Goal: Task Accomplishment & Management: Manage account settings

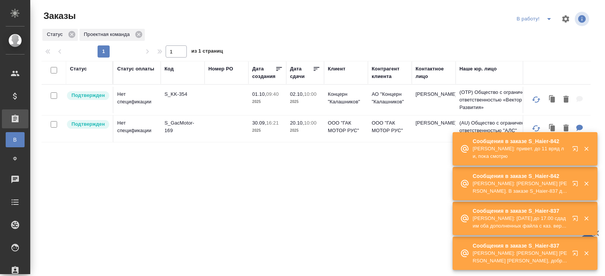
click at [567, 185] on p "Усманова Ольга: Белякова Юлия Заборова Александра Привет. В заказе S_Haier-837 …" at bounding box center [520, 187] width 95 height 15
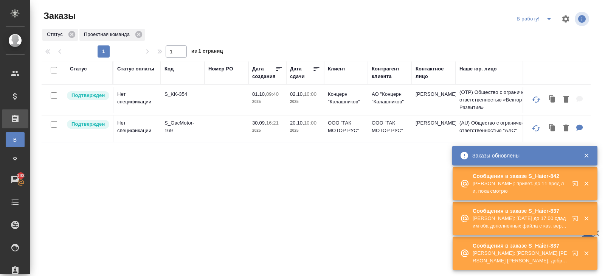
click at [569, 249] on div at bounding box center [580, 253] width 27 height 15
click at [569, 249] on button "button" at bounding box center [577, 255] width 18 height 18
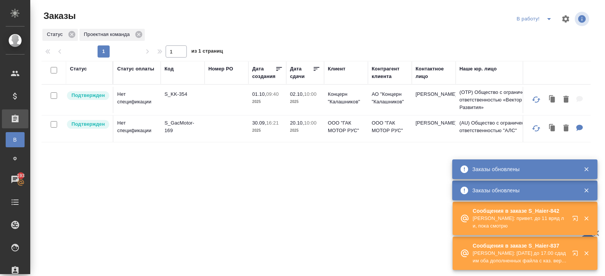
click at [176, 98] on td "S_KK-354" at bounding box center [183, 100] width 44 height 26
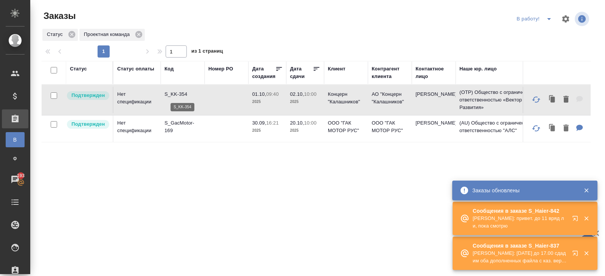
click at [173, 94] on p "S_KK-354" at bounding box center [183, 94] width 36 height 8
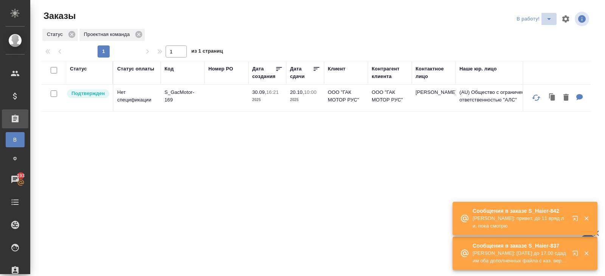
click at [545, 17] on icon "split button" at bounding box center [549, 18] width 9 height 9
click at [543, 37] on li "ПМ" at bounding box center [535, 34] width 42 height 12
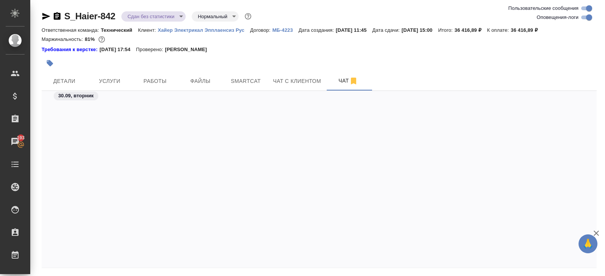
scroll to position [20683, 0]
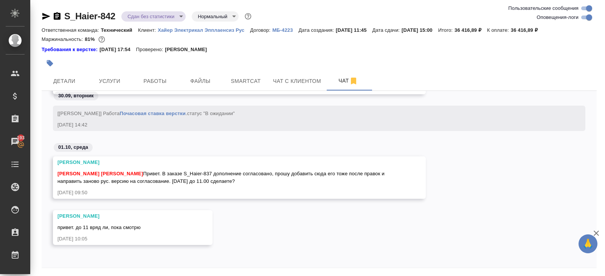
click at [584, 17] on input "Оповещения-логи" at bounding box center [589, 17] width 27 height 9
checkbox input "false"
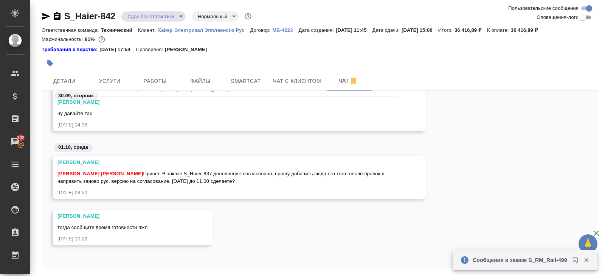
scroll to position [26, 0]
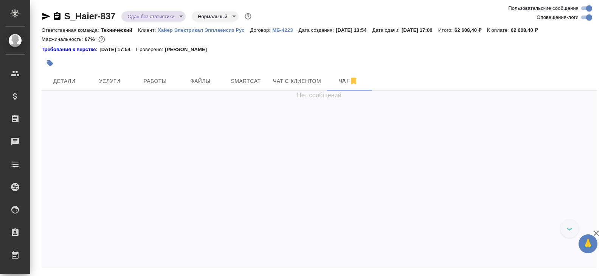
click at [589, 18] on input "Оповещения-логи" at bounding box center [589, 17] width 27 height 9
checkbox input "false"
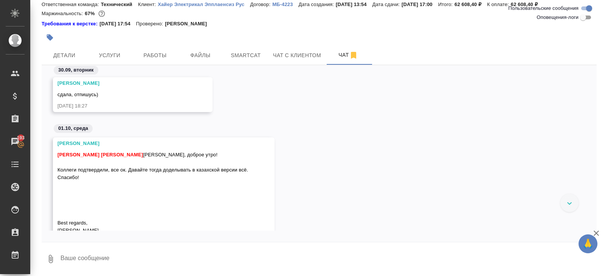
scroll to position [12323, 0]
click at [154, 51] on span "Работы" at bounding box center [155, 55] width 36 height 9
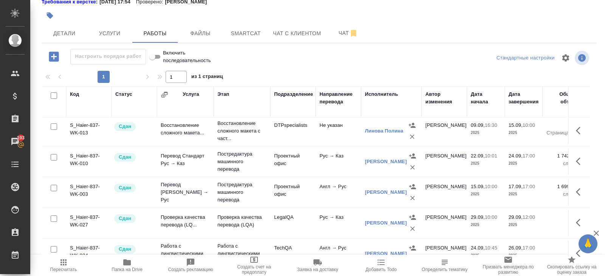
scroll to position [148, 0]
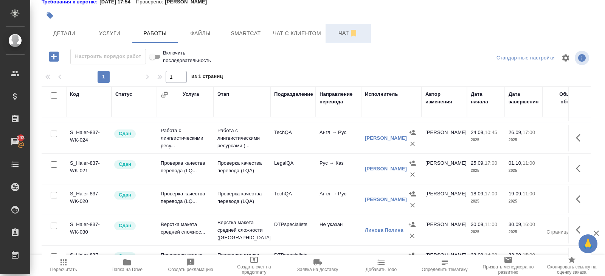
click at [341, 34] on span "Чат" at bounding box center [348, 32] width 36 height 9
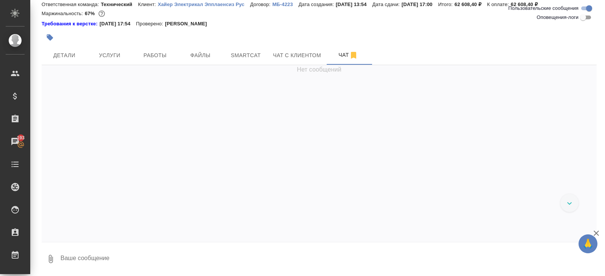
scroll to position [12326, 0]
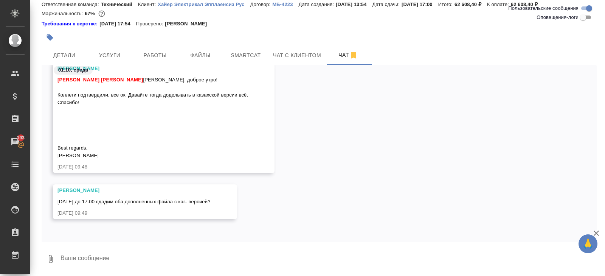
click at [123, 244] on div at bounding box center [319, 244] width 555 height 4
click at [149, 258] on textarea at bounding box center [328, 259] width 537 height 26
type textarea "всем доброе утро"
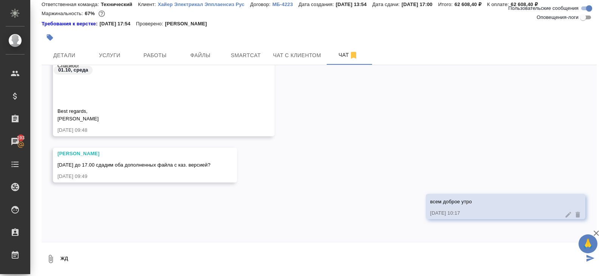
type textarea "ж"
click at [238, 54] on span "Smartcat" at bounding box center [246, 55] width 36 height 9
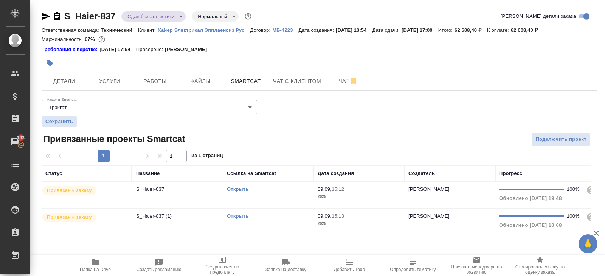
click at [234, 188] on link "Открыть" at bounding box center [238, 189] width 22 height 6
click at [339, 72] on button "Чат" at bounding box center [348, 80] width 45 height 19
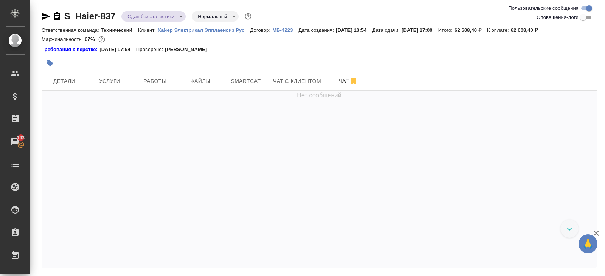
scroll to position [26, 0]
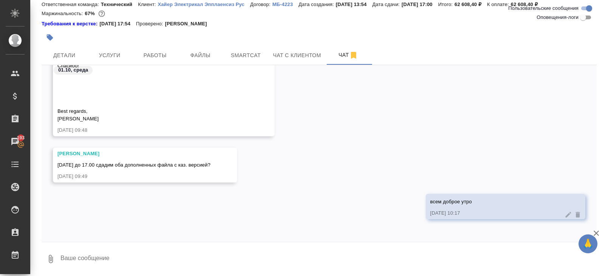
click at [112, 263] on textarea at bounding box center [328, 259] width 537 height 26
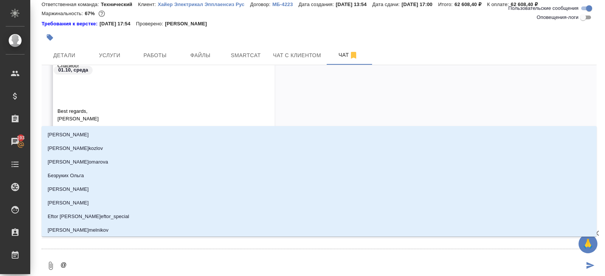
type textarea "@б"
type input "б"
type textarea "@беру"
type input "беру"
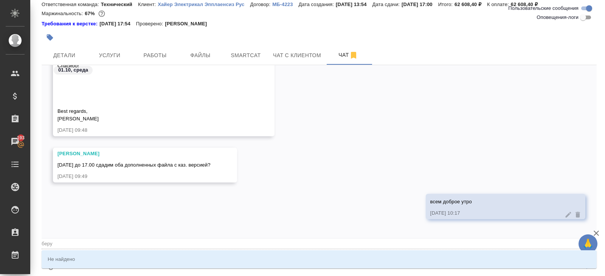
type textarea "@беру"
type input "беру"
type textarea "@бер"
type input "бер"
type textarea "@бе"
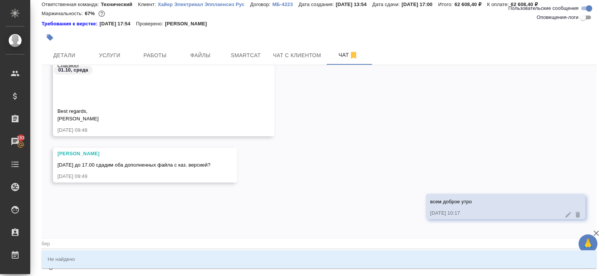
type input "бе"
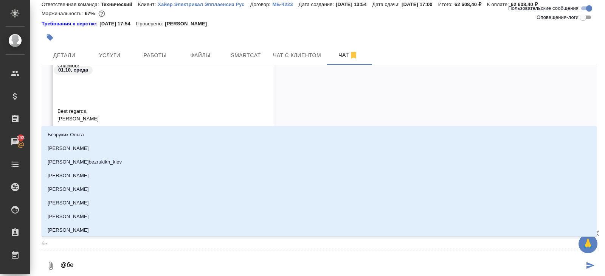
type textarea "@б"
type input "б"
type textarea "@"
type textarea "@а"
type input "а"
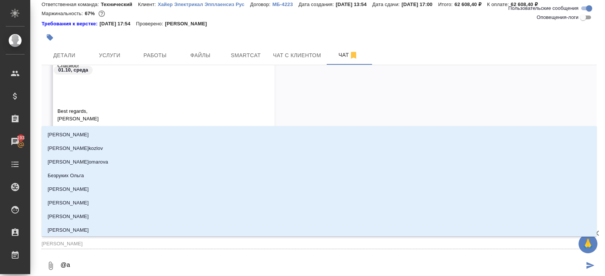
type textarea "@ар"
type input "ар"
type textarea "@арс"
type input "арс"
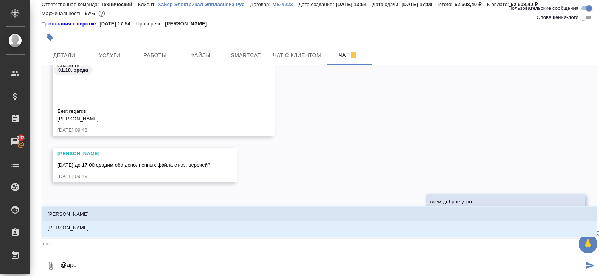
click at [103, 217] on li "Арсеньева Вера" at bounding box center [319, 214] width 555 height 14
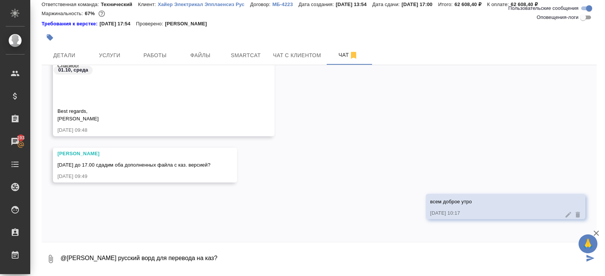
type textarea "@Арсеньева Вера беру русский ворд для перевода на каз?"
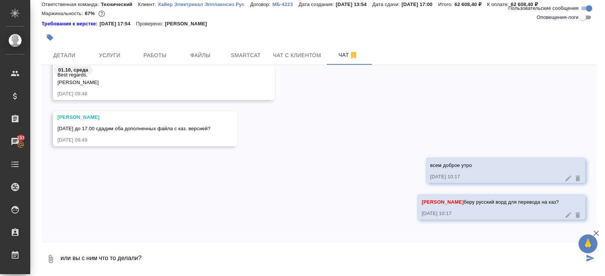
type textarea "или вы с ним что то делали?"
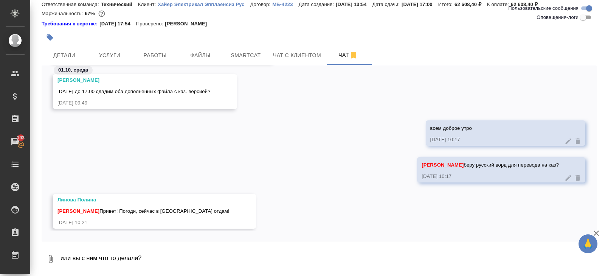
scroll to position [12470, 0]
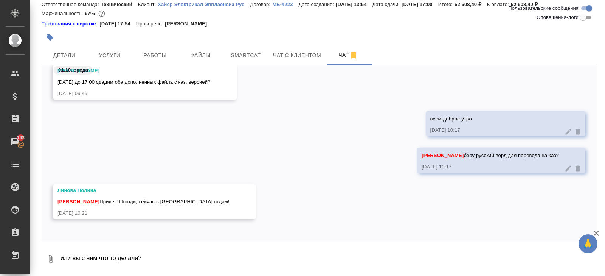
click at [157, 249] on textarea "или вы с ним что то делали?" at bounding box center [328, 259] width 537 height 26
type textarea "оки"
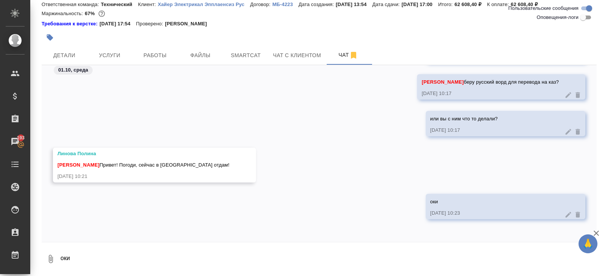
scroll to position [12547, 0]
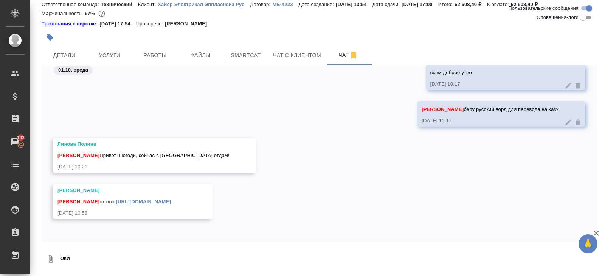
click at [116, 199] on link "https://drive.awatera.com/apps/files/files?dir=/Shares/%D0%A5%D0%B0%D0%B9%D0%B5…" at bounding box center [143, 202] width 55 height 6
click at [245, 56] on span "Smartcat" at bounding box center [246, 55] width 36 height 9
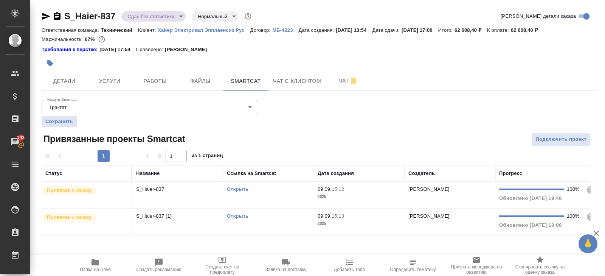
click at [235, 213] on link "Открыть" at bounding box center [238, 216] width 22 height 6
click at [146, 16] on body "🙏 .cls-1 fill:#fff; AWATERA Belyakova Yulia Клиенты Спецификации Заказы 193 Чат…" at bounding box center [302, 138] width 605 height 276
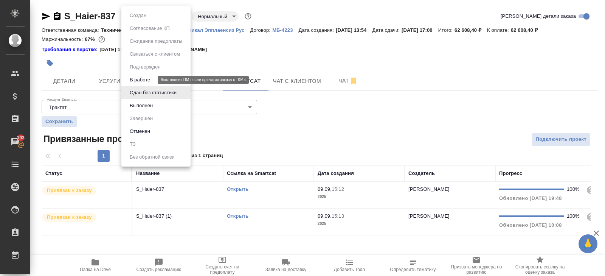
click at [145, 76] on button "В работе" at bounding box center [139, 80] width 25 height 8
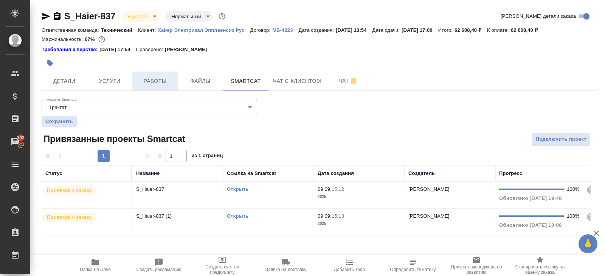
click at [152, 79] on span "Работы" at bounding box center [155, 80] width 36 height 9
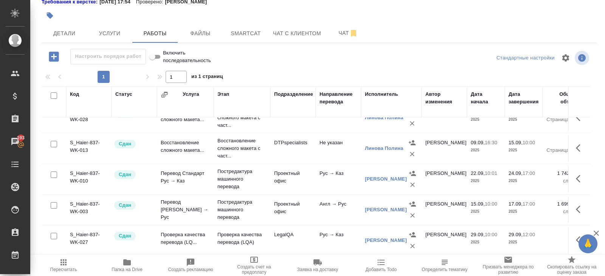
scroll to position [18, 0]
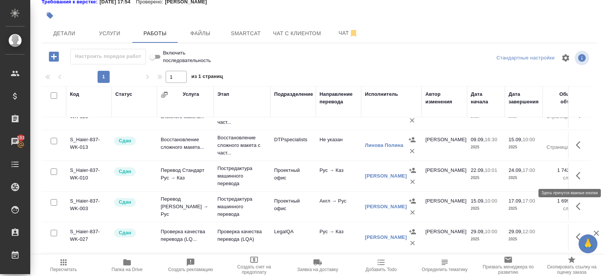
click at [584, 171] on icon "button" at bounding box center [580, 175] width 9 height 9
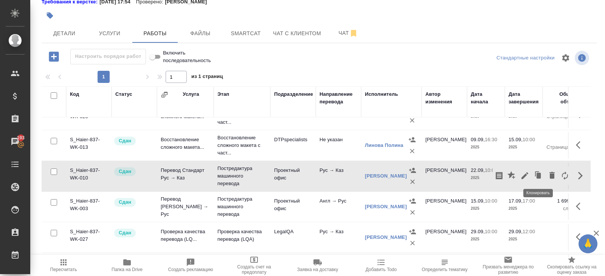
click at [538, 172] on icon "button" at bounding box center [539, 175] width 5 height 6
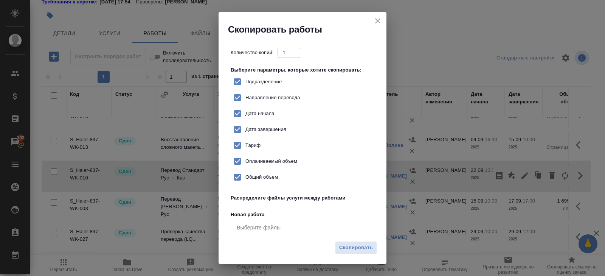
checkbox input "true"
click at [370, 245] on span "Скопировать" at bounding box center [356, 247] width 34 height 9
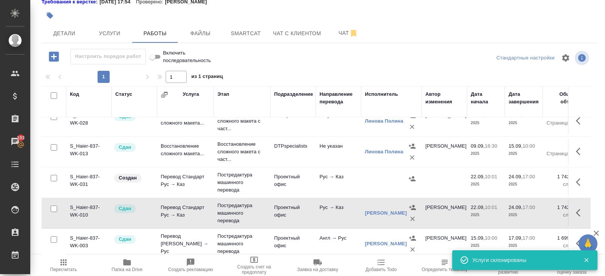
scroll to position [13, 0]
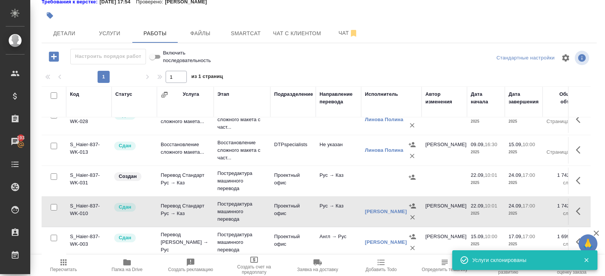
click at [580, 177] on icon "button" at bounding box center [580, 180] width 9 height 9
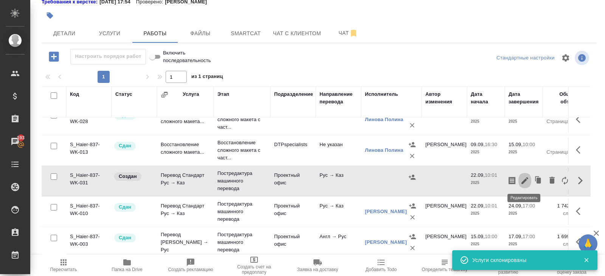
click at [527, 178] on icon "button" at bounding box center [525, 180] width 9 height 9
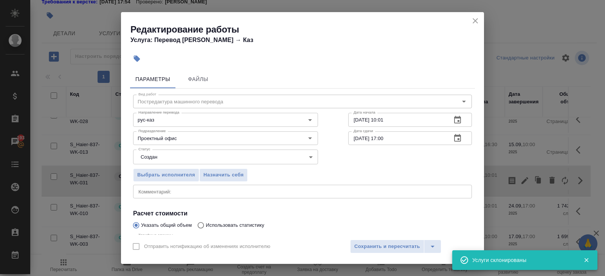
click at [174, 155] on body "🙏 .cls-1 fill:#fff; AWATERA Belyakova Yulia Клиенты Спецификации Заказы 193 Чат…" at bounding box center [302, 138] width 605 height 276
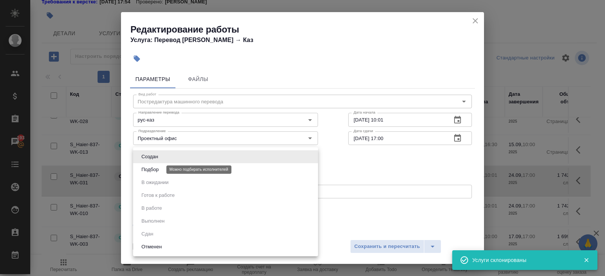
click at [157, 166] on button "Подбор" at bounding box center [150, 169] width 22 height 8
type input "recruiting"
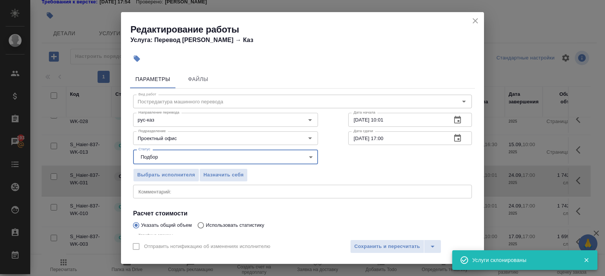
click at [458, 121] on icon "button" at bounding box center [457, 120] width 7 height 8
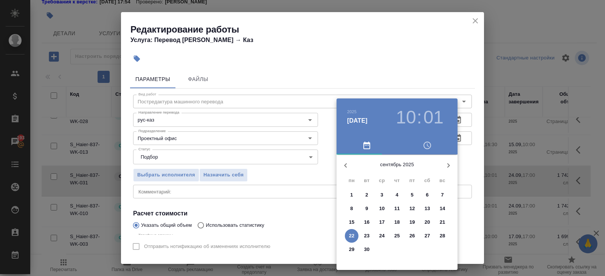
click at [450, 164] on icon "button" at bounding box center [448, 165] width 9 height 9
click at [383, 193] on p "1" at bounding box center [382, 195] width 3 height 8
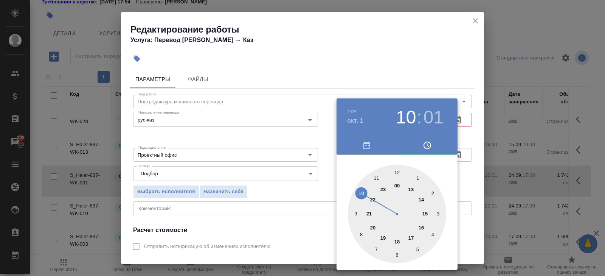
type input "01.10.2025 11:01"
click at [375, 177] on div at bounding box center [397, 214] width 98 height 98
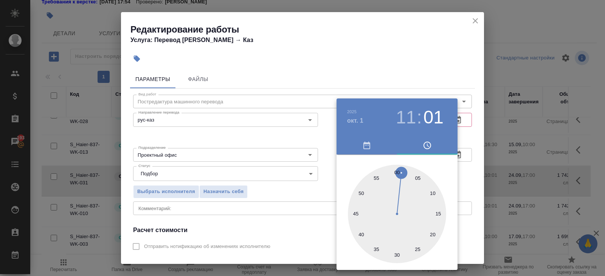
click at [435, 73] on div at bounding box center [302, 138] width 605 height 276
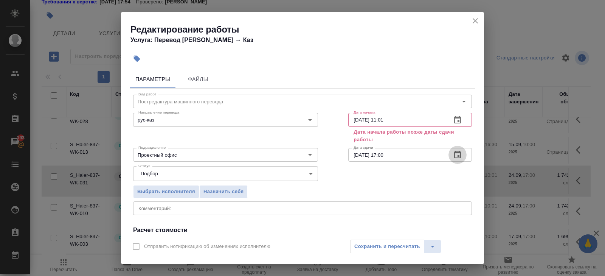
click at [459, 157] on icon "button" at bounding box center [457, 154] width 9 height 9
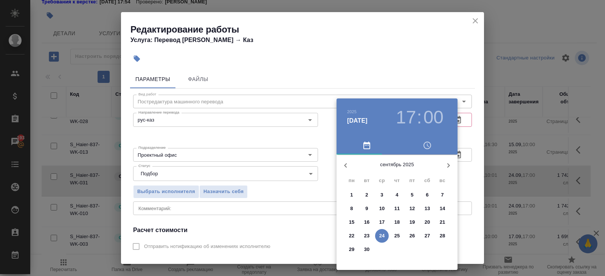
click at [446, 168] on icon "button" at bounding box center [448, 165] width 9 height 9
click at [382, 193] on p "1" at bounding box center [382, 195] width 3 height 8
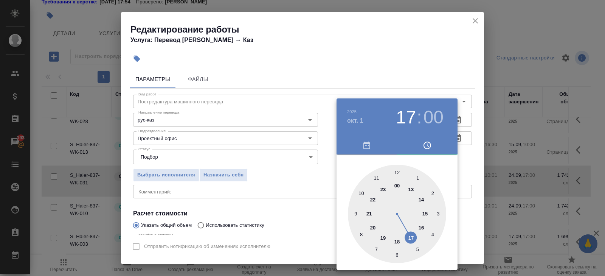
click at [411, 189] on div at bounding box center [397, 214] width 98 height 98
type input "01.10.2025 13:00"
click at [300, 197] on div at bounding box center [302, 138] width 605 height 276
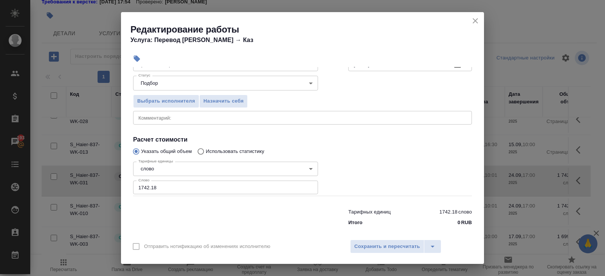
scroll to position [80, 0]
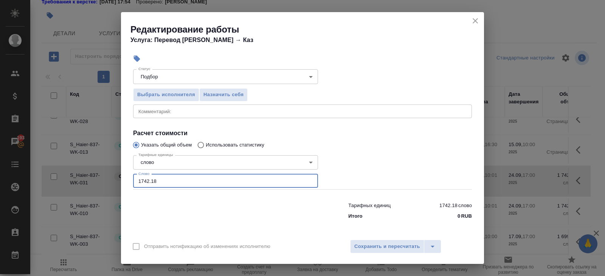
drag, startPoint x: 168, startPoint y: 181, endPoint x: 104, endPoint y: 176, distance: 64.2
click at [104, 176] on div "Редактирование работы Услуга: Перевод Стандарт Рус → Каз Параметры Файлы Вид ра…" at bounding box center [302, 138] width 605 height 276
type input "284"
type input "284.2"
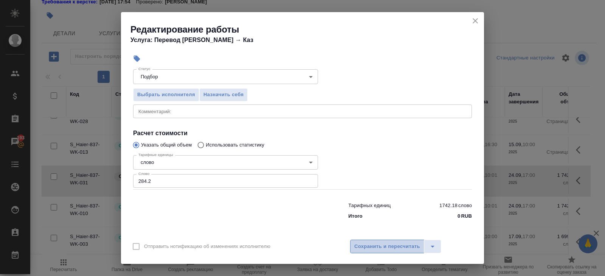
click at [372, 246] on span "Сохранить и пересчитать" at bounding box center [387, 246] width 66 height 9
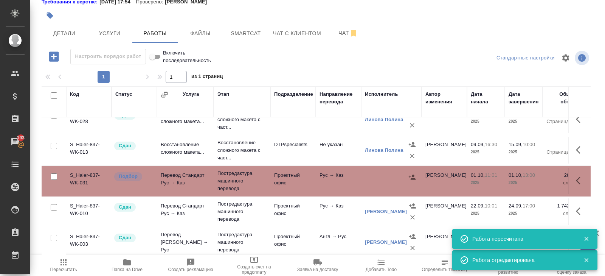
click at [413, 174] on icon "button" at bounding box center [412, 176] width 7 height 5
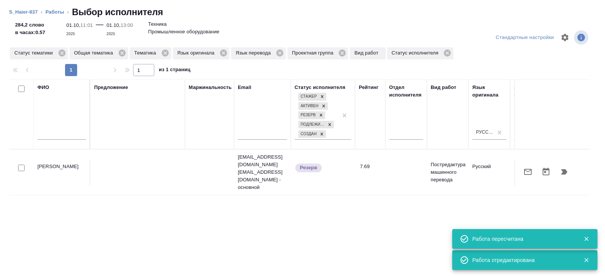
click at [19, 89] on input "checkbox" at bounding box center [21, 88] width 6 height 6
checkbox input "true"
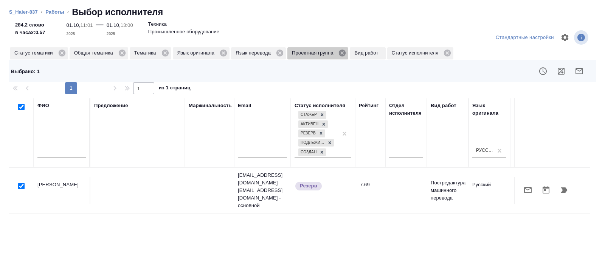
click at [346, 50] on icon at bounding box center [342, 53] width 7 height 7
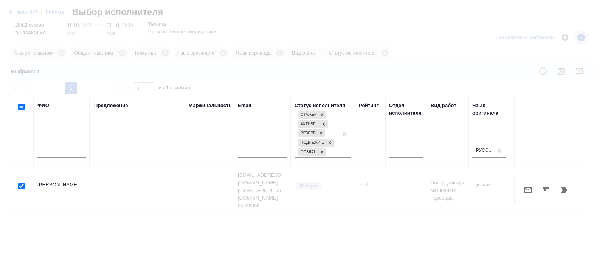
checkbox input "false"
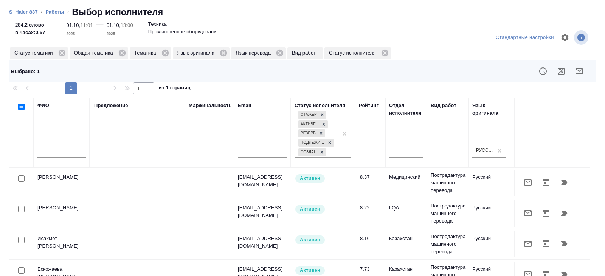
scroll to position [29, 0]
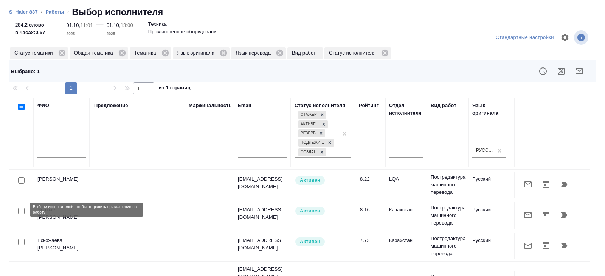
click at [21, 210] on input "checkbox" at bounding box center [21, 211] width 6 height 6
checkbox input "true"
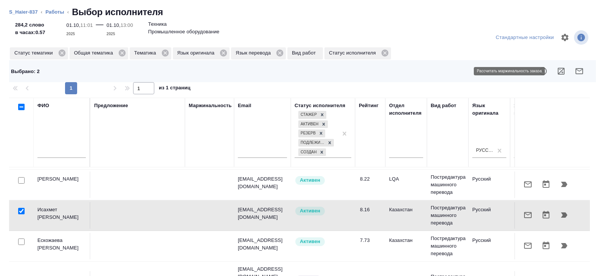
click at [578, 68] on icon "button" at bounding box center [579, 71] width 9 height 9
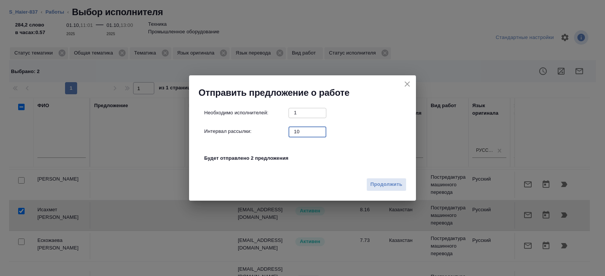
drag, startPoint x: 303, startPoint y: 132, endPoint x: 254, endPoint y: 127, distance: 49.4
click at [254, 127] on div "Интервал рассылки: 10 ​" at bounding box center [305, 131] width 203 height 9
type input "0"
click at [380, 184] on span "Продолжить" at bounding box center [387, 184] width 32 height 9
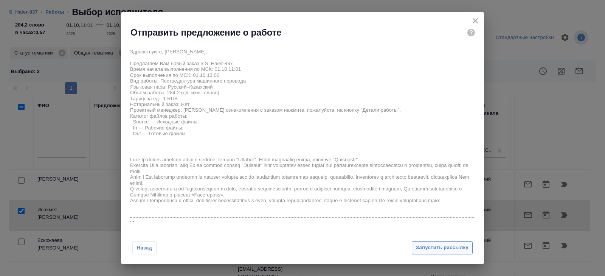
click at [423, 246] on span "Запустить рассылку" at bounding box center [442, 247] width 53 height 9
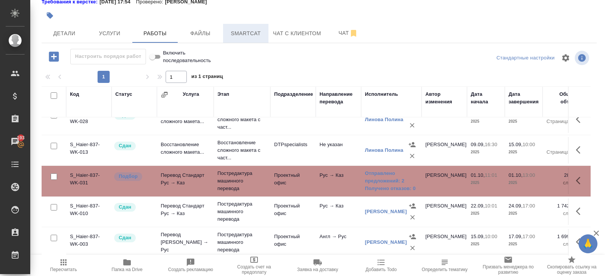
click at [246, 35] on span "Smartcat" at bounding box center [246, 33] width 36 height 9
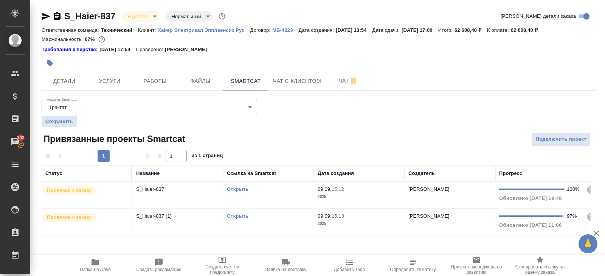
click at [265, 225] on td "Открыть" at bounding box center [268, 221] width 91 height 26
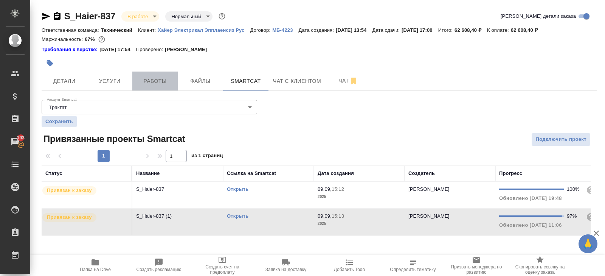
click at [163, 80] on span "Работы" at bounding box center [155, 80] width 36 height 9
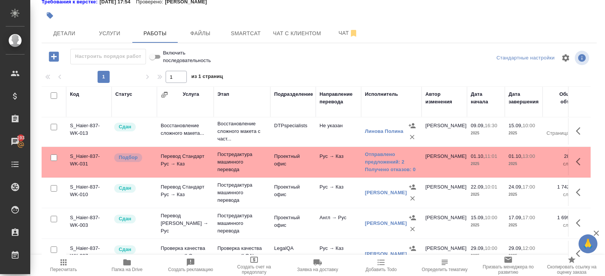
scroll to position [30, 0]
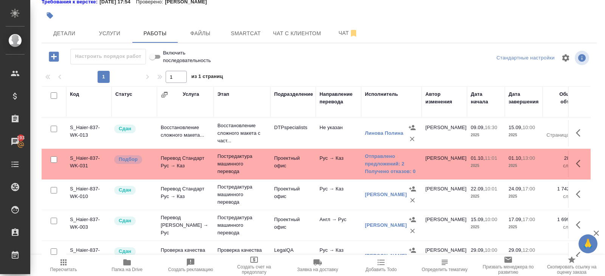
click at [65, 266] on icon "button" at bounding box center [63, 262] width 9 height 9
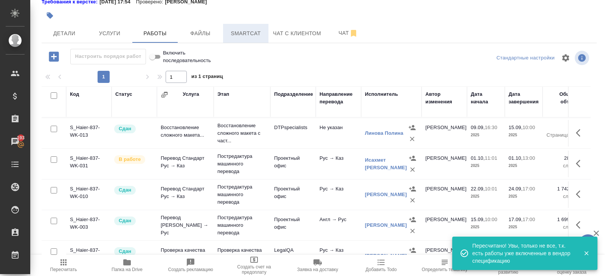
click at [251, 28] on button "Smartcat" at bounding box center [245, 33] width 45 height 19
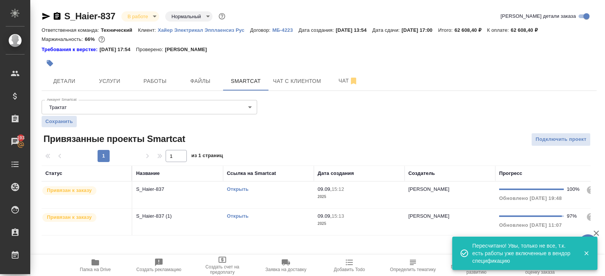
click at [237, 213] on link "Открыть" at bounding box center [238, 216] width 22 height 6
click at [341, 82] on span "Чат" at bounding box center [348, 80] width 36 height 9
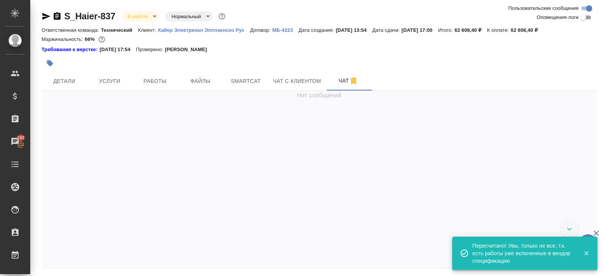
scroll to position [12639, 0]
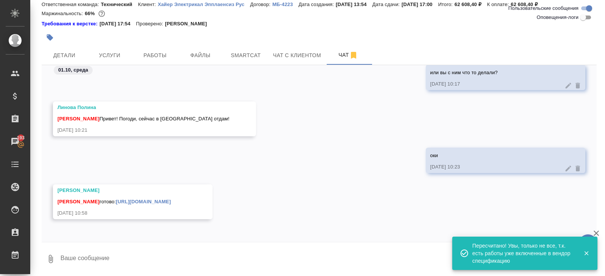
click at [115, 264] on textarea at bounding box center [328, 259] width 537 height 26
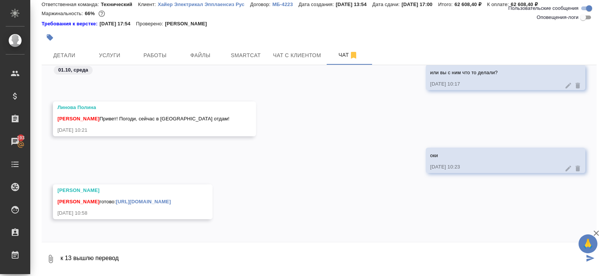
type textarea "к 13 вышлю перевод"
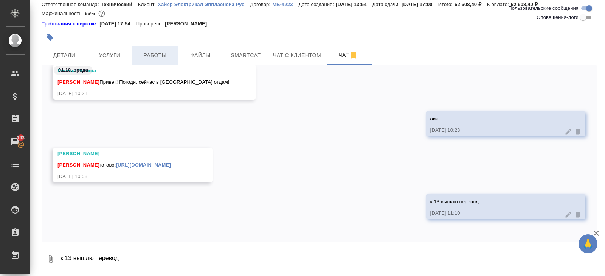
click at [159, 55] on span "Работы" at bounding box center [155, 55] width 36 height 9
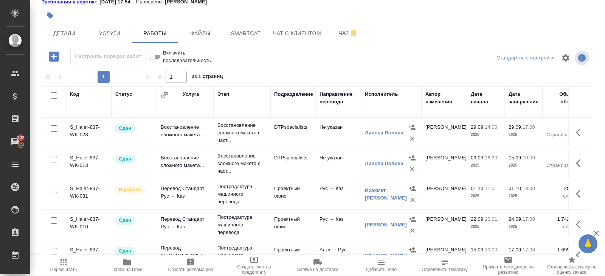
scroll to position [17, 0]
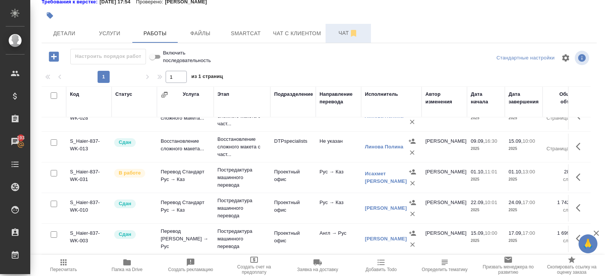
click at [342, 32] on span "Чат" at bounding box center [348, 32] width 36 height 9
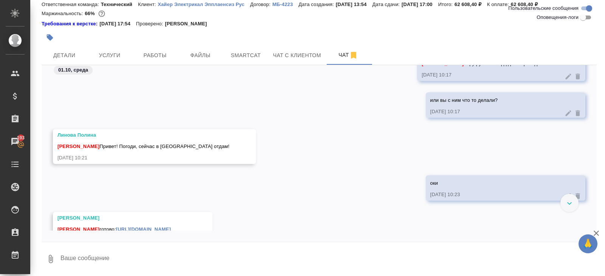
scroll to position [12558, 0]
click at [153, 56] on span "Работы" at bounding box center [155, 55] width 36 height 9
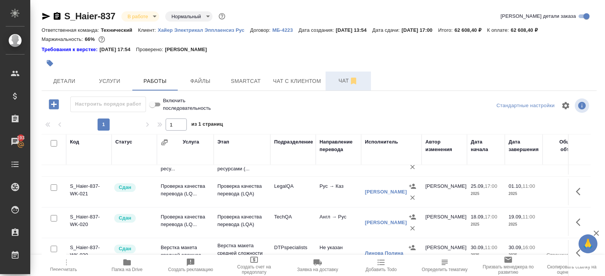
click at [355, 76] on button "Чат" at bounding box center [348, 80] width 45 height 19
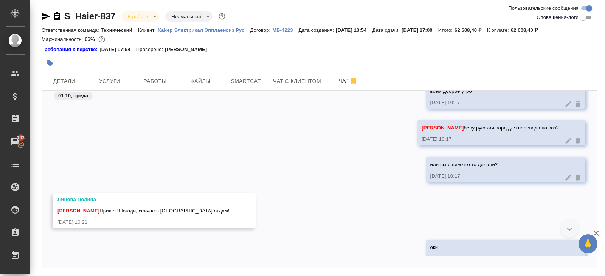
scroll to position [12437, 0]
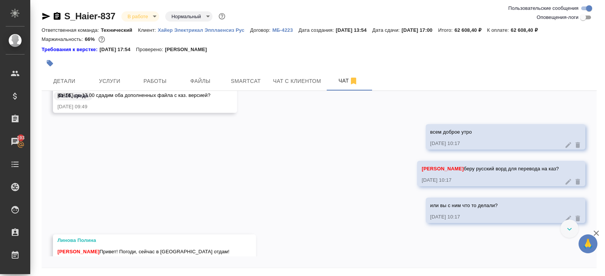
click at [45, 14] on icon "button" at bounding box center [46, 16] width 9 height 9
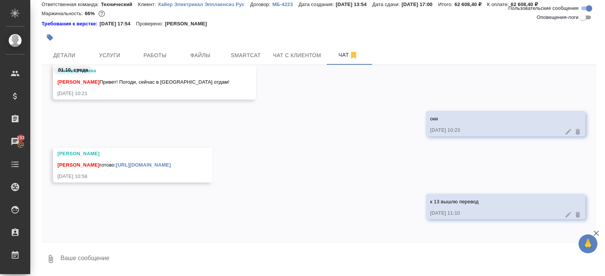
scroll to position [0, 0]
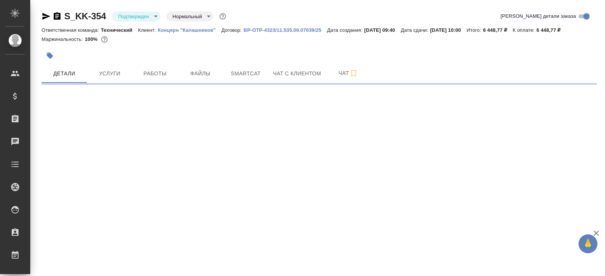
select select "RU"
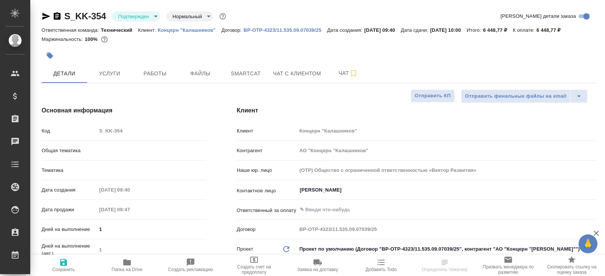
type textarea "x"
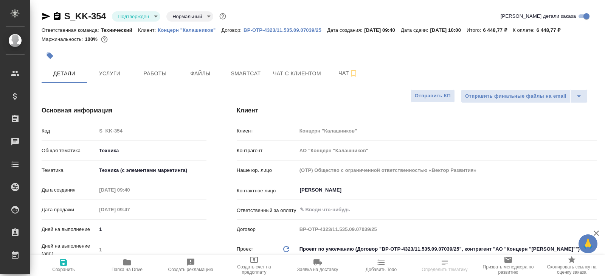
type textarea "x"
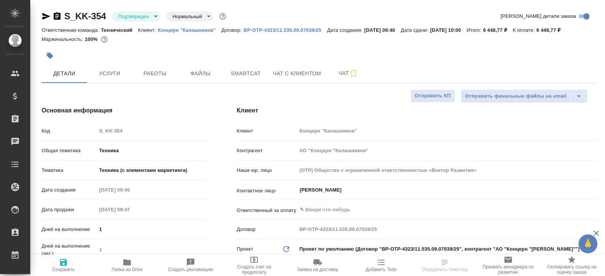
type textarea "x"
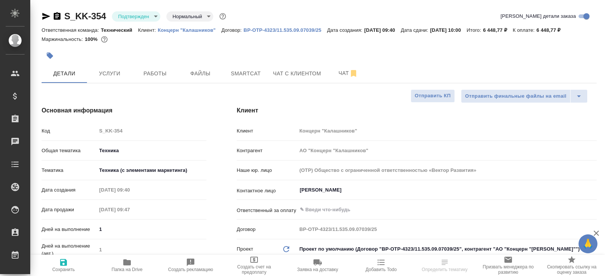
click at [152, 14] on body "🙏 .cls-1 fill:#fff; AWATERA Belyakova Yulia Клиенты Спецификации Заказы Чаты To…" at bounding box center [302, 138] width 605 height 276
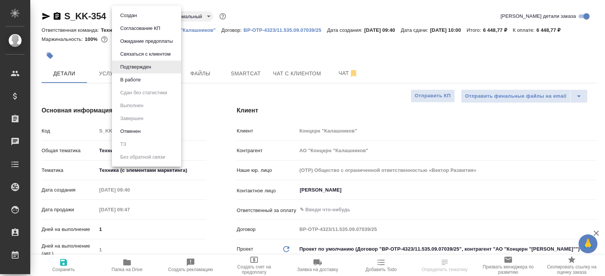
click at [143, 79] on button "В работе" at bounding box center [130, 80] width 25 height 8
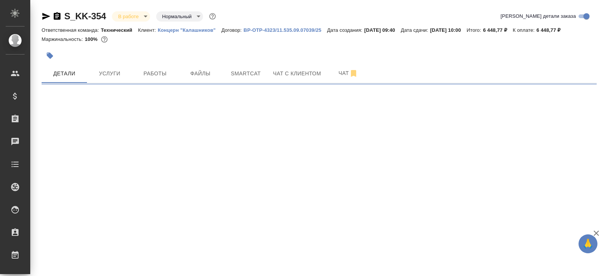
select select "RU"
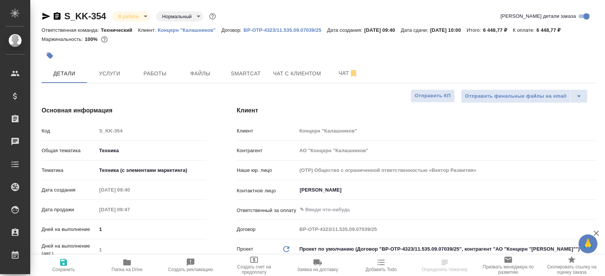
type textarea "x"
select select "RU"
type textarea "x"
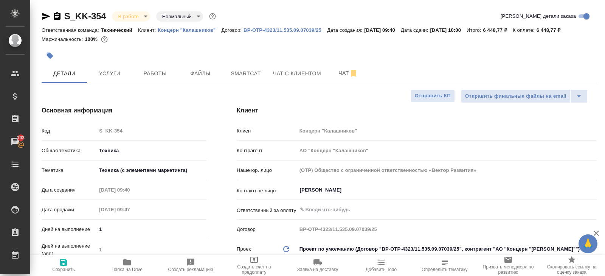
type textarea "x"
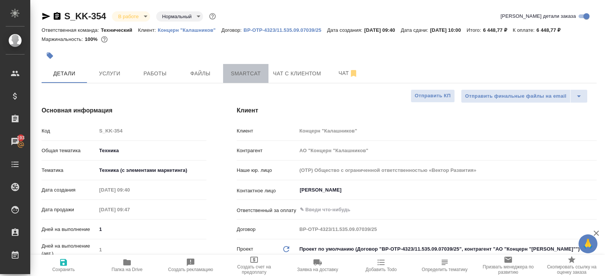
click at [256, 69] on span "Smartcat" at bounding box center [246, 73] width 36 height 9
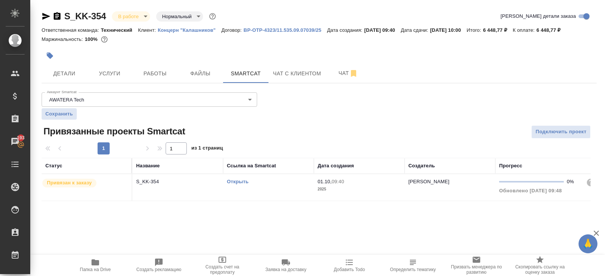
click at [263, 183] on div "Открыть" at bounding box center [268, 182] width 83 height 8
click at [167, 72] on span "Работы" at bounding box center [155, 73] width 36 height 9
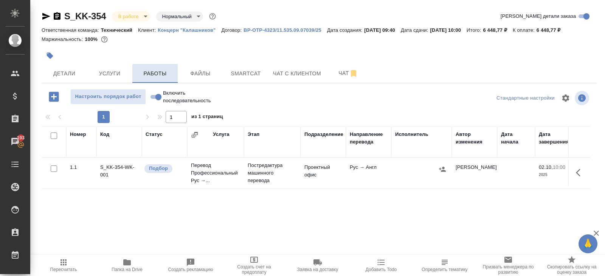
scroll to position [40, 0]
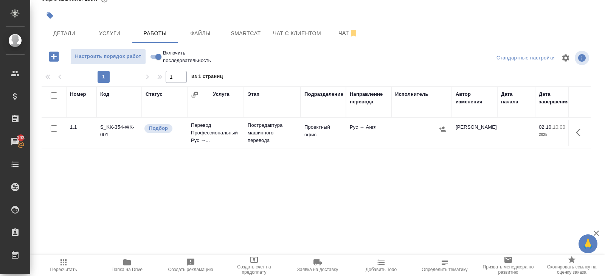
click at [578, 132] on icon "button" at bounding box center [580, 132] width 9 height 9
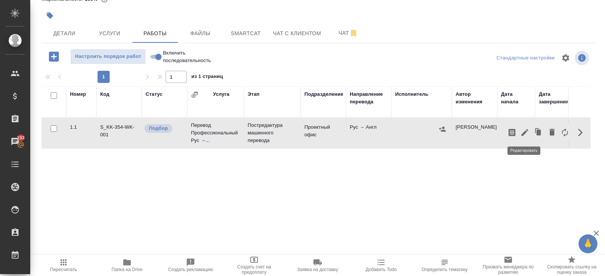
click at [522, 132] on icon "button" at bounding box center [525, 132] width 9 height 9
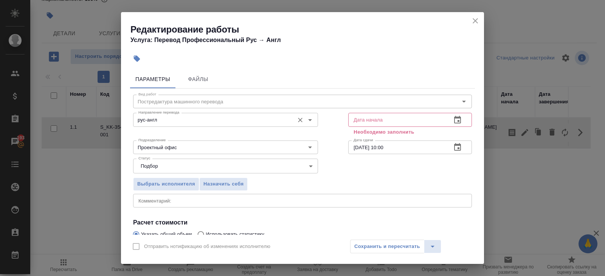
scroll to position [89, 0]
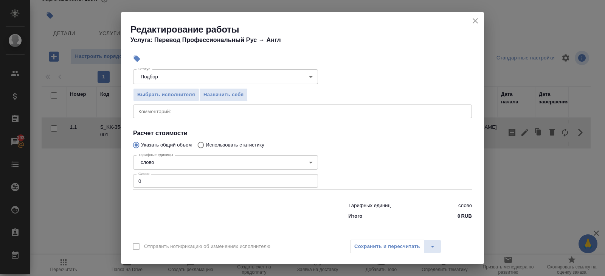
click at [185, 174] on input "0" at bounding box center [225, 181] width 185 height 14
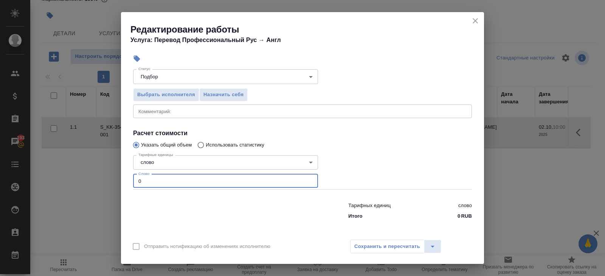
click at [185, 180] on input "0" at bounding box center [225, 181] width 185 height 14
type input "1098"
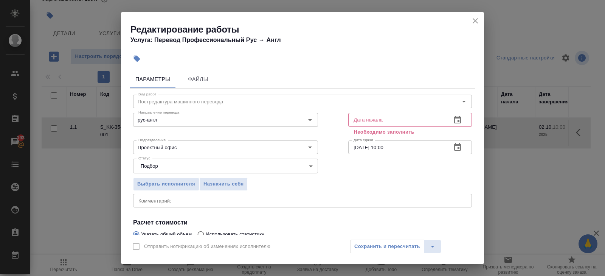
type input "1098.1"
click at [460, 115] on icon "button" at bounding box center [457, 119] width 9 height 9
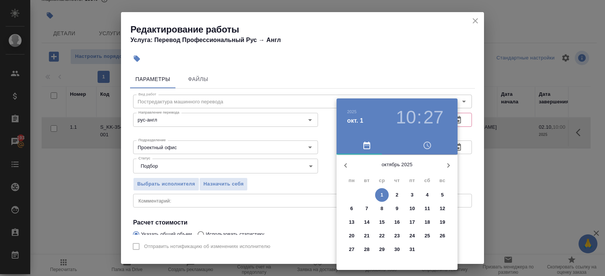
click at [381, 197] on p "1" at bounding box center [382, 195] width 3 height 8
type input "01.10.2025 10:27"
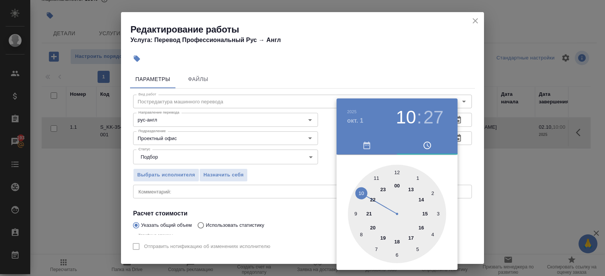
click at [299, 203] on div at bounding box center [302, 138] width 605 height 276
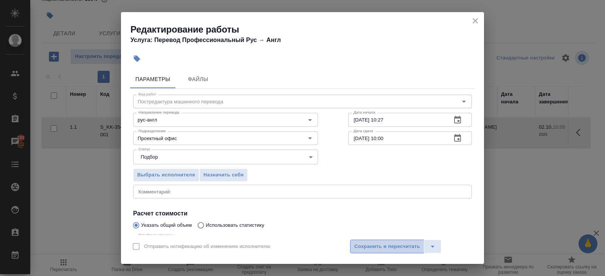
click at [367, 242] on span "Сохранить и пересчитать" at bounding box center [387, 246] width 66 height 9
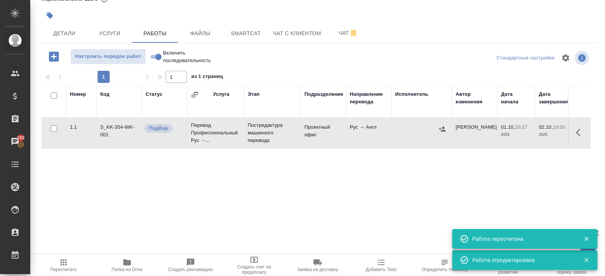
click at [440, 127] on icon "button" at bounding box center [442, 128] width 7 height 5
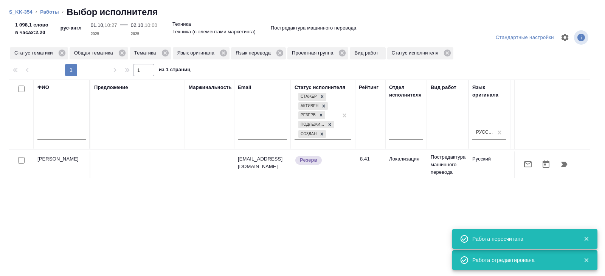
click at [530, 165] on icon "button" at bounding box center [528, 164] width 9 height 9
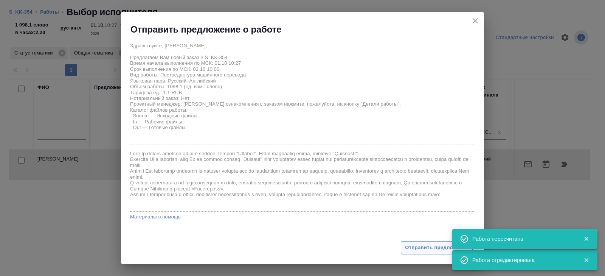
click at [431, 243] on span "Отправить предложение" at bounding box center [437, 247] width 64 height 9
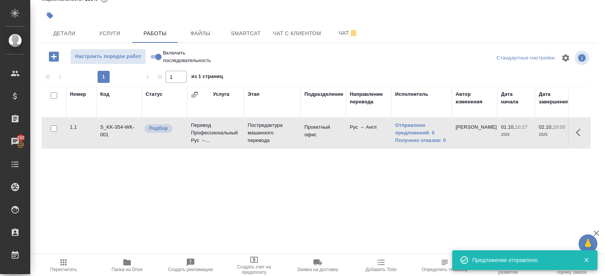
click at [59, 265] on icon "button" at bounding box center [63, 262] width 9 height 9
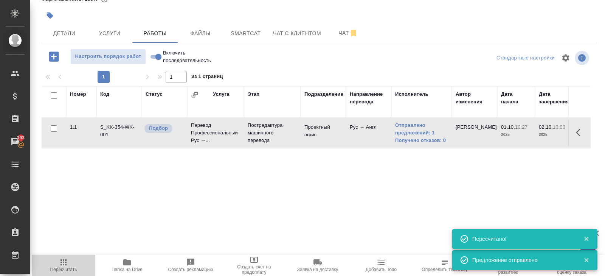
click at [68, 260] on icon "button" at bounding box center [63, 262] width 9 height 9
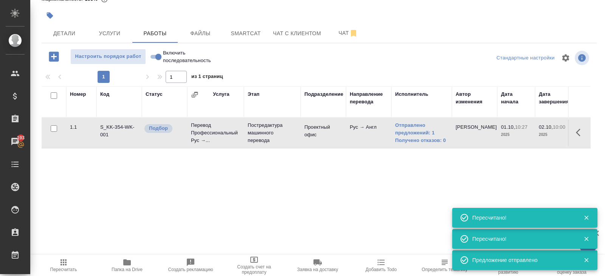
click at [72, 259] on span "Пересчитать" at bounding box center [63, 265] width 54 height 14
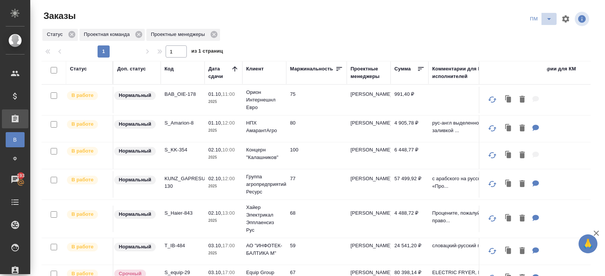
click at [545, 18] on icon "split button" at bounding box center [549, 18] width 9 height 9
click at [532, 33] on li "В работу!" at bounding box center [541, 34] width 38 height 12
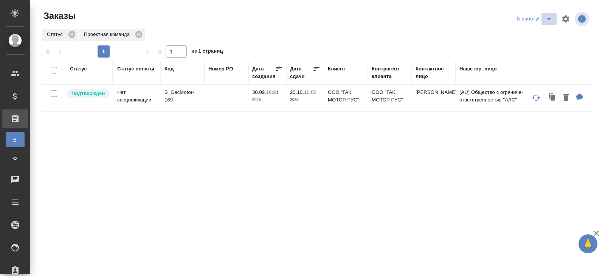
click at [548, 19] on icon "split button" at bounding box center [549, 18] width 9 height 9
click at [542, 36] on li "ПМ" at bounding box center [535, 34] width 42 height 12
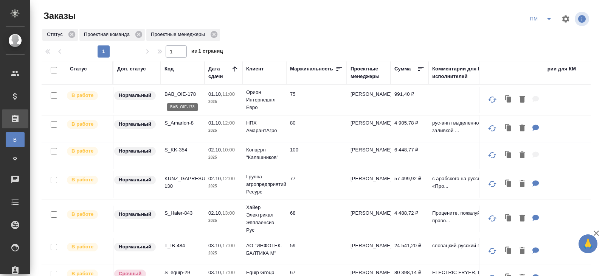
click at [175, 97] on p "BAB_OIE-178" at bounding box center [183, 94] width 36 height 8
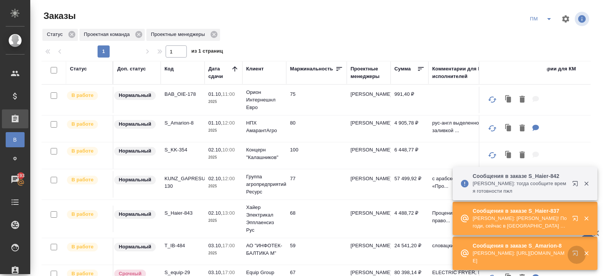
click at [575, 252] on icon "button" at bounding box center [576, 254] width 9 height 9
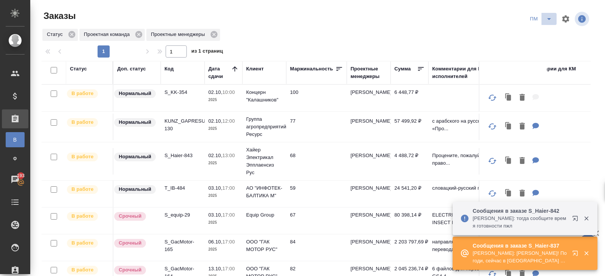
click at [547, 20] on icon "split button" at bounding box center [549, 18] width 9 height 9
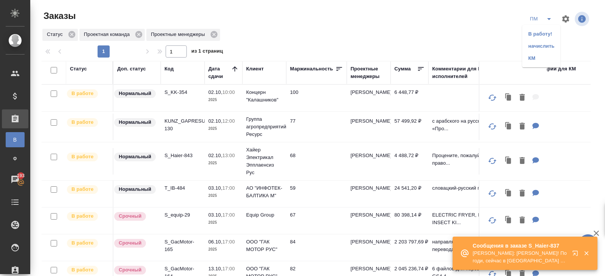
click at [546, 31] on li "В работу!" at bounding box center [541, 34] width 38 height 12
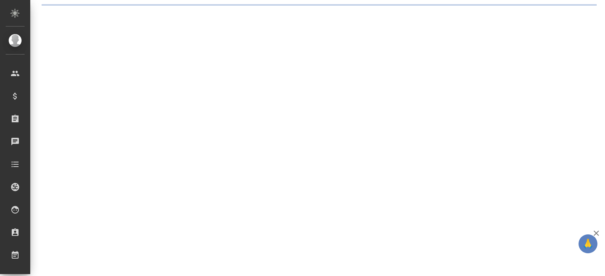
select select "RU"
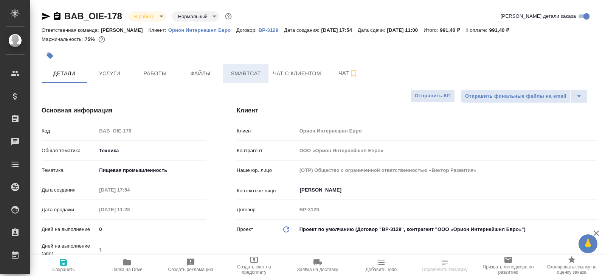
type textarea "x"
click at [263, 81] on button "Smartcat" at bounding box center [245, 73] width 45 height 19
type textarea "x"
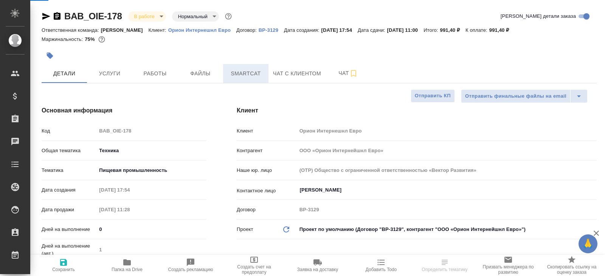
type textarea "x"
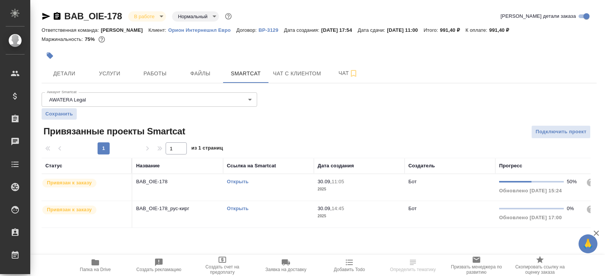
click at [237, 208] on link "Открыть" at bounding box center [238, 208] width 22 height 6
click at [95, 265] on icon "button" at bounding box center [96, 262] width 8 height 6
click at [46, 17] on icon "button" at bounding box center [46, 16] width 8 height 7
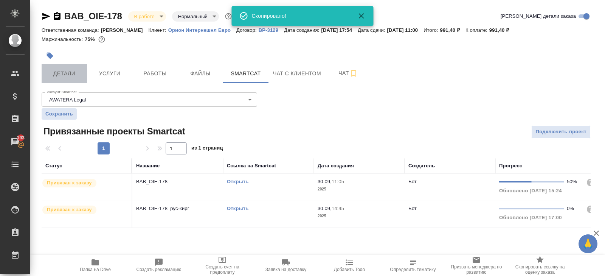
click at [62, 76] on span "Детали" at bounding box center [64, 73] width 36 height 9
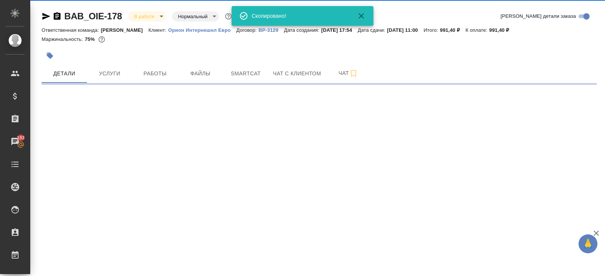
select select "RU"
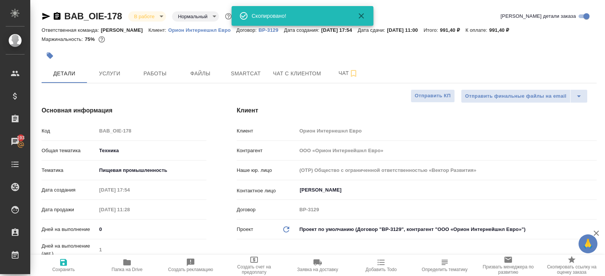
type textarea "x"
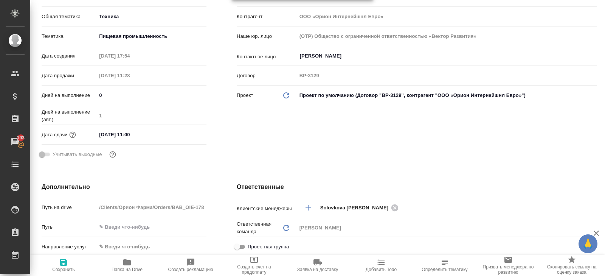
scroll to position [141, 0]
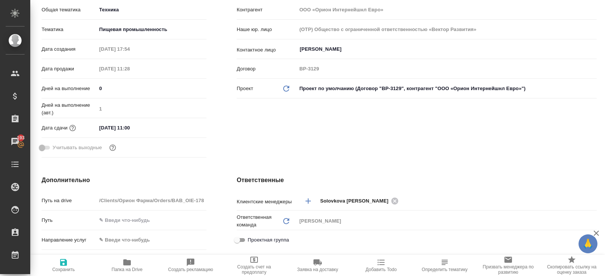
type textarea "x"
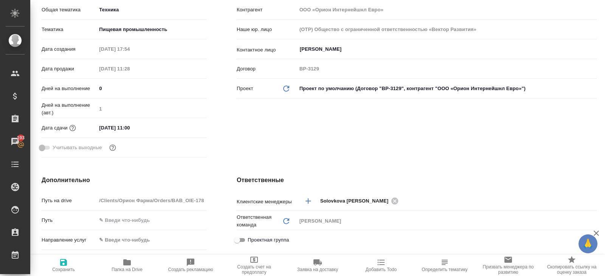
type textarea "x"
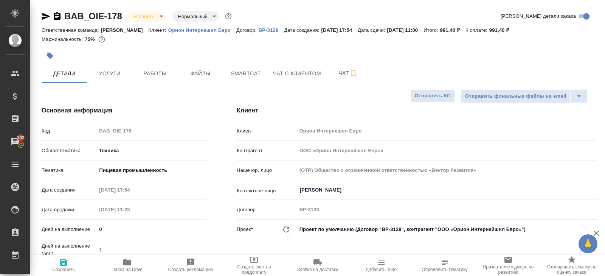
click at [146, 17] on body "🙏 .cls-1 fill:#fff; AWATERA Belyakova Yulia Клиенты Спецификации Заказы 193 Чат…" at bounding box center [302, 138] width 605 height 276
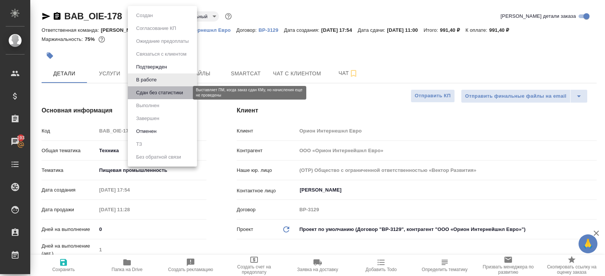
click at [151, 92] on button "Сдан без статистики" at bounding box center [159, 93] width 51 height 8
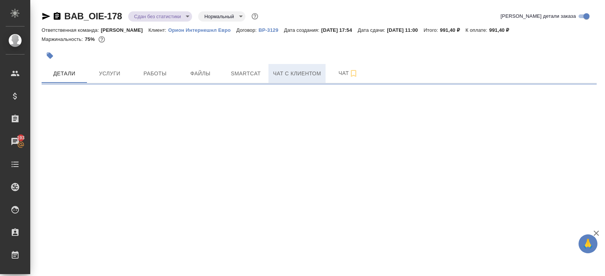
select select "RU"
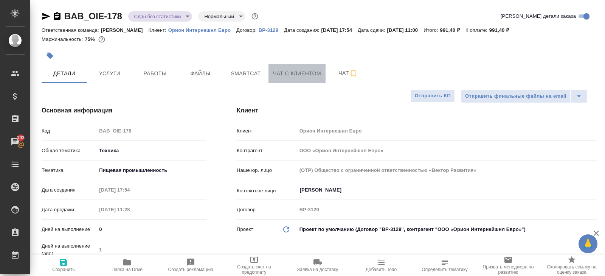
click at [323, 81] on button "Чат с клиентом" at bounding box center [297, 73] width 57 height 19
type textarea "x"
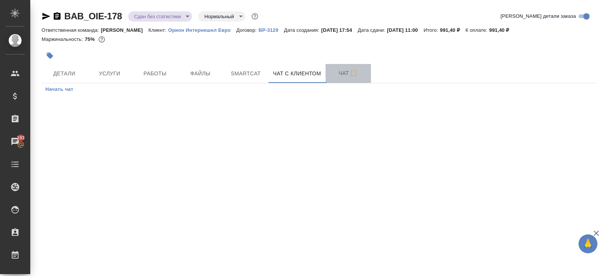
click at [341, 76] on span "Чат" at bounding box center [348, 72] width 36 height 9
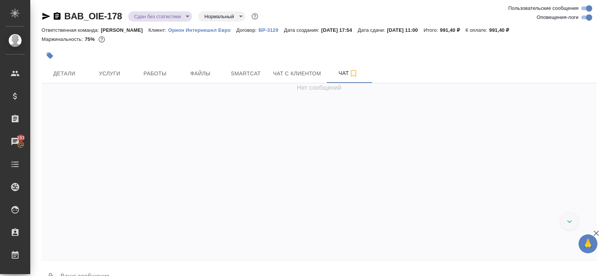
scroll to position [1968, 0]
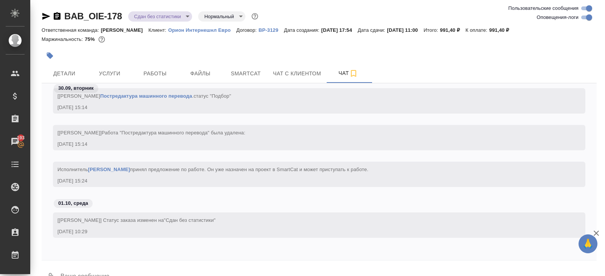
click at [592, 17] on input "Оповещения-логи" at bounding box center [589, 17] width 27 height 9
checkbox input "false"
click at [229, 78] on span "Smartcat" at bounding box center [246, 73] width 36 height 9
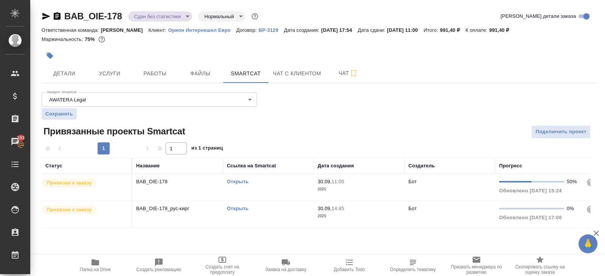
click at [272, 187] on td "Открыть" at bounding box center [268, 187] width 91 height 26
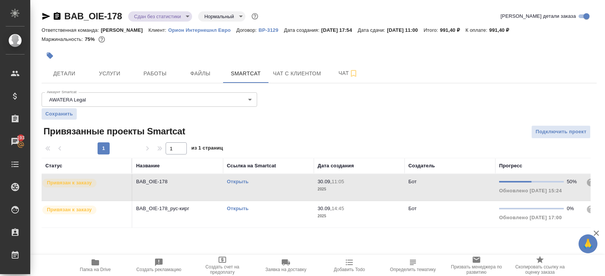
click at [284, 212] on td "Открыть" at bounding box center [268, 214] width 91 height 26
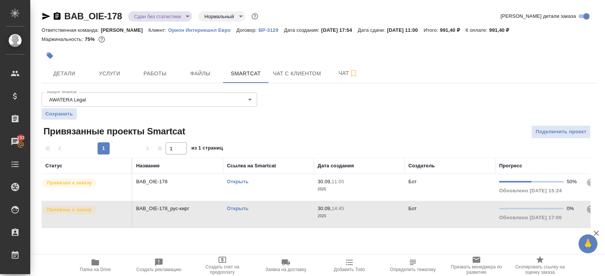
click at [284, 212] on td "Открыть" at bounding box center [268, 214] width 91 height 26
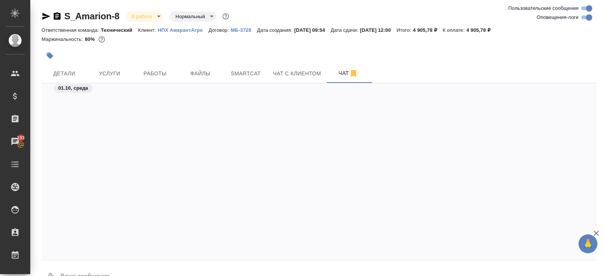
scroll to position [1612, 0]
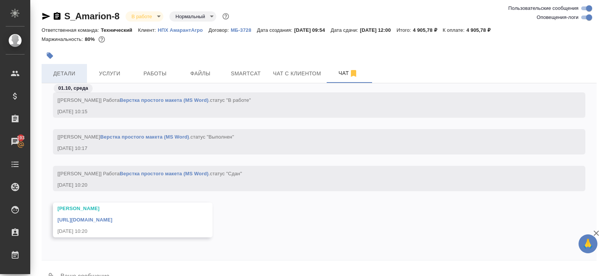
click at [61, 70] on span "Детали" at bounding box center [64, 73] width 36 height 9
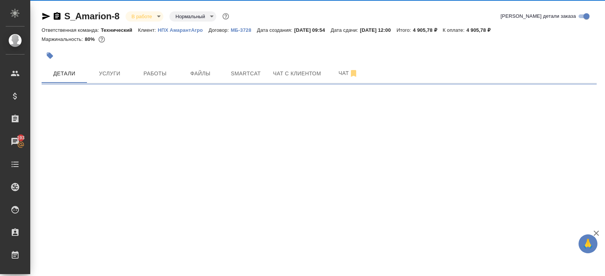
select select "RU"
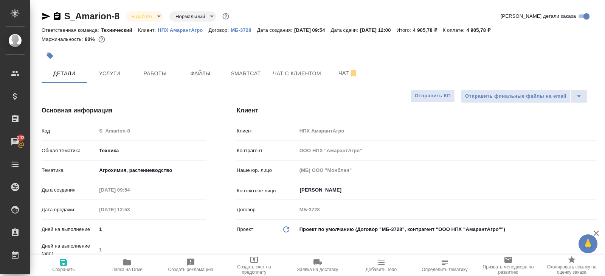
type textarea "x"
click at [45, 15] on icon "button" at bounding box center [46, 16] width 8 height 7
type textarea "x"
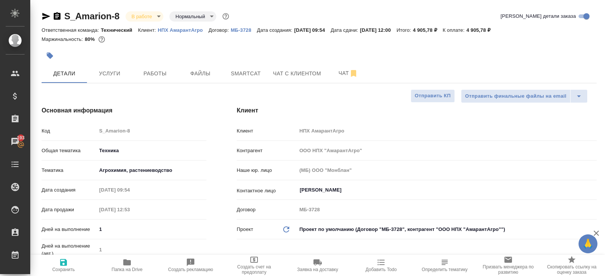
type textarea "x"
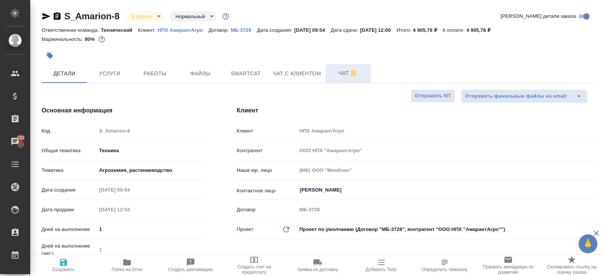
click at [341, 67] on button "Чат" at bounding box center [348, 73] width 45 height 19
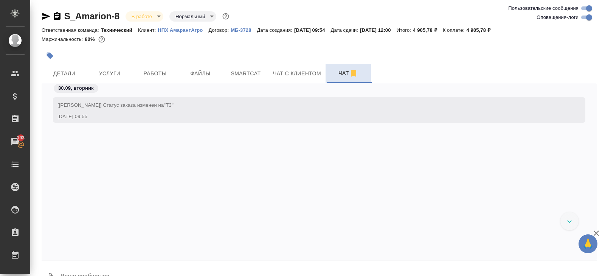
scroll to position [1612, 0]
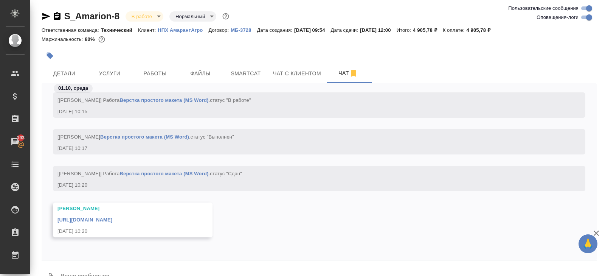
click at [112, 217] on link "[URL][DOMAIN_NAME]" at bounding box center [84, 220] width 55 height 6
click at [77, 69] on span "Детали" at bounding box center [64, 73] width 36 height 9
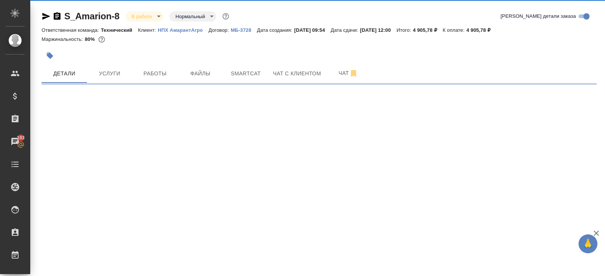
select select "RU"
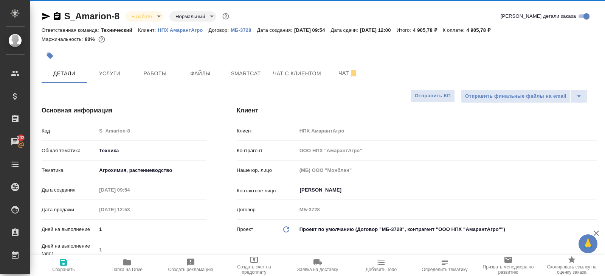
type textarea "x"
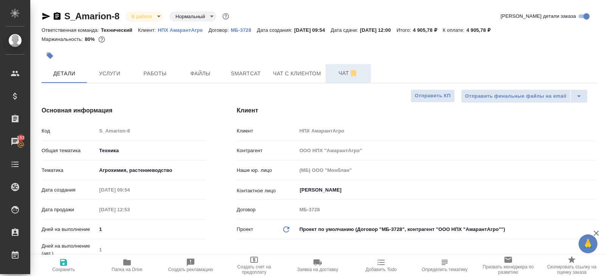
click at [340, 72] on span "Чат" at bounding box center [348, 72] width 36 height 9
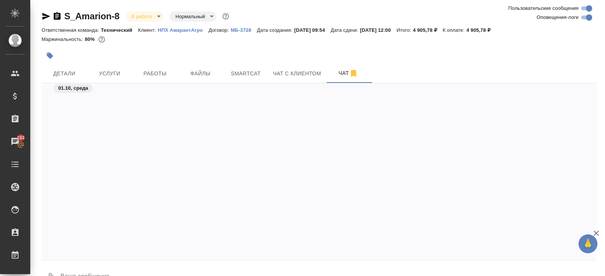
scroll to position [1612, 0]
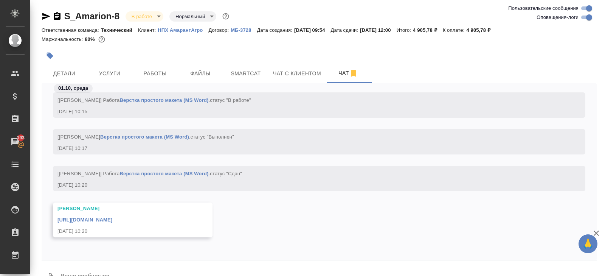
click at [112, 217] on link "[URL][DOMAIN_NAME]" at bounding box center [84, 220] width 55 height 6
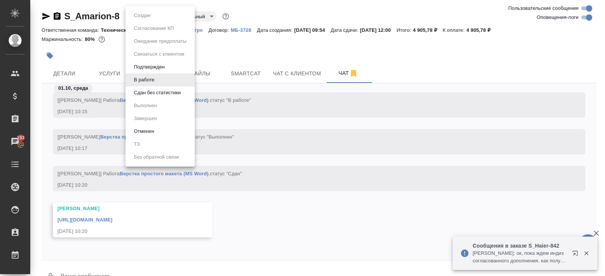
click at [139, 16] on body "🙏 .cls-1 fill:#fff; AWATERA [PERSON_NAME] Спецификации Заказы 193 Чаты Todo Про…" at bounding box center [302, 138] width 605 height 276
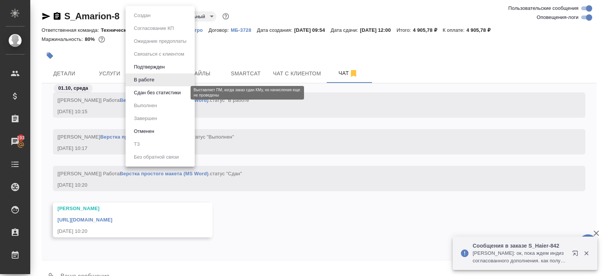
click at [143, 92] on button "Сдан без статистики" at bounding box center [157, 93] width 51 height 8
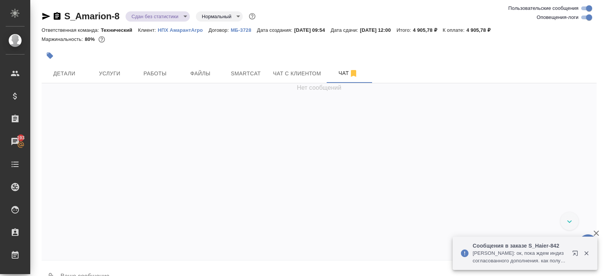
click at [145, 69] on span "Работы" at bounding box center [155, 73] width 36 height 9
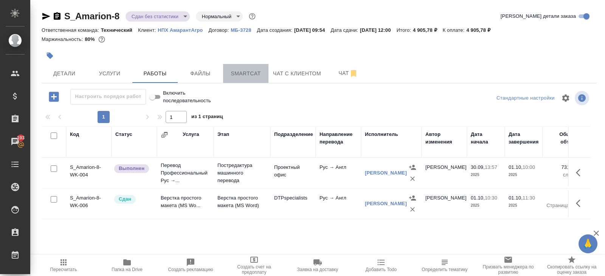
click at [242, 75] on span "Smartcat" at bounding box center [246, 73] width 36 height 9
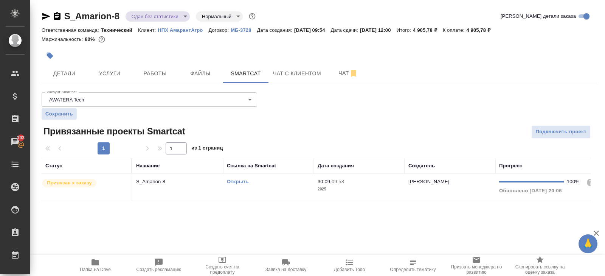
click at [305, 187] on td "Открыть" at bounding box center [268, 187] width 91 height 26
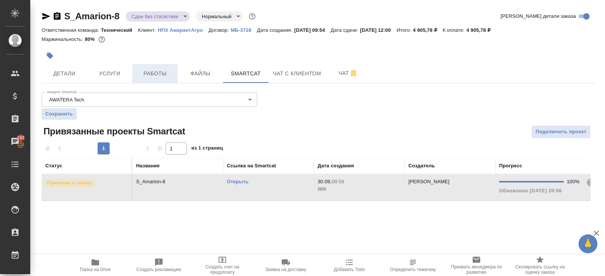
click at [165, 70] on span "Работы" at bounding box center [155, 73] width 36 height 9
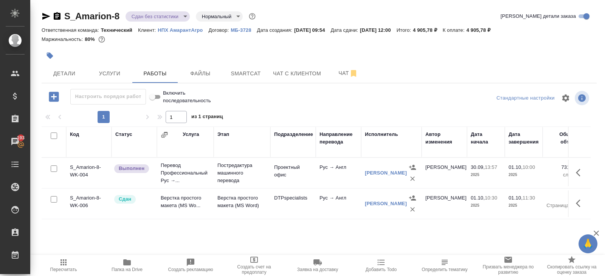
click at [65, 262] on icon "button" at bounding box center [63, 262] width 9 height 9
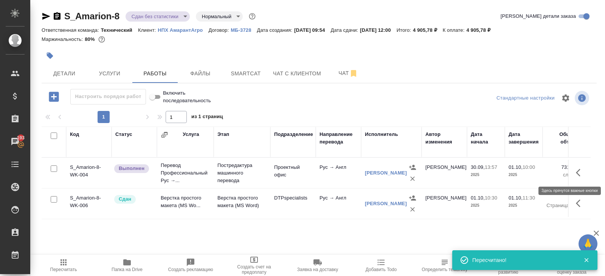
click at [579, 173] on icon "button" at bounding box center [580, 172] width 9 height 9
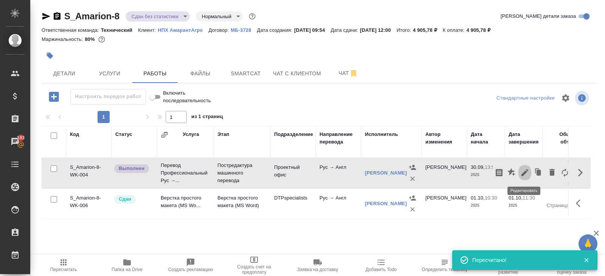
click at [526, 174] on icon "button" at bounding box center [525, 172] width 9 height 9
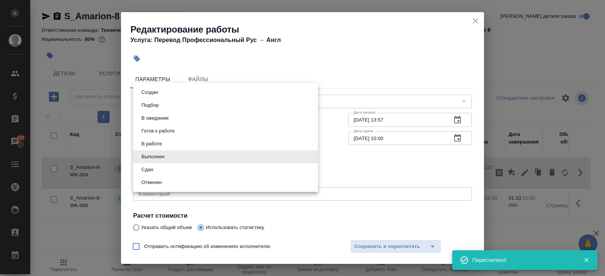
click at [159, 156] on body "🙏 .cls-1 fill:#fff; AWATERA [PERSON_NAME] Спецификации Заказы 193 Чаты Todo Про…" at bounding box center [302, 138] width 605 height 276
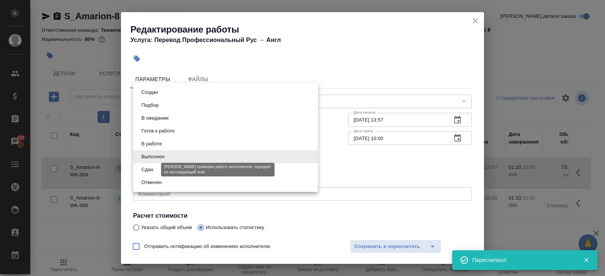
click at [154, 168] on button "Сдан" at bounding box center [147, 169] width 16 height 8
type input "closed"
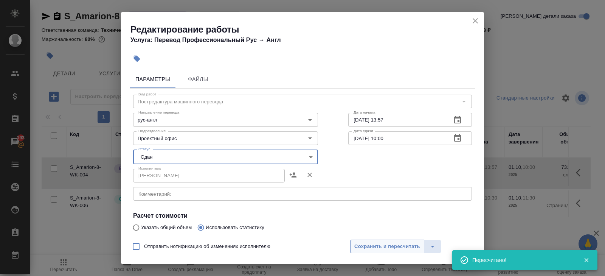
click at [388, 247] on span "Сохранить и пересчитать" at bounding box center [387, 246] width 66 height 9
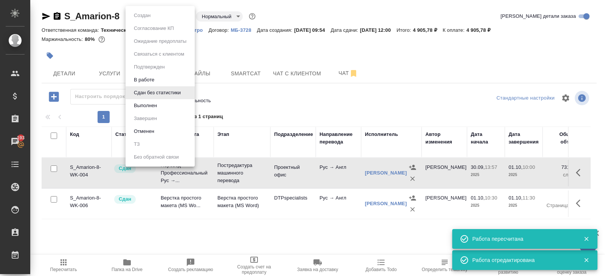
click at [149, 19] on body "🙏 .cls-1 fill:#fff; AWATERA [PERSON_NAME] Спецификации Заказы 193 Чаты Todo Про…" at bounding box center [302, 138] width 605 height 276
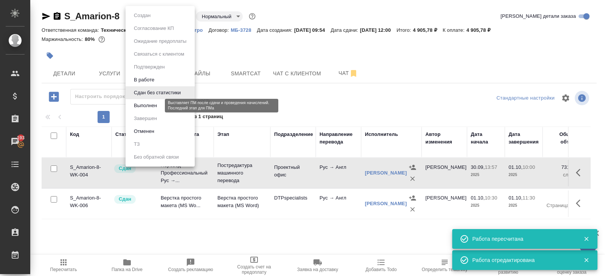
click at [145, 104] on button "Выполнен" at bounding box center [146, 105] width 28 height 8
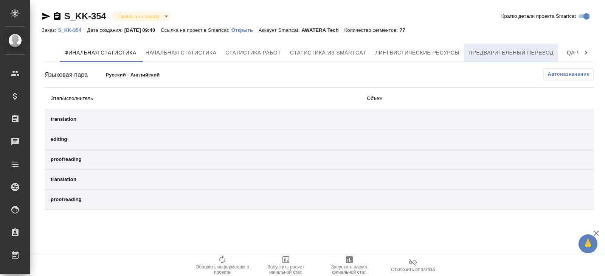
click at [498, 54] on span "Предварительный перевод" at bounding box center [511, 52] width 85 height 9
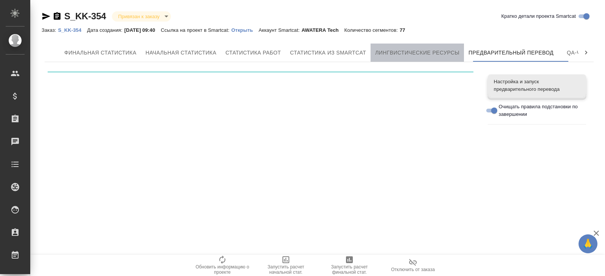
click at [421, 56] on span "Лингвистические ресурсы" at bounding box center [417, 52] width 84 height 9
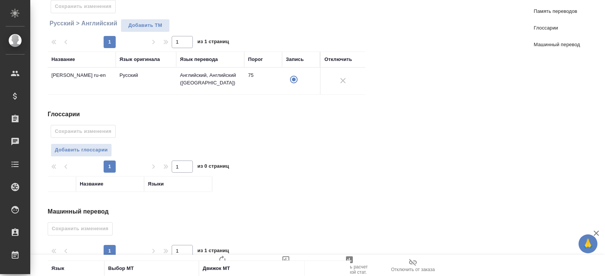
scroll to position [109, 0]
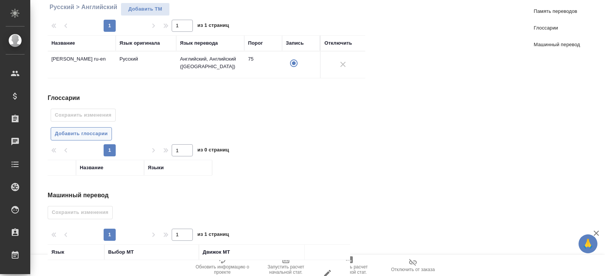
click at [106, 133] on span "Добавить глоссарии" at bounding box center [81, 133] width 53 height 9
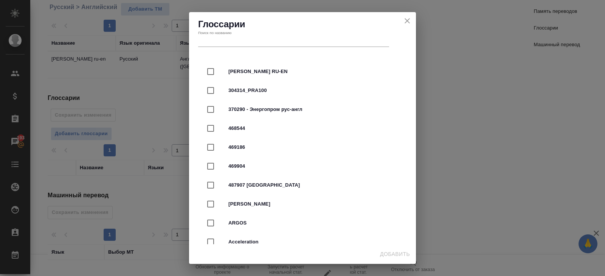
click at [236, 77] on div "[PERSON_NAME] RU-EN" at bounding box center [302, 71] width 203 height 19
checkbox input "true"
click at [388, 253] on span "Добавить" at bounding box center [395, 253] width 30 height 9
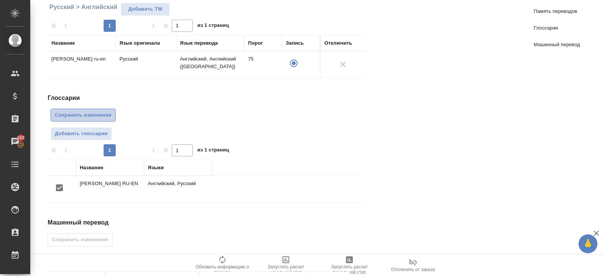
click at [87, 113] on span "Сохранить изменения" at bounding box center [83, 115] width 57 height 9
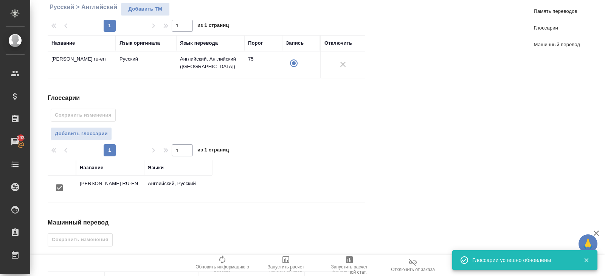
scroll to position [175, 0]
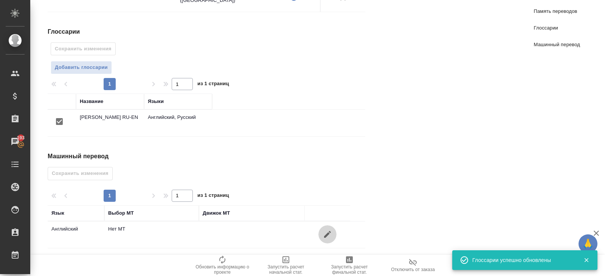
click at [332, 228] on button "button" at bounding box center [328, 234] width 18 height 18
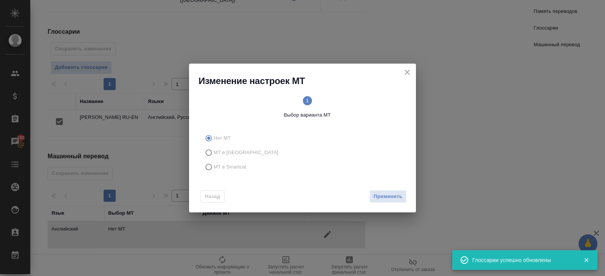
click at [223, 165] on span "МТ в Smartcat" at bounding box center [230, 167] width 33 height 8
click at [214, 165] on input "МТ в Smartcat" at bounding box center [208, 167] width 12 height 14
radio input "true"
click at [389, 193] on span "Вперед" at bounding box center [393, 196] width 19 height 9
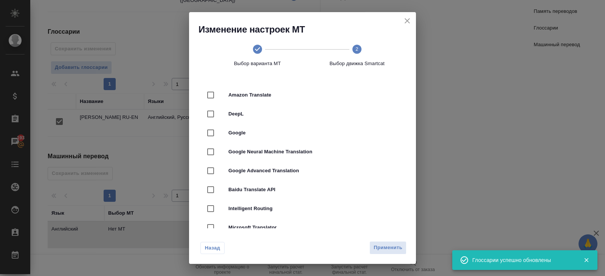
click at [242, 107] on div "DeepL" at bounding box center [302, 113] width 203 height 19
checkbox input "true"
click at [390, 247] on span "Применить" at bounding box center [388, 247] width 29 height 9
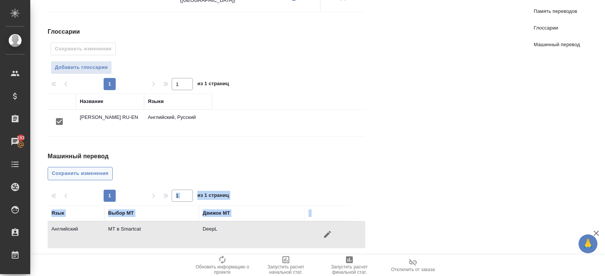
drag, startPoint x: 390, startPoint y: 247, endPoint x: 99, endPoint y: 165, distance: 302.2
click at [99, 165] on div "Память переводов Сохранить изменения Русский > Английский Добавить TM 1 1 из 1 …" at bounding box center [319, 79] width 549 height 373
click at [99, 167] on button "Сохранить изменения" at bounding box center [80, 173] width 65 height 13
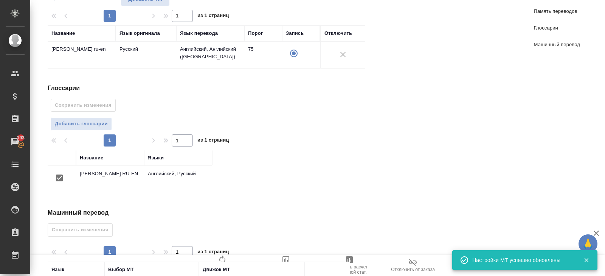
scroll to position [0, 0]
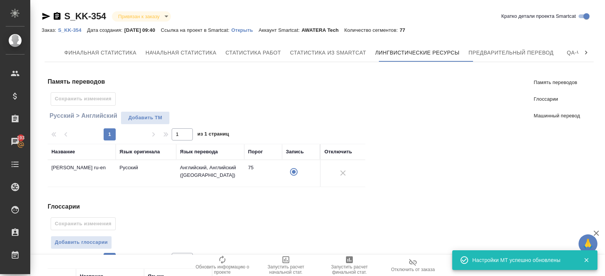
click at [486, 62] on div "Финальная статистика Начальная статистика Статистика работ Статистика из Smartc…" at bounding box center [319, 243] width 549 height 398
click at [490, 49] on span "Предварительный перевод" at bounding box center [511, 52] width 85 height 9
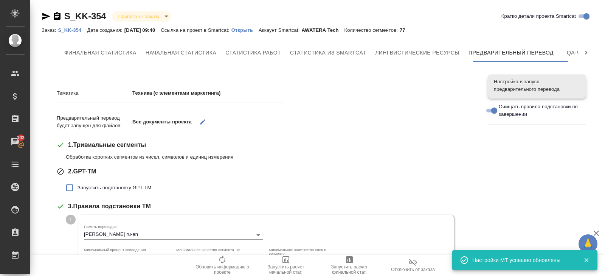
click at [99, 189] on span "Запустить подстановку GPT-TM" at bounding box center [115, 188] width 74 height 8
click at [78, 189] on input "Запустить подстановку GPT-TM" at bounding box center [70, 188] width 16 height 16
checkbox input "true"
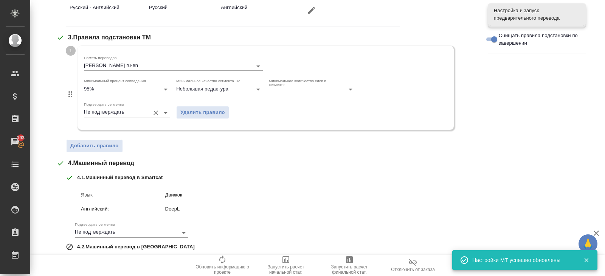
scroll to position [291, 0]
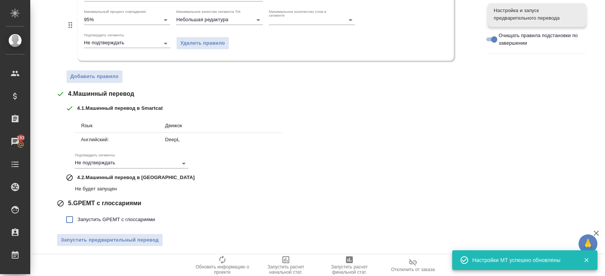
click at [98, 216] on span "Запустить GPEMT с глоссариями" at bounding box center [117, 220] width 78 height 8
click at [78, 215] on input "Запустить GPEMT с глоссариями" at bounding box center [70, 219] width 16 height 16
checkbox input "true"
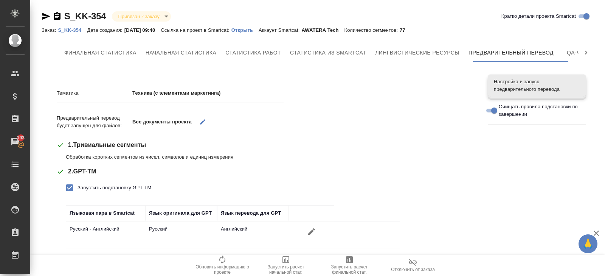
scroll to position [343, 0]
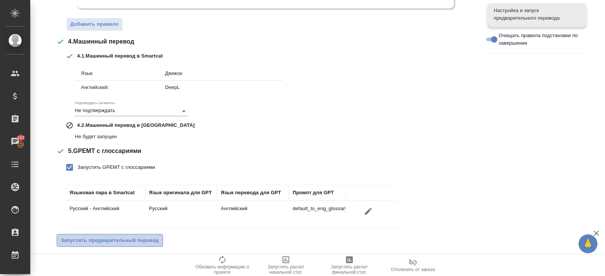
click at [98, 236] on span "Запустить предварительный перевод" at bounding box center [110, 240] width 98 height 9
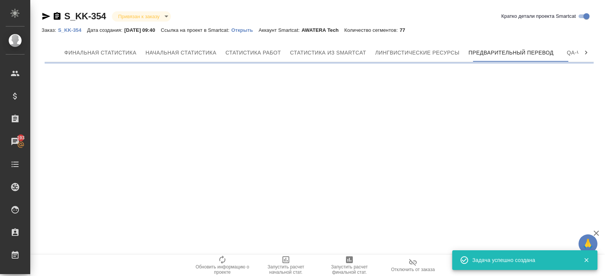
scroll to position [0, 0]
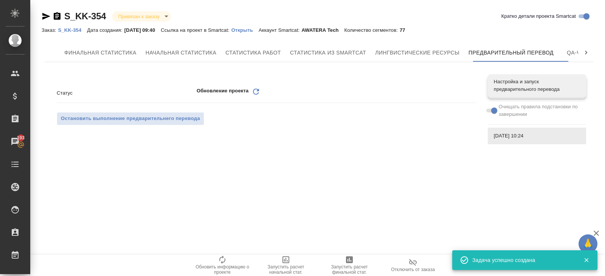
click at [253, 30] on p "Открыть" at bounding box center [245, 30] width 27 height 6
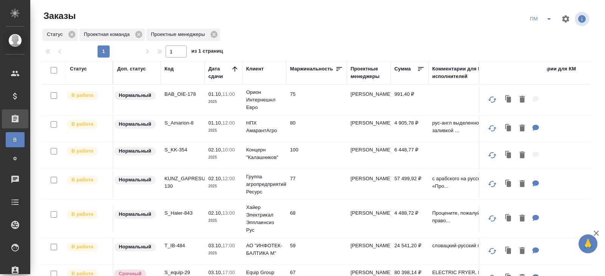
click at [548, 20] on icon "split button" at bounding box center [549, 18] width 9 height 9
click at [548, 30] on li "В работу!" at bounding box center [541, 34] width 38 height 12
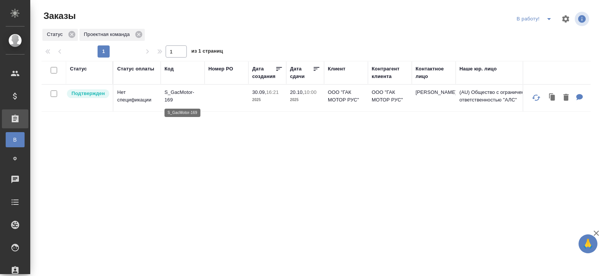
click at [176, 93] on p "S_GacMotor-169" at bounding box center [183, 96] width 36 height 15
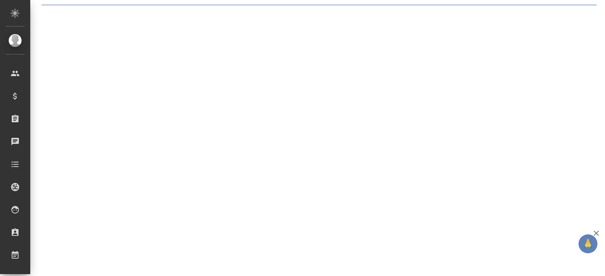
select select "RU"
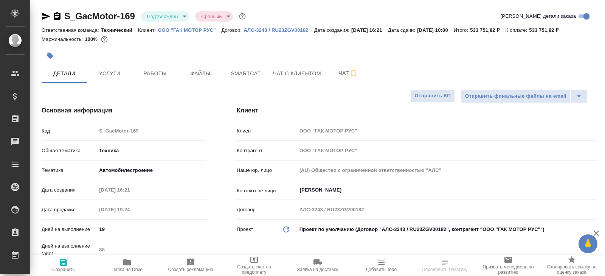
type textarea "x"
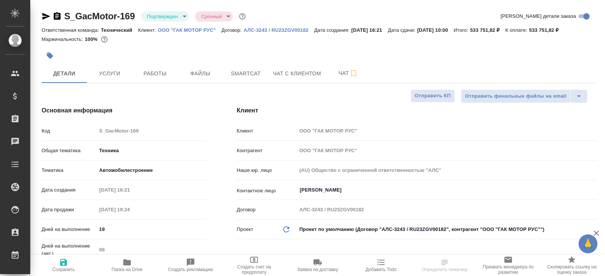
type textarea "x"
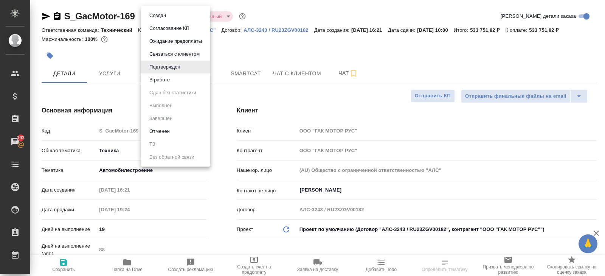
click at [163, 14] on body "🙏 .cls-1 fill:#fff; AWATERA Belyakova Yulia Клиенты Спецификации Заказы 193 Чат…" at bounding box center [302, 138] width 605 height 276
click at [162, 81] on button "В работе" at bounding box center [159, 80] width 25 height 8
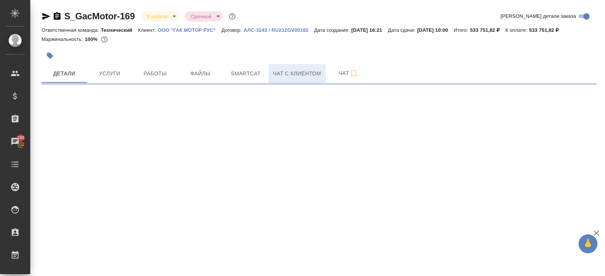
select select "RU"
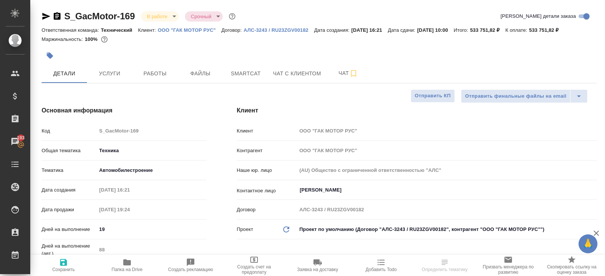
type textarea "x"
select select "RU"
type textarea "x"
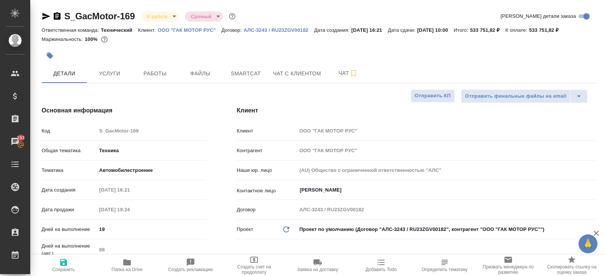
type textarea "x"
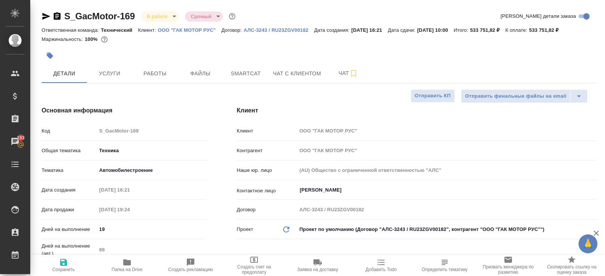
type textarea "x"
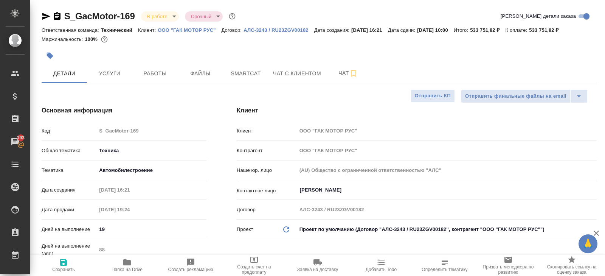
type textarea "x"
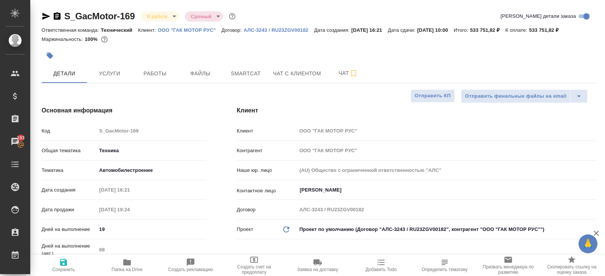
type textarea "x"
click at [348, 70] on span "Чат" at bounding box center [348, 72] width 36 height 9
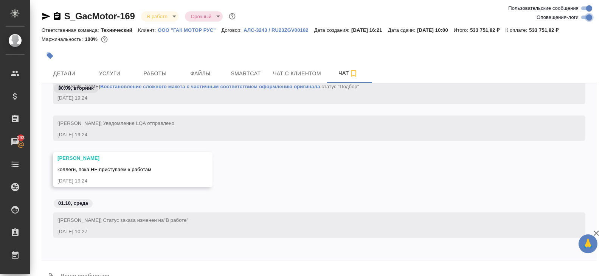
click at [589, 14] on input "Оповещения-логи" at bounding box center [589, 17] width 27 height 9
checkbox input "false"
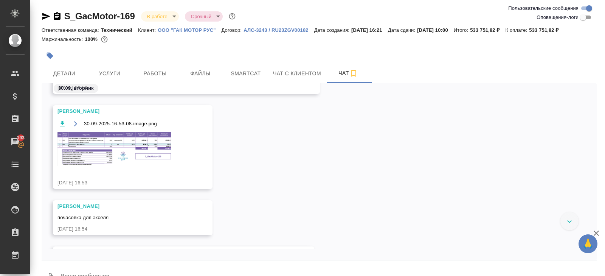
scroll to position [275, 0]
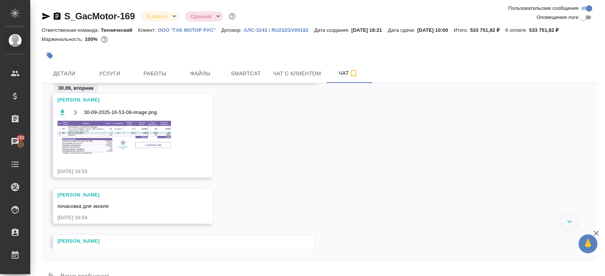
click at [109, 147] on img at bounding box center [113, 138] width 113 height 34
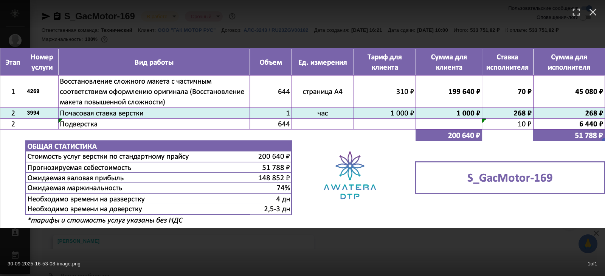
click at [151, 34] on div "30-09-2025-16-53-08-image.png 1 of 1" at bounding box center [302, 138] width 605 height 276
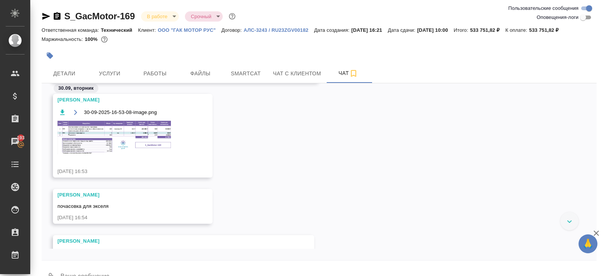
click at [162, 70] on span "Работы" at bounding box center [155, 73] width 36 height 9
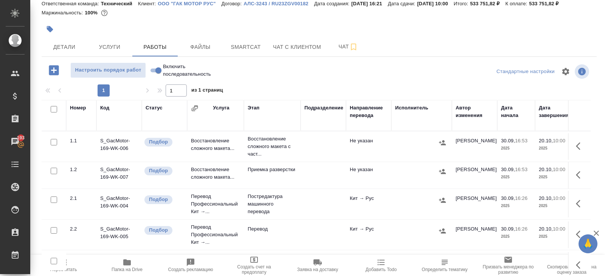
scroll to position [40, 0]
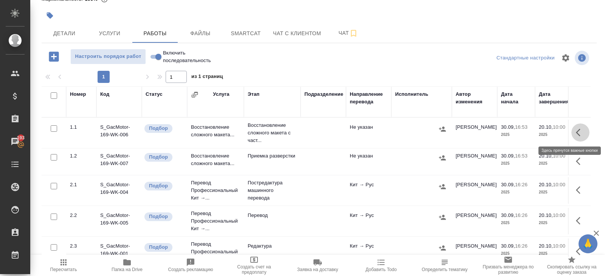
click at [581, 130] on icon "button" at bounding box center [580, 132] width 9 height 9
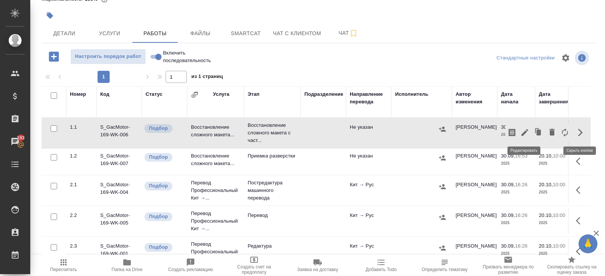
click at [525, 132] on icon "button" at bounding box center [525, 132] width 7 height 7
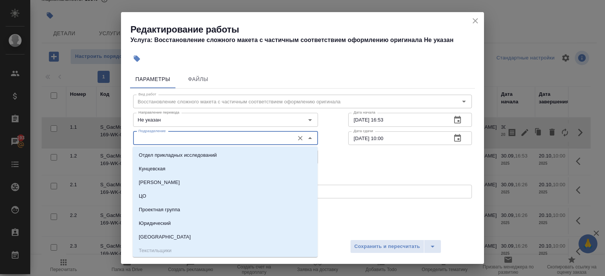
click at [163, 138] on input "Подразделение" at bounding box center [212, 138] width 155 height 9
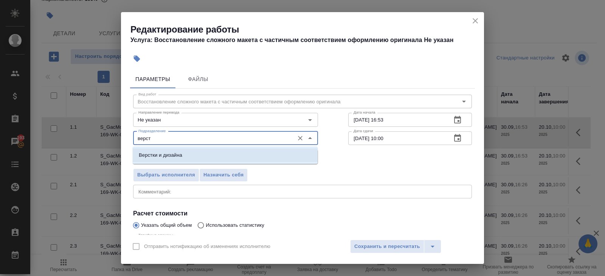
click at [160, 154] on p "Верстки и дизайна" at bounding box center [161, 155] width 44 height 8
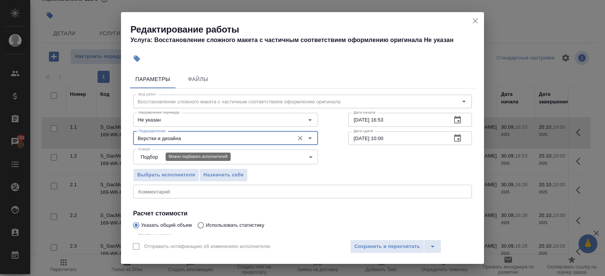
scroll to position [80, 0]
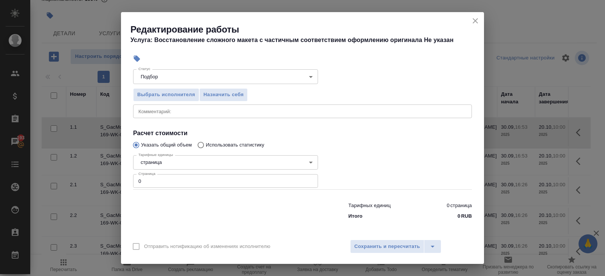
type input "Верстки и дизайна"
click at [160, 183] on input "0" at bounding box center [225, 181] width 185 height 14
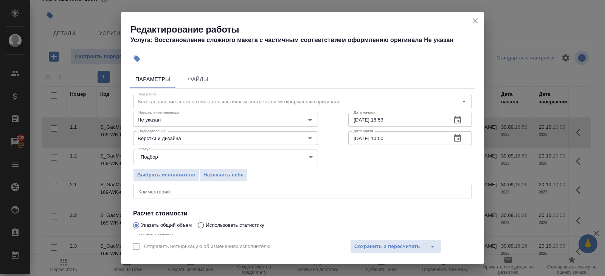
type input "644"
click at [459, 120] on icon "button" at bounding box center [457, 120] width 7 height 8
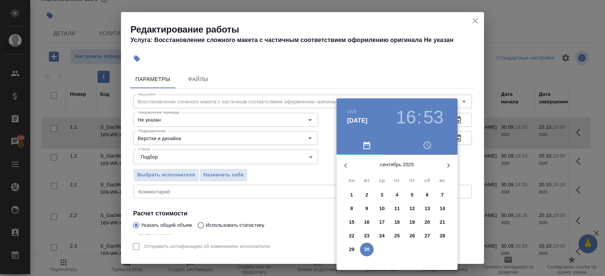
click at [446, 166] on icon "button" at bounding box center [448, 165] width 9 height 9
click at [383, 195] on span "1" at bounding box center [382, 195] width 14 height 8
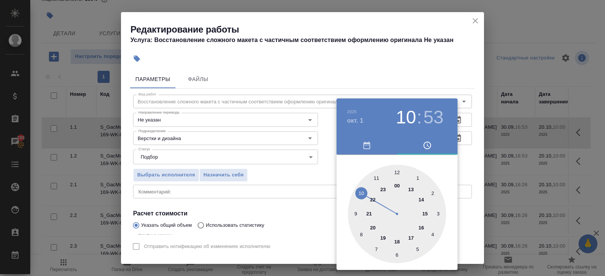
click at [361, 192] on div at bounding box center [397, 214] width 98 height 98
click at [399, 253] on div at bounding box center [397, 214] width 98 height 98
type input "[DATE] 10:30"
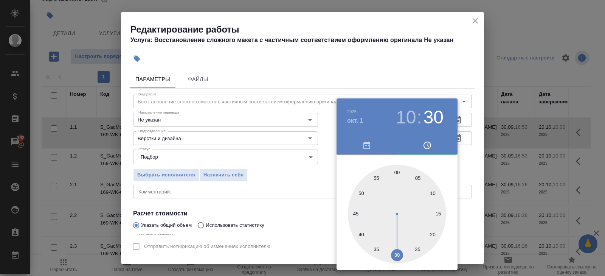
click at [411, 99] on div "2025 окт. 1 10 : 30" at bounding box center [397, 117] width 121 height 38
click at [426, 83] on div at bounding box center [302, 138] width 605 height 276
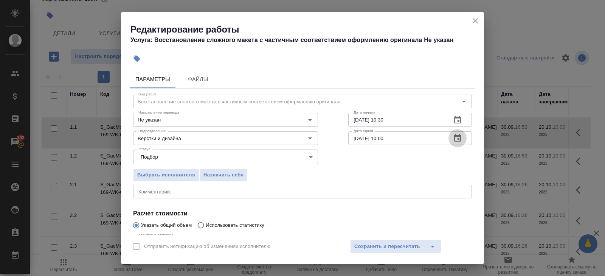
click at [457, 138] on icon "button" at bounding box center [457, 138] width 9 height 9
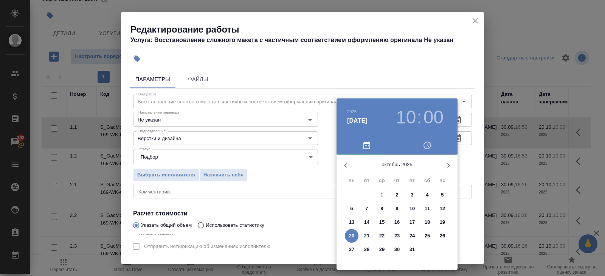
click at [351, 208] on p "6" at bounding box center [351, 209] width 3 height 8
type input "[DATE] 10:00"
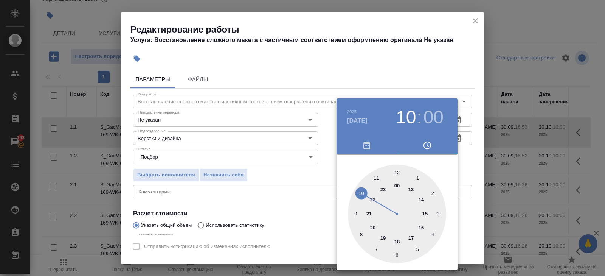
click at [322, 189] on div at bounding box center [302, 138] width 605 height 276
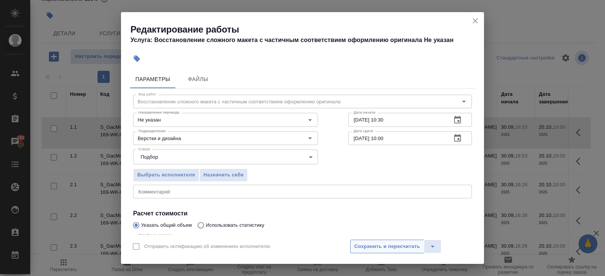
click at [355, 243] on span "Сохранить и пересчитать" at bounding box center [387, 246] width 66 height 9
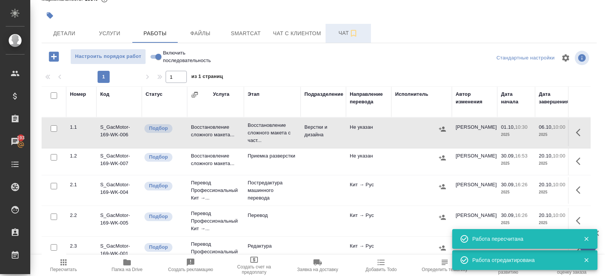
click at [333, 32] on span "Чат" at bounding box center [348, 32] width 36 height 9
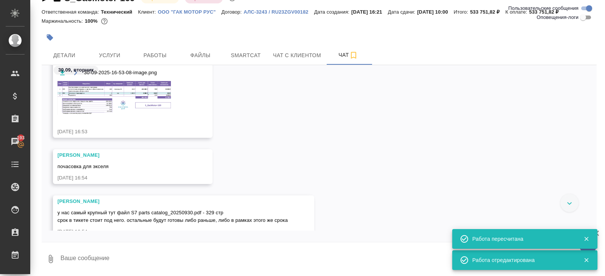
scroll to position [293, 0]
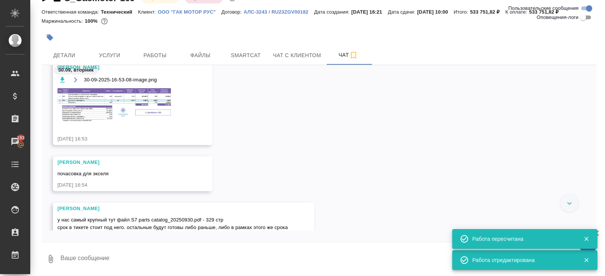
click at [116, 98] on img at bounding box center [113, 105] width 113 height 34
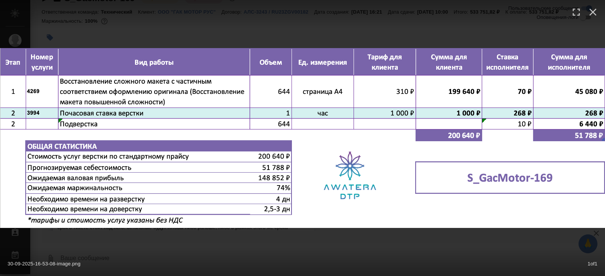
click at [126, 229] on div "30-09-2025-16-53-08-image.png 1 of 1" at bounding box center [302, 138] width 605 height 276
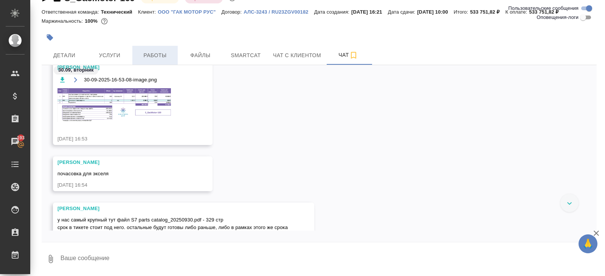
click at [152, 53] on span "Работы" at bounding box center [155, 55] width 36 height 9
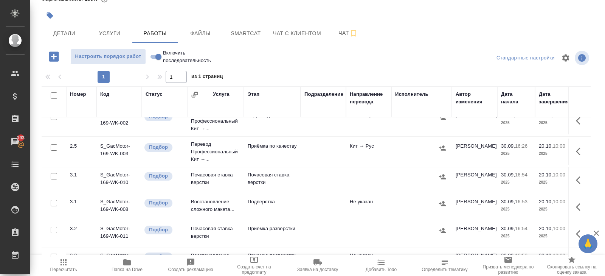
scroll to position [177, 0]
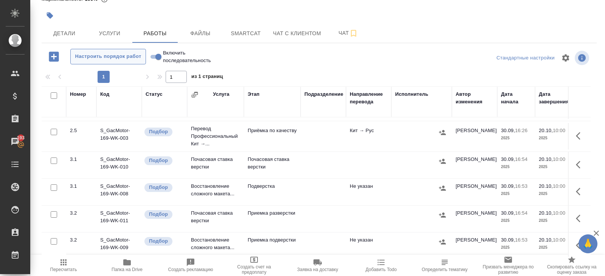
click at [120, 53] on span "Настроить порядок работ" at bounding box center [108, 56] width 67 height 9
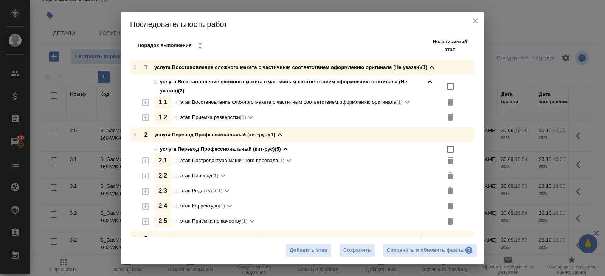
click at [479, 22] on icon "close" at bounding box center [475, 20] width 9 height 9
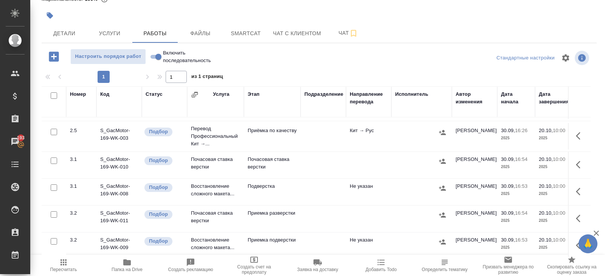
scroll to position [0, 0]
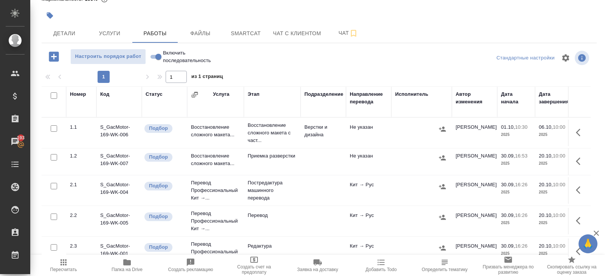
click at [54, 96] on input "checkbox" at bounding box center [54, 95] width 6 height 6
checkbox input "true"
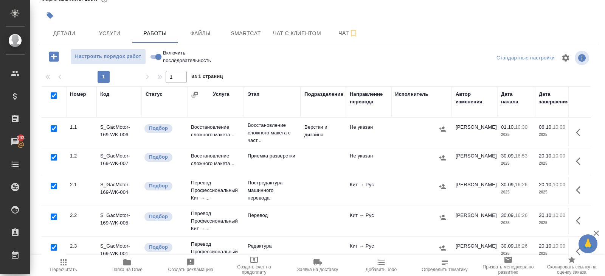
checkbox input "true"
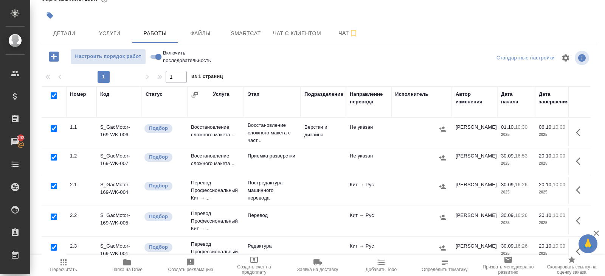
checkbox input "true"
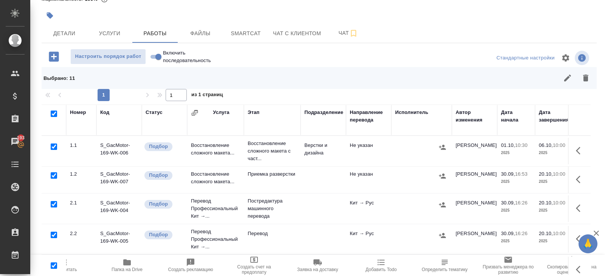
click at [54, 146] on input "checkbox" at bounding box center [54, 146] width 6 height 6
checkbox input "false"
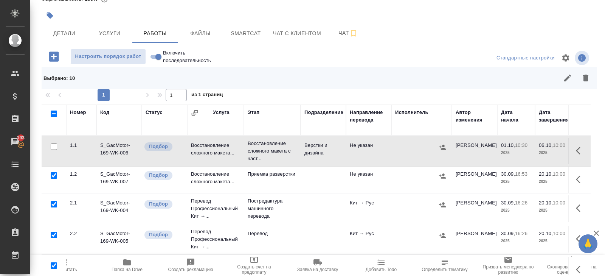
click at [53, 204] on input "checkbox" at bounding box center [54, 204] width 6 height 6
checkbox input "false"
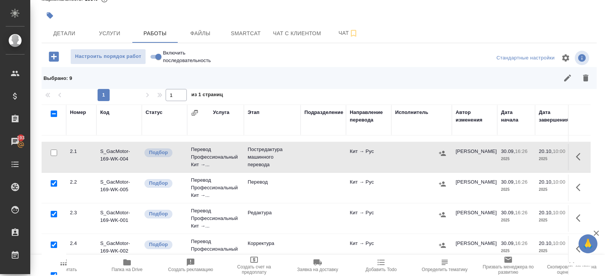
scroll to position [51, 0]
click at [54, 216] on div at bounding box center [53, 214] width 17 height 11
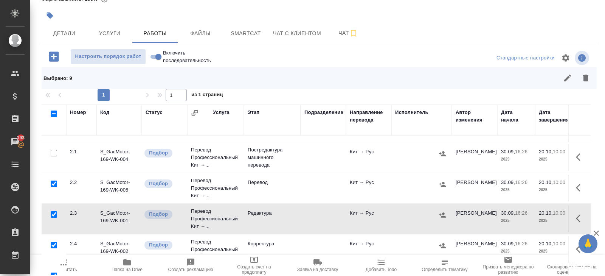
click at [54, 214] on input "checkbox" at bounding box center [54, 214] width 6 height 6
checkbox input "false"
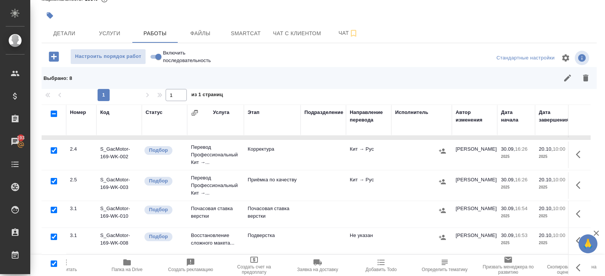
scroll to position [148, 0]
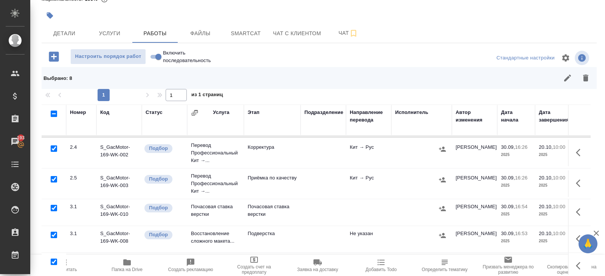
click at [54, 205] on input "checkbox" at bounding box center [54, 208] width 6 height 6
checkbox input "false"
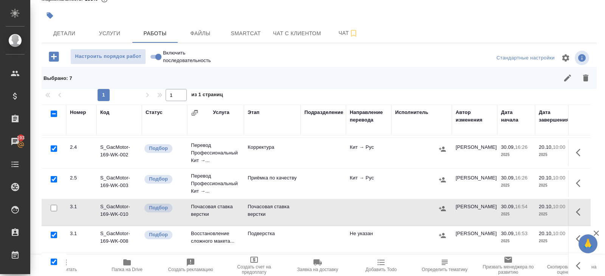
click at [55, 232] on input "checkbox" at bounding box center [54, 235] width 6 height 6
checkbox input "false"
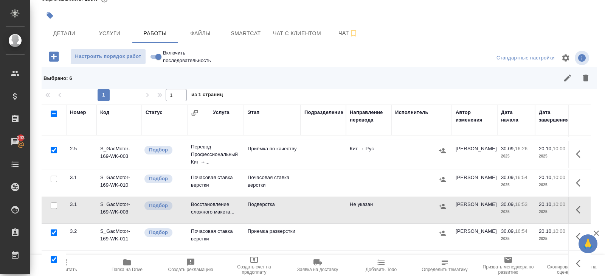
scroll to position [58, 0]
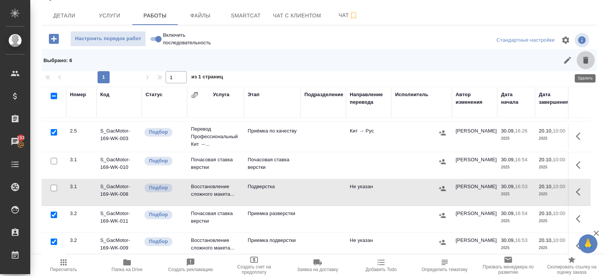
click at [591, 57] on button "button" at bounding box center [586, 60] width 18 height 18
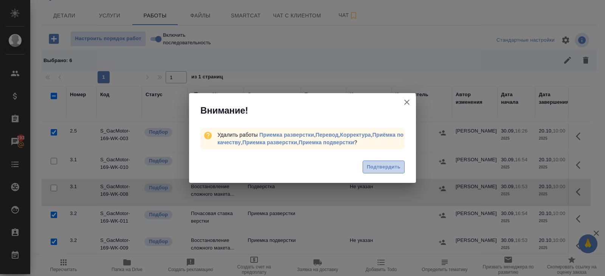
click at [376, 171] on span "Подтвердить" at bounding box center [384, 167] width 34 height 9
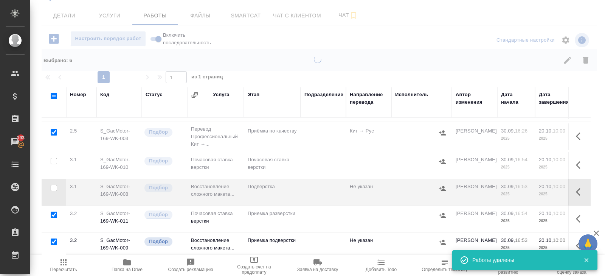
scroll to position [5, 0]
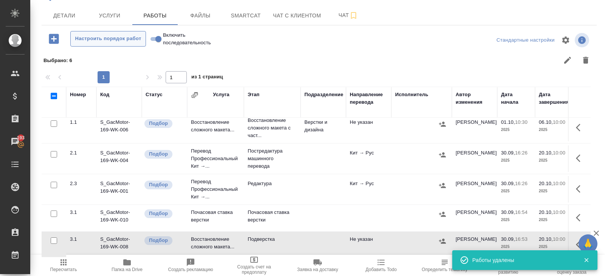
click at [108, 36] on span "Настроить порядок работ" at bounding box center [108, 38] width 67 height 9
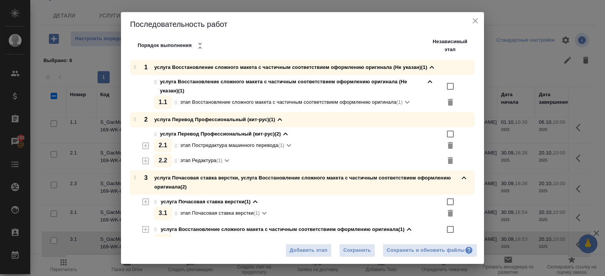
scroll to position [3, 0]
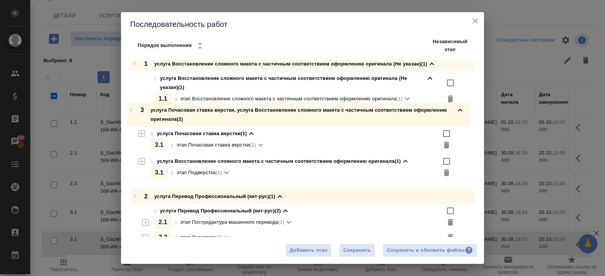
drag, startPoint x: 137, startPoint y: 180, endPoint x: 134, endPoint y: 109, distance: 71.2
click at [134, 109] on div "1 услуга Восстановление сложного макета с частичным соответствием оформлению ор…" at bounding box center [305, 151] width 357 height 190
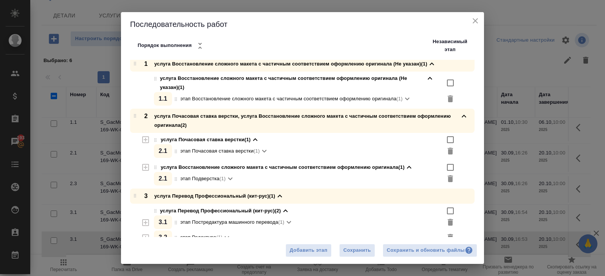
scroll to position [28, 0]
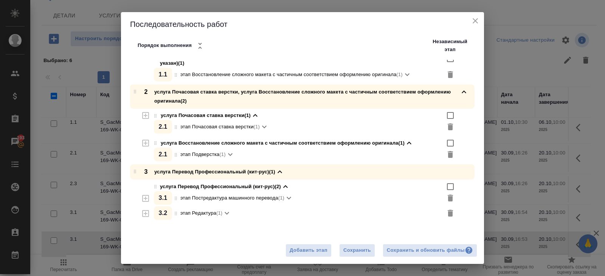
click at [143, 144] on icon "button" at bounding box center [145, 142] width 9 height 9
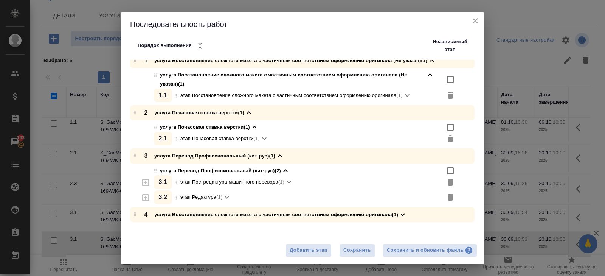
scroll to position [0, 0]
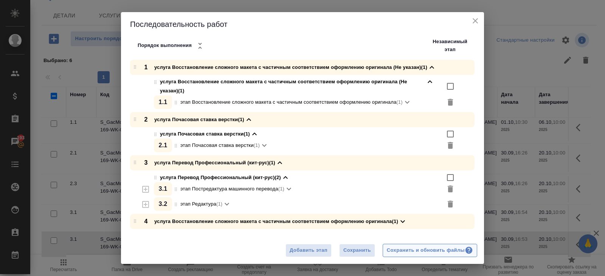
click at [418, 252] on div "Сохранить и обновить файлы" at bounding box center [430, 250] width 86 height 9
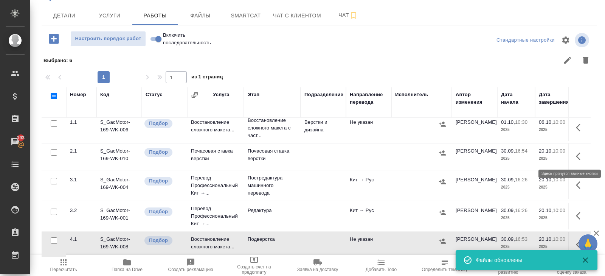
click at [580, 155] on icon "button" at bounding box center [580, 156] width 9 height 9
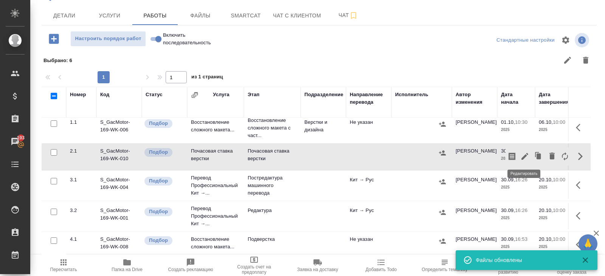
click at [526, 157] on icon "button" at bounding box center [525, 156] width 9 height 9
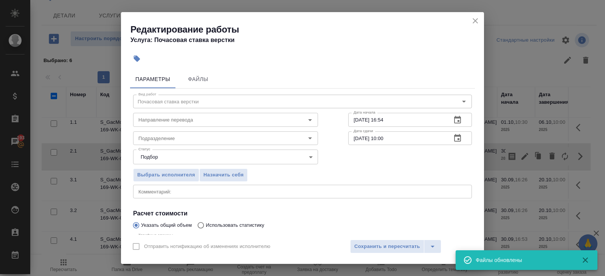
click at [463, 120] on button "button" at bounding box center [458, 120] width 18 height 18
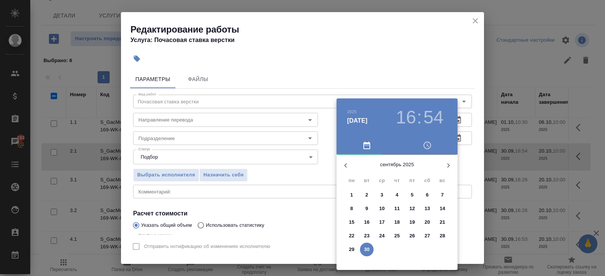
click at [443, 169] on button "button" at bounding box center [449, 165] width 18 height 18
click at [382, 192] on p "1" at bounding box center [382, 195] width 3 height 8
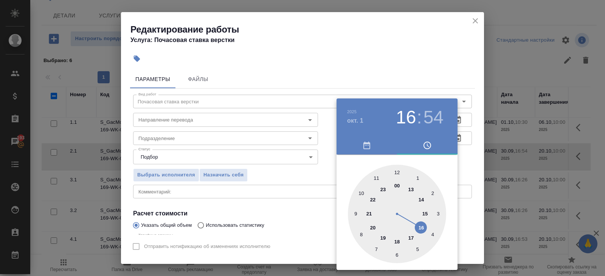
click at [362, 191] on div at bounding box center [397, 214] width 98 height 98
type input "01.10.2025 10:30"
click at [398, 252] on div at bounding box center [397, 214] width 98 height 98
click at [415, 66] on div at bounding box center [302, 138] width 605 height 276
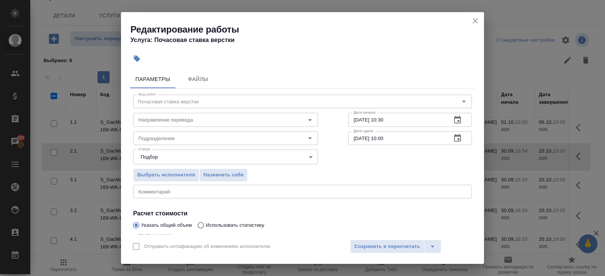
click at [460, 140] on icon "button" at bounding box center [457, 138] width 9 height 9
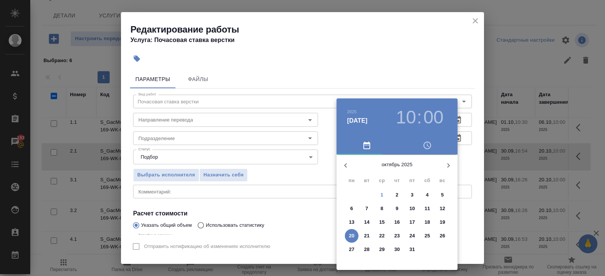
click at [351, 207] on p "6" at bounding box center [351, 209] width 3 height 8
type input "06.10.2025 10:00"
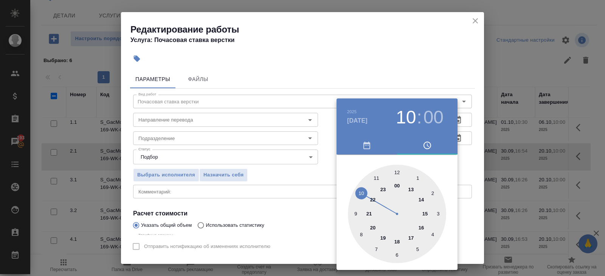
click at [262, 182] on div at bounding box center [302, 138] width 605 height 276
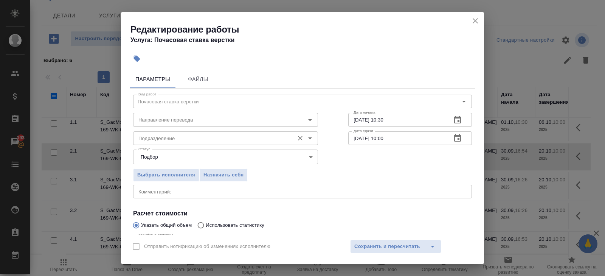
click at [167, 136] on input "Подразделение" at bounding box center [212, 138] width 155 height 9
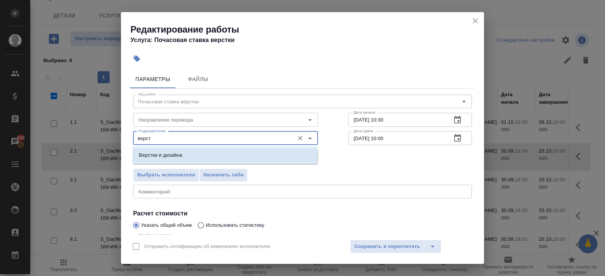
click at [150, 155] on p "Верстки и дизайна" at bounding box center [161, 155] width 44 height 8
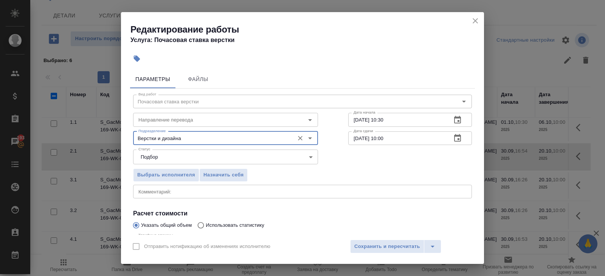
scroll to position [80, 0]
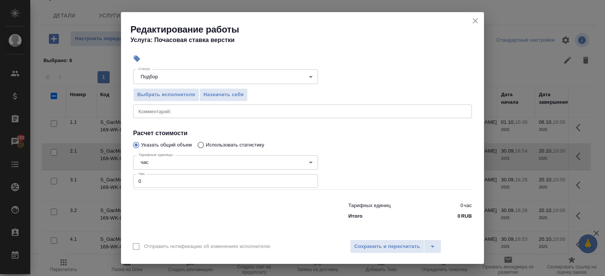
type input "Верстки и дизайна"
click at [147, 178] on input "0" at bounding box center [225, 181] width 185 height 14
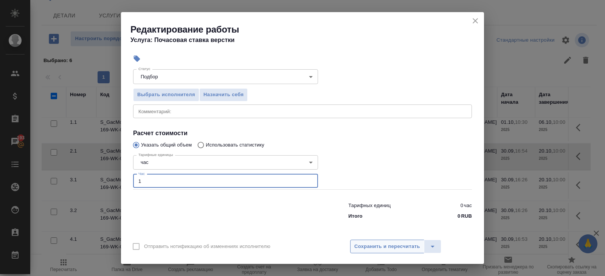
type input "1"
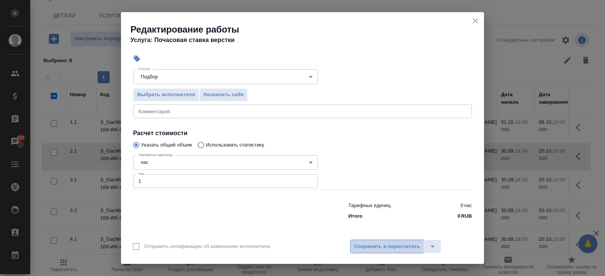
click at [354, 241] on button "Сохранить и пересчитать" at bounding box center [387, 246] width 74 height 14
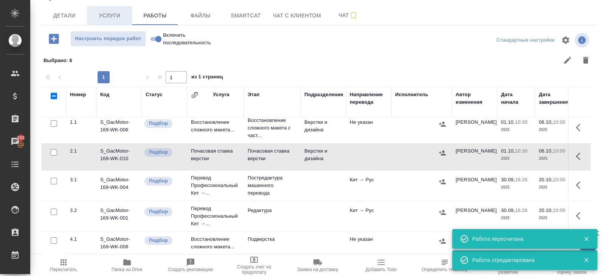
click at [112, 20] on button "Услуги" at bounding box center [109, 15] width 45 height 19
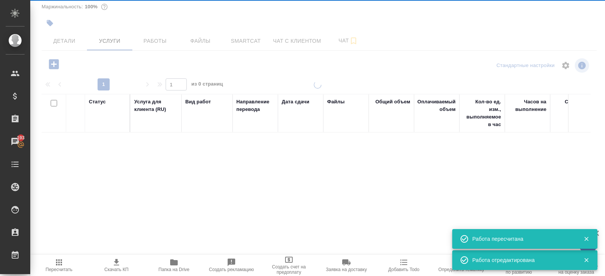
scroll to position [33, 0]
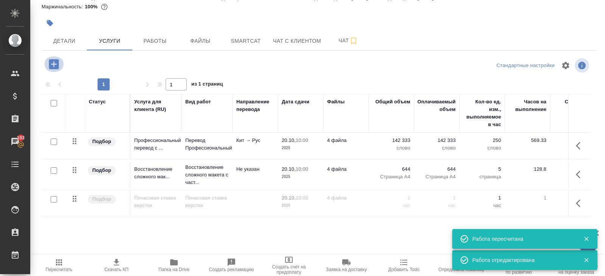
click at [54, 70] on icon "button" at bounding box center [53, 63] width 13 height 13
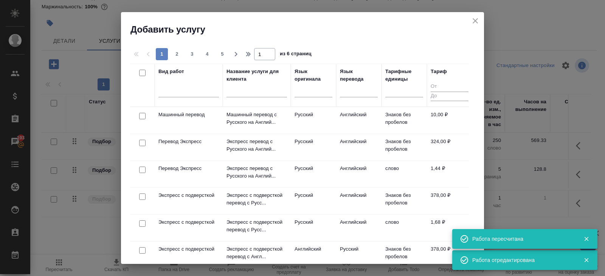
click at [167, 98] on div at bounding box center [189, 93] width 61 height 20
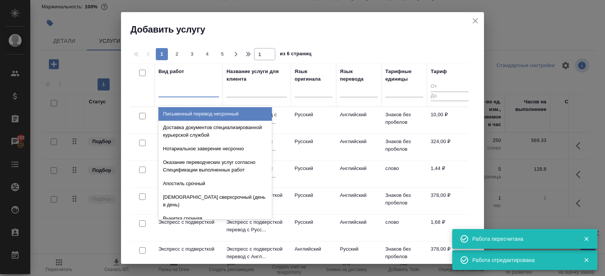
click at [163, 93] on div at bounding box center [189, 89] width 61 height 11
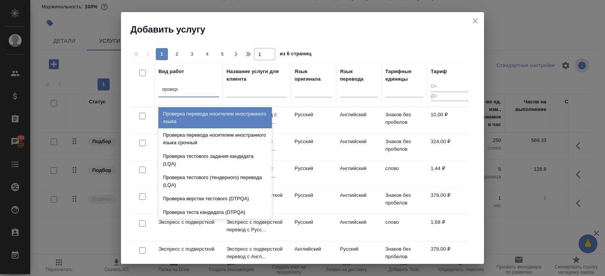
type input "проверка"
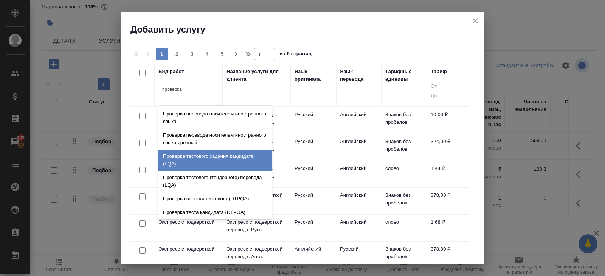
scroll to position [15, 0]
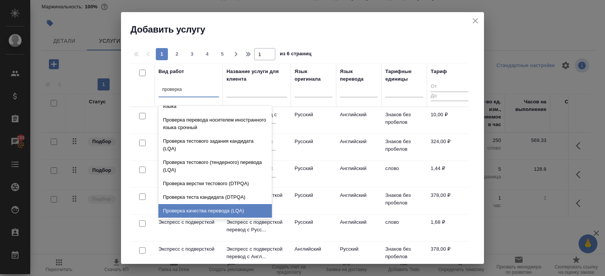
click at [214, 212] on div "Проверка качества перевода (LQA)" at bounding box center [215, 211] width 113 height 14
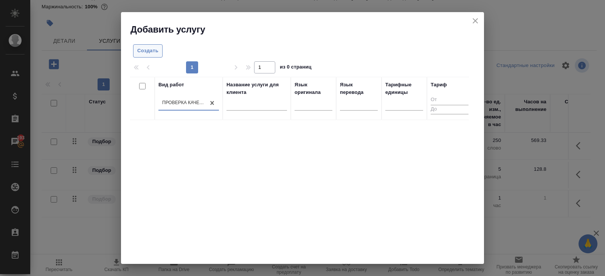
click at [154, 52] on span "Создать" at bounding box center [147, 51] width 21 height 9
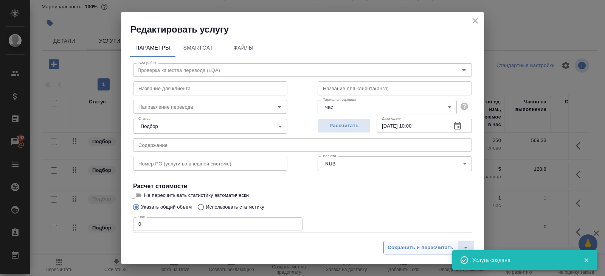
click at [428, 249] on span "Сохранить и пересчитать" at bounding box center [421, 247] width 66 height 9
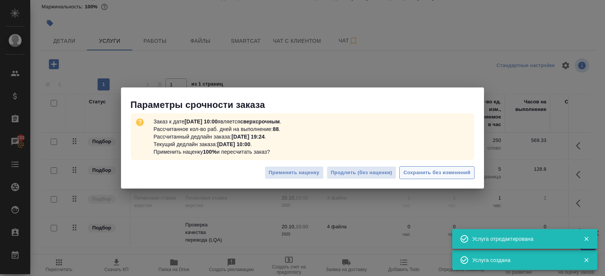
click at [462, 176] on span "Сохранить без изменений" at bounding box center [437, 172] width 67 height 9
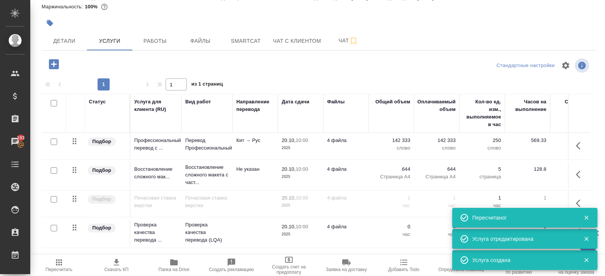
click at [586, 219] on icon "button" at bounding box center [586, 217] width 7 height 7
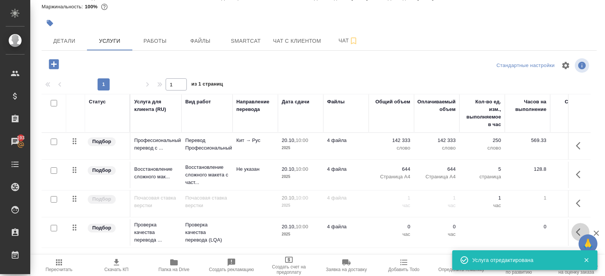
click at [580, 230] on icon "button" at bounding box center [580, 231] width 9 height 9
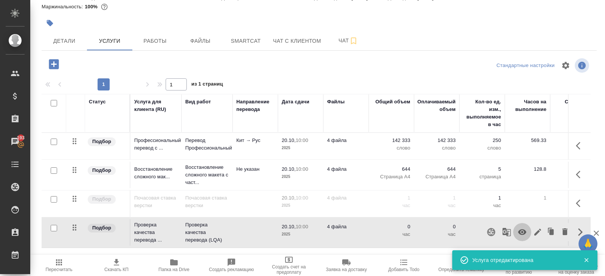
click at [524, 228] on icon "button" at bounding box center [522, 231] width 9 height 9
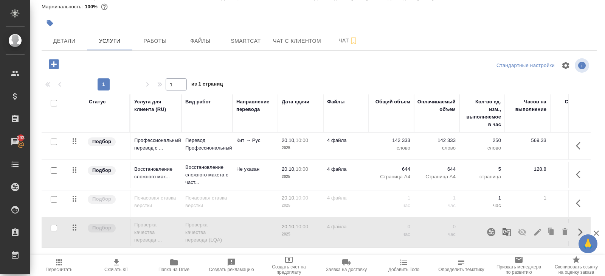
scroll to position [0, 0]
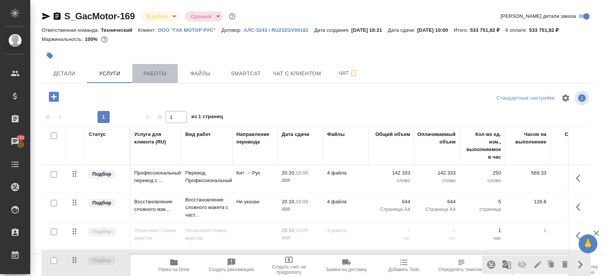
click at [162, 69] on span "Работы" at bounding box center [155, 73] width 36 height 9
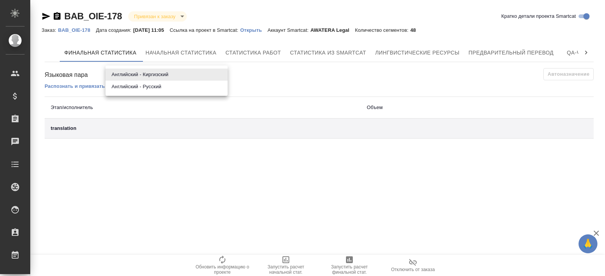
click at [128, 76] on body "🙏 .cls-1 fill:#fff; AWATERA [PERSON_NAME] Спецификации Заказы Чаты Todo Проекты…" at bounding box center [302, 138] width 605 height 276
click at [129, 90] on li "Английский - Русский" at bounding box center [167, 87] width 122 height 12
type input "68dbaf68ccb5d7596bc3250b"
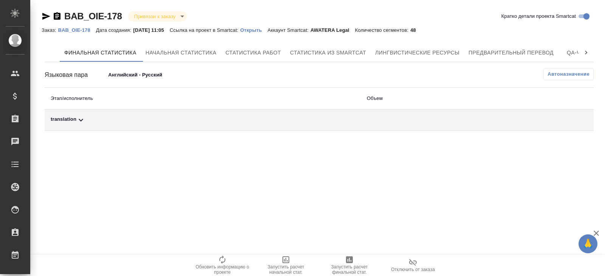
click at [82, 118] on icon at bounding box center [80, 119] width 9 height 9
click at [560, 77] on span "Автоназначение" at bounding box center [569, 74] width 42 height 8
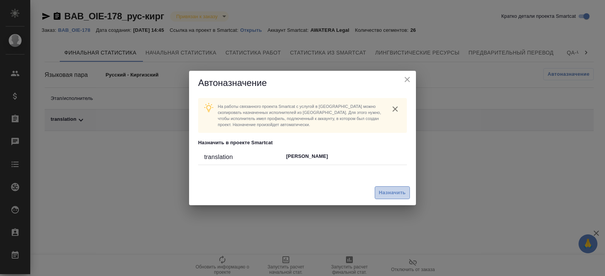
click at [385, 196] on span "Назначить" at bounding box center [392, 192] width 27 height 9
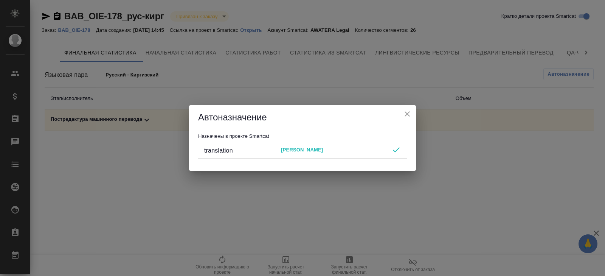
click at [350, 205] on div "Автоназначение Назначены в проекте Smartcat translation ASANKULOVA ZHYLDYZ" at bounding box center [302, 138] width 605 height 276
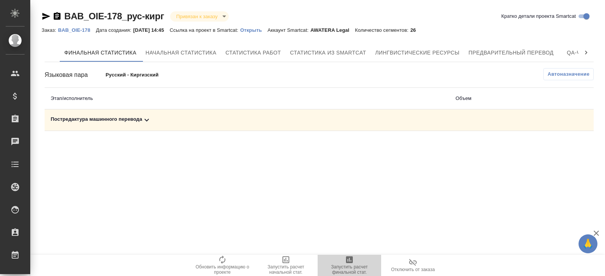
click at [358, 265] on span "Запустить расчет финальной стат." at bounding box center [349, 269] width 54 height 11
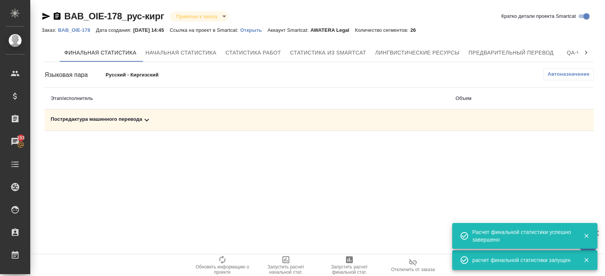
click at [148, 118] on icon at bounding box center [146, 119] width 9 height 9
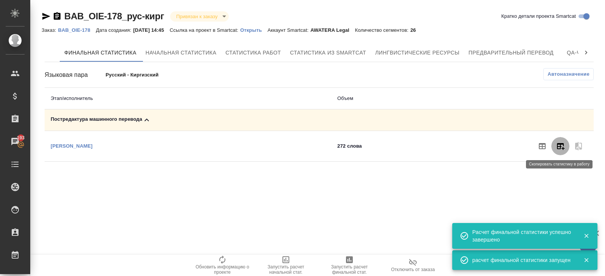
click at [561, 144] on icon "button" at bounding box center [560, 145] width 9 height 9
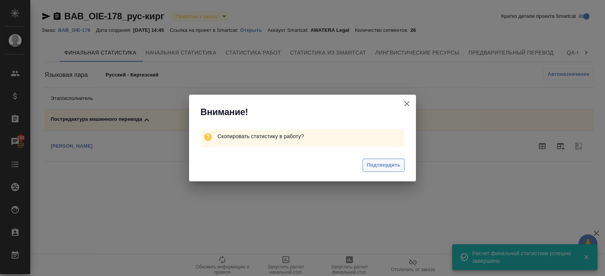
click at [384, 166] on span "Подтвердить" at bounding box center [384, 165] width 34 height 9
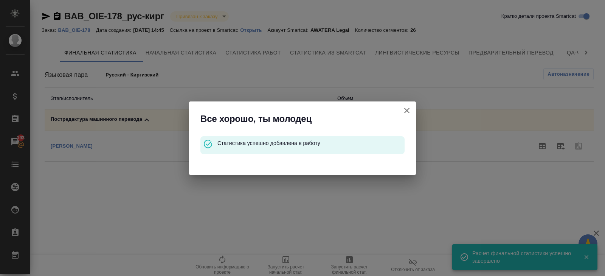
click at [407, 110] on icon "button" at bounding box center [406, 110] width 5 height 5
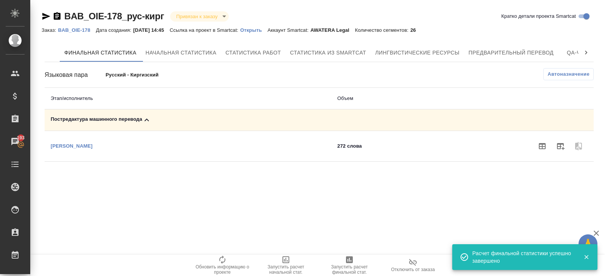
click at [79, 30] on p "BAB_OIE-178" at bounding box center [77, 30] width 38 height 6
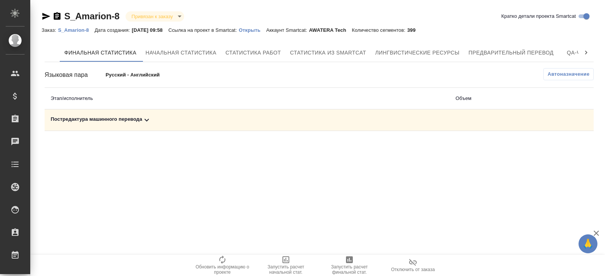
click at [138, 120] on div "Постредактура машинного перевода" at bounding box center [247, 119] width 393 height 9
drag, startPoint x: 562, startPoint y: 147, endPoint x: 551, endPoint y: 147, distance: 11.0
click at [562, 147] on icon "button" at bounding box center [560, 145] width 9 height 9
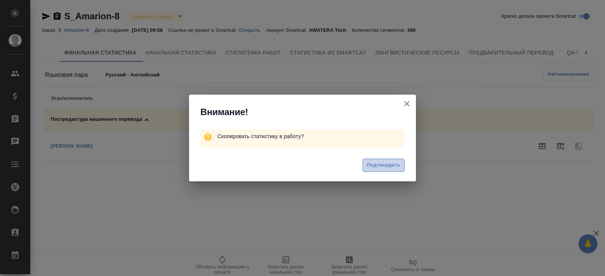
click at [393, 163] on span "Подтвердить" at bounding box center [384, 165] width 34 height 9
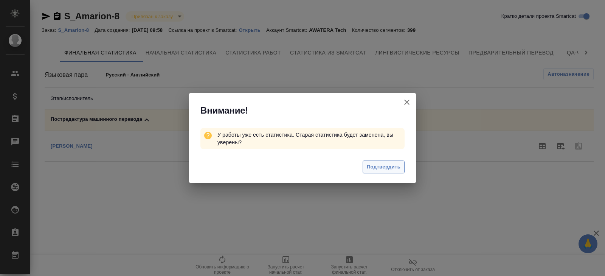
click at [384, 166] on span "Подтвердить" at bounding box center [384, 167] width 34 height 9
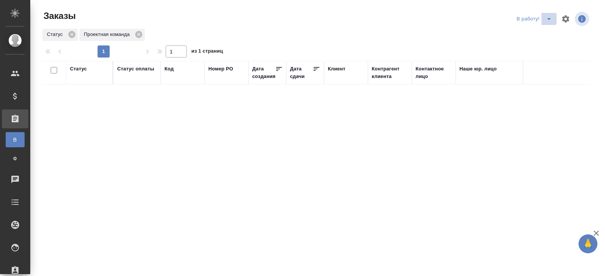
click at [548, 19] on icon "split button" at bounding box center [549, 18] width 9 height 9
click at [543, 36] on li "ПМ" at bounding box center [535, 34] width 42 height 12
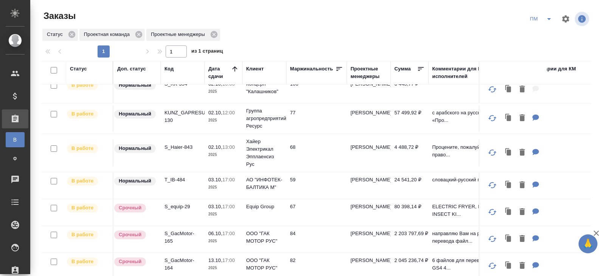
scroll to position [62, 0]
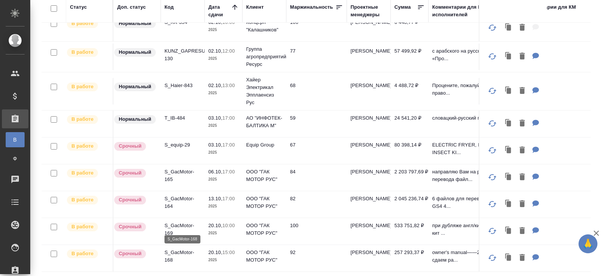
click at [172, 256] on p "S_GacMotor-168" at bounding box center [183, 256] width 36 height 15
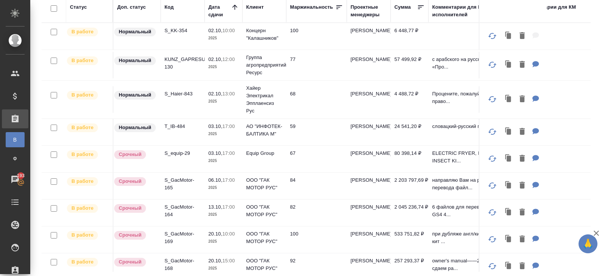
scroll to position [0, 0]
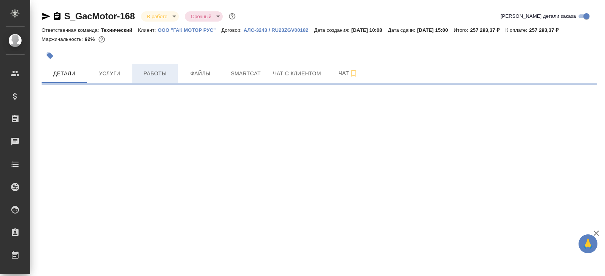
select select "RU"
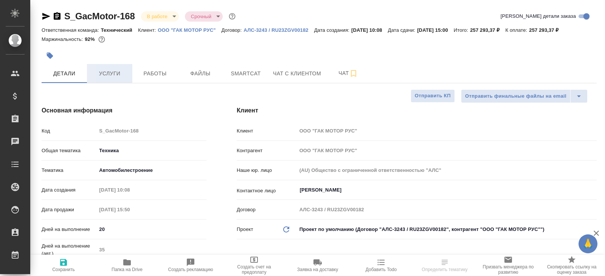
type textarea "x"
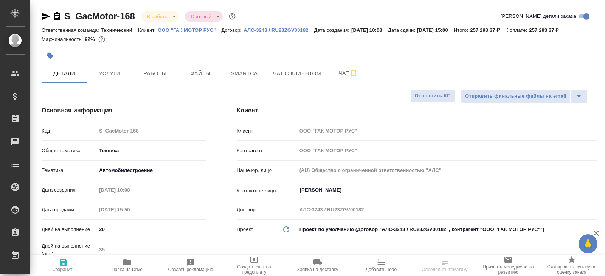
type textarea "x"
click at [163, 76] on span "Работы" at bounding box center [155, 73] width 36 height 9
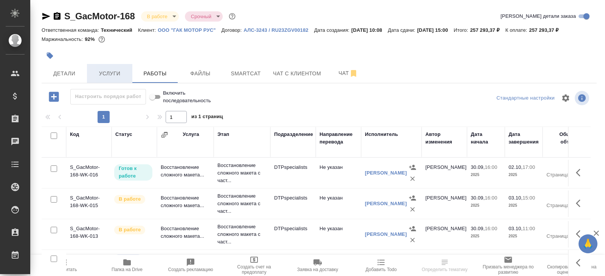
click at [111, 74] on span "Услуги" at bounding box center [110, 73] width 36 height 9
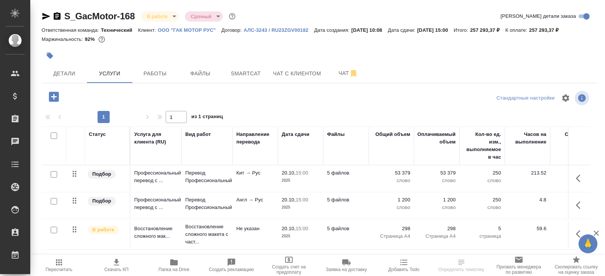
scroll to position [33, 0]
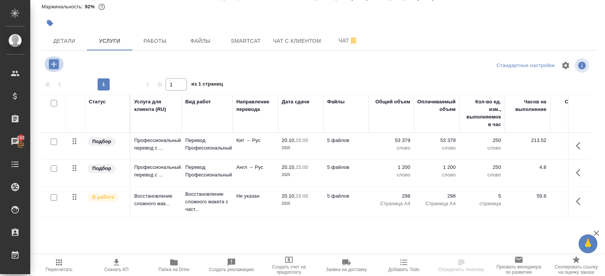
click at [56, 64] on icon "button" at bounding box center [53, 63] width 13 height 13
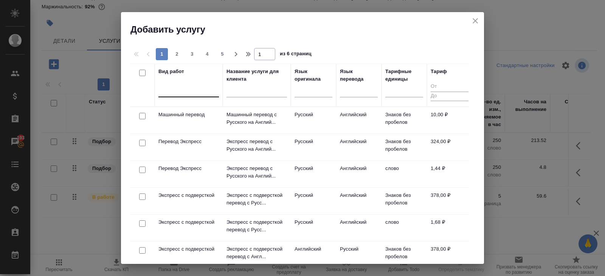
click at [207, 88] on div at bounding box center [189, 89] width 61 height 11
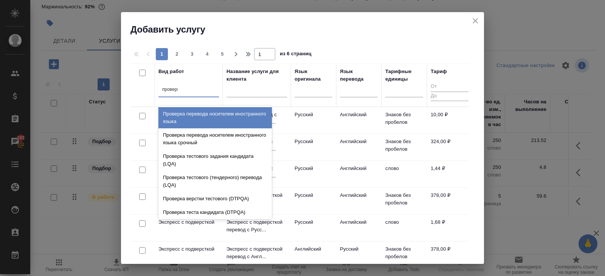
type input "проверка"
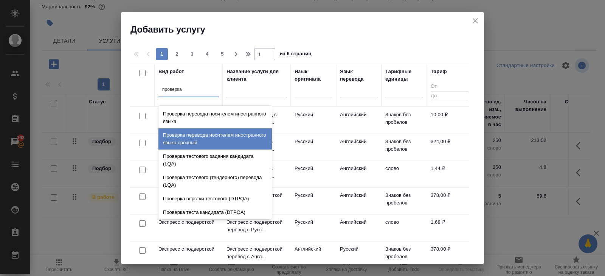
scroll to position [15, 0]
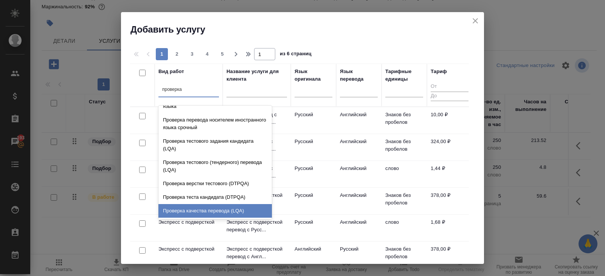
click at [187, 210] on div "Проверка качества перевода (LQA)" at bounding box center [215, 211] width 113 height 14
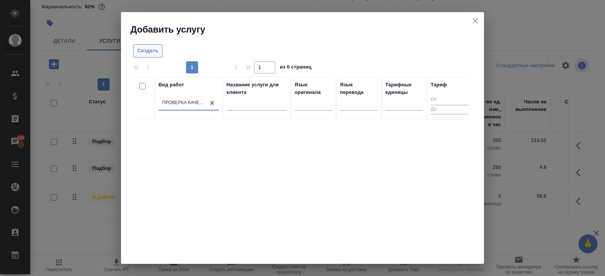
click at [154, 52] on span "Создать" at bounding box center [147, 51] width 21 height 9
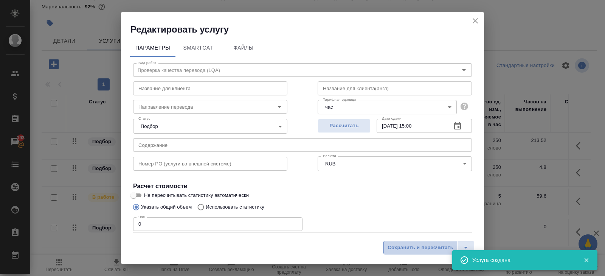
click at [419, 247] on span "Сохранить и пересчитать" at bounding box center [421, 247] width 66 height 9
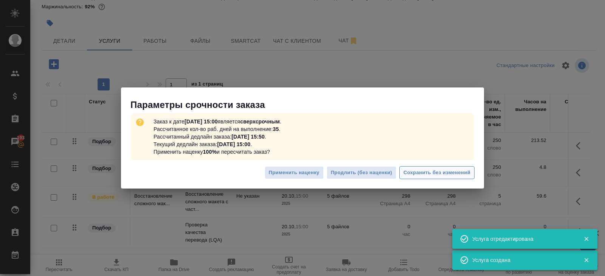
click at [463, 175] on span "Сохранить без изменений" at bounding box center [437, 172] width 67 height 9
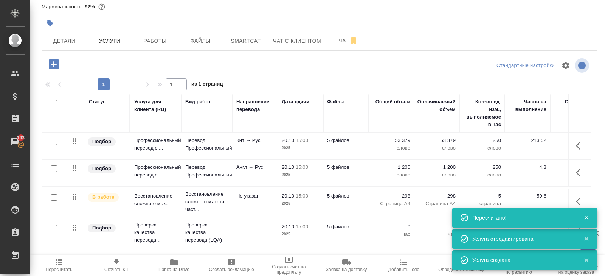
click at [586, 216] on icon "button" at bounding box center [586, 217] width 7 height 7
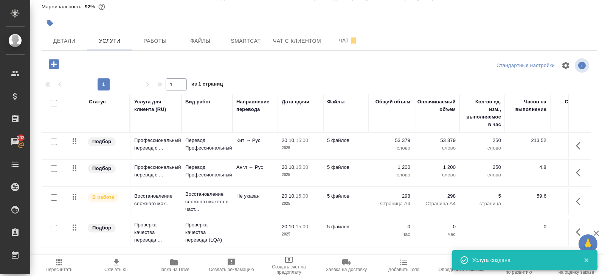
click at [579, 229] on icon "button" at bounding box center [578, 232] width 5 height 8
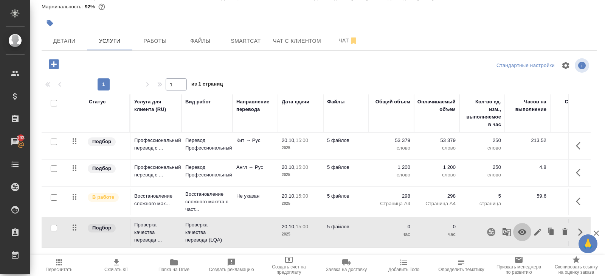
click at [526, 227] on icon "button" at bounding box center [522, 231] width 9 height 9
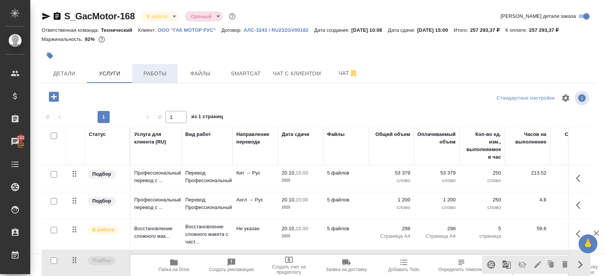
click at [153, 76] on span "Работы" at bounding box center [155, 73] width 36 height 9
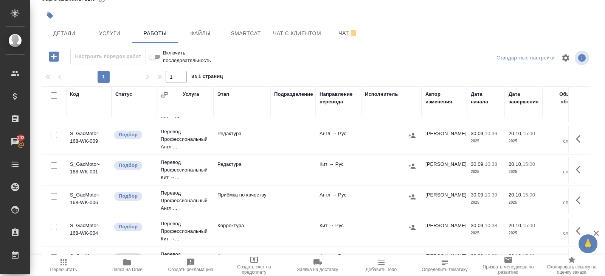
scroll to position [364, 0]
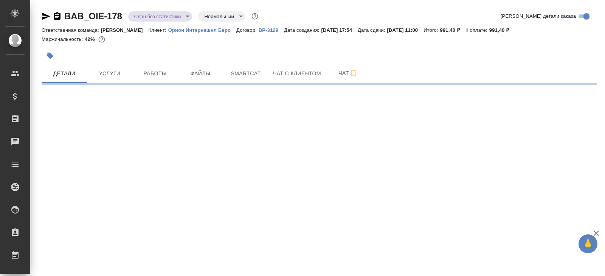
select select "RU"
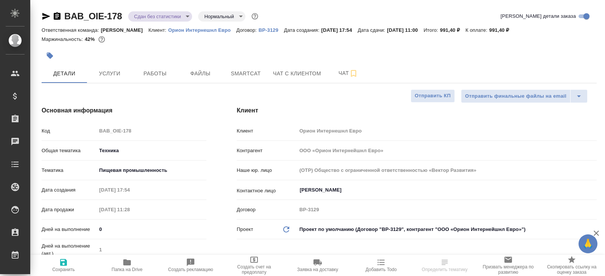
type textarea "x"
click at [156, 67] on button "Работы" at bounding box center [154, 73] width 45 height 19
type textarea "x"
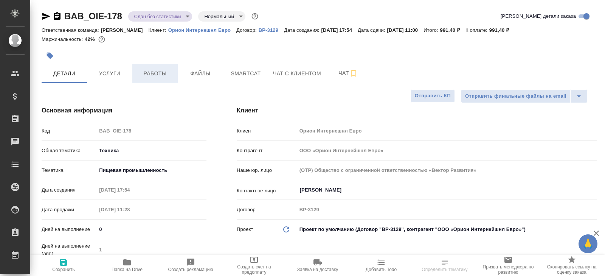
type textarea "x"
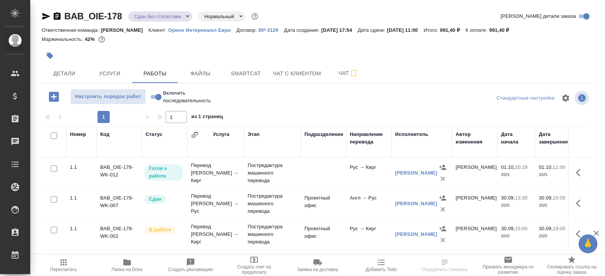
click at [64, 266] on icon "button" at bounding box center [63, 262] width 9 height 9
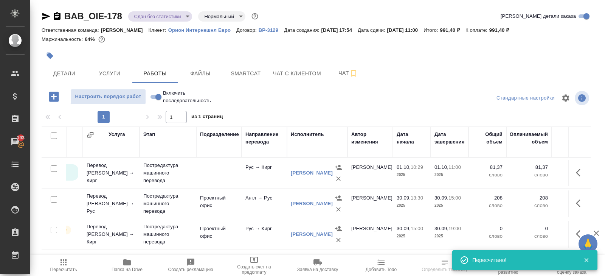
scroll to position [38, 0]
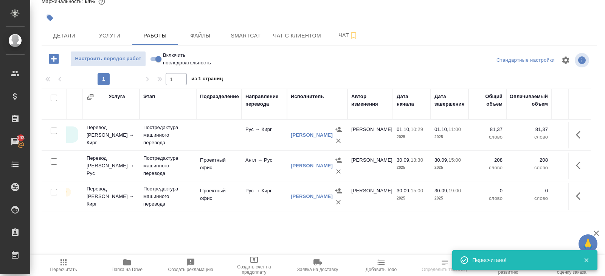
click at [578, 132] on icon "button" at bounding box center [578, 135] width 5 height 8
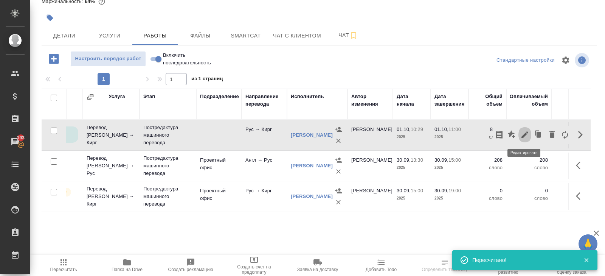
click at [527, 133] on icon "button" at bounding box center [525, 134] width 9 height 9
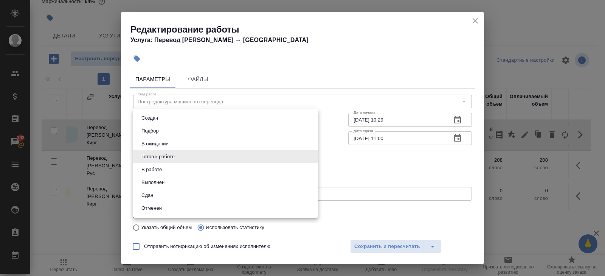
click at [143, 162] on body "🙏 .cls-1 fill:#fff; AWATERA Belyakova Yulia Клиенты Спецификации Заказы 193 Чат…" at bounding box center [302, 138] width 605 height 276
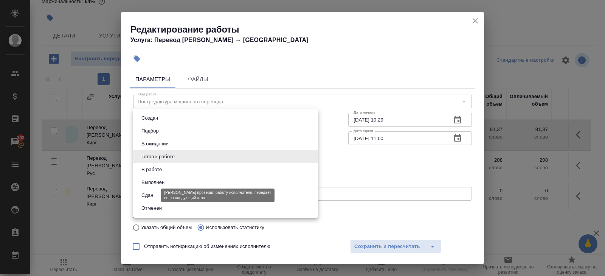
click at [149, 194] on button "Сдан" at bounding box center [147, 195] width 16 height 8
type input "closed"
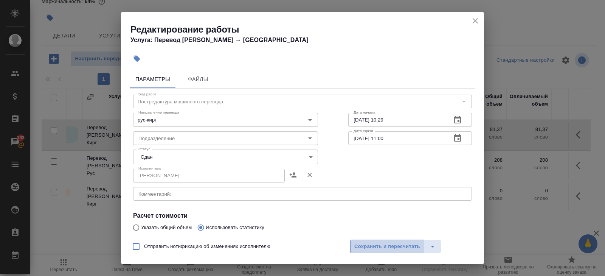
click at [368, 243] on span "Сохранить и пересчитать" at bounding box center [387, 246] width 66 height 9
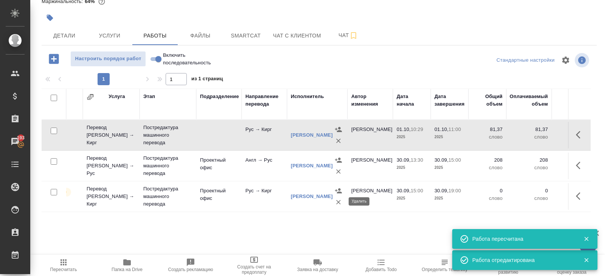
click at [336, 199] on icon "button" at bounding box center [339, 202] width 8 height 8
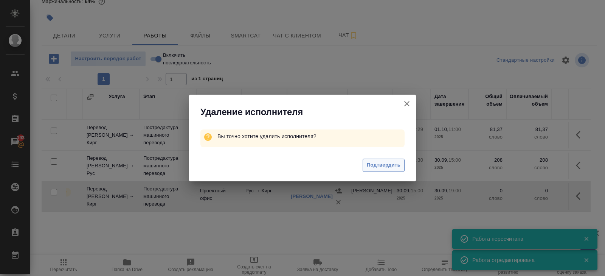
click at [376, 165] on span "Подтвердить" at bounding box center [384, 165] width 34 height 9
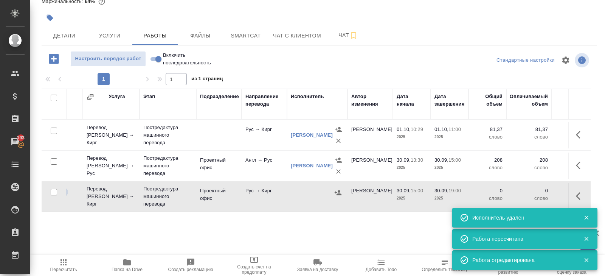
click at [580, 191] on icon "button" at bounding box center [580, 195] width 9 height 9
click at [550, 194] on icon "button" at bounding box center [552, 195] width 5 height 7
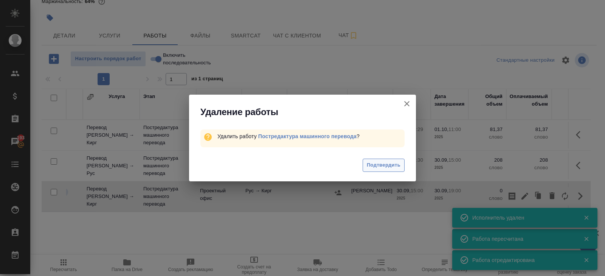
click at [386, 164] on span "Подтвердить" at bounding box center [384, 165] width 34 height 9
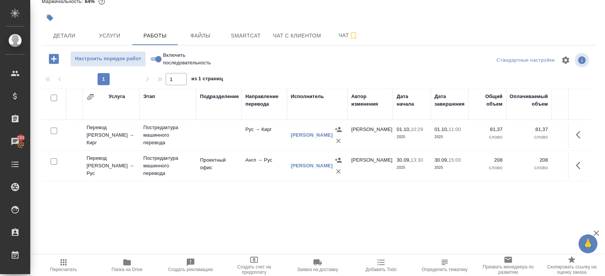
scroll to position [0, 0]
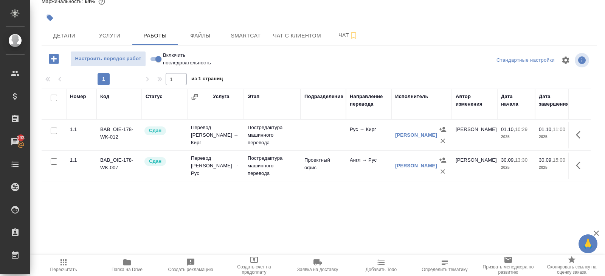
click at [62, 266] on icon "button" at bounding box center [63, 262] width 9 height 9
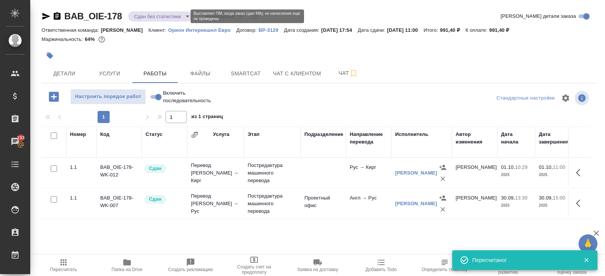
click at [154, 17] on body "🙏 .cls-1 fill:#fff; AWATERA Belyakova Yulia Клиенты Спецификации Заказы 193 Чат…" at bounding box center [302, 138] width 605 height 276
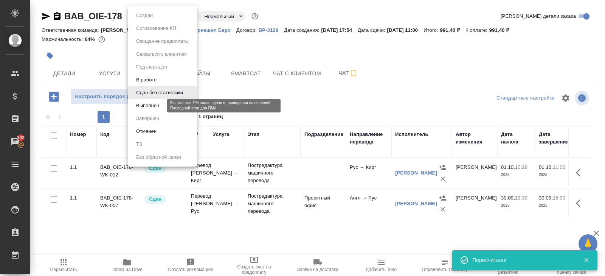
click at [148, 106] on button "Выполнен" at bounding box center [148, 105] width 28 height 8
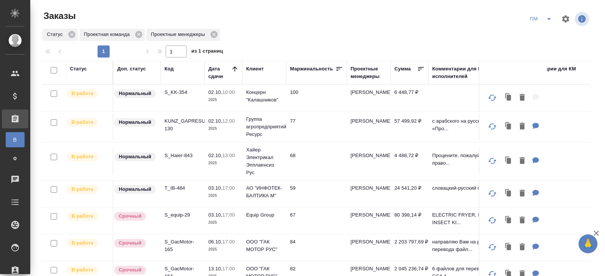
click at [546, 20] on icon "split button" at bounding box center [549, 18] width 9 height 9
click at [544, 33] on li "В работу!" at bounding box center [541, 34] width 38 height 12
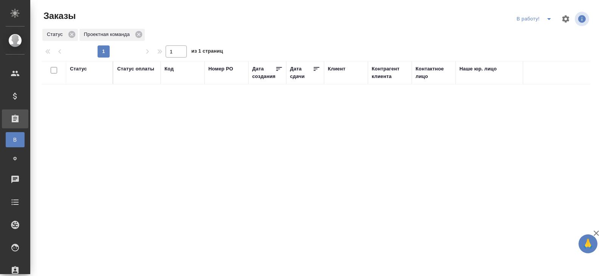
click at [549, 20] on icon "split button" at bounding box center [549, 18] width 9 height 9
click at [543, 48] on li "начислить" at bounding box center [535, 46] width 42 height 12
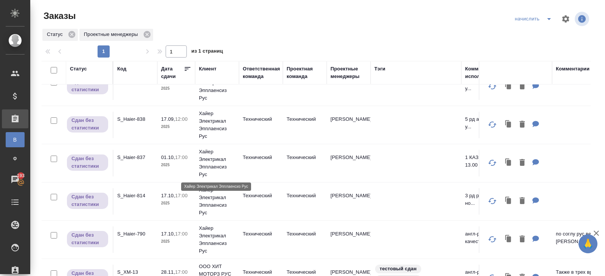
scroll to position [62, 0]
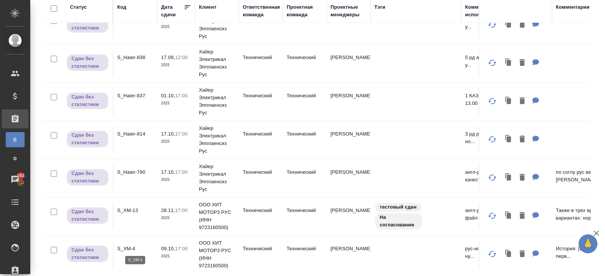
click at [127, 246] on p "S_XM-4" at bounding box center [135, 249] width 36 height 8
click at [130, 208] on p "S_XM-13" at bounding box center [135, 211] width 36 height 8
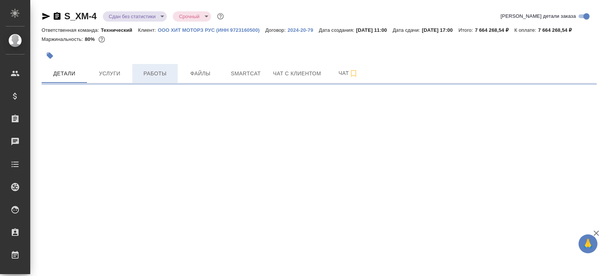
select select "RU"
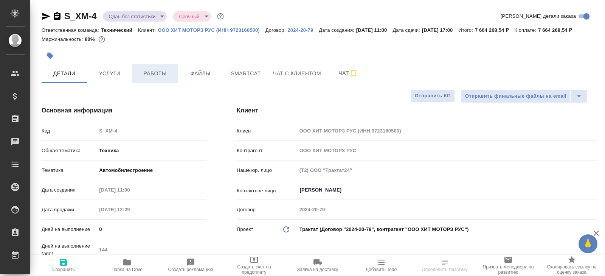
type textarea "x"
click at [148, 78] on span "Работы" at bounding box center [155, 73] width 36 height 9
type textarea "x"
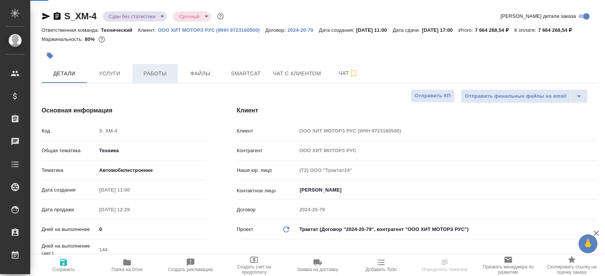
type textarea "x"
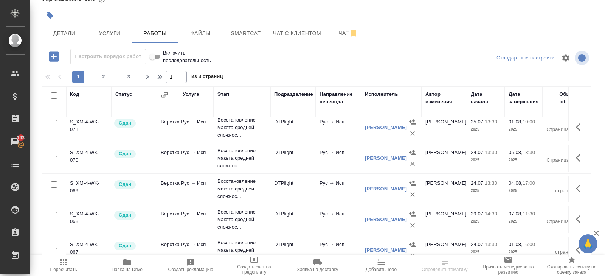
scroll to position [622, 0]
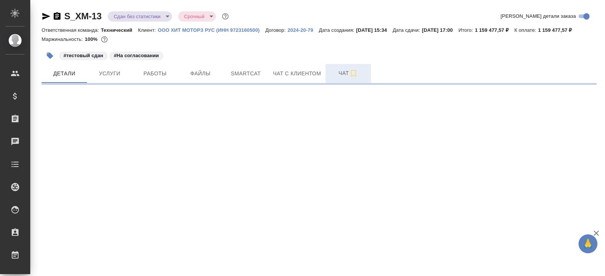
select select "RU"
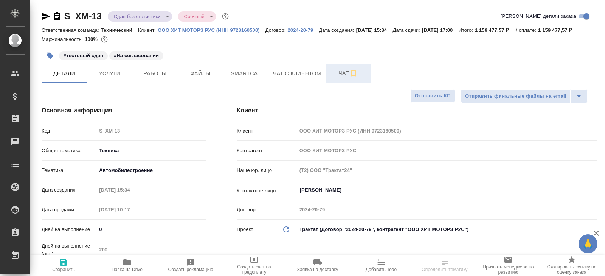
type textarea "x"
click at [350, 78] on span "Чат" at bounding box center [348, 72] width 36 height 9
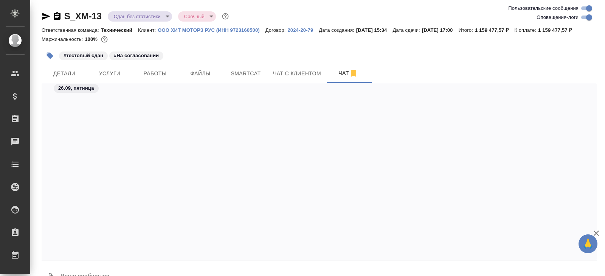
scroll to position [8663, 0]
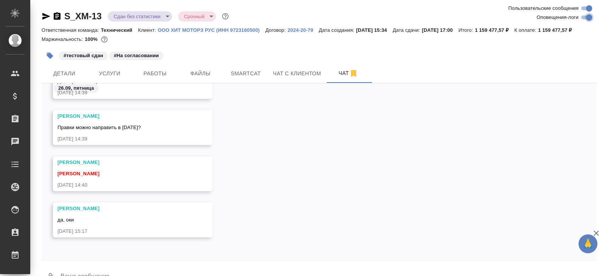
click at [585, 17] on input "Оповещения-логи" at bounding box center [589, 17] width 27 height 9
checkbox input "false"
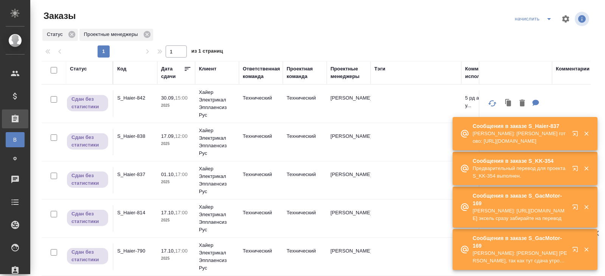
click at [576, 207] on icon "button" at bounding box center [575, 206] width 5 height 5
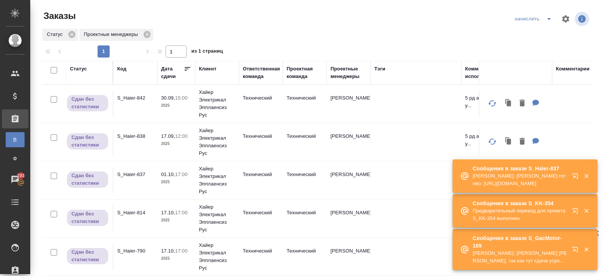
click at [546, 22] on icon "split button" at bounding box center [549, 18] width 9 height 9
click at [546, 32] on li "В работу!" at bounding box center [534, 34] width 44 height 12
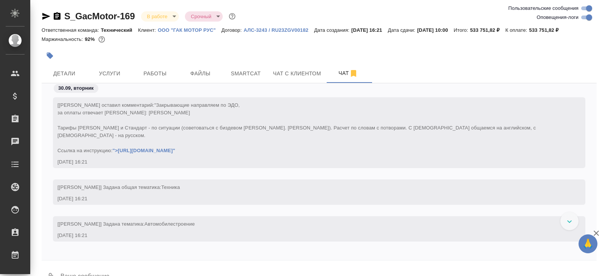
scroll to position [5205, 0]
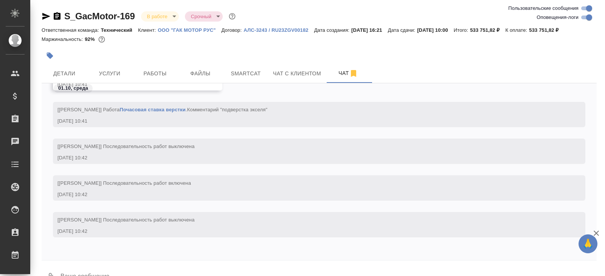
click at [586, 16] on input "Оповещения-логи" at bounding box center [589, 17] width 27 height 9
checkbox input "false"
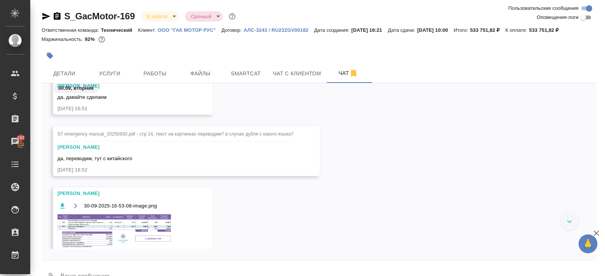
scroll to position [230, 0]
click at [126, 207] on span "30-09-2025-16-53-08-image.png" at bounding box center [120, 205] width 73 height 8
click at [126, 225] on img at bounding box center [113, 230] width 113 height 34
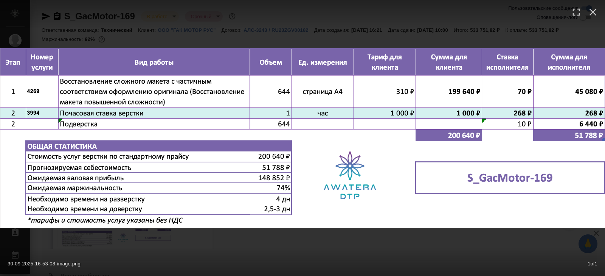
click at [266, 229] on div "30-09-2025-16-53-08-image.png 1 of 1" at bounding box center [302, 138] width 605 height 276
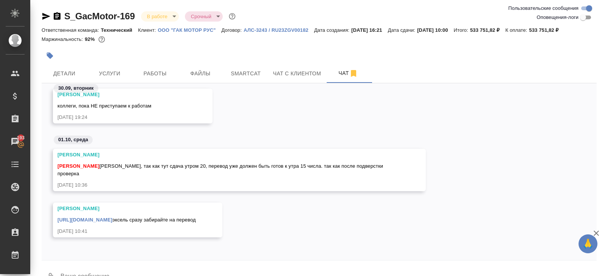
scroll to position [18, 0]
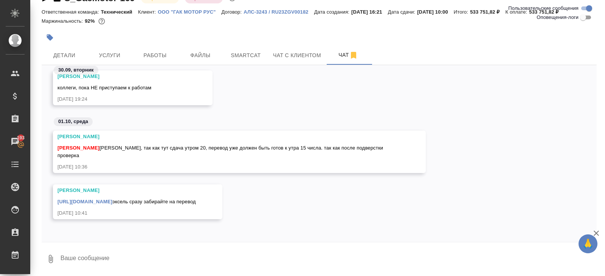
click at [150, 258] on textarea at bounding box center [328, 259] width 537 height 26
type textarea "интересно, в тикете 3 дня на подверстку стоит"
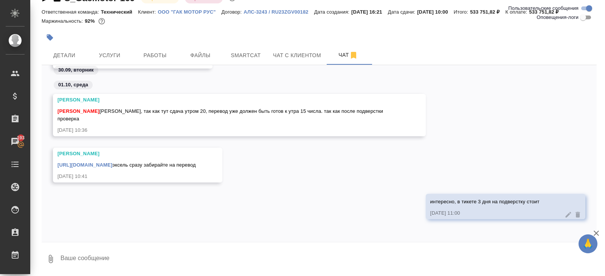
click at [121, 258] on textarea at bounding box center [328, 259] width 537 height 26
click at [87, 236] on div "30.09, вторник Усманова Ольга Спасибо, Саш 30.09.25, 18:08 Усманова Ольга колле…" at bounding box center [319, 153] width 555 height 177
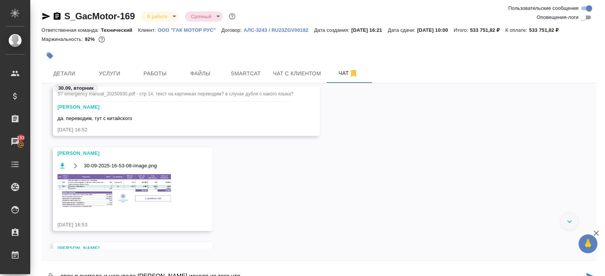
scroll to position [270, 0]
click at [108, 189] on img at bounding box center [113, 190] width 113 height 34
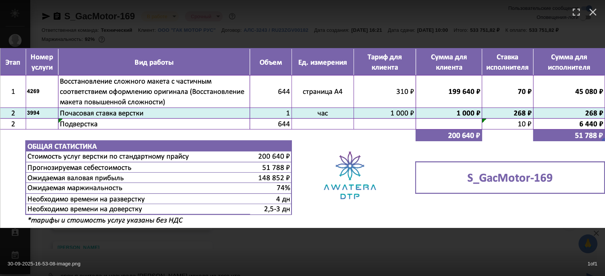
click at [134, 240] on div "30-09-2025-16-53-08-image.png 1 of 1" at bounding box center [302, 138] width 605 height 276
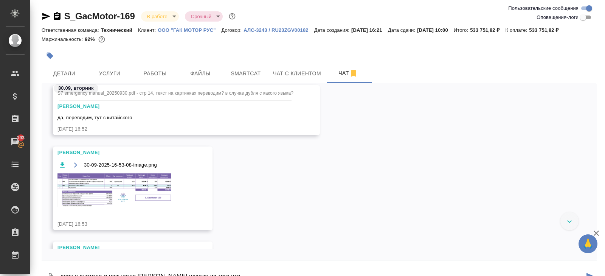
scroll to position [18, 0]
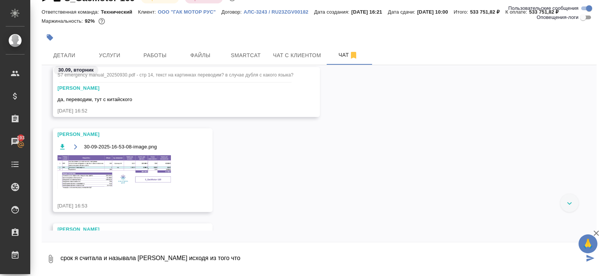
click at [222, 255] on textarea "срок я считала и называла Оле исходя из того что" at bounding box center [322, 259] width 525 height 26
type textarea "срок я считала и называла Оле исходя из того что на верстку 7 дней, а не 9"
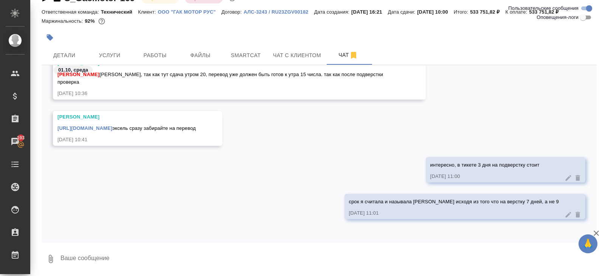
scroll to position [0, 0]
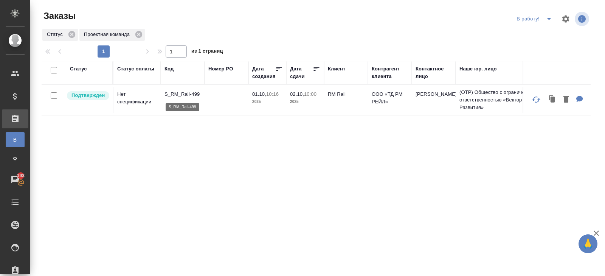
click at [179, 92] on p "S_RM_Rail-499" at bounding box center [183, 94] width 36 height 8
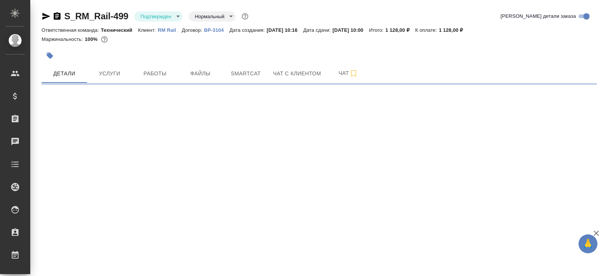
select select "RU"
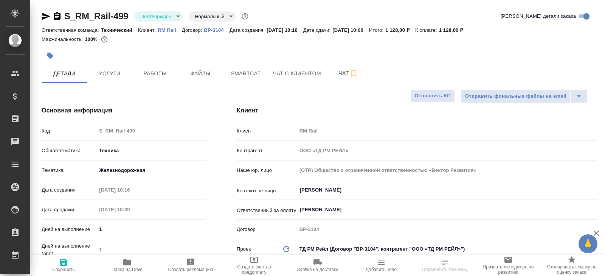
type textarea "x"
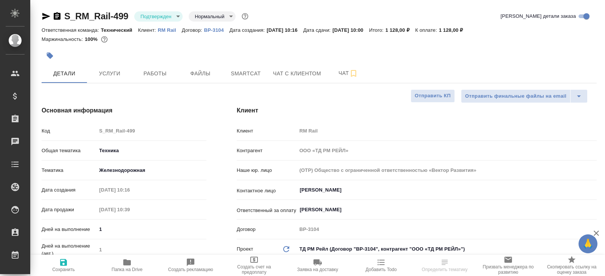
type textarea "x"
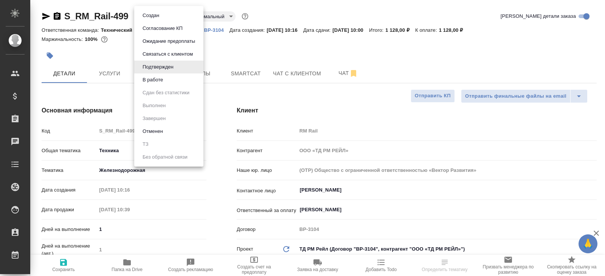
click at [163, 16] on body "🙏 .cls-1 fill:#fff; AWATERA Belyakova Yulia Клиенты Спецификации Заказы Чаты To…" at bounding box center [302, 138] width 605 height 276
click at [156, 85] on li "В работе" at bounding box center [168, 79] width 69 height 13
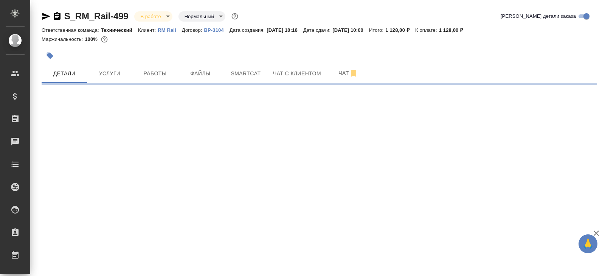
select select "RU"
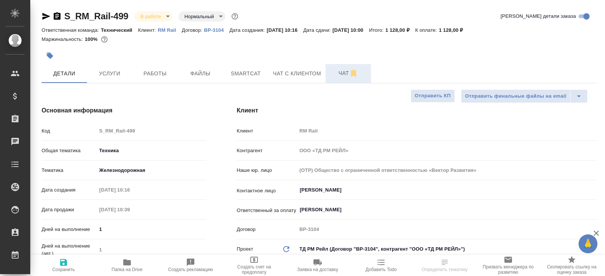
type textarea "x"
click at [328, 77] on button "Чат" at bounding box center [348, 73] width 45 height 19
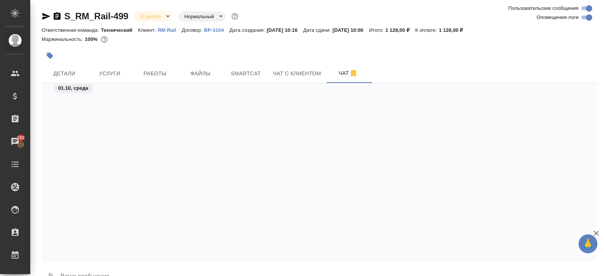
scroll to position [903, 0]
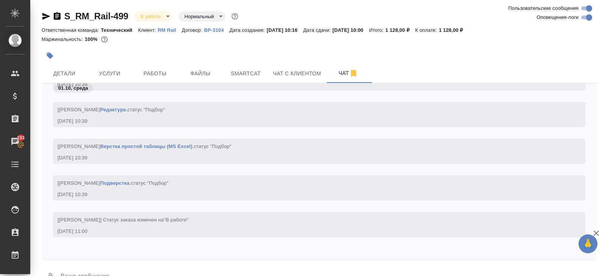
click at [589, 16] on input "Оповещения-логи" at bounding box center [589, 17] width 27 height 9
checkbox input "false"
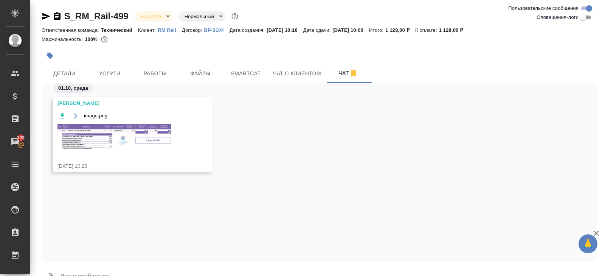
click at [127, 134] on img at bounding box center [113, 136] width 113 height 25
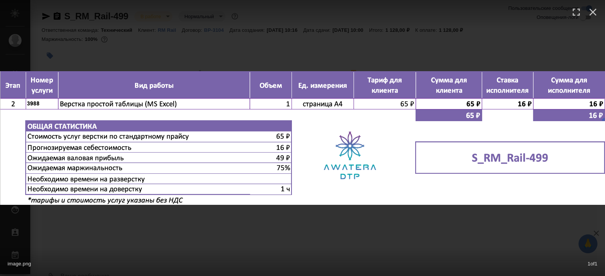
click at [138, 216] on div "image.png 1 of 1" at bounding box center [302, 138] width 605 height 276
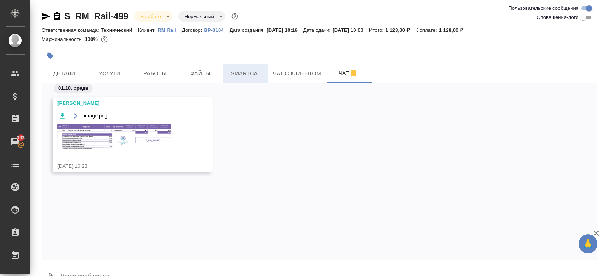
click at [247, 71] on span "Smartcat" at bounding box center [246, 73] width 36 height 9
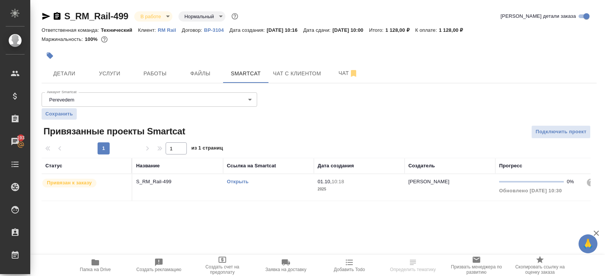
click at [231, 180] on link "Открыть" at bounding box center [238, 182] width 22 height 6
click at [331, 69] on button "Чат" at bounding box center [348, 73] width 45 height 19
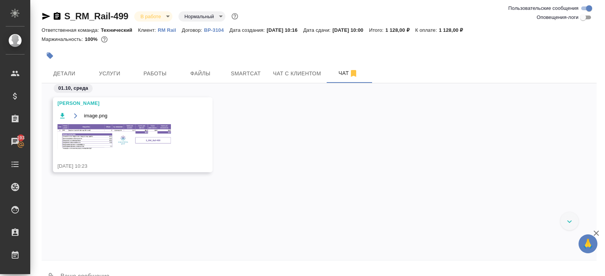
click at [127, 144] on img at bounding box center [113, 136] width 113 height 25
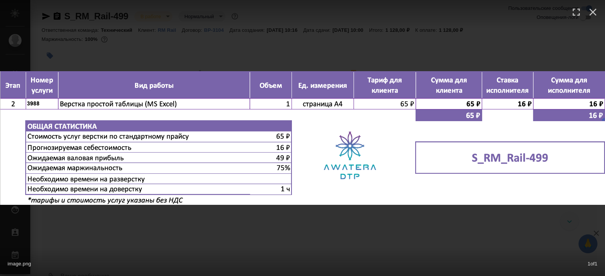
click at [140, 226] on div "image.png 1 of 1" at bounding box center [302, 138] width 605 height 276
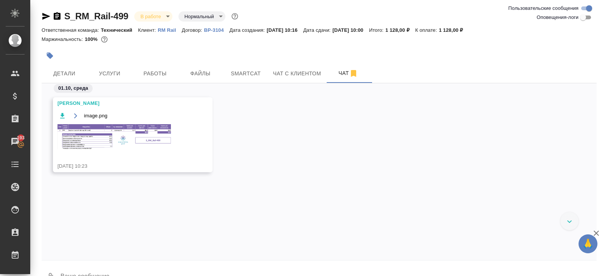
click at [157, 62] on div at bounding box center [227, 55] width 370 height 17
click at [157, 71] on span "Работы" at bounding box center [155, 73] width 36 height 9
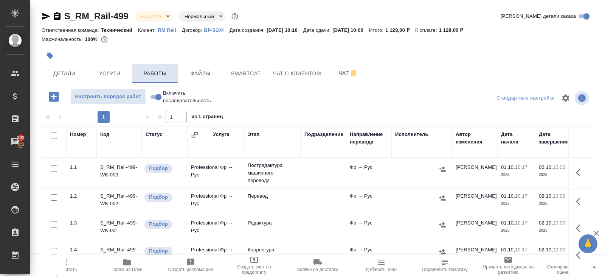
scroll to position [40, 0]
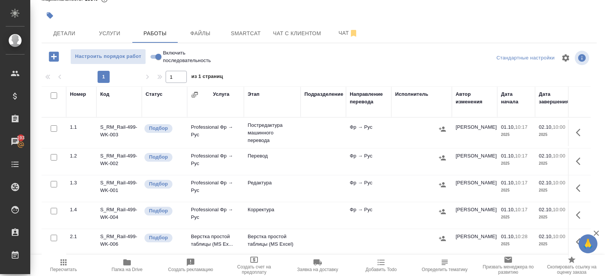
click at [54, 95] on input "checkbox" at bounding box center [54, 95] width 6 height 6
checkbox input "true"
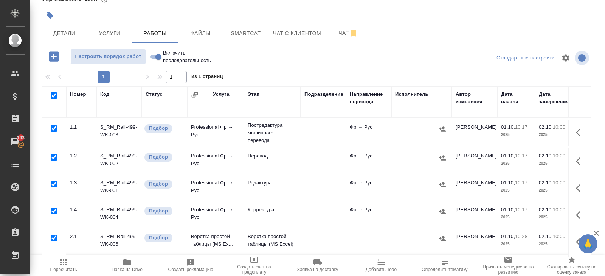
checkbox input "true"
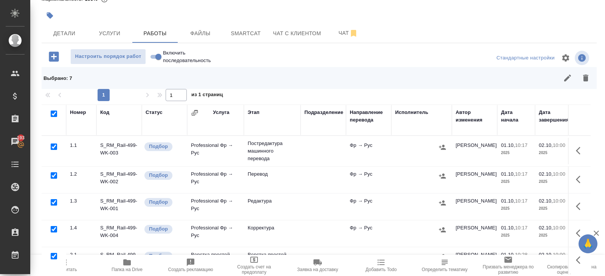
click at [54, 147] on input "checkbox" at bounding box center [54, 146] width 6 height 6
checkbox input "false"
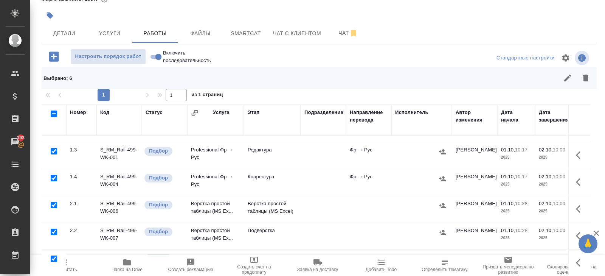
scroll to position [58, 0]
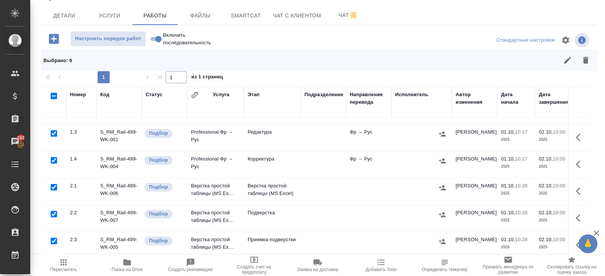
click at [54, 186] on input "checkbox" at bounding box center [54, 187] width 6 height 6
checkbox input "false"
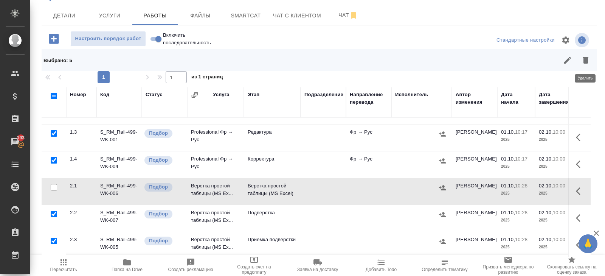
click at [586, 60] on icon "button" at bounding box center [585, 60] width 5 height 7
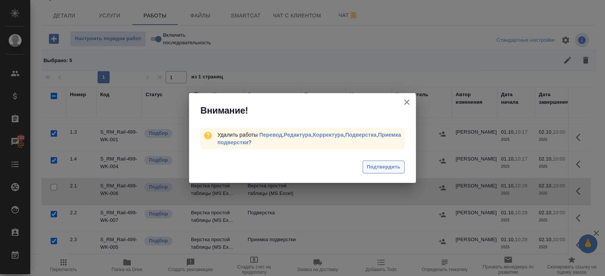
click at [387, 163] on span "Подтвердить" at bounding box center [384, 167] width 34 height 9
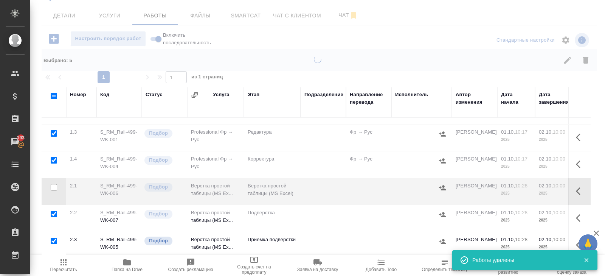
scroll to position [0, 0]
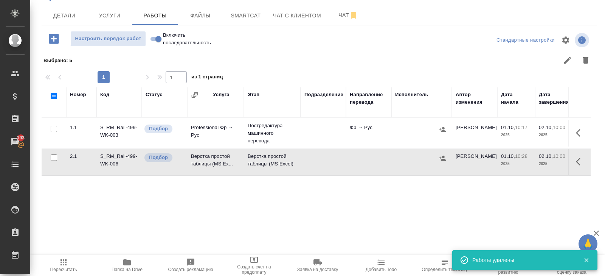
click at [581, 159] on icon "button" at bounding box center [580, 161] width 9 height 9
click at [530, 160] on button "button" at bounding box center [525, 161] width 13 height 18
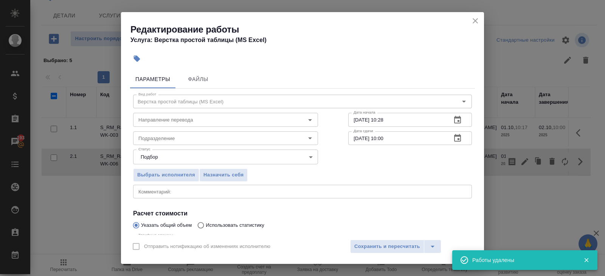
click at [451, 123] on button "button" at bounding box center [458, 120] width 18 height 18
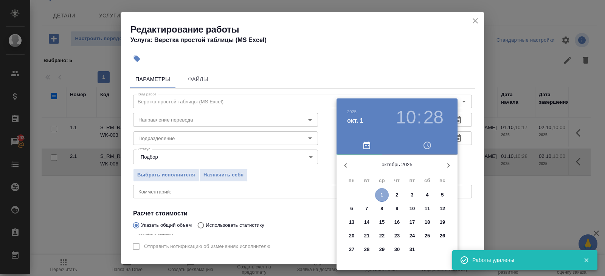
click at [382, 194] on p "1" at bounding box center [382, 195] width 3 height 8
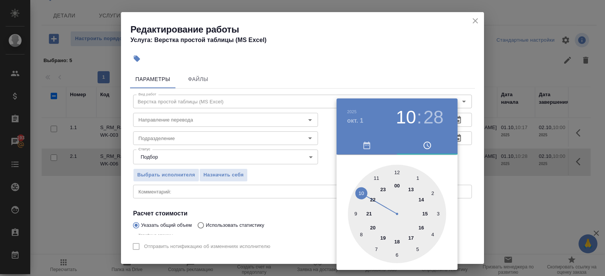
click at [398, 238] on div at bounding box center [397, 214] width 98 height 98
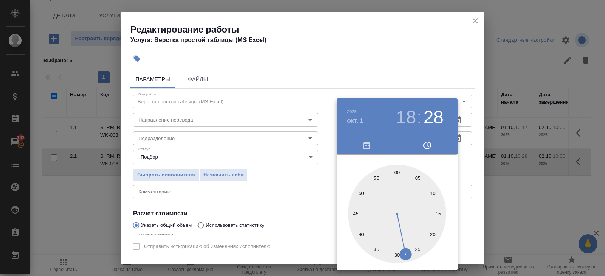
type input "01.10.2025 18:00"
click at [397, 171] on div at bounding box center [397, 214] width 98 height 98
click at [277, 170] on div at bounding box center [302, 138] width 605 height 276
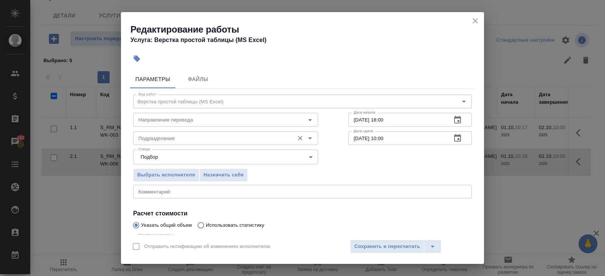
click at [205, 136] on input "Подразделение" at bounding box center [212, 138] width 155 height 9
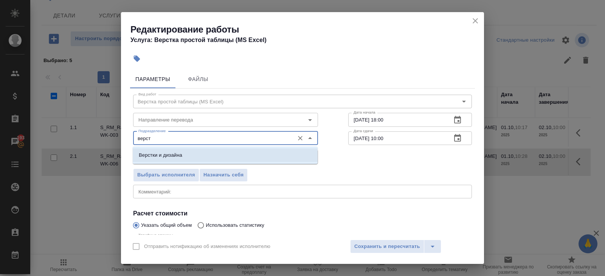
click at [194, 151] on li "Верстки и дизайна" at bounding box center [225, 155] width 185 height 14
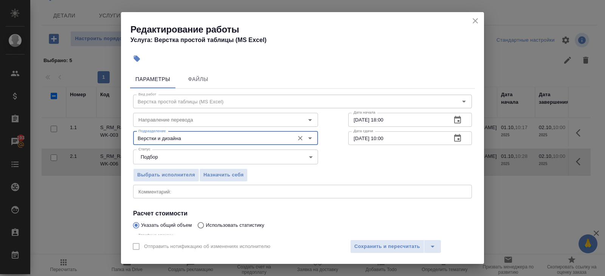
scroll to position [80, 0]
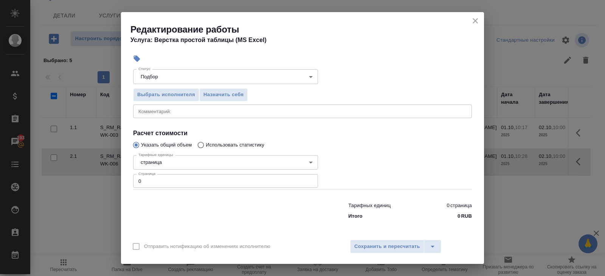
type input "Верстки и дизайна"
click at [168, 182] on input "0" at bounding box center [225, 181] width 185 height 14
type input "0"
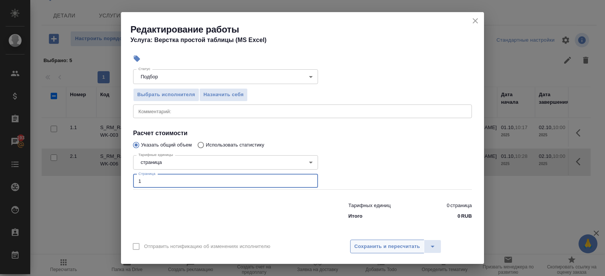
type input "1"
click at [365, 242] on span "Сохранить и пересчитать" at bounding box center [387, 246] width 66 height 9
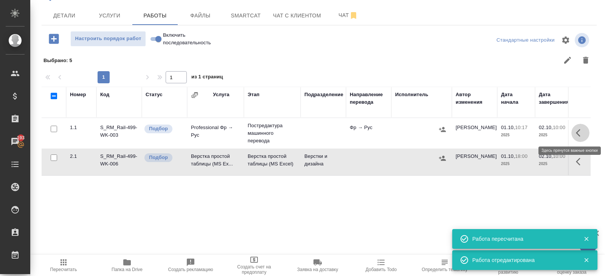
click at [580, 128] on icon "button" at bounding box center [580, 132] width 9 height 9
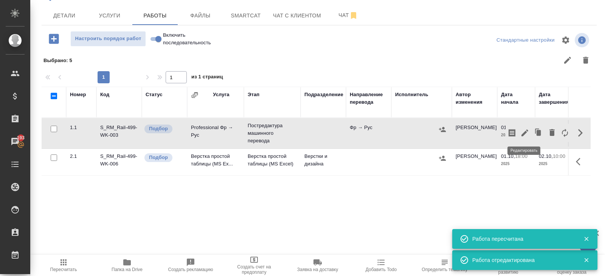
click at [529, 132] on icon "button" at bounding box center [525, 132] width 9 height 9
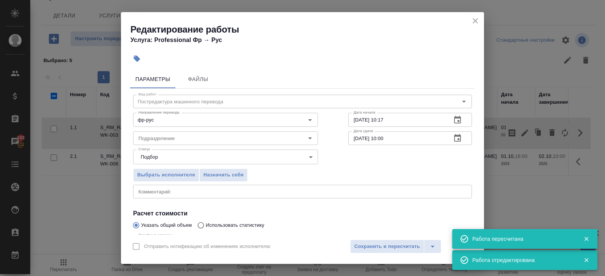
click at [457, 136] on icon "button" at bounding box center [457, 138] width 7 height 8
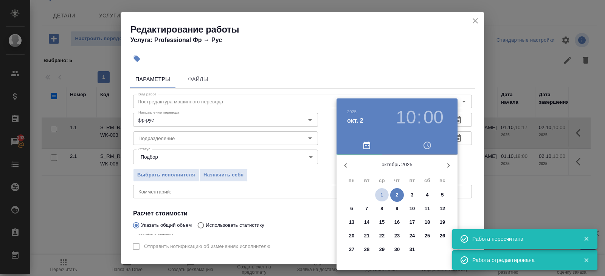
click at [383, 195] on p "1" at bounding box center [382, 195] width 3 height 8
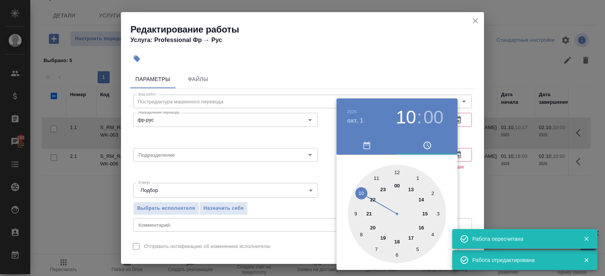
type input "01.10.2025 18:00"
click at [397, 241] on div at bounding box center [397, 214] width 98 height 98
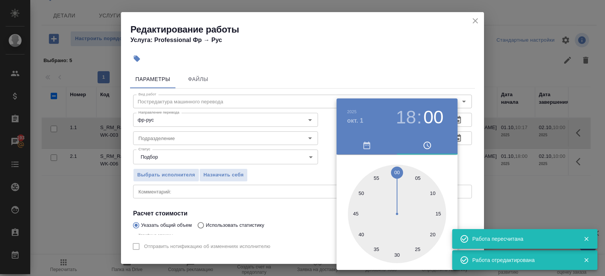
click at [460, 86] on div at bounding box center [302, 138] width 605 height 276
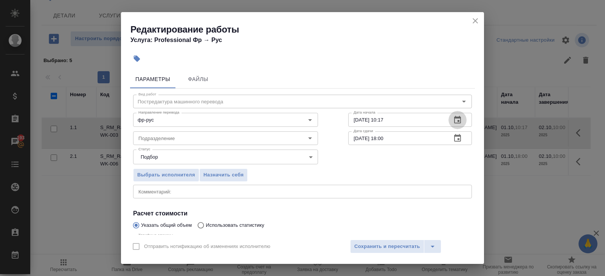
click at [457, 118] on icon "button" at bounding box center [457, 119] width 9 height 9
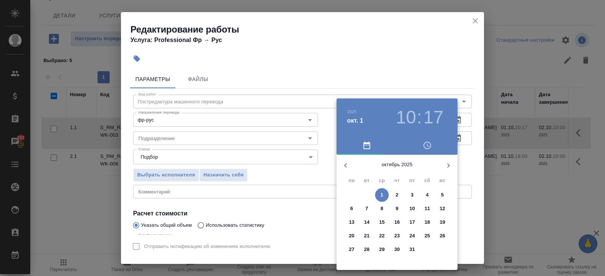
click at [382, 194] on p "1" at bounding box center [382, 195] width 3 height 8
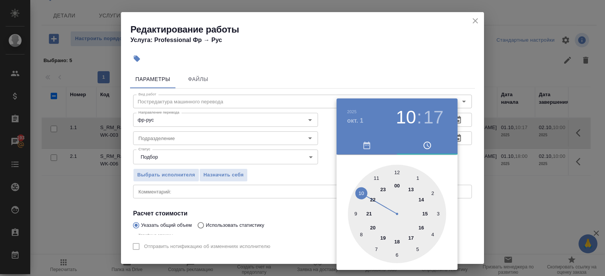
click at [378, 177] on div at bounding box center [397, 214] width 98 height 98
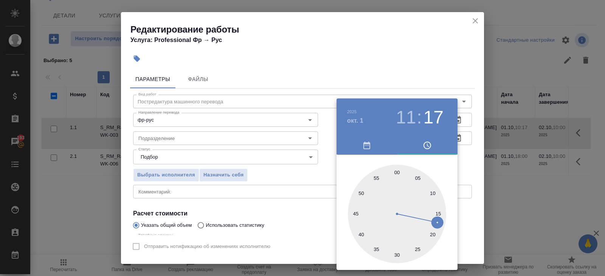
type input "01.10.2025 11:00"
click at [399, 172] on div at bounding box center [397, 214] width 98 height 98
click at [254, 176] on div at bounding box center [302, 138] width 605 height 276
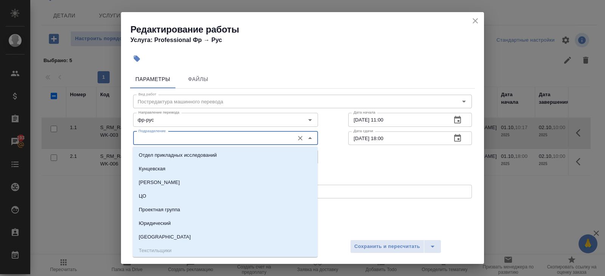
click at [156, 140] on input "Подразделение" at bounding box center [212, 138] width 155 height 9
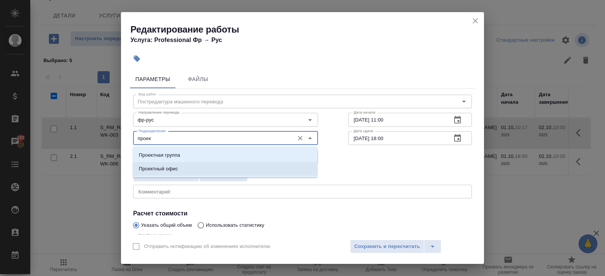
click at [149, 174] on li "Проектный офис" at bounding box center [225, 169] width 185 height 14
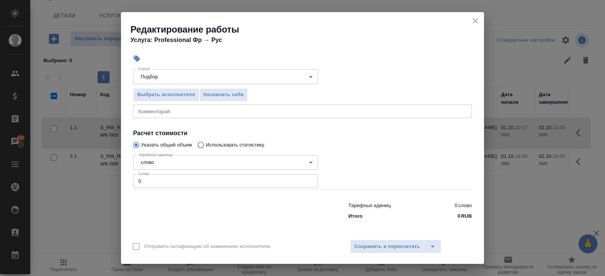
type input "Проектный офис"
drag, startPoint x: 146, startPoint y: 181, endPoint x: 98, endPoint y: 178, distance: 48.9
click at [98, 178] on div "Редактирование работы Услуга: Professional Фр → Рус Параметры Файлы Вид работ П…" at bounding box center [302, 138] width 605 height 276
type input "78"
type input "78.8"
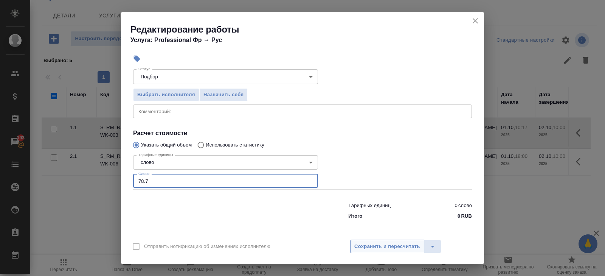
type input "78.7"
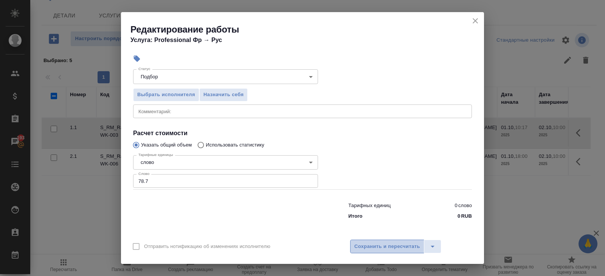
click at [399, 240] on button "Сохранить и пересчитать" at bounding box center [387, 246] width 74 height 14
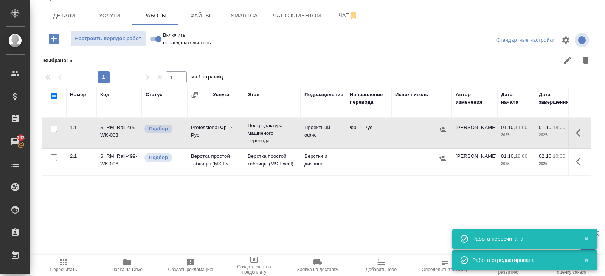
click at [445, 129] on icon "button" at bounding box center [443, 130] width 8 height 8
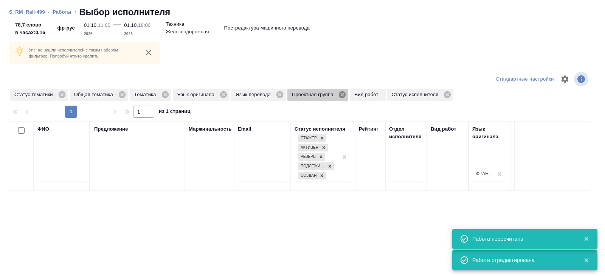
click at [347, 95] on icon at bounding box center [342, 94] width 8 height 8
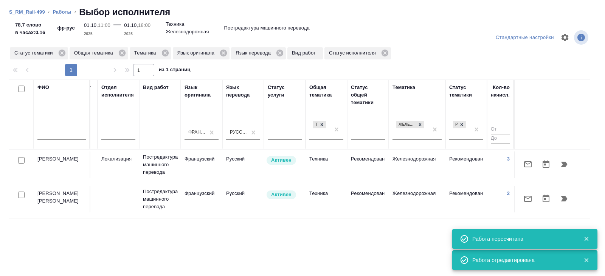
scroll to position [0, 517]
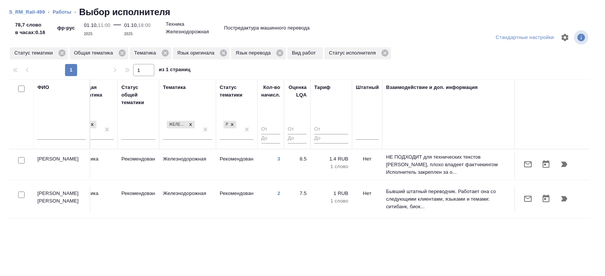
click at [20, 87] on input "checkbox" at bounding box center [21, 88] width 6 height 6
checkbox input "true"
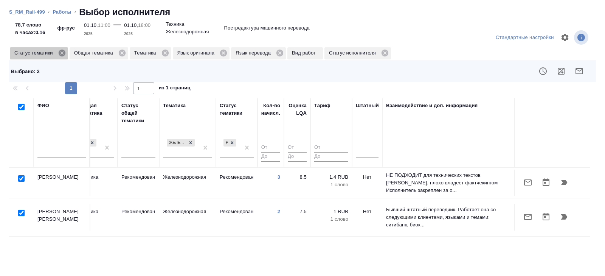
click at [63, 54] on icon at bounding box center [61, 53] width 7 height 7
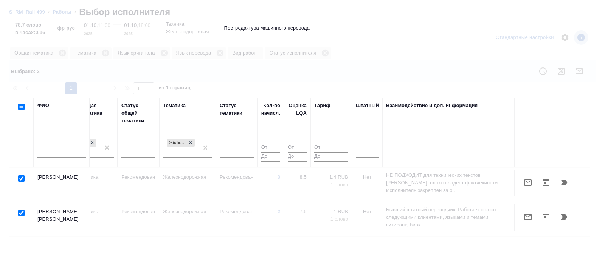
checkbox input "false"
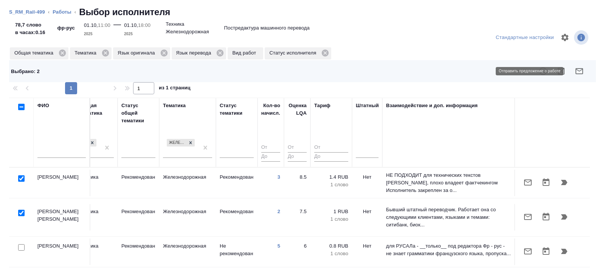
click at [580, 73] on icon "button" at bounding box center [579, 71] width 9 height 9
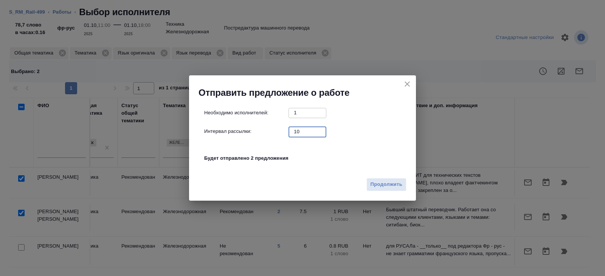
drag, startPoint x: 301, startPoint y: 131, endPoint x: 255, endPoint y: 130, distance: 46.2
click at [255, 130] on div "Интервал рассылки: 10 ​" at bounding box center [305, 131] width 203 height 9
type input "0"
click at [384, 185] on span "Продолжить" at bounding box center [387, 184] width 32 height 9
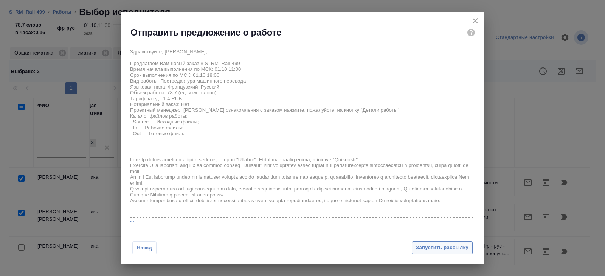
click at [430, 246] on span "Запустить рассылку" at bounding box center [442, 247] width 53 height 9
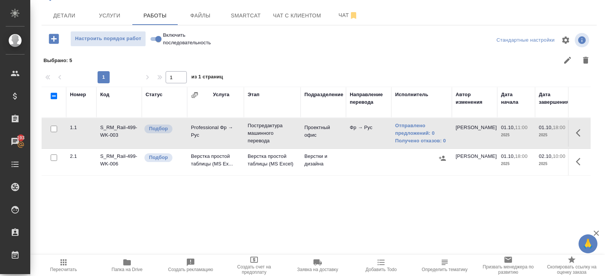
click at [70, 258] on span "Пересчитать" at bounding box center [63, 265] width 54 height 14
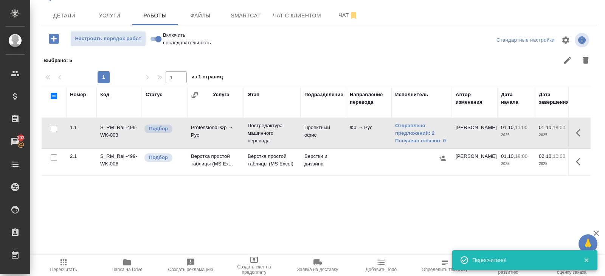
scroll to position [0, 0]
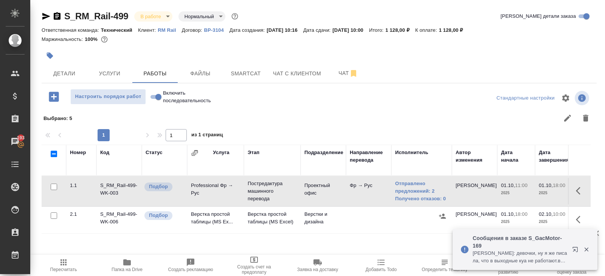
click at [575, 249] on icon "button" at bounding box center [575, 249] width 5 height 5
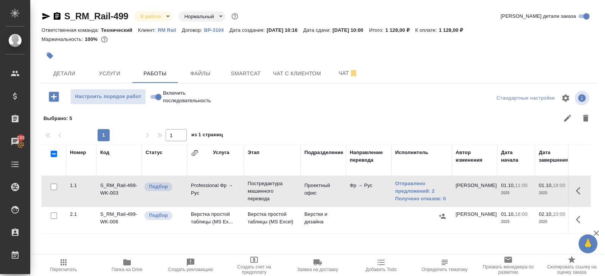
click at [65, 267] on span "Пересчитать" at bounding box center [63, 269] width 27 height 5
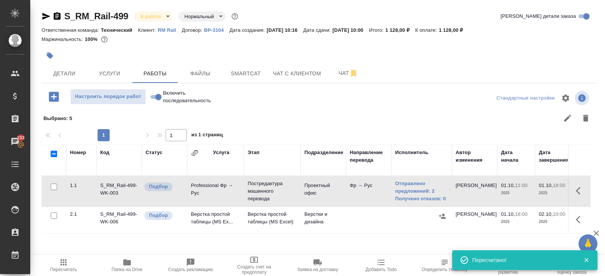
click at [68, 262] on span "Пересчитать" at bounding box center [63, 265] width 54 height 14
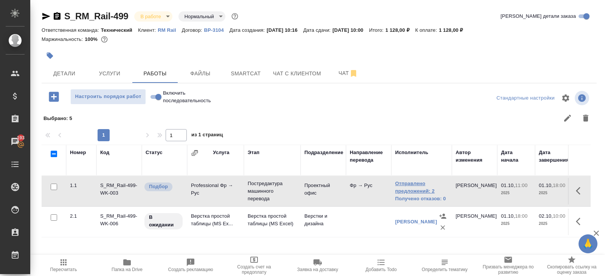
click at [405, 189] on link "Отправлено предложений: 2" at bounding box center [421, 187] width 53 height 15
click at [60, 264] on icon "button" at bounding box center [63, 262] width 9 height 9
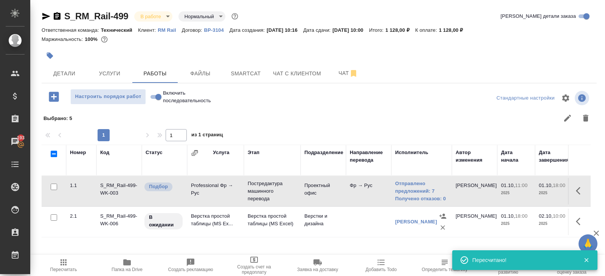
click at [58, 267] on span "Пересчитать" at bounding box center [63, 269] width 27 height 5
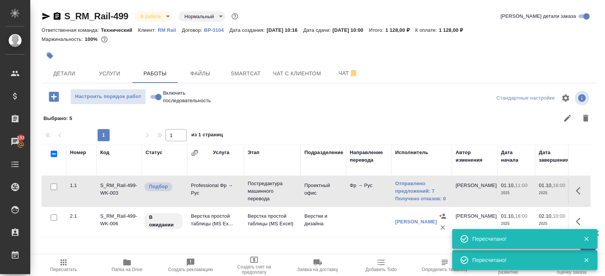
click at [70, 266] on span "Пересчитать" at bounding box center [63, 265] width 54 height 14
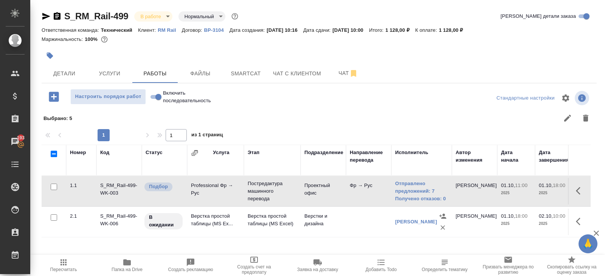
click at [69, 261] on span "Пересчитать" at bounding box center [63, 265] width 54 height 14
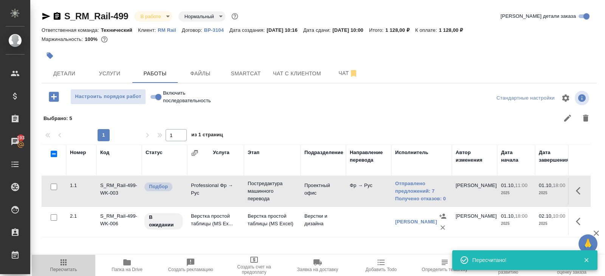
click at [69, 255] on button "Пересчитать" at bounding box center [64, 265] width 64 height 21
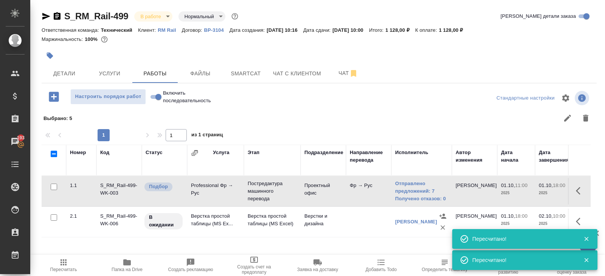
click at [69, 263] on span "Пересчитать" at bounding box center [63, 265] width 54 height 14
click at [65, 263] on icon "button" at bounding box center [63, 262] width 9 height 9
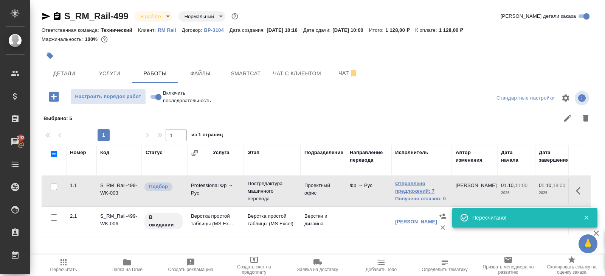
click at [407, 183] on link "Отправлено предложений: 7" at bounding box center [421, 187] width 53 height 15
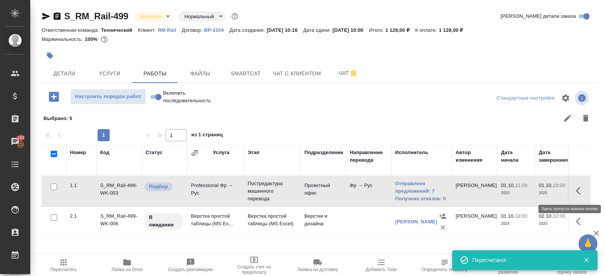
click at [583, 191] on icon "button" at bounding box center [580, 190] width 9 height 9
click at [514, 190] on icon "button" at bounding box center [512, 191] width 7 height 8
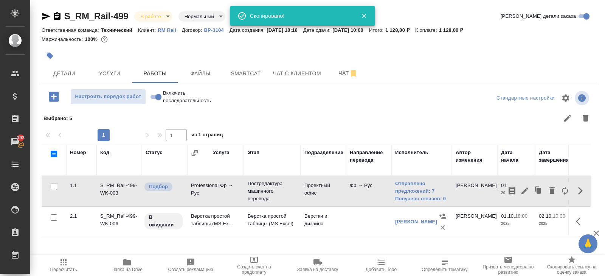
click at [65, 264] on icon "button" at bounding box center [63, 262] width 9 height 9
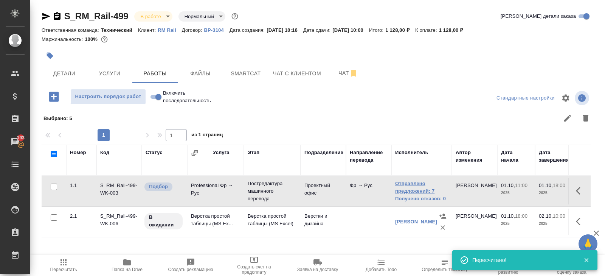
click at [412, 190] on link "Отправлено предложений: 7" at bounding box center [421, 187] width 53 height 15
click at [244, 65] on button "Smartcat" at bounding box center [245, 73] width 45 height 19
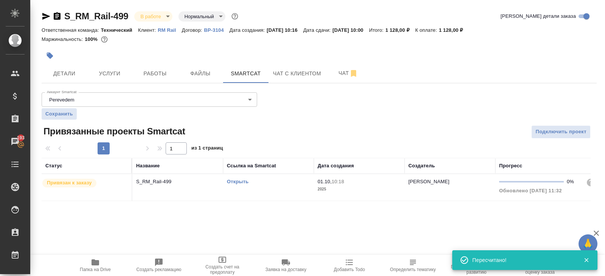
click at [240, 181] on link "Открыть" at bounding box center [238, 182] width 22 height 6
click at [166, 81] on button "Работы" at bounding box center [154, 73] width 45 height 19
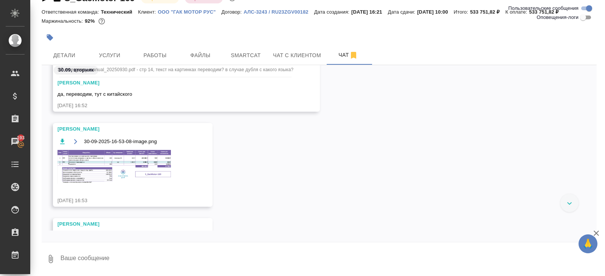
scroll to position [193, 0]
click at [145, 160] on img at bounding box center [113, 168] width 113 height 34
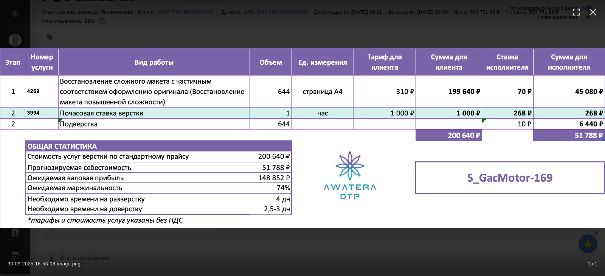
click at [165, 247] on div "30-09-2025-16-53-08-image.png 1 of 1" at bounding box center [302, 138] width 605 height 276
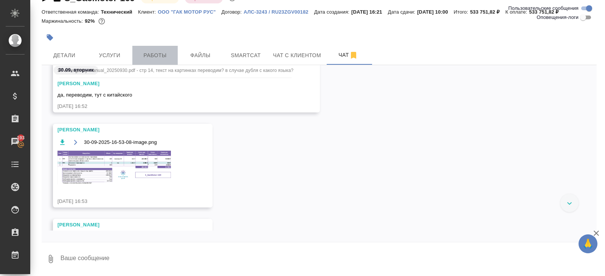
click at [163, 55] on span "Работы" at bounding box center [155, 55] width 36 height 9
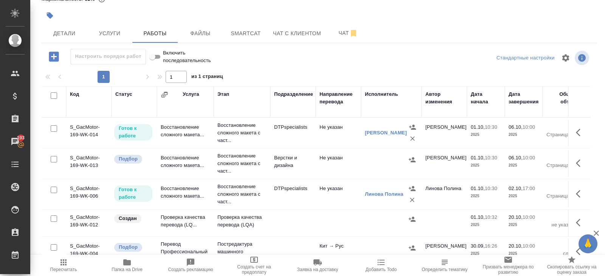
scroll to position [177, 0]
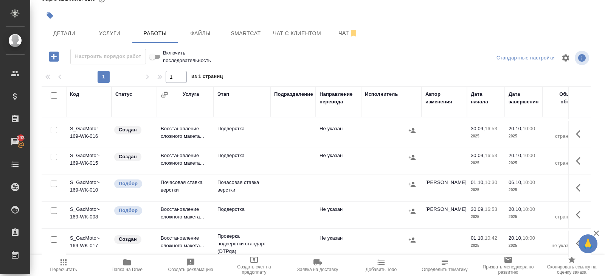
click at [576, 208] on button "button" at bounding box center [581, 214] width 18 height 18
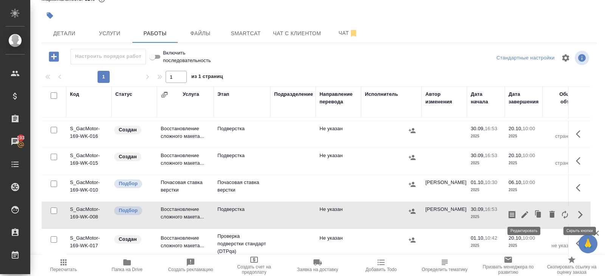
click at [525, 214] on icon "button" at bounding box center [525, 214] width 9 height 9
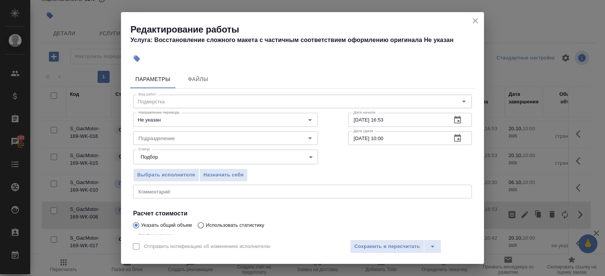
click at [463, 120] on button "button" at bounding box center [458, 120] width 18 height 18
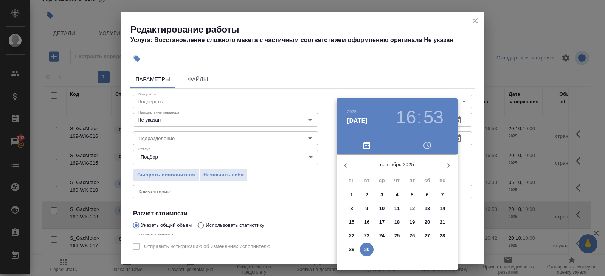
click at [447, 163] on icon "button" at bounding box center [448, 165] width 9 height 9
click at [398, 222] on p "16" at bounding box center [398, 222] width 6 height 8
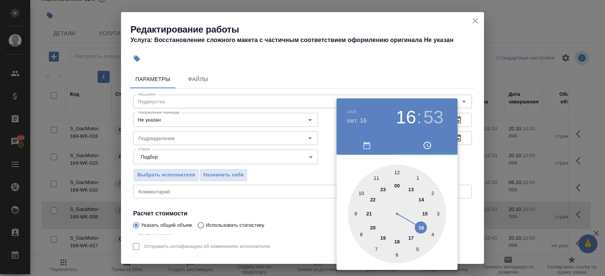
click at [361, 190] on div at bounding box center [397, 214] width 98 height 98
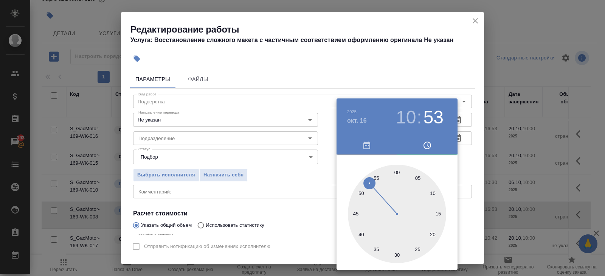
type input "[DATE] 10:00"
click at [396, 174] on div at bounding box center [397, 214] width 98 height 98
click at [426, 41] on div at bounding box center [302, 138] width 605 height 276
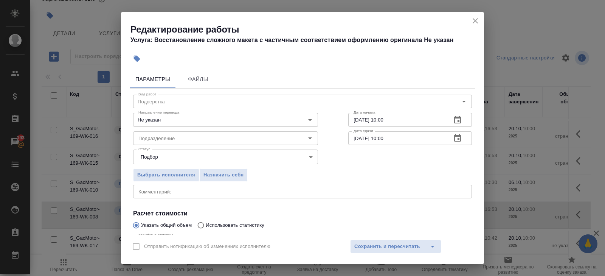
click at [457, 139] on icon "button" at bounding box center [457, 138] width 9 height 9
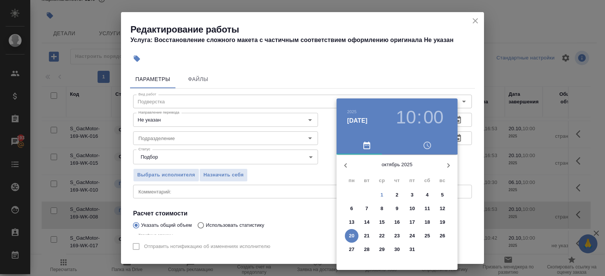
click at [308, 210] on div at bounding box center [302, 138] width 605 height 276
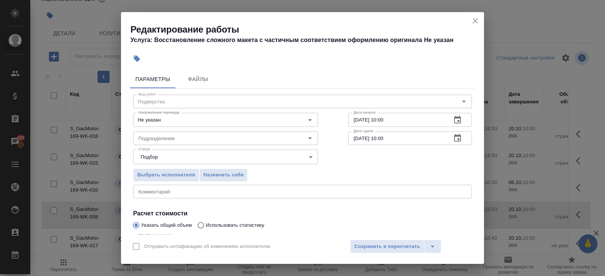
scroll to position [80, 0]
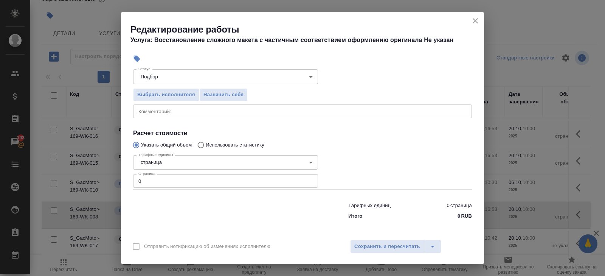
click at [155, 185] on input "0" at bounding box center [225, 181] width 185 height 14
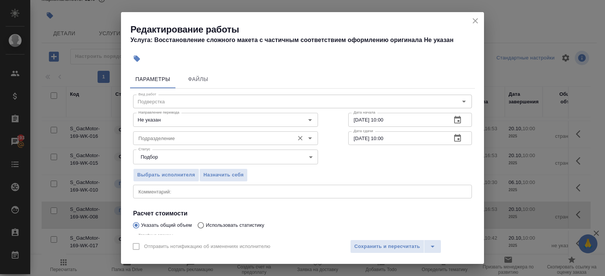
type input "644"
click at [171, 141] on input "Подразделение" at bounding box center [212, 138] width 155 height 9
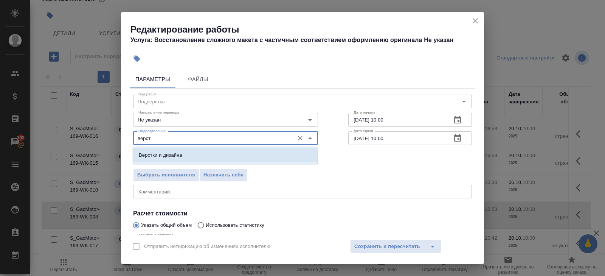
click at [170, 156] on p "Верстки и дизайна" at bounding box center [161, 155] width 44 height 8
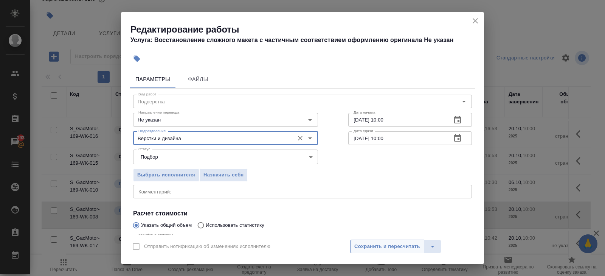
type input "Верстки и дизайна"
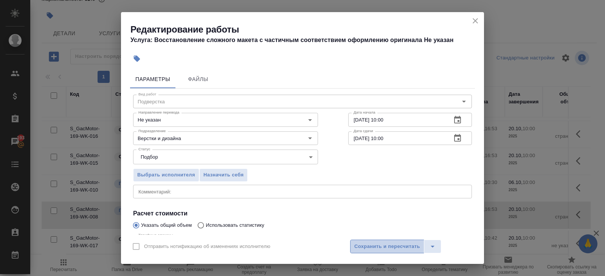
click at [356, 242] on span "Сохранить и пересчитать" at bounding box center [387, 246] width 66 height 9
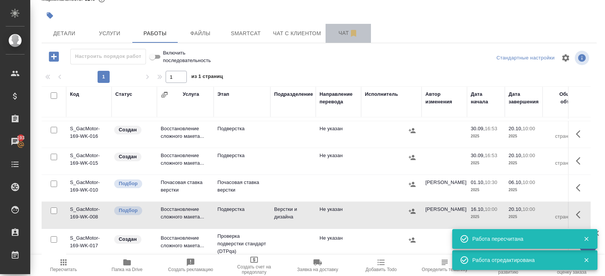
click at [345, 33] on span "Чат" at bounding box center [348, 32] width 36 height 9
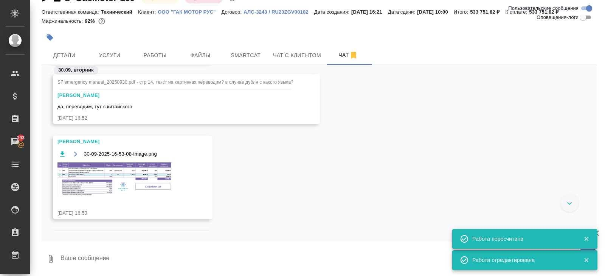
scroll to position [181, 0]
click at [125, 176] on img at bounding box center [113, 180] width 113 height 34
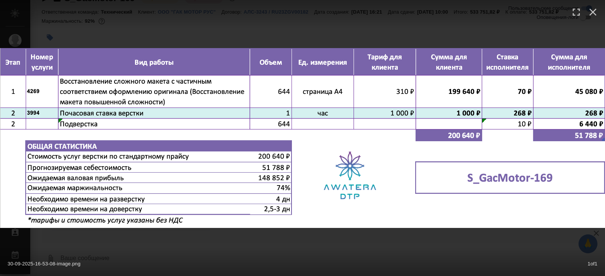
click at [145, 234] on div "30-09-2025-16-53-08-image.png 1 of 1" at bounding box center [302, 138] width 605 height 276
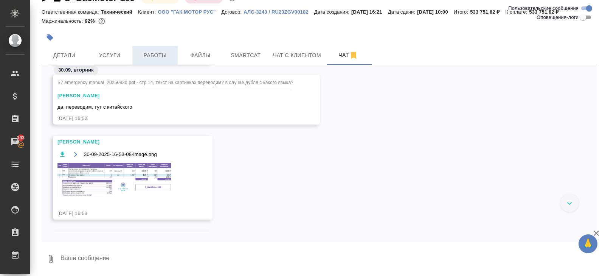
click at [160, 49] on button "Работы" at bounding box center [154, 55] width 45 height 19
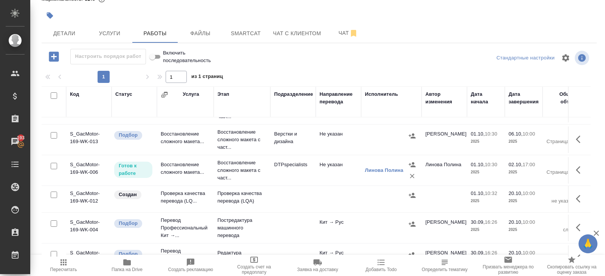
scroll to position [177, 0]
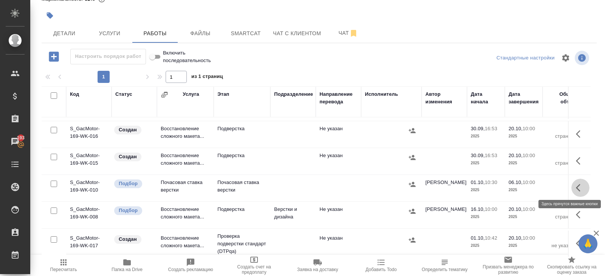
click at [576, 183] on icon "button" at bounding box center [580, 187] width 9 height 9
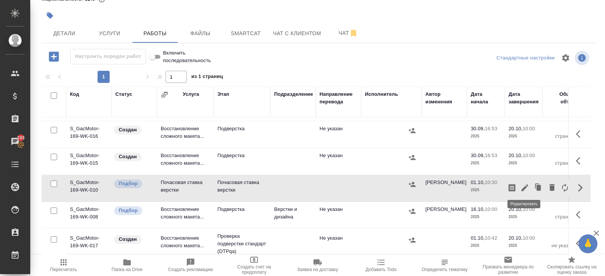
click at [524, 185] on icon "button" at bounding box center [525, 187] width 7 height 7
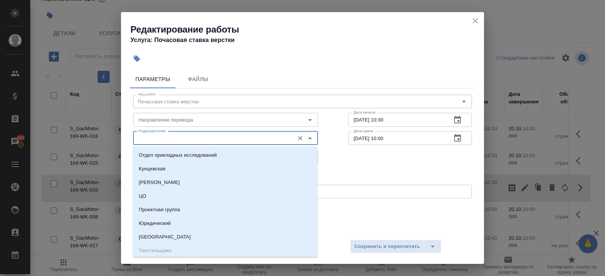
click at [149, 137] on input "Подразделение" at bounding box center [212, 138] width 155 height 9
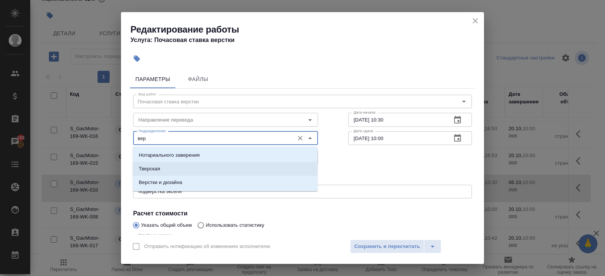
click at [159, 182] on p "Верстки и дизайна" at bounding box center [161, 183] width 44 height 8
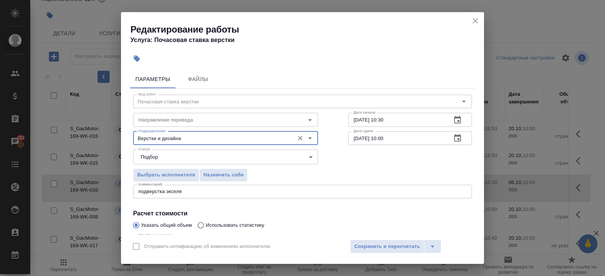
scroll to position [80, 0]
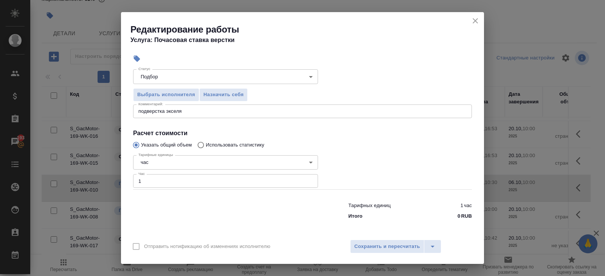
type input "Верстки и дизайна"
click at [156, 182] on input "1" at bounding box center [225, 181] width 185 height 14
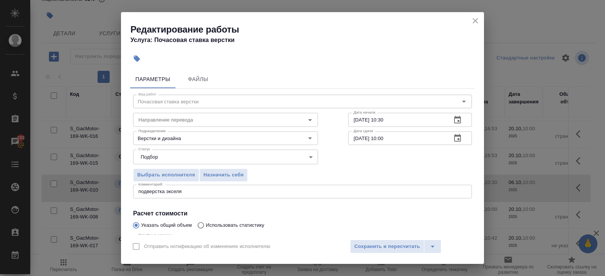
click at [457, 122] on icon "button" at bounding box center [457, 120] width 7 height 8
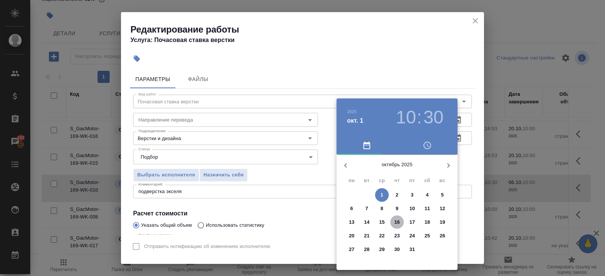
click at [397, 222] on p "16" at bounding box center [398, 222] width 6 height 8
type input "16.10.2025 10:30"
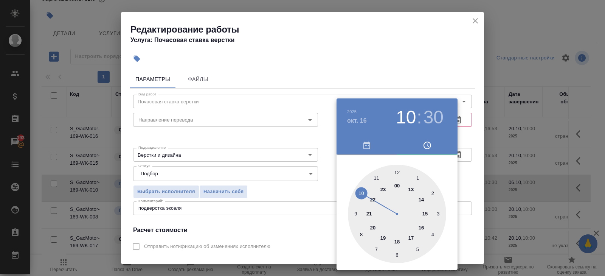
click at [439, 90] on div at bounding box center [302, 138] width 605 height 276
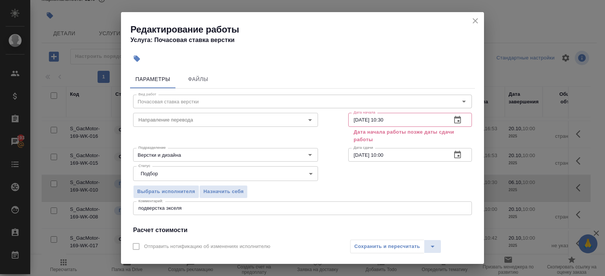
click at [459, 157] on icon "button" at bounding box center [457, 154] width 9 height 9
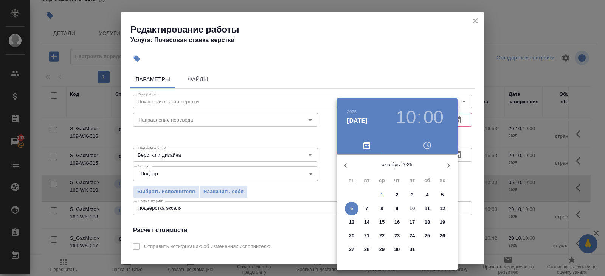
click at [354, 235] on p "20" at bounding box center [352, 236] width 6 height 8
type input "20.10.2025 10:00"
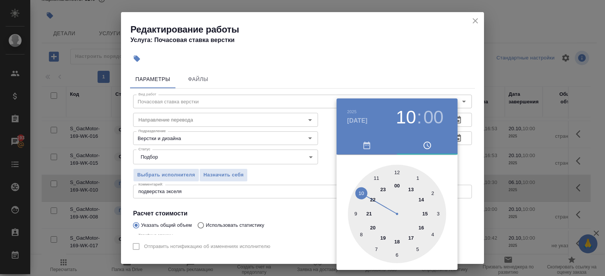
click at [438, 82] on div at bounding box center [302, 138] width 605 height 276
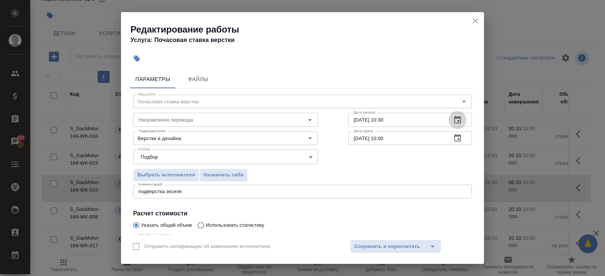
click at [454, 115] on button "button" at bounding box center [458, 120] width 18 height 18
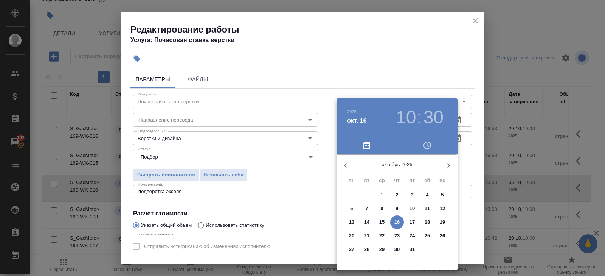
click at [399, 222] on p "16" at bounding box center [398, 222] width 6 height 8
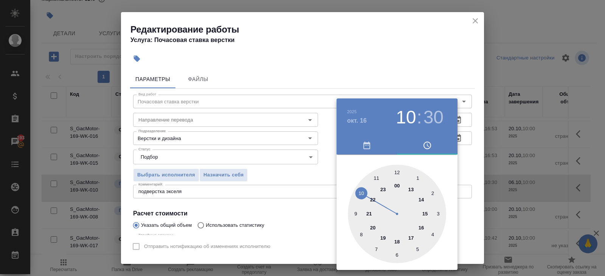
click at [363, 191] on div at bounding box center [397, 214] width 98 height 98
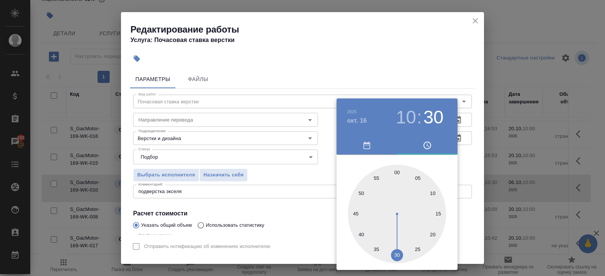
type input "16.10.2025 10:00"
click at [397, 169] on div at bounding box center [397, 214] width 98 height 98
click at [296, 206] on div at bounding box center [302, 138] width 605 height 276
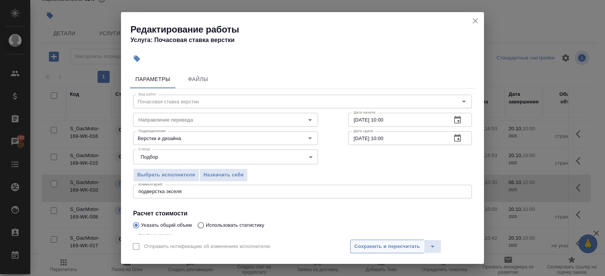
click at [360, 249] on span "Сохранить и пересчитать" at bounding box center [387, 246] width 66 height 9
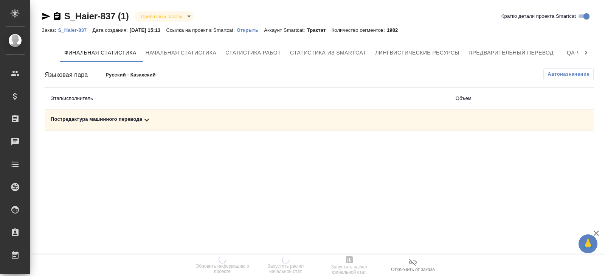
click at [492, 41] on div "Финальная статистика Начальная статистика Статистика работ Статистика из Smartc…" at bounding box center [319, 86] width 555 height 93
click at [494, 51] on span "Предварительный перевод" at bounding box center [511, 52] width 85 height 9
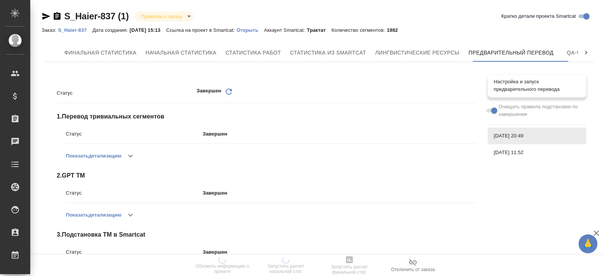
click at [543, 88] on span "Настройка и запуск предварительного перевода" at bounding box center [537, 85] width 86 height 15
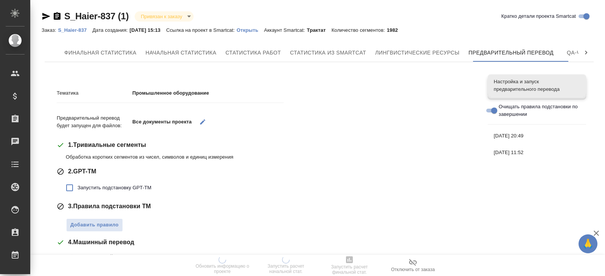
click at [98, 181] on label "Запустить подстановку GPT-TM" at bounding box center [107, 188] width 90 height 16
click at [78, 181] on input "Запустить подстановку GPT-TM" at bounding box center [70, 188] width 16 height 16
checkbox input "true"
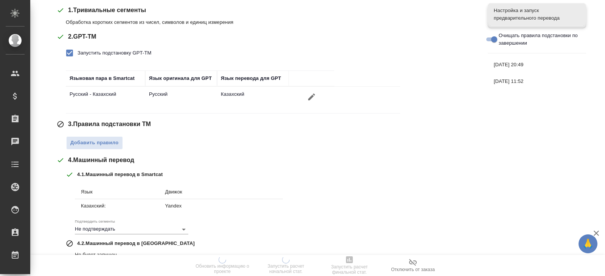
scroll to position [139, 0]
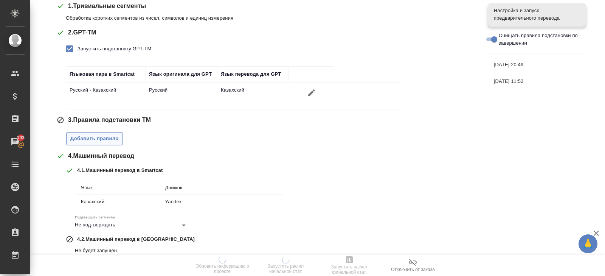
click at [104, 140] on span "Добавить правило" at bounding box center [94, 138] width 48 height 9
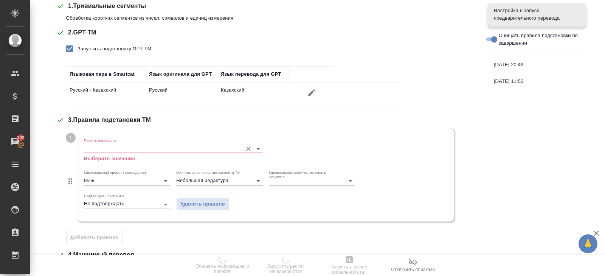
click at [106, 146] on input "Память переводов" at bounding box center [161, 148] width 155 height 9
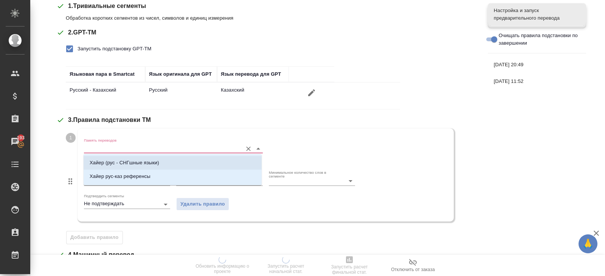
click at [109, 158] on li "Хайер (рус - СНГшные языки)" at bounding box center [173, 163] width 178 height 14
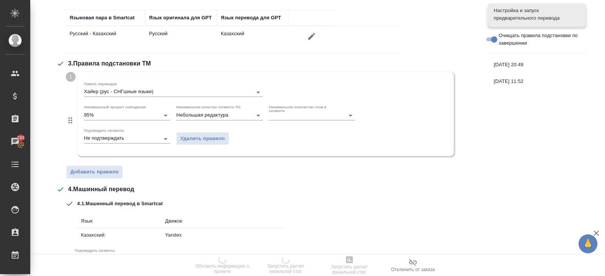
scroll to position [196, 0]
click at [107, 163] on div "1 Память переводов Хайер (рус - СНГшные языки) Минимальный процент совпадения 9…" at bounding box center [271, 124] width 411 height 107
click at [107, 178] on div "Тематика Промышленное оборудование Предварительный перевод будет запущен для фа…" at bounding box center [267, 115] width 420 height 463
click at [107, 169] on span "Добавить правило" at bounding box center [94, 171] width 48 height 9
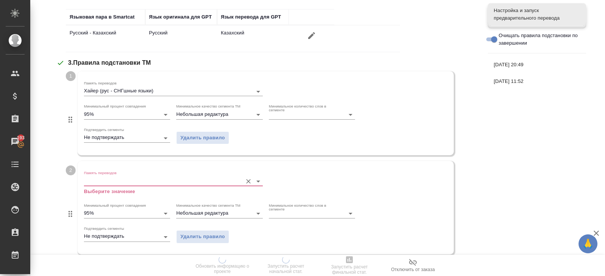
click at [112, 181] on input "Память переводов" at bounding box center [161, 180] width 155 height 9
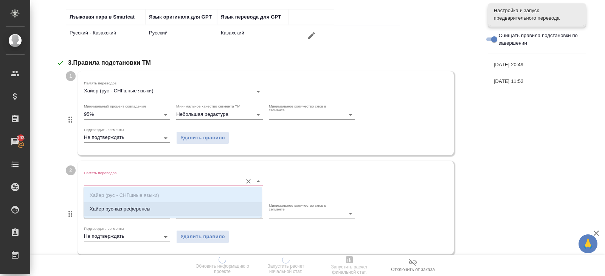
click at [112, 209] on p "Хайер рус-каз референсы" at bounding box center [120, 209] width 61 height 8
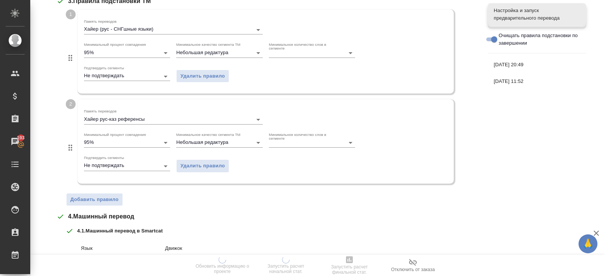
scroll to position [381, 0]
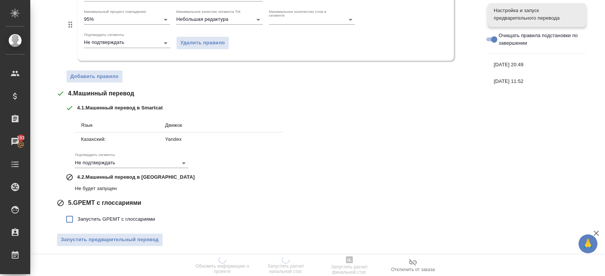
click at [96, 211] on label "Запустить GPEMT с глоссариями" at bounding box center [108, 219] width 93 height 16
click at [78, 211] on input "Запустить GPEMT с глоссариями" at bounding box center [70, 219] width 16 height 16
checkbox input "true"
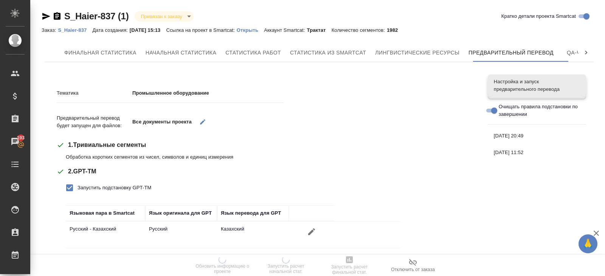
scroll to position [432, 0]
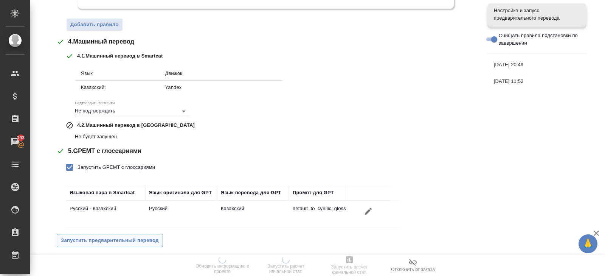
click at [133, 236] on span "Запустить предварительный перевод" at bounding box center [110, 240] width 98 height 9
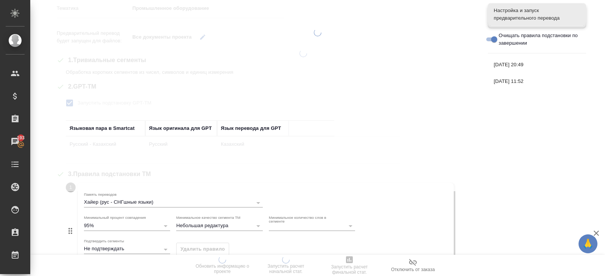
scroll to position [0, 0]
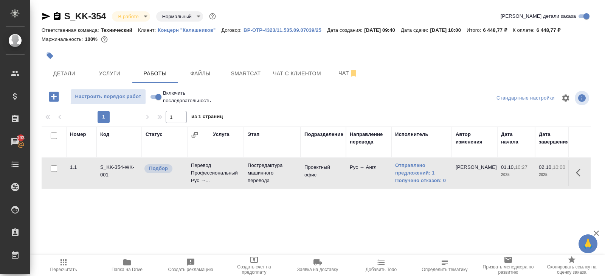
scroll to position [40, 0]
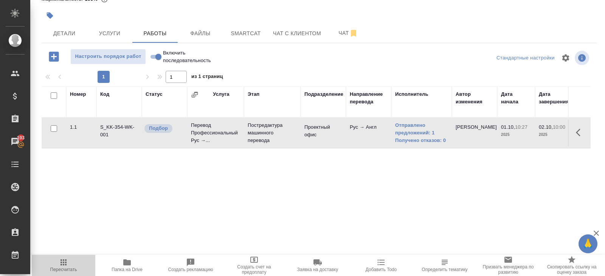
click at [68, 259] on span "Пересчитать" at bounding box center [63, 265] width 54 height 14
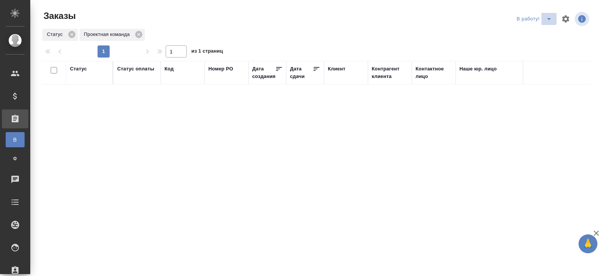
click at [549, 20] on icon "split button" at bounding box center [549, 18] width 9 height 9
click at [544, 35] on li "ПМ" at bounding box center [535, 34] width 42 height 12
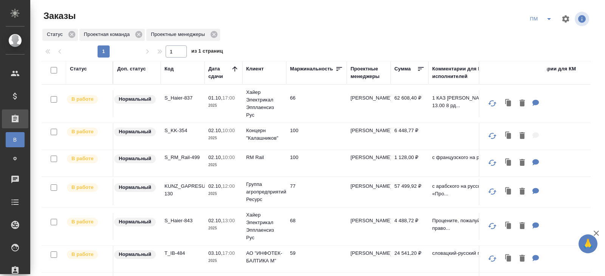
click at [180, 218] on p "S_Haier-843" at bounding box center [183, 221] width 36 height 8
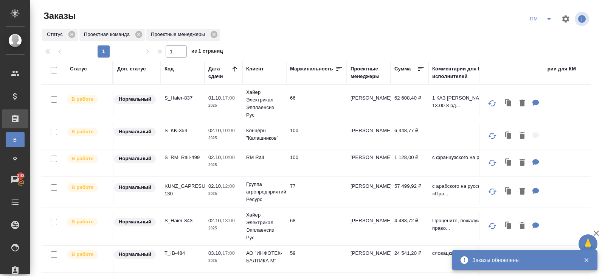
click at [550, 20] on icon "split button" at bounding box center [549, 18] width 9 height 9
click at [547, 34] on li "В работу!" at bounding box center [541, 34] width 38 height 12
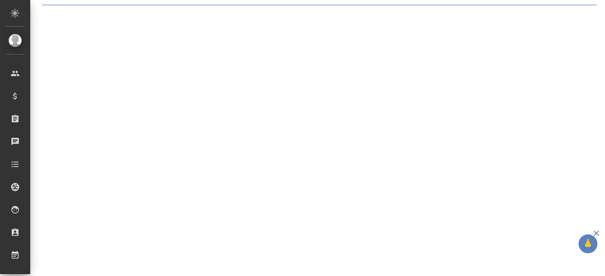
select select "RU"
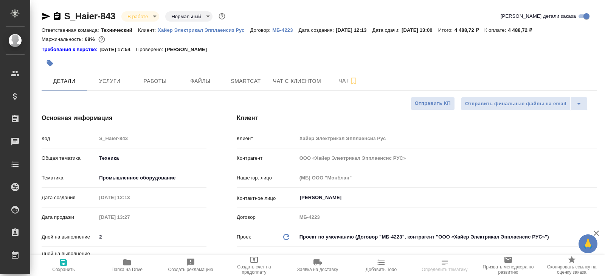
type textarea "x"
click at [161, 85] on span "Работы" at bounding box center [155, 80] width 36 height 9
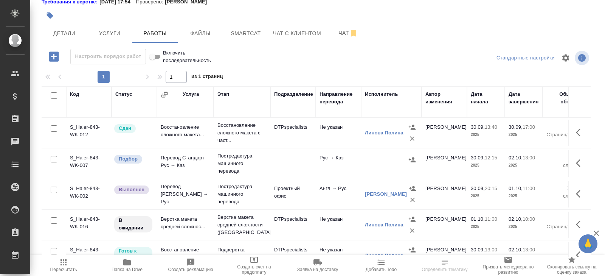
scroll to position [13, 0]
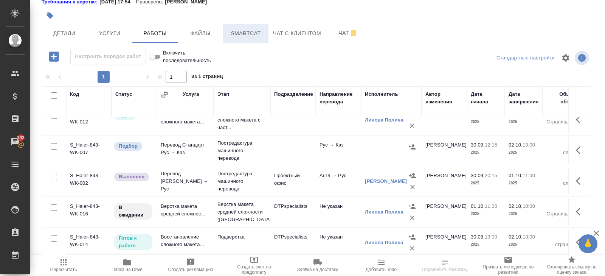
click at [241, 37] on span "Smartcat" at bounding box center [246, 33] width 36 height 9
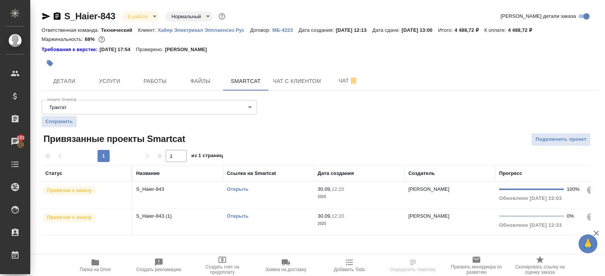
click at [234, 189] on link "Открыть" at bounding box center [238, 189] width 22 height 6
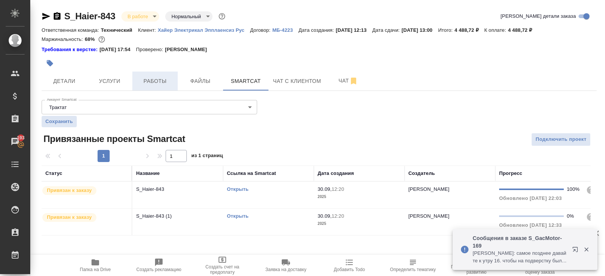
click at [166, 81] on span "Работы" at bounding box center [155, 80] width 36 height 9
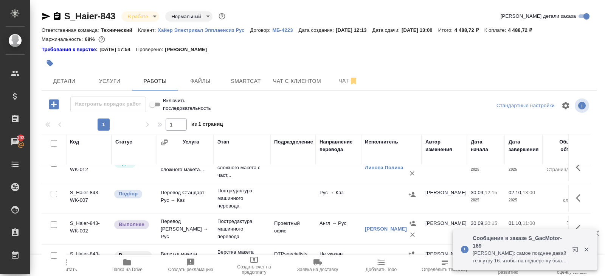
scroll to position [48, 0]
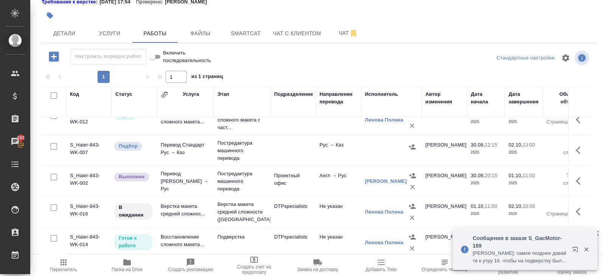
click at [235, 176] on p "Постредактура машинного перевода" at bounding box center [242, 181] width 49 height 23
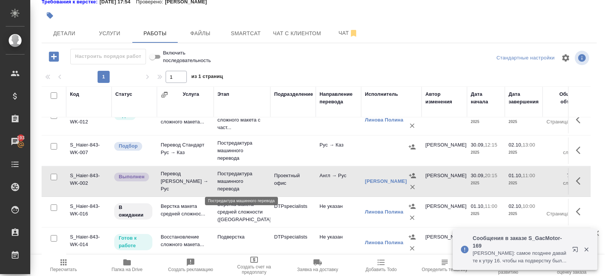
click at [235, 175] on p "Постредактура машинного перевода" at bounding box center [242, 181] width 49 height 23
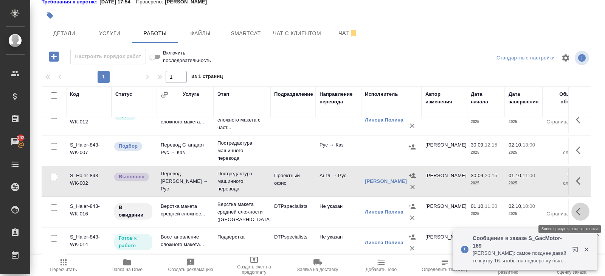
click at [584, 210] on icon "button" at bounding box center [580, 211] width 9 height 9
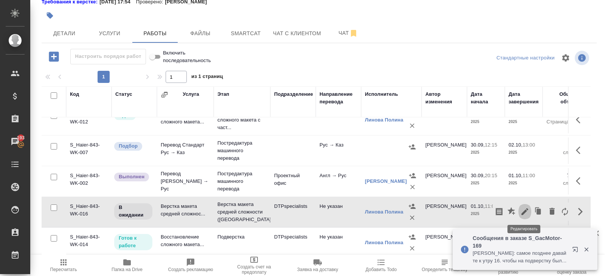
click at [524, 212] on icon "button" at bounding box center [525, 211] width 7 height 7
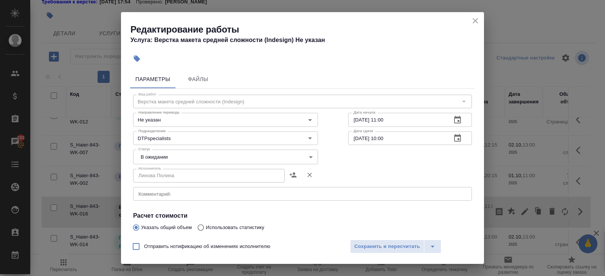
click at [153, 193] on textarea at bounding box center [302, 194] width 328 height 6
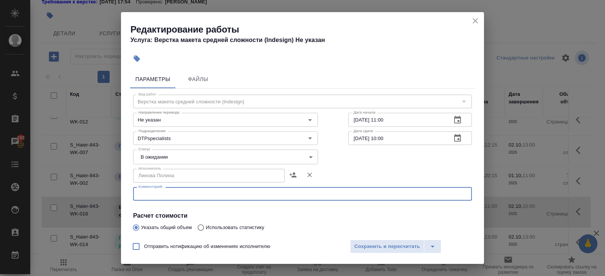
paste textarea "https://drive.awatera.com/s/AdwZJymrDJA9AFZ"
type textarea "https://drive.awatera.com/s/AdwZJymrDJA9AFZ"
click at [148, 159] on body "🙏 .cls-1 fill:#fff; AWATERA Belyakova Yulia Клиенты Спецификации Заказы 193 Чат…" at bounding box center [302, 138] width 605 height 276
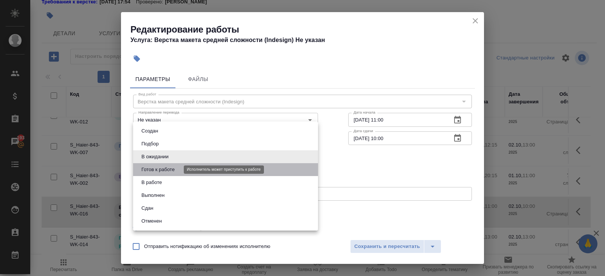
click at [148, 168] on button "Готов к работе" at bounding box center [158, 169] width 38 height 8
type input "readyForWork"
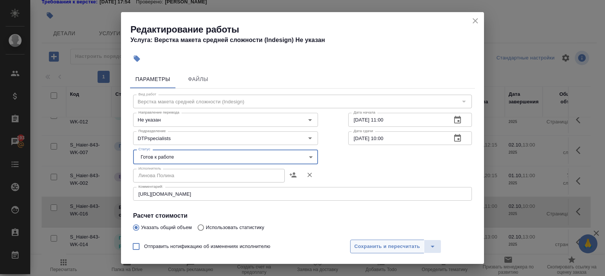
click at [368, 246] on span "Сохранить и пересчитать" at bounding box center [387, 246] width 66 height 9
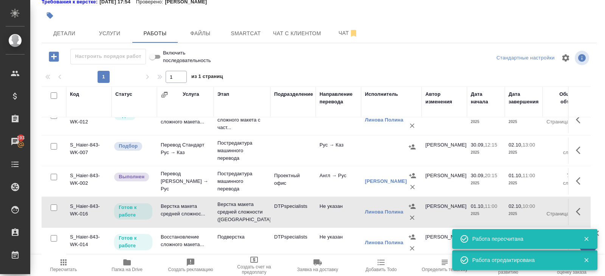
click at [586, 238] on icon "button" at bounding box center [586, 239] width 4 height 4
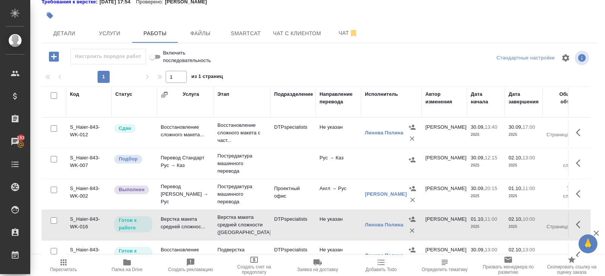
scroll to position [13, 0]
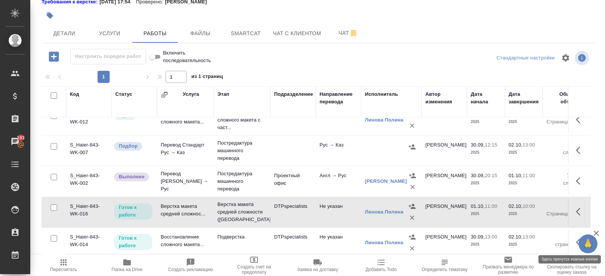
click at [576, 242] on icon "button" at bounding box center [580, 242] width 9 height 9
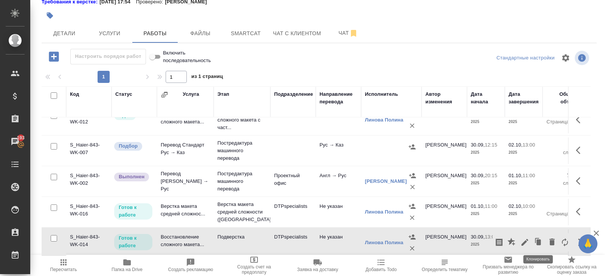
click at [528, 243] on icon "button" at bounding box center [525, 242] width 9 height 9
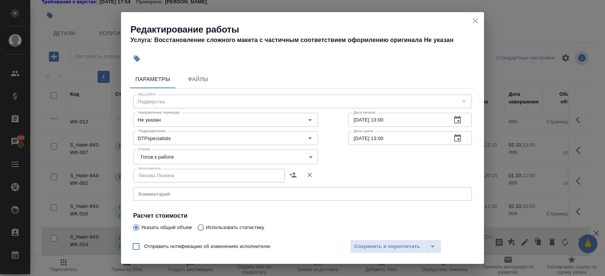
click at [460, 120] on icon "button" at bounding box center [457, 120] width 7 height 8
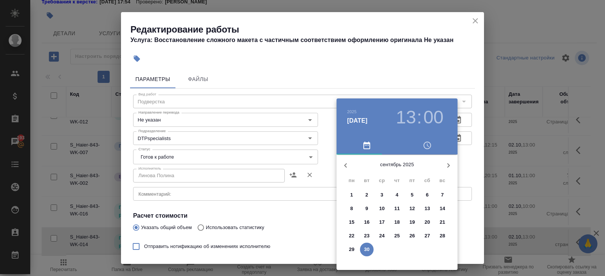
click at [449, 165] on icon "button" at bounding box center [448, 165] width 9 height 9
click at [382, 196] on p "1" at bounding box center [382, 195] width 3 height 8
type input "01.10.2025 13:00"
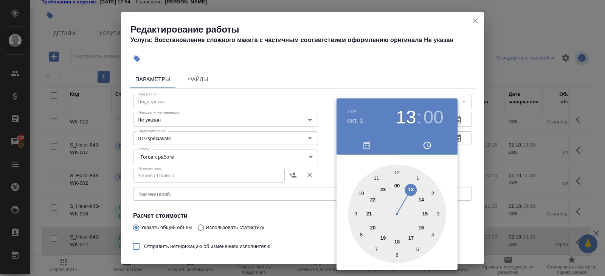
click at [476, 19] on div at bounding box center [302, 138] width 605 height 276
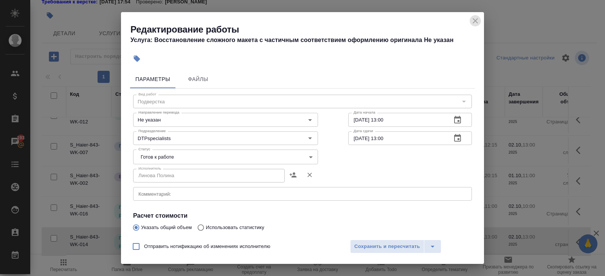
click at [476, 20] on icon "close" at bounding box center [475, 20] width 9 height 9
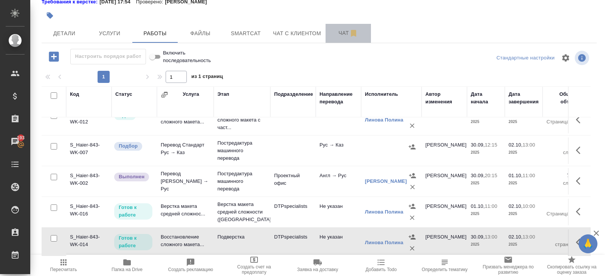
click at [344, 33] on span "Чат" at bounding box center [348, 32] width 36 height 9
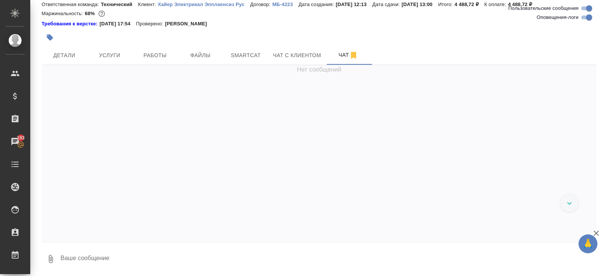
scroll to position [7315, 0]
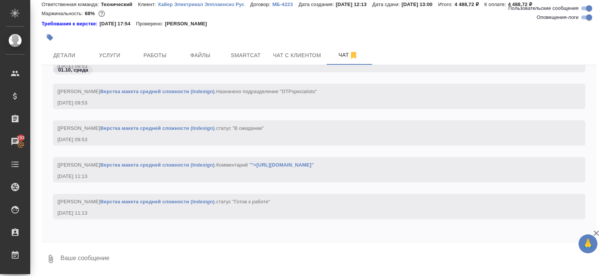
click at [584, 18] on input "Оповещения-логи" at bounding box center [589, 17] width 27 height 9
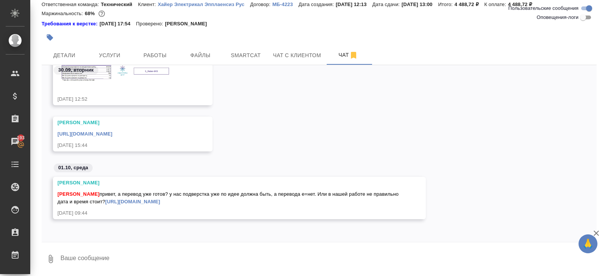
scroll to position [632, 0]
click at [112, 255] on textarea at bounding box center [328, 259] width 537 height 26
click at [127, 201] on link "https://tera.awatera.com/Work/68dbaa399bdb6341bebd5494/" at bounding box center [132, 202] width 55 height 6
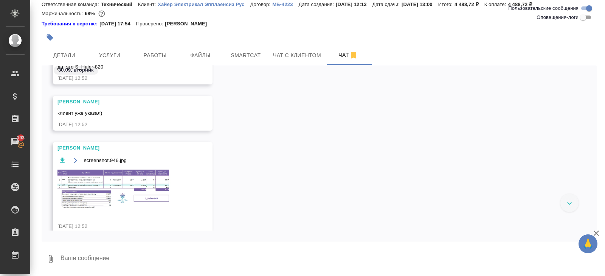
click at [583, 17] on input "Оповещения-логи" at bounding box center [583, 17] width 27 height 9
checkbox input "true"
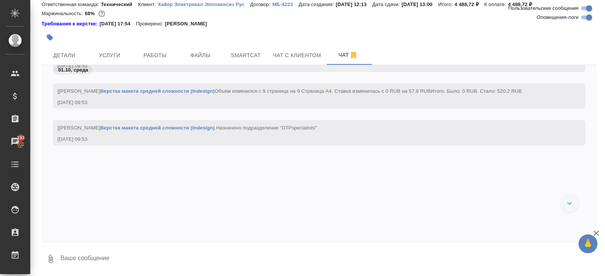
scroll to position [6366, 0]
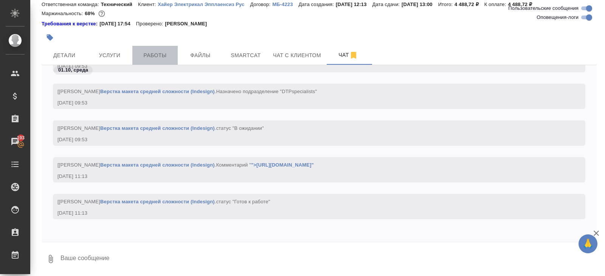
click at [163, 58] on span "Работы" at bounding box center [155, 55] width 36 height 9
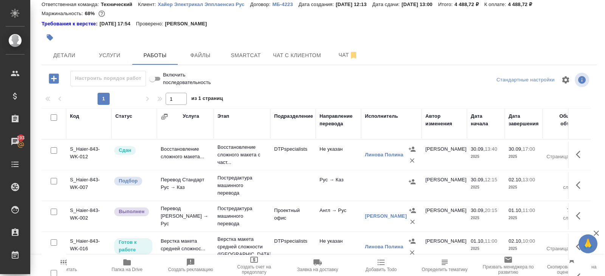
scroll to position [13, 0]
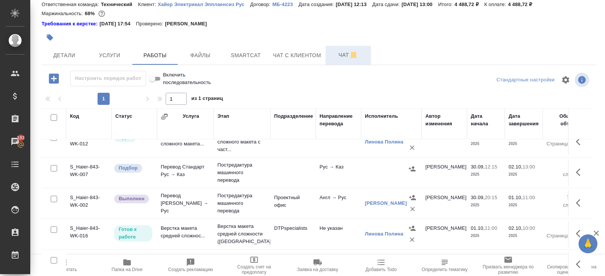
click at [340, 60] on button "Чат" at bounding box center [348, 55] width 45 height 19
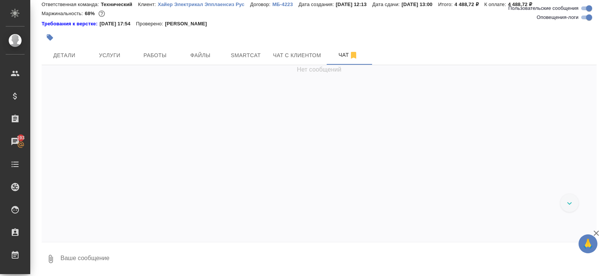
scroll to position [7315, 0]
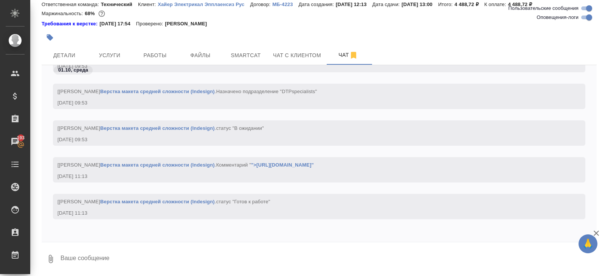
click at [121, 254] on textarea at bounding box center [328, 259] width 537 height 26
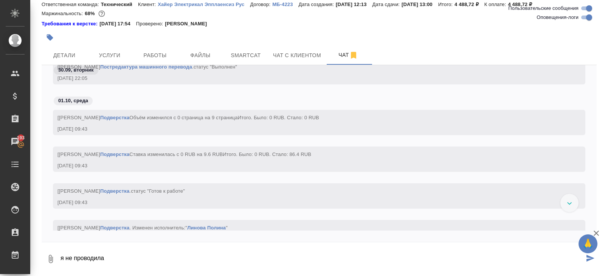
scroll to position [6107, 0]
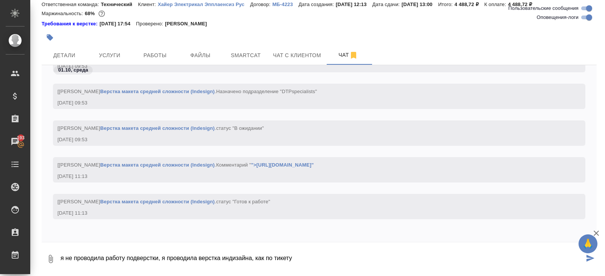
type textarea "я не проводила работу подверстки, я проводила верстка индизайна, как по тикету"
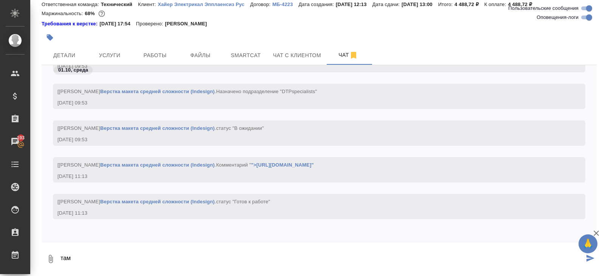
scroll to position [6144, 0]
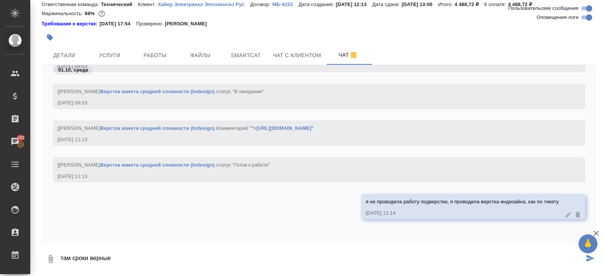
type textarea "там сроки верные"
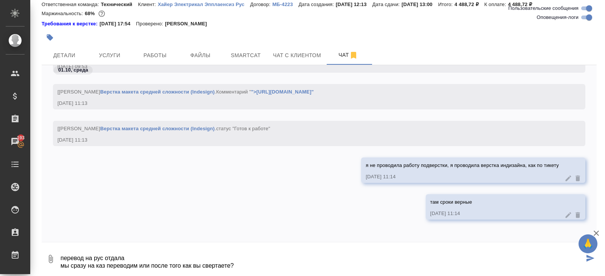
type textarea "перевод на рус отдала мы сразу на каз переводим или после того как вы свертаете?"
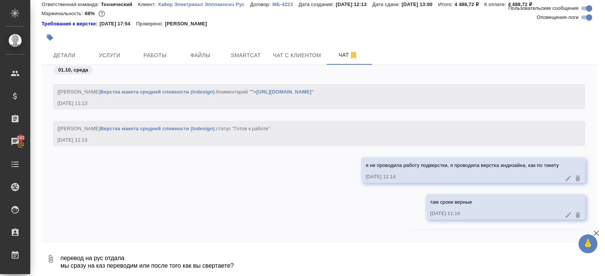
scroll to position [6225, 0]
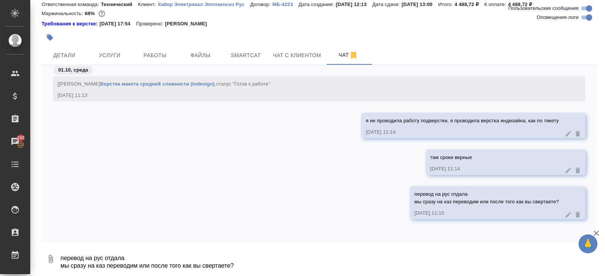
click at [589, 18] on input "Оповещения-логи" at bounding box center [589, 17] width 27 height 9
checkbox input "false"
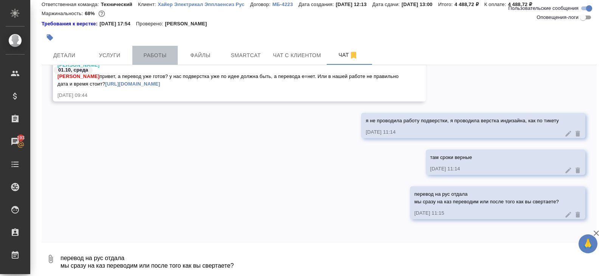
click at [170, 54] on span "Работы" at bounding box center [155, 55] width 36 height 9
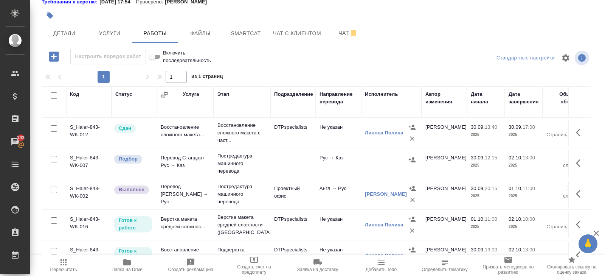
scroll to position [13, 0]
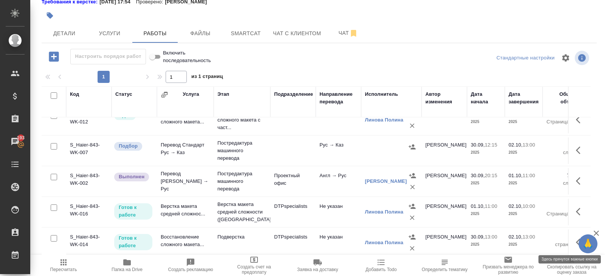
click at [576, 239] on button "button" at bounding box center [581, 242] width 18 height 18
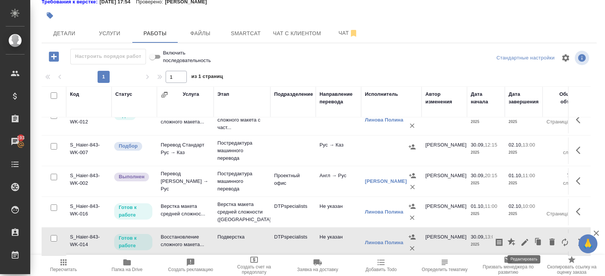
click at [526, 243] on icon "button" at bounding box center [525, 242] width 9 height 9
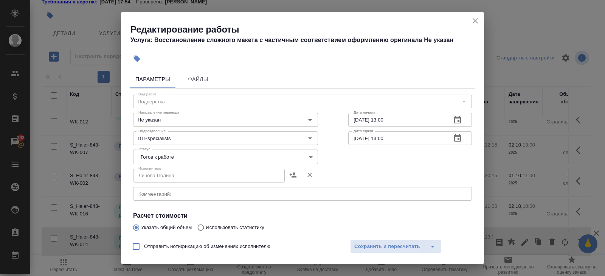
click at [463, 120] on button "button" at bounding box center [458, 120] width 18 height 18
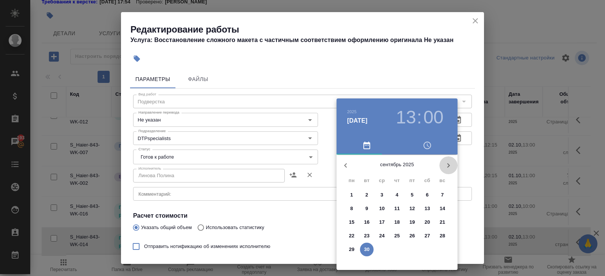
click at [444, 169] on button "button" at bounding box center [449, 165] width 18 height 18
click at [382, 194] on p "1" at bounding box center [382, 195] width 3 height 8
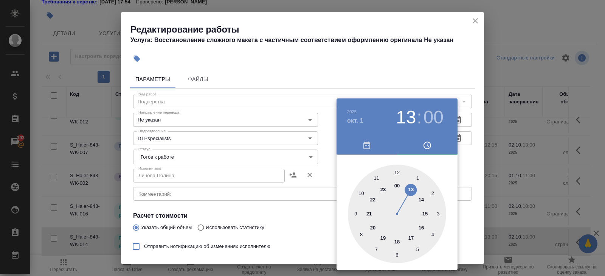
click at [376, 174] on div at bounding box center [397, 214] width 98 height 98
type input "01.10.2025 11:00"
click at [441, 91] on div at bounding box center [302, 138] width 605 height 276
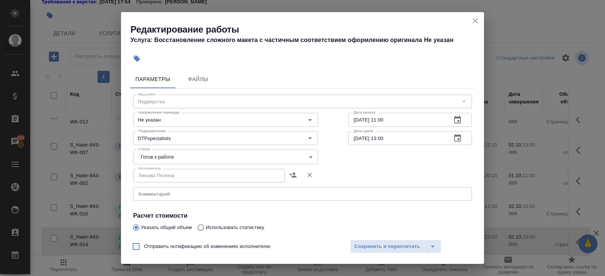
click at [457, 138] on icon "button" at bounding box center [457, 138] width 9 height 9
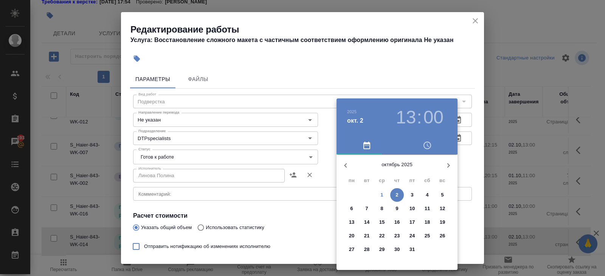
click at [396, 190] on button "2" at bounding box center [397, 195] width 14 height 14
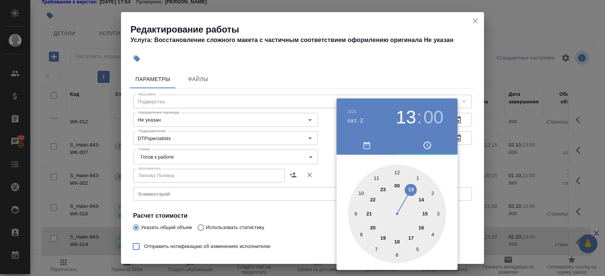
type input "02.10.2025 10:00"
click at [362, 193] on div at bounding box center [397, 214] width 98 height 98
click at [295, 199] on div at bounding box center [302, 138] width 605 height 276
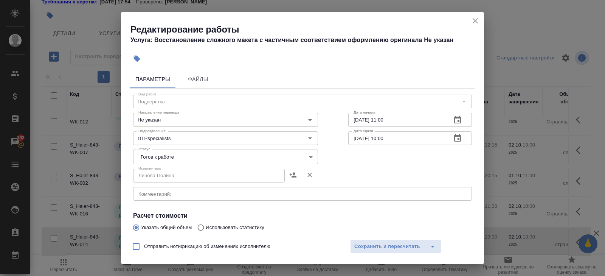
click at [286, 193] on textarea at bounding box center [302, 194] width 328 height 6
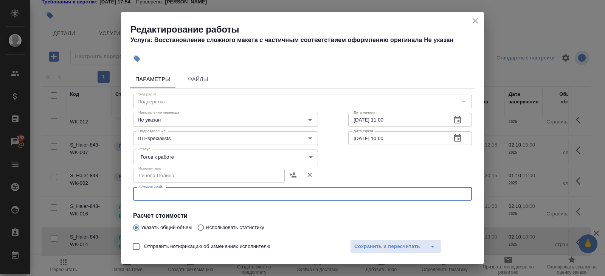
paste textarea "https://drive.awatera.com/s/AdwZJymrDJA9AFZ"
type textarea "https://drive.awatera.com/s/AdwZJymrDJA9AFZ"
click at [364, 244] on span "Сохранить и пересчитать" at bounding box center [387, 246] width 66 height 9
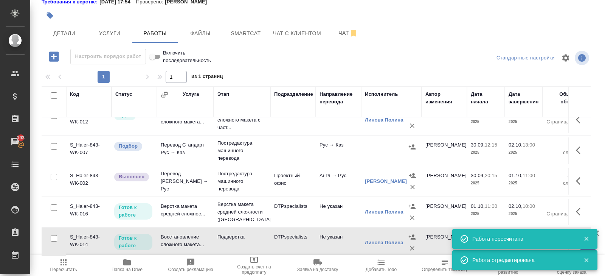
click at [578, 210] on icon "button" at bounding box center [580, 211] width 9 height 9
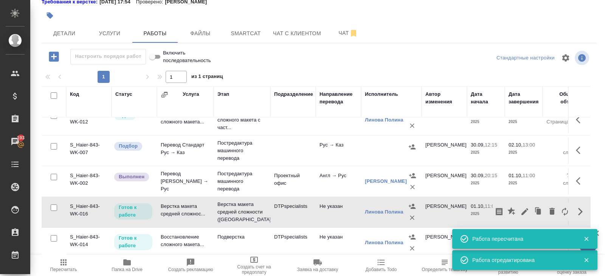
click at [526, 211] on icon "button" at bounding box center [525, 211] width 9 height 9
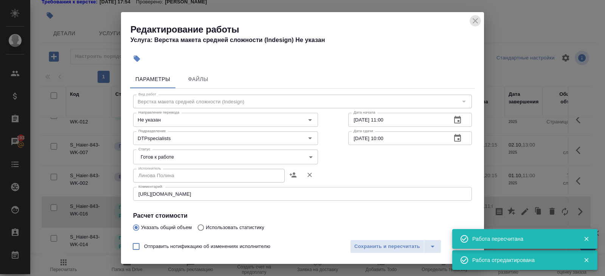
click at [475, 22] on icon "close" at bounding box center [475, 20] width 5 height 5
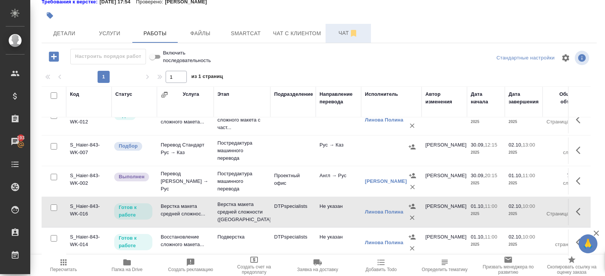
click at [347, 35] on span "Чат" at bounding box center [348, 32] width 36 height 9
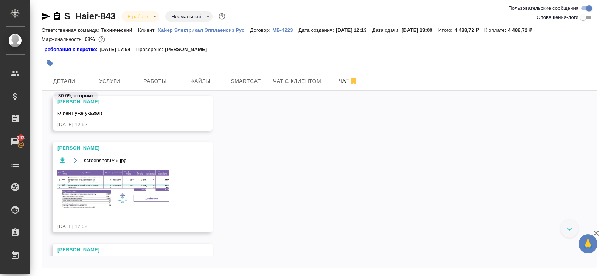
scroll to position [263, 0]
click at [117, 184] on img at bounding box center [113, 189] width 113 height 40
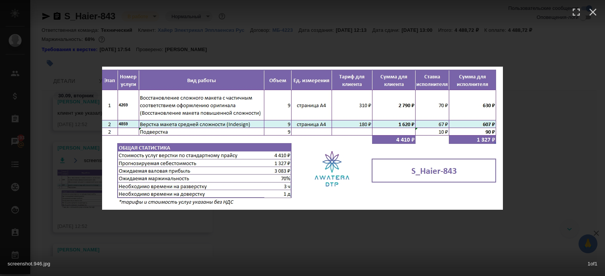
click at [133, 221] on div "screenshot.946.jpg 1 of 1" at bounding box center [302, 138] width 605 height 276
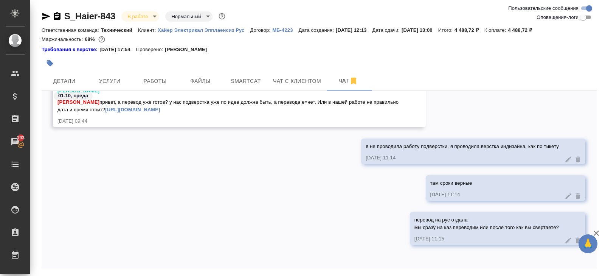
scroll to position [26, 0]
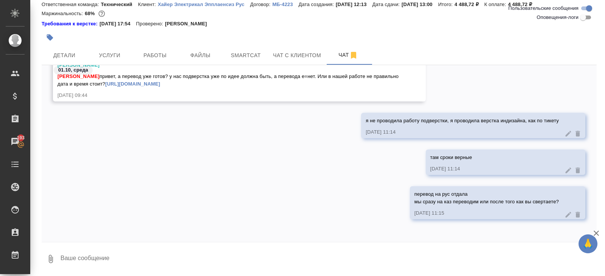
click at [242, 249] on textarea at bounding box center [328, 259] width 537 height 26
type textarea "поправила сроки"
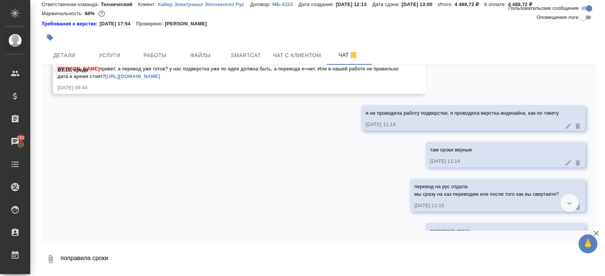
scroll to position [549, 0]
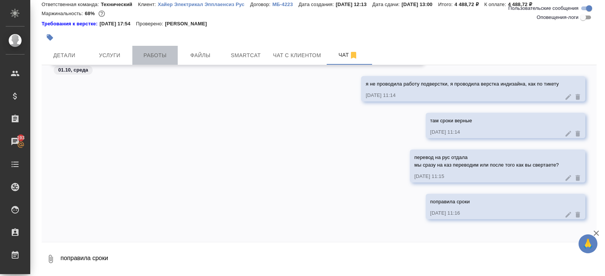
click at [139, 59] on span "Работы" at bounding box center [155, 55] width 36 height 9
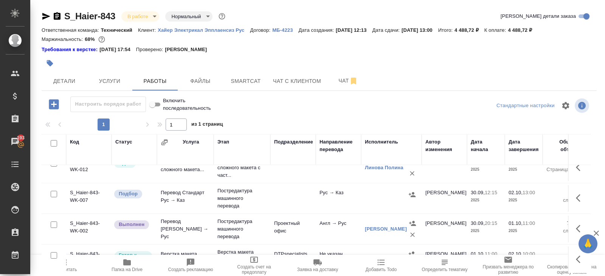
scroll to position [48, 0]
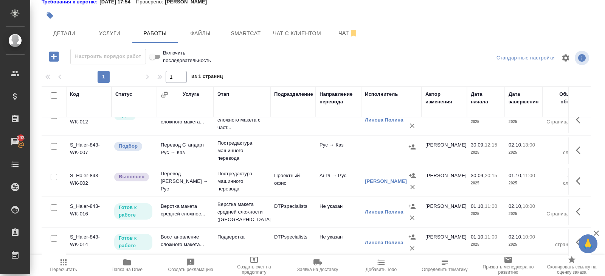
click at [336, 50] on div at bounding box center [319, 58] width 185 height 18
click at [344, 36] on span "Чат" at bounding box center [348, 32] width 36 height 9
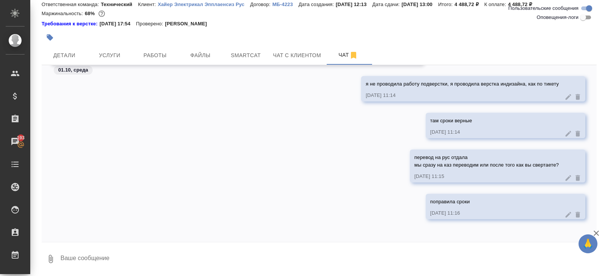
scroll to position [448, 0]
click at [160, 58] on span "Работы" at bounding box center [155, 55] width 36 height 9
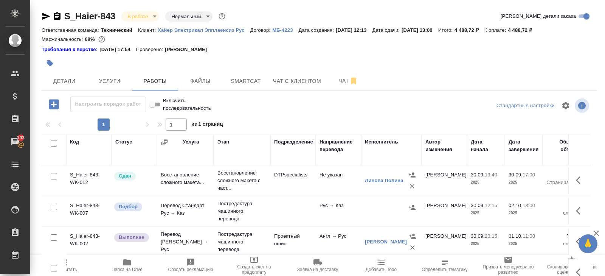
click at [45, 16] on icon "button" at bounding box center [46, 16] width 8 height 7
click at [334, 72] on button "Чат" at bounding box center [348, 80] width 45 height 19
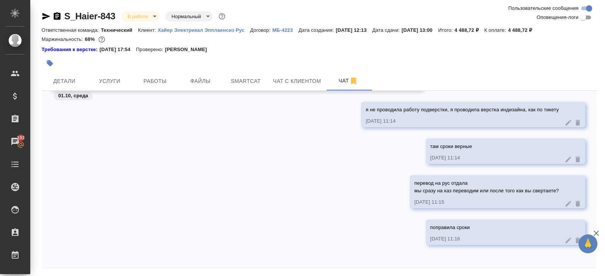
scroll to position [448, 0]
click at [146, 67] on div at bounding box center [227, 63] width 370 height 17
click at [154, 86] on button "Работы" at bounding box center [154, 80] width 45 height 19
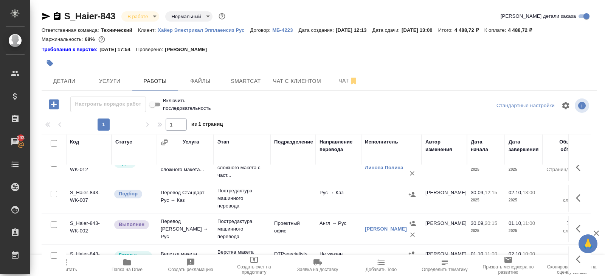
scroll to position [48, 0]
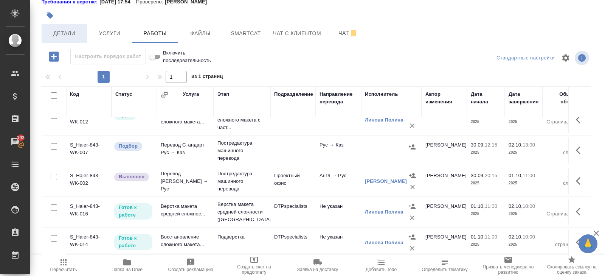
click at [78, 30] on span "Детали" at bounding box center [64, 33] width 36 height 9
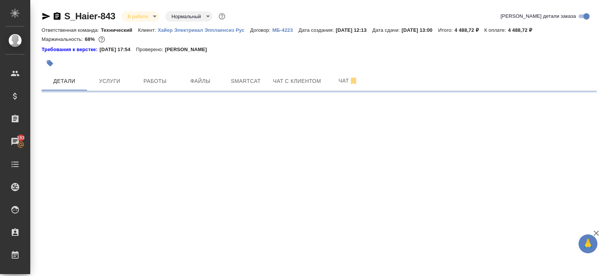
select select "RU"
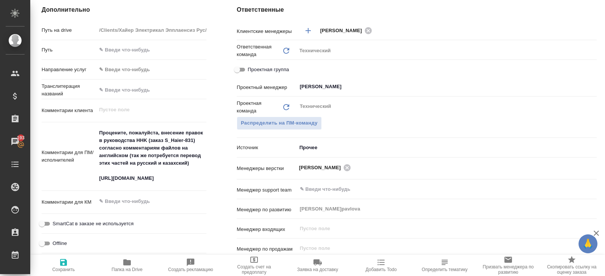
scroll to position [327, 0]
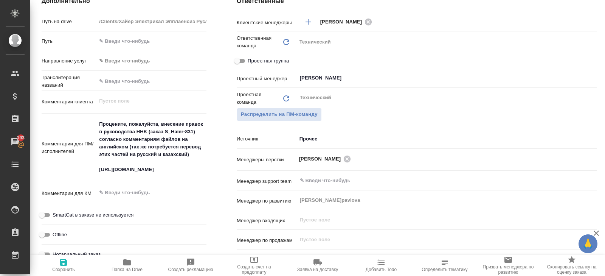
type textarea "x"
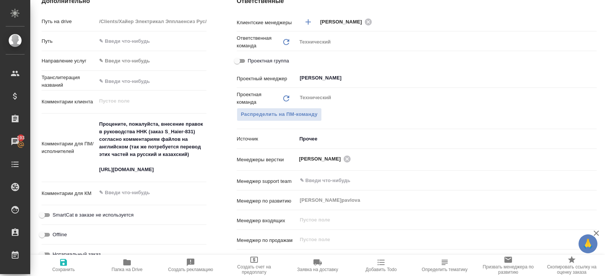
type textarea "x"
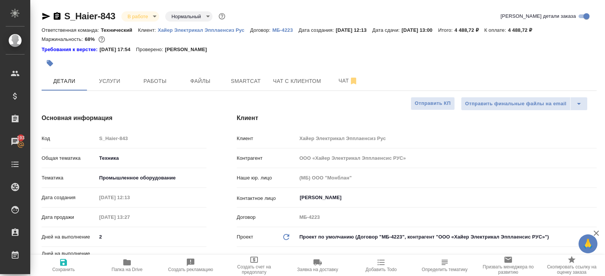
click at [45, 16] on icon "button" at bounding box center [46, 16] width 9 height 9
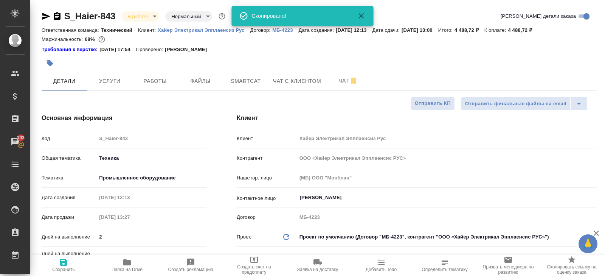
type textarea "x"
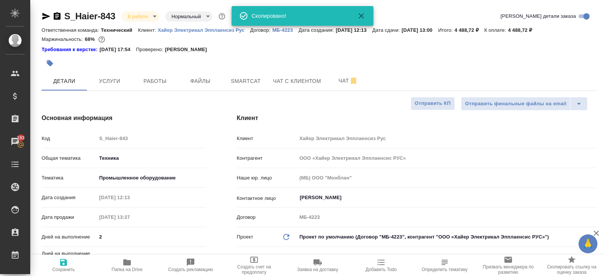
type textarea "x"
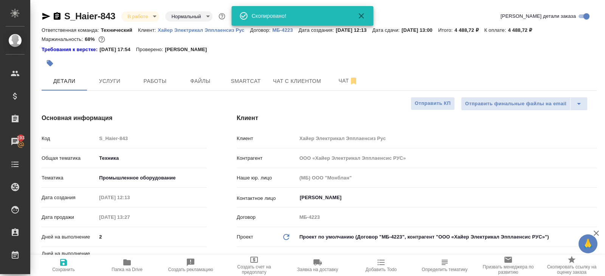
type textarea "x"
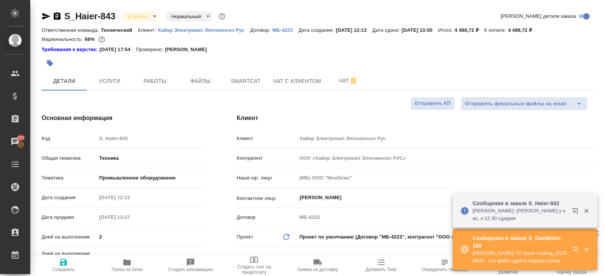
click at [576, 249] on icon "button" at bounding box center [576, 250] width 9 height 9
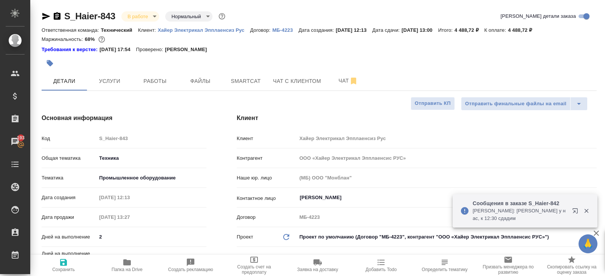
type textarea "x"
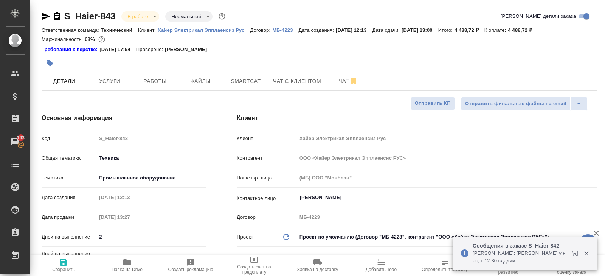
type textarea "x"
click at [578, 253] on icon "button" at bounding box center [575, 252] width 5 height 5
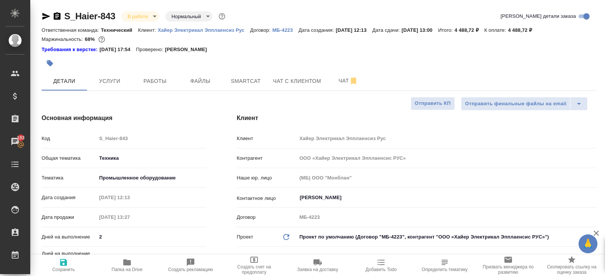
type textarea "x"
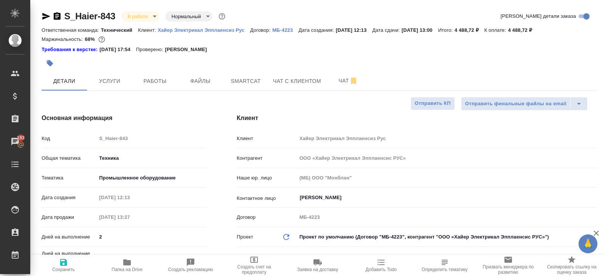
type textarea "x"
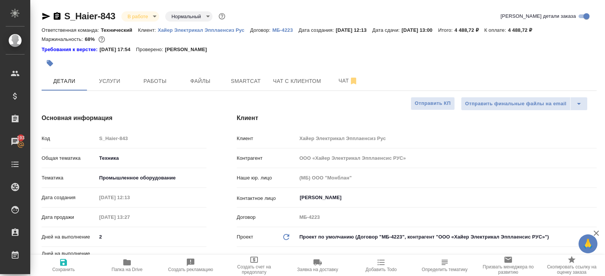
type textarea "x"
click at [241, 82] on span "Smartcat" at bounding box center [246, 80] width 36 height 9
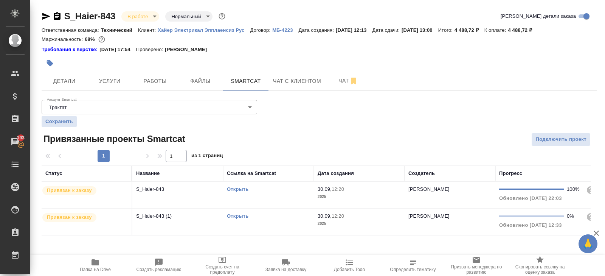
click at [242, 187] on link "Открыть" at bounding box center [238, 189] width 22 height 6
click at [232, 214] on link "Открыть" at bounding box center [238, 216] width 22 height 6
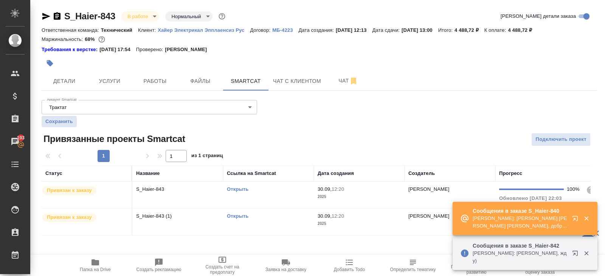
click at [577, 224] on icon "button" at bounding box center [576, 219] width 9 height 9
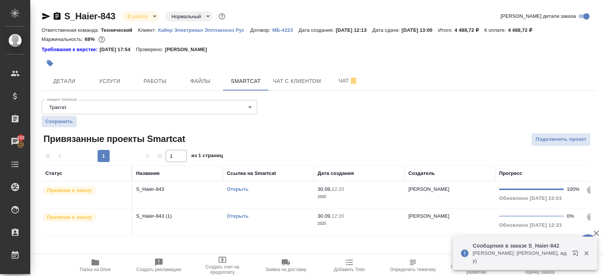
click at [164, 64] on div at bounding box center [227, 63] width 370 height 17
click at [164, 81] on span "Работы" at bounding box center [155, 80] width 36 height 9
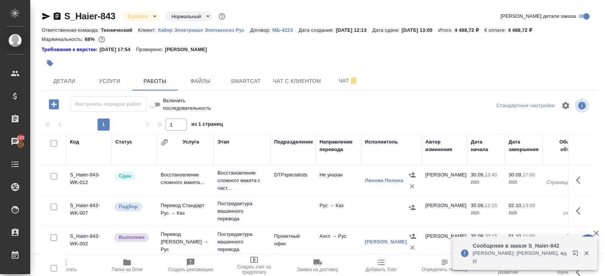
scroll to position [48, 0]
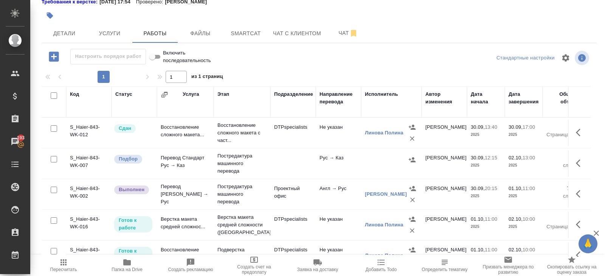
click at [580, 162] on icon "button" at bounding box center [580, 163] width 9 height 9
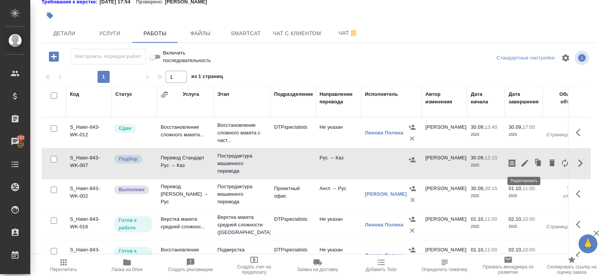
click at [524, 164] on icon "button" at bounding box center [525, 163] width 7 height 7
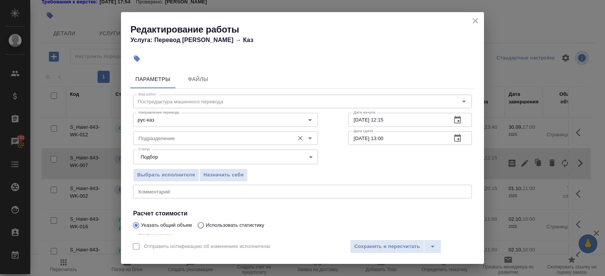
click at [164, 138] on input "Подразделение" at bounding box center [212, 138] width 155 height 9
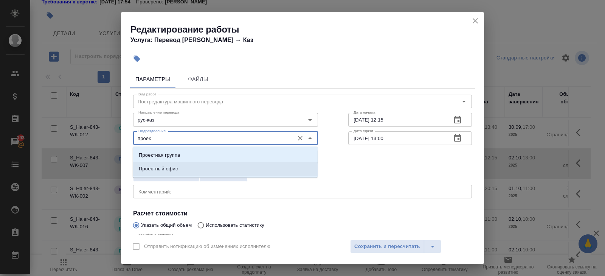
click at [160, 165] on li "Проектный офис" at bounding box center [225, 169] width 185 height 14
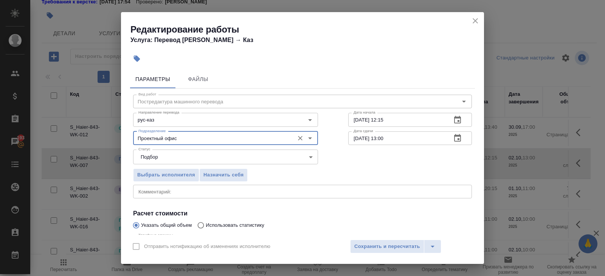
scroll to position [80, 0]
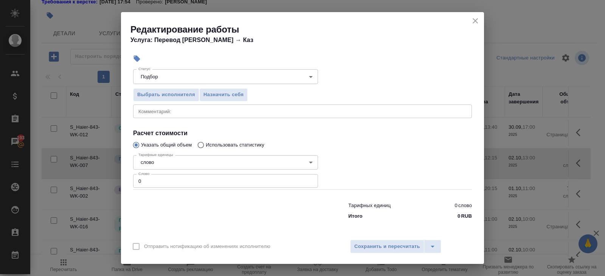
type input "Проектный офис"
click at [154, 182] on input "0" at bounding box center [225, 181] width 185 height 14
type input "43"
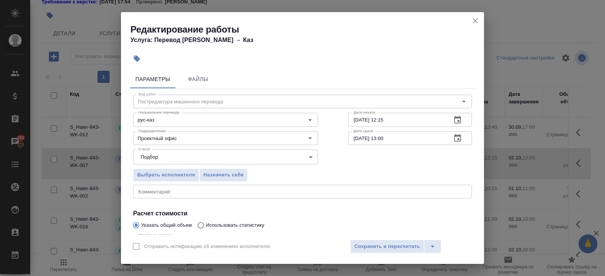
type input "43.8"
click at [457, 115] on button "button" at bounding box center [458, 120] width 18 height 18
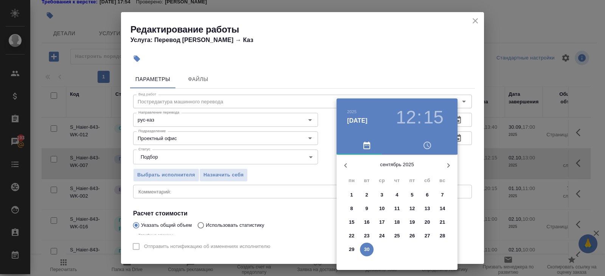
click at [445, 166] on icon "button" at bounding box center [448, 165] width 9 height 9
click at [382, 192] on p "1" at bounding box center [382, 195] width 3 height 8
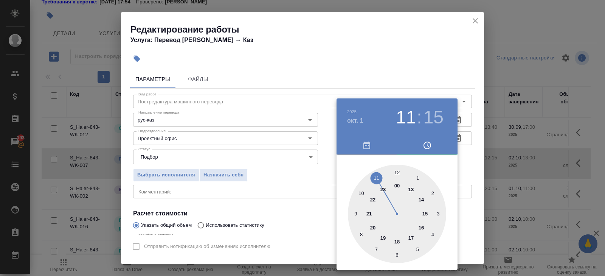
click at [375, 179] on div at bounding box center [397, 214] width 98 height 98
type input "01.10.2025 11:30"
click at [396, 254] on div at bounding box center [397, 214] width 98 height 98
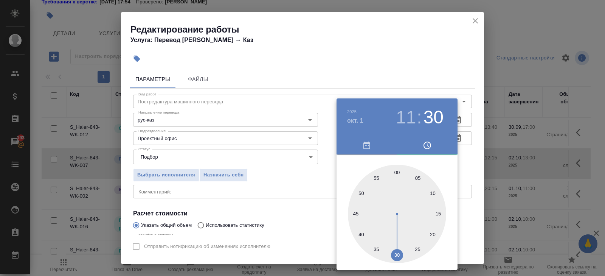
click at [463, 174] on div at bounding box center [302, 138] width 605 height 276
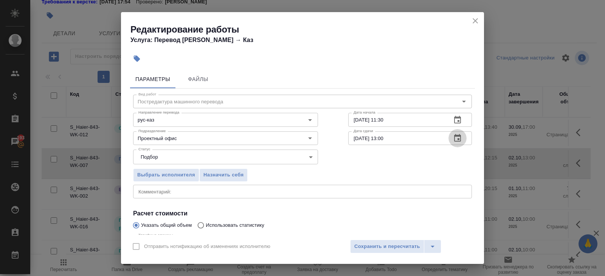
click at [455, 137] on icon "button" at bounding box center [457, 138] width 9 height 9
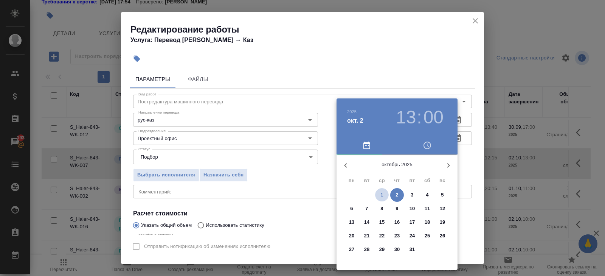
click at [384, 196] on span "1" at bounding box center [382, 195] width 14 height 8
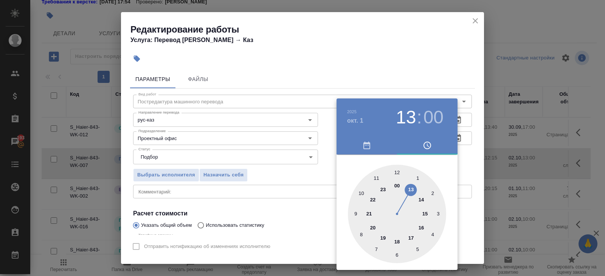
click at [398, 172] on div at bounding box center [397, 214] width 98 height 98
type input "01.10.2025 12:30"
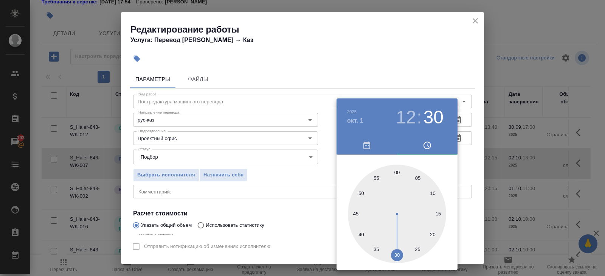
click at [398, 250] on div at bounding box center [397, 214] width 98 height 98
drag, startPoint x: 281, startPoint y: 239, endPoint x: 295, endPoint y: 239, distance: 14.0
click at [280, 238] on div at bounding box center [302, 138] width 605 height 276
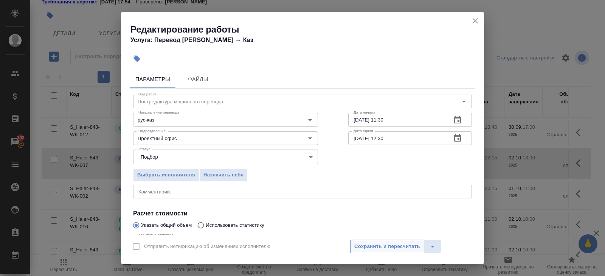
click at [356, 247] on span "Сохранить и пересчитать" at bounding box center [387, 246] width 66 height 9
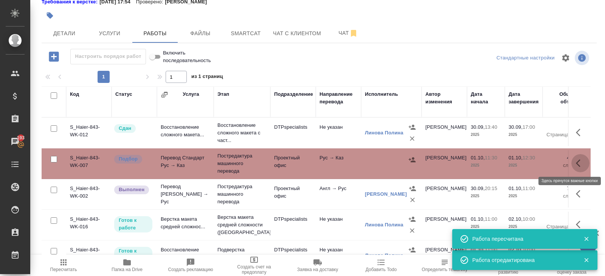
click at [579, 163] on icon "button" at bounding box center [580, 163] width 9 height 9
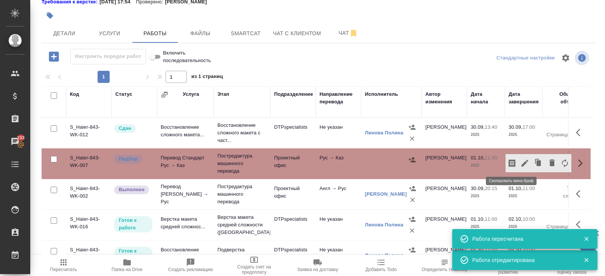
click at [511, 163] on icon "button" at bounding box center [512, 163] width 9 height 9
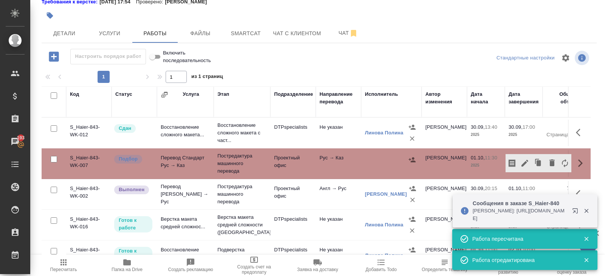
click at [61, 270] on span "Пересчитать" at bounding box center [63, 269] width 27 height 5
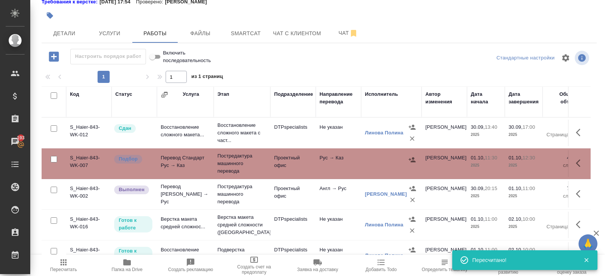
click at [412, 156] on icon "button" at bounding box center [413, 160] width 8 height 8
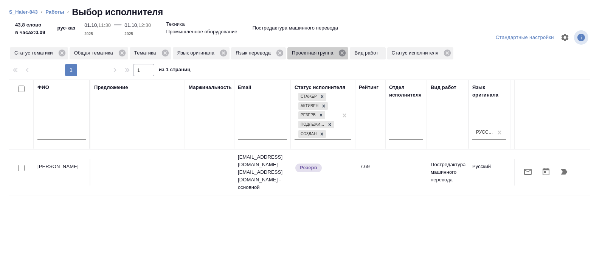
click at [346, 51] on icon at bounding box center [342, 53] width 7 height 7
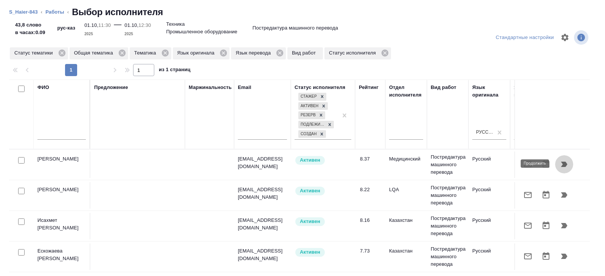
click at [559, 164] on button "button" at bounding box center [564, 164] width 18 height 18
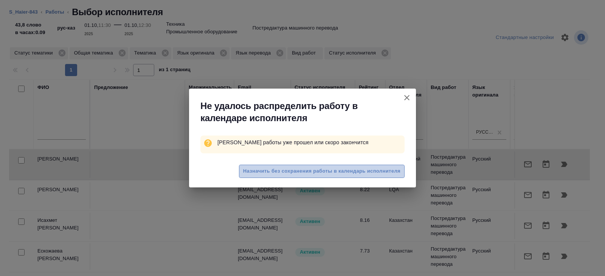
click at [303, 177] on button "Назначить без сохранения работы в календарь исполнителя" at bounding box center [322, 171] width 166 height 13
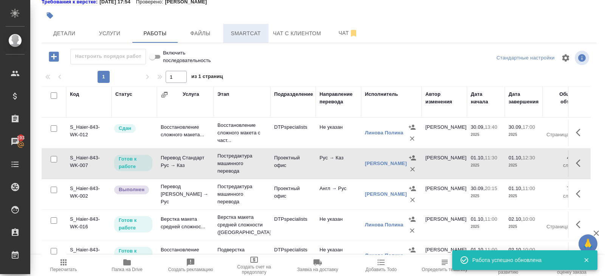
click at [252, 36] on span "Smartcat" at bounding box center [246, 33] width 36 height 9
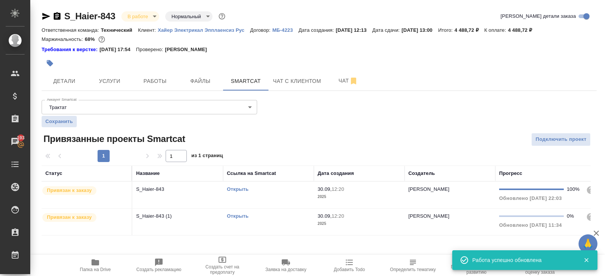
click at [237, 215] on link "Открыть" at bounding box center [238, 216] width 22 height 6
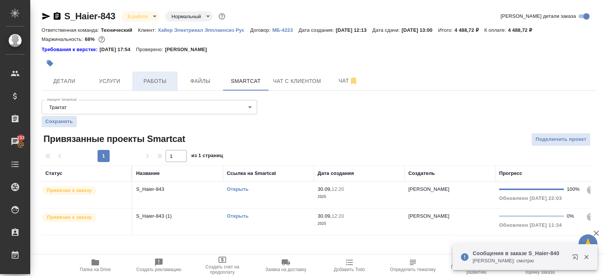
click at [153, 80] on span "Работы" at bounding box center [155, 80] width 36 height 9
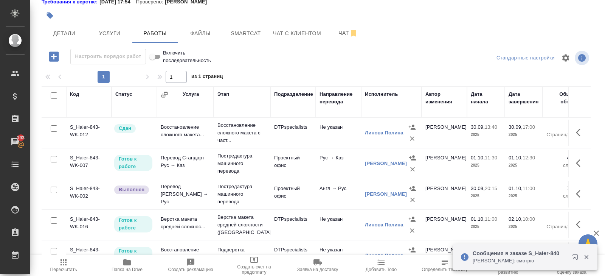
scroll to position [13, 0]
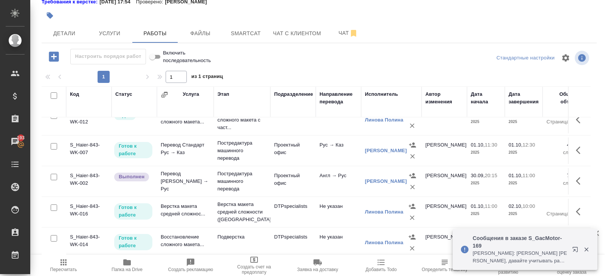
click at [575, 251] on icon "button" at bounding box center [576, 250] width 9 height 9
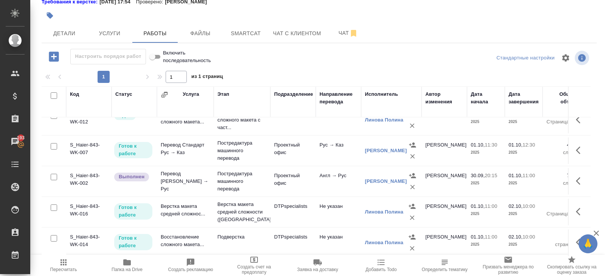
click at [67, 264] on icon "button" at bounding box center [63, 262] width 9 height 9
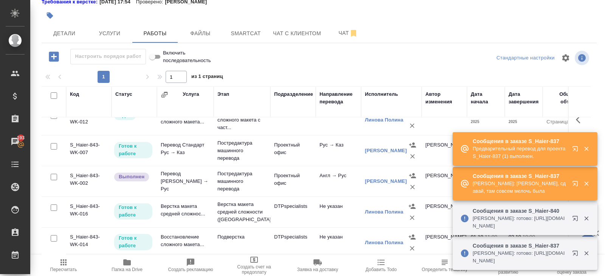
click at [573, 182] on icon "button" at bounding box center [576, 184] width 9 height 9
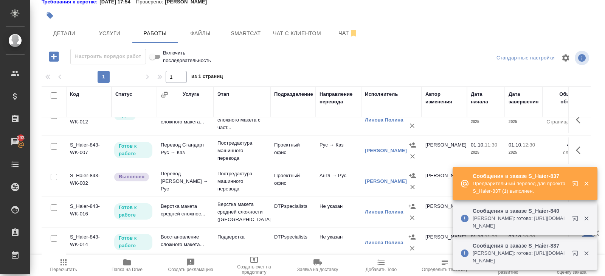
click at [573, 220] on icon "button" at bounding box center [575, 218] width 5 height 5
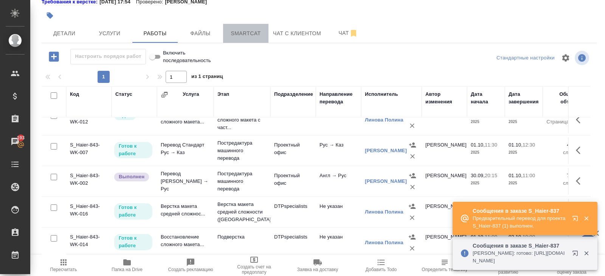
click at [245, 33] on span "Smartcat" at bounding box center [246, 33] width 36 height 9
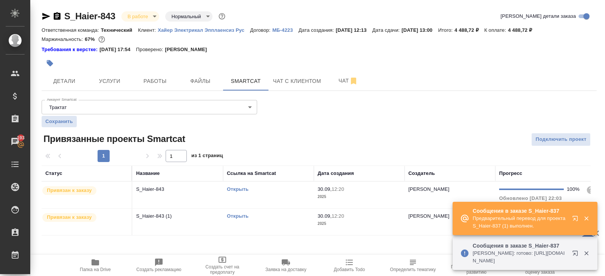
click at [234, 215] on link "Открыть" at bounding box center [238, 216] width 22 height 6
click at [92, 262] on icon "button" at bounding box center [96, 262] width 8 height 6
click at [153, 77] on span "Работы" at bounding box center [155, 80] width 36 height 9
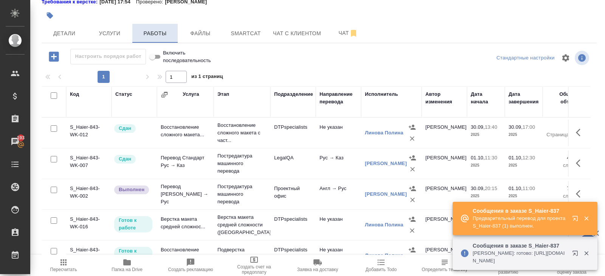
scroll to position [13, 0]
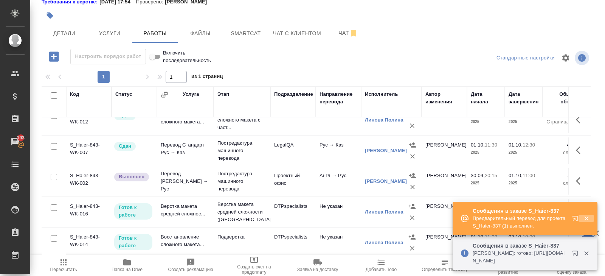
click at [588, 216] on icon "button" at bounding box center [586, 218] width 4 height 4
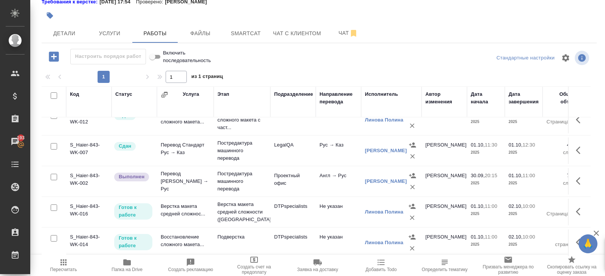
click at [576, 210] on icon "button" at bounding box center [580, 211] width 9 height 9
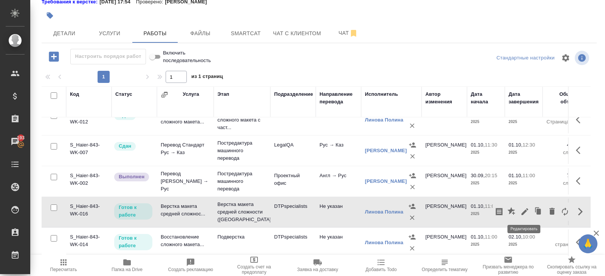
click at [524, 212] on icon "button" at bounding box center [525, 211] width 7 height 7
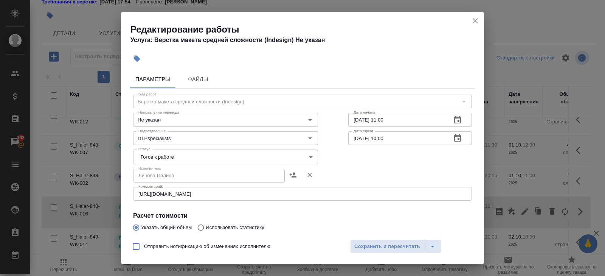
click at [247, 196] on div "https://drive.awatera.com/s/AdwZJymrDJA9AFZ x Комментарий:" at bounding box center [302, 194] width 339 height 14
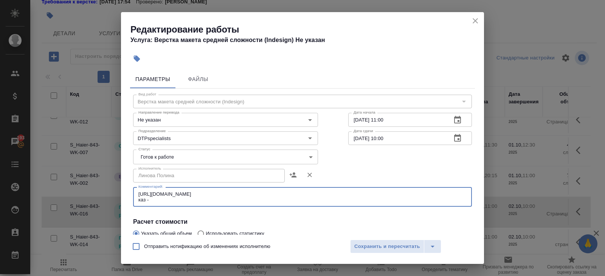
paste textarea "https://drive.awatera.com/s/mqMdjnmS4GW7kyz"
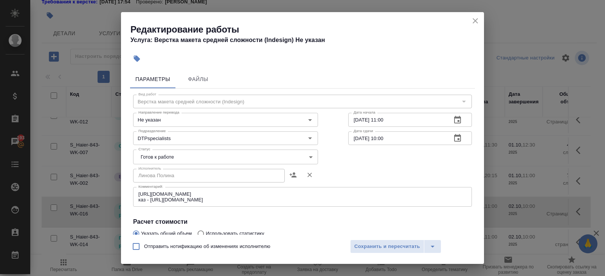
click at [138, 192] on div "https://drive.awatera.com/s/AdwZJymrDJA9AFZ каз - https://drive.awatera.com/s/m…" at bounding box center [302, 197] width 339 height 20
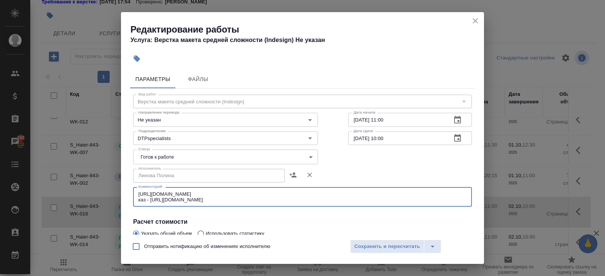
click at [138, 194] on div "https://drive.awatera.com/s/AdwZJymrDJA9AFZ каз - https://drive.awatera.com/s/m…" at bounding box center [302, 197] width 339 height 20
click at [138, 193] on textarea "https://drive.awatera.com/s/AdwZJymrDJA9AFZ каз - https://drive.awatera.com/s/m…" at bounding box center [302, 197] width 328 height 12
drag, startPoint x: 261, startPoint y: 201, endPoint x: 63, endPoint y: 186, distance: 199.2
click at [63, 186] on div "Редактирование работы Услуга: Верстка макета средней сложности (Indesign) Не ук…" at bounding box center [302, 138] width 605 height 276
type textarea "рус - https://drive.awatera.com/s/AdwZJymrDJA9AFZ каз - https://drive.awatera.c…"
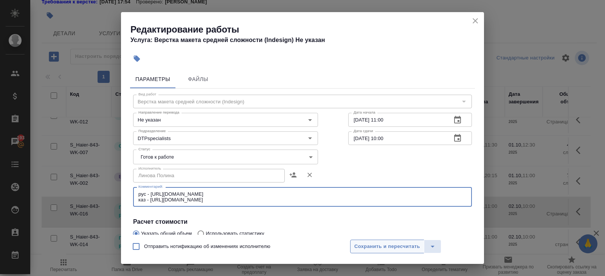
click at [357, 244] on span "Сохранить и пересчитать" at bounding box center [387, 246] width 66 height 9
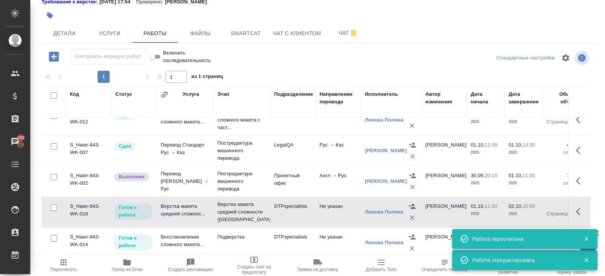
click at [585, 238] on icon "button" at bounding box center [586, 238] width 7 height 7
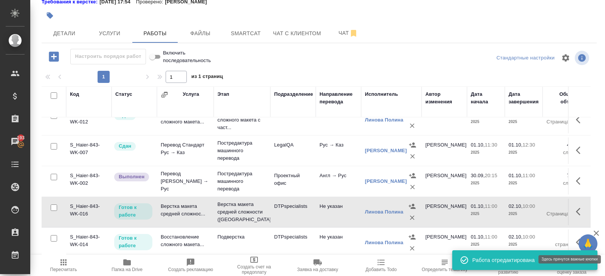
click at [577, 241] on icon "button" at bounding box center [578, 242] width 5 height 8
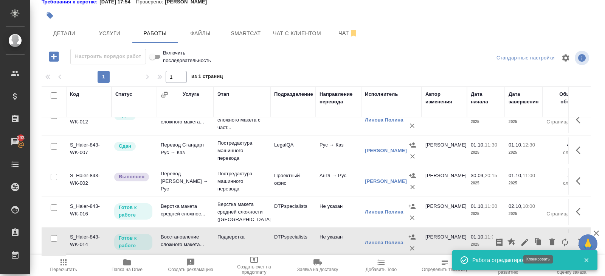
click at [529, 238] on icon "button" at bounding box center [525, 242] width 9 height 9
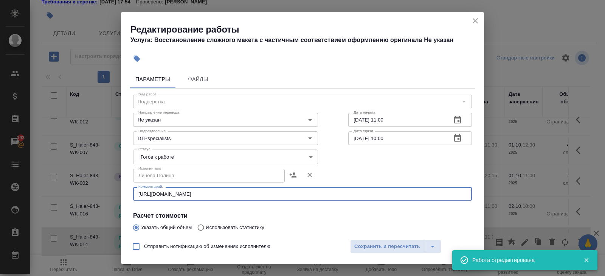
drag, startPoint x: 256, startPoint y: 194, endPoint x: 66, endPoint y: 186, distance: 189.7
click at [66, 186] on div "Редактирование работы Услуга: Восстановление сложного макета с частичным соотве…" at bounding box center [302, 138] width 605 height 276
paste textarea "рус - https://drive.awatera.com/s/AdwZJymrDJA9AFZ каз - https://drive.awatera.c…"
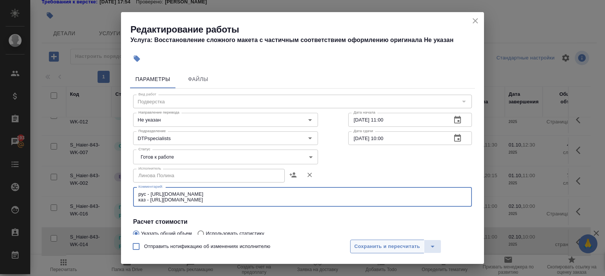
type textarea "рус - https://drive.awatera.com/s/AdwZJymrDJA9AFZ каз - https://drive.awatera.c…"
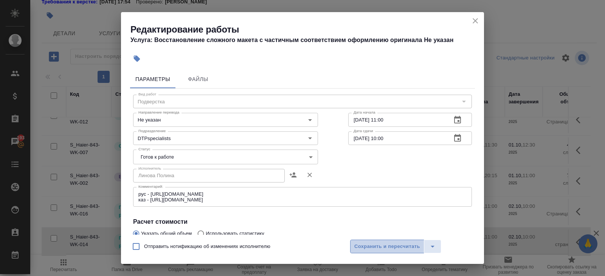
click at [366, 248] on span "Сохранить и пересчитать" at bounding box center [387, 246] width 66 height 9
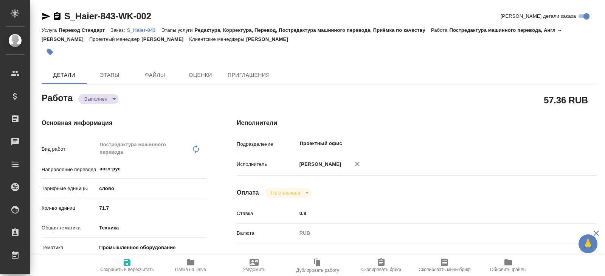
type textarea "x"
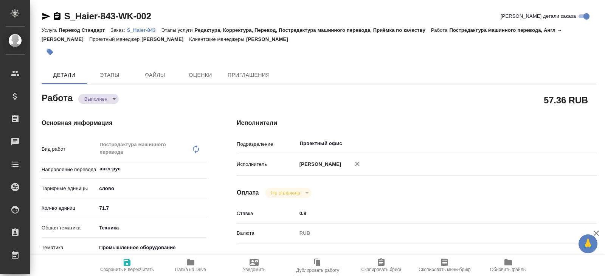
type textarea "x"
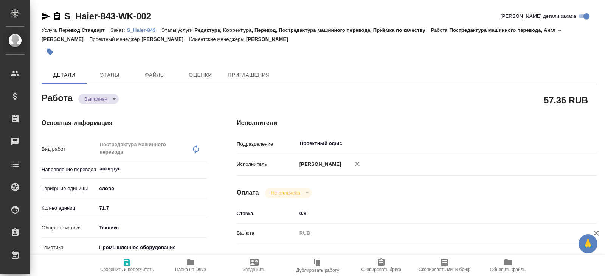
type textarea "x"
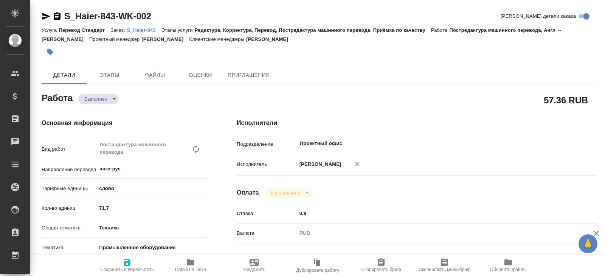
click at [189, 262] on icon "button" at bounding box center [191, 262] width 8 height 6
type textarea "x"
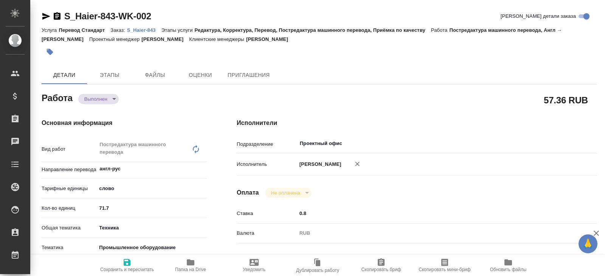
type textarea "x"
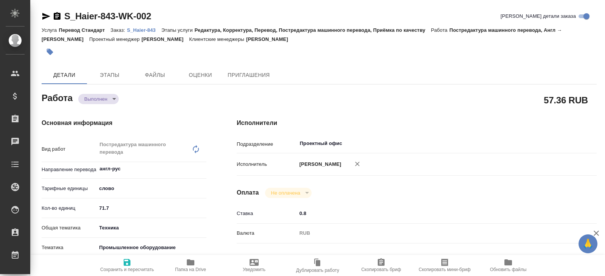
type textarea "x"
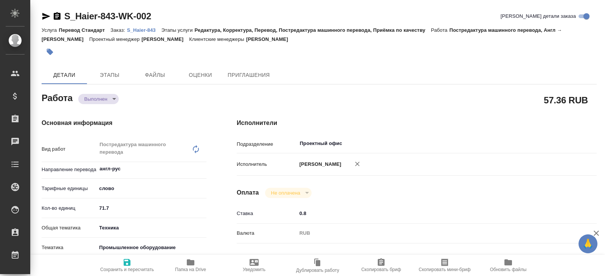
type textarea "x"
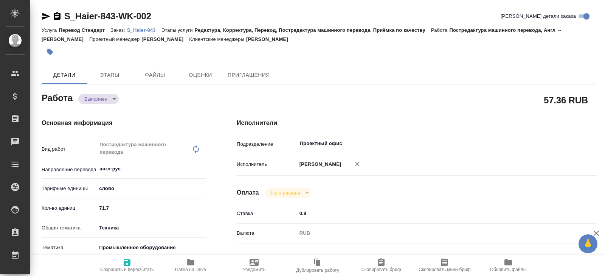
type textarea "x"
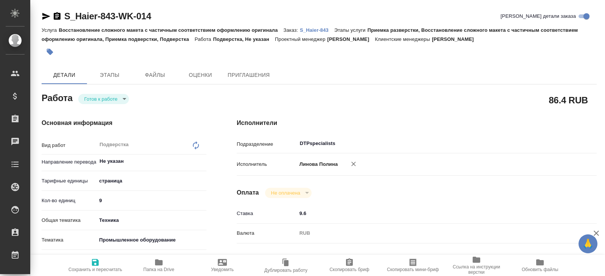
type textarea "x"
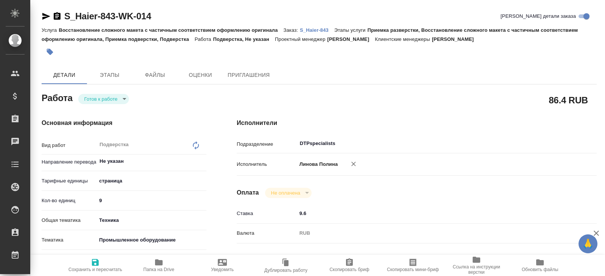
type textarea "x"
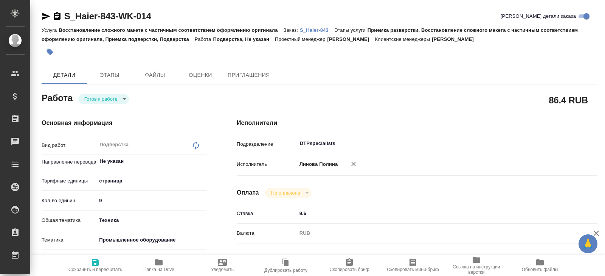
type textarea "x"
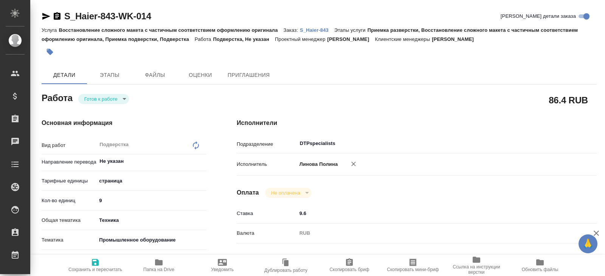
type textarea "x"
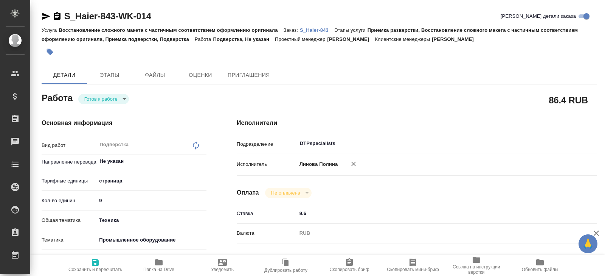
type textarea "x"
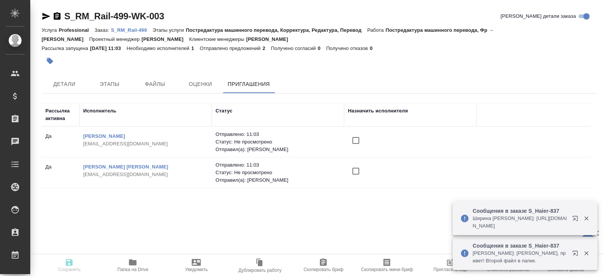
click at [574, 219] on icon "button" at bounding box center [576, 219] width 9 height 9
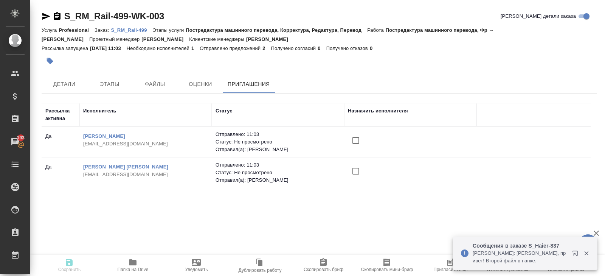
click at [442, 262] on span "Пригласить еще" at bounding box center [450, 265] width 54 height 14
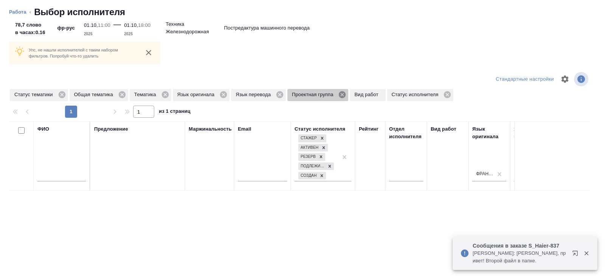
click at [346, 93] on icon at bounding box center [342, 94] width 7 height 7
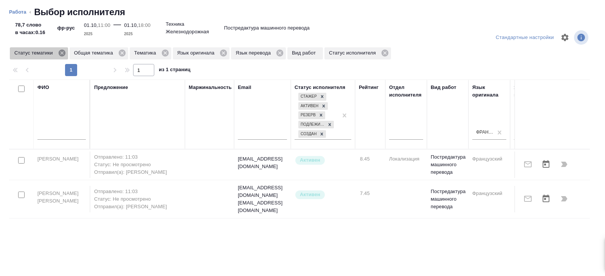
click at [62, 53] on icon at bounding box center [61, 53] width 7 height 7
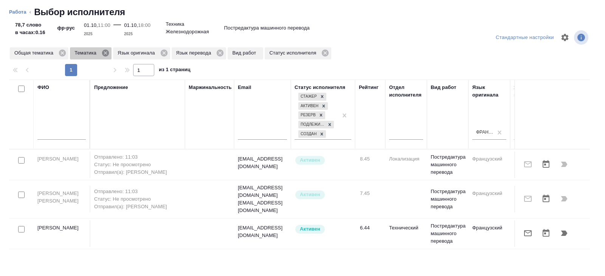
click at [106, 52] on icon at bounding box center [105, 53] width 8 height 8
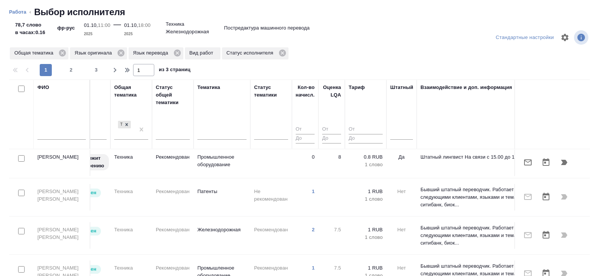
scroll to position [400, 517]
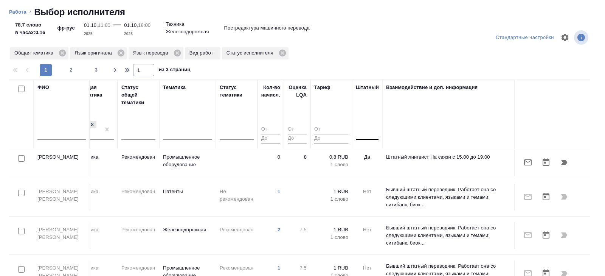
click at [367, 134] on div at bounding box center [367, 132] width 23 height 11
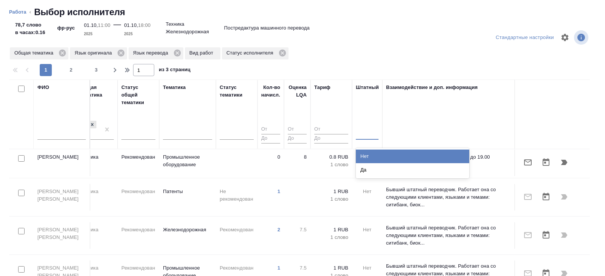
click at [367, 153] on div "Нет" at bounding box center [412, 156] width 113 height 14
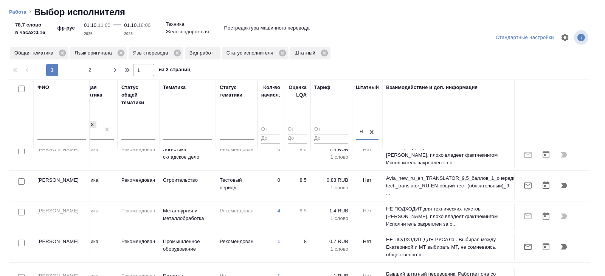
scroll to position [198, 517]
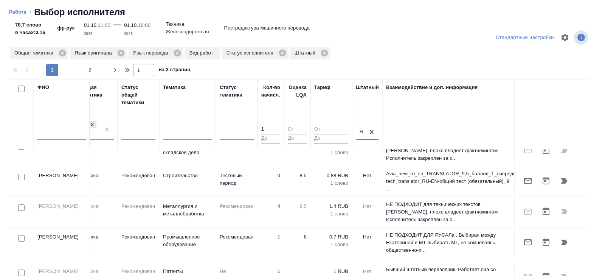
type input "1"
click at [277, 127] on input "1" at bounding box center [270, 129] width 19 height 9
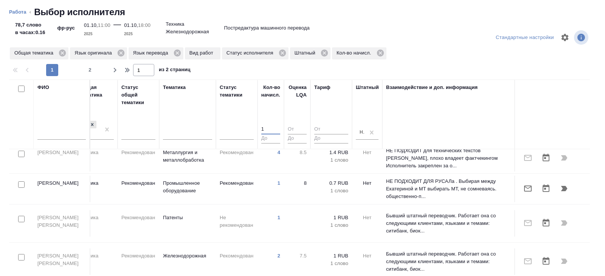
scroll to position [199, 517]
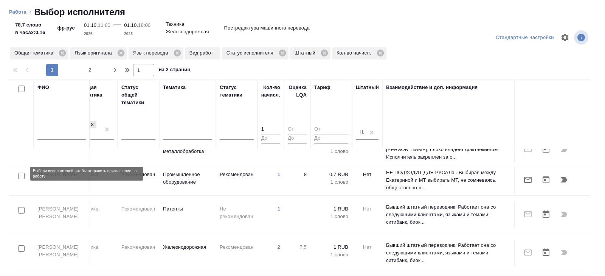
click at [22, 175] on input "checkbox" at bounding box center [21, 175] width 6 height 6
checkbox input "true"
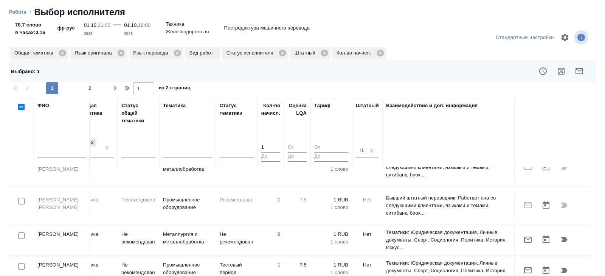
scroll to position [350, 517]
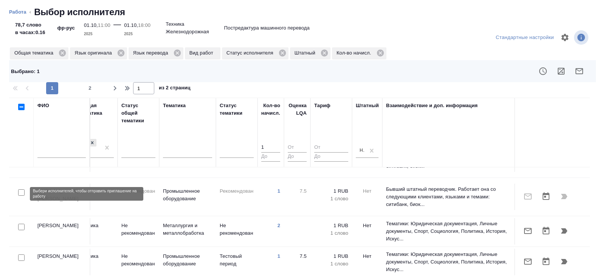
click at [21, 224] on input "checkbox" at bounding box center [21, 227] width 6 height 6
checkbox input "true"
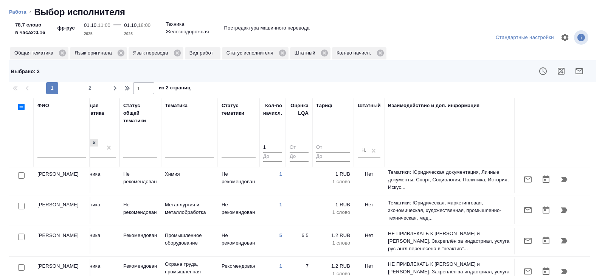
scroll to position [462, 516]
click at [22, 203] on input "checkbox" at bounding box center [21, 206] width 6 height 6
checkbox input "true"
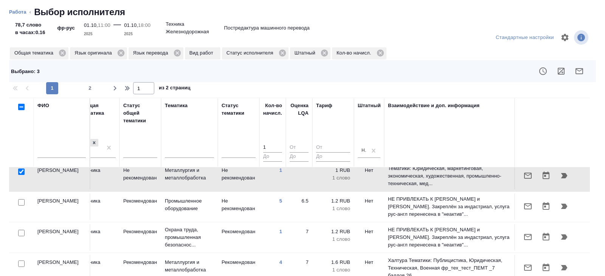
scroll to position [499, 516]
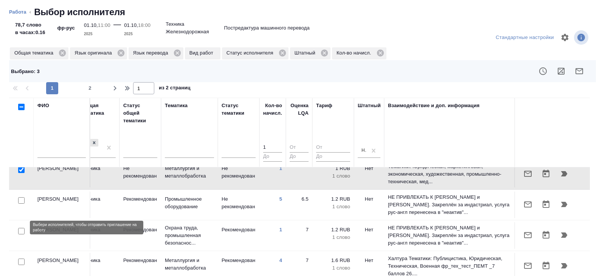
click at [21, 258] on input "checkbox" at bounding box center [21, 261] width 6 height 6
checkbox input "true"
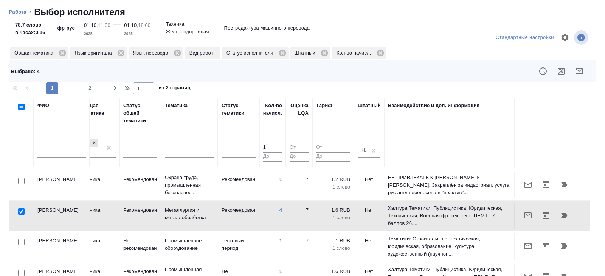
scroll to position [555, 516]
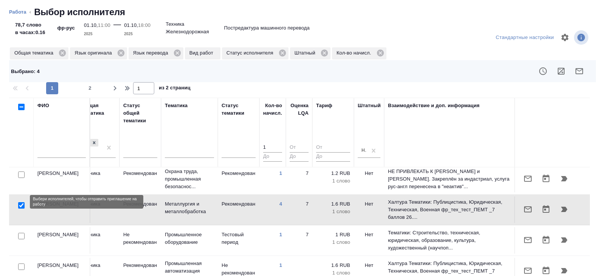
click at [22, 233] on input "checkbox" at bounding box center [21, 236] width 6 height 6
checkbox input "true"
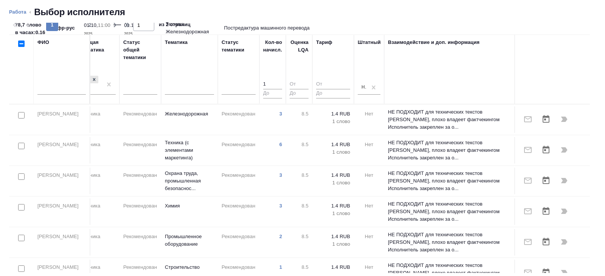
scroll to position [0, 0]
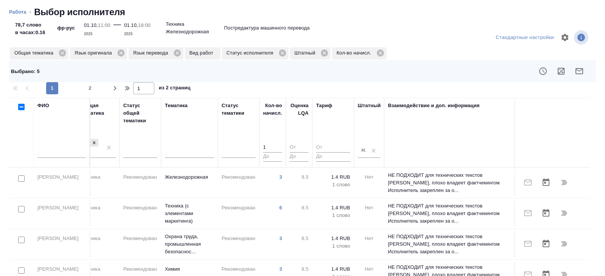
click at [580, 74] on icon "button" at bounding box center [580, 71] width 8 height 6
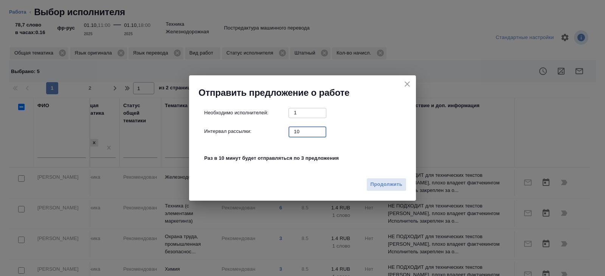
drag, startPoint x: 304, startPoint y: 135, endPoint x: 250, endPoint y: 115, distance: 56.7
click at [250, 115] on div "Необходимо исполнителей: 1 ​ Интервал рассылки: 10 ​ Раз в 10 минут будет отпра…" at bounding box center [305, 139] width 203 height 63
type input "0"
click at [388, 183] on span "Продолжить" at bounding box center [387, 184] width 32 height 9
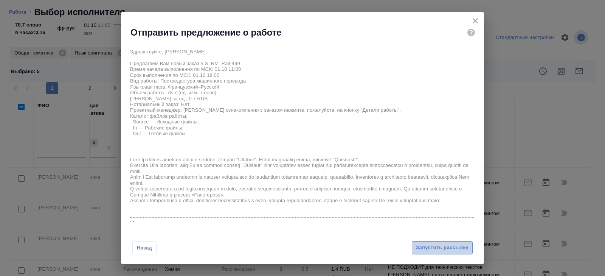
click at [426, 246] on span "Запустить рассылку" at bounding box center [442, 247] width 53 height 9
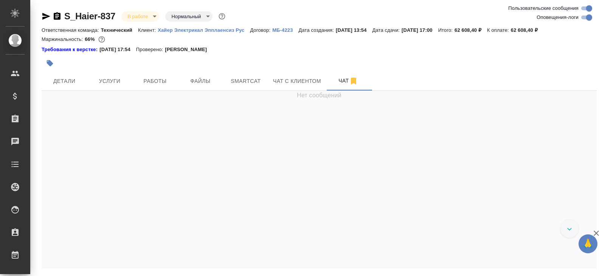
click at [590, 20] on input "Оповещения-логи" at bounding box center [589, 17] width 27 height 9
checkbox input "false"
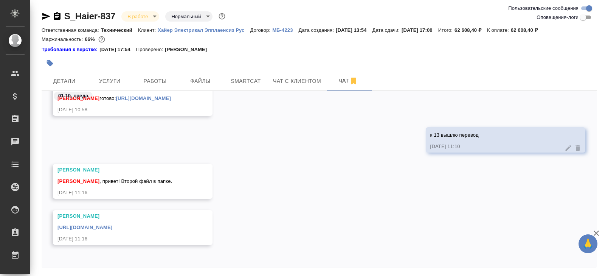
scroll to position [26, 0]
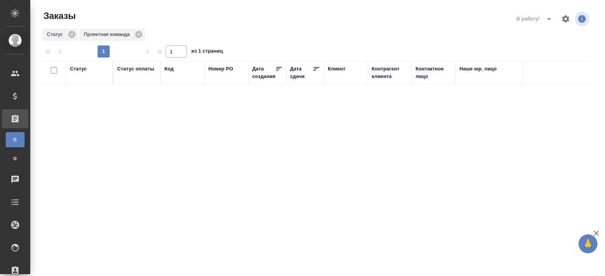
click at [548, 20] on icon "split button" at bounding box center [549, 18] width 9 height 9
click at [543, 50] on li "начислить" at bounding box center [535, 46] width 42 height 12
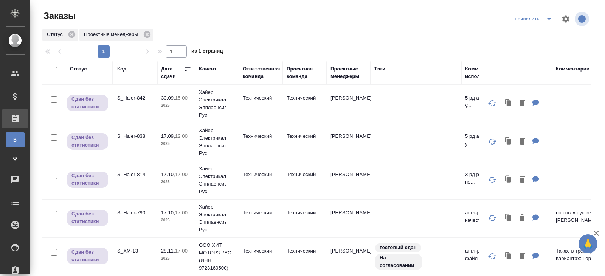
click at [547, 18] on icon "split button" at bounding box center [549, 19] width 4 height 2
click at [544, 33] on li "В работу!" at bounding box center [534, 34] width 44 height 12
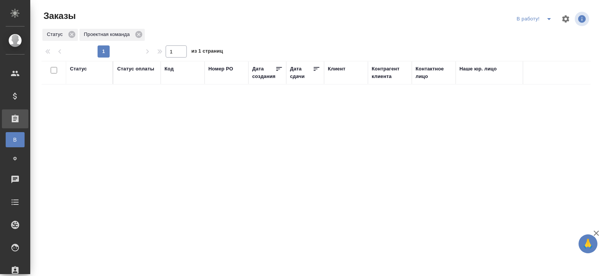
click at [546, 20] on icon "split button" at bounding box center [549, 18] width 9 height 9
click at [541, 47] on li "начислить" at bounding box center [535, 46] width 42 height 12
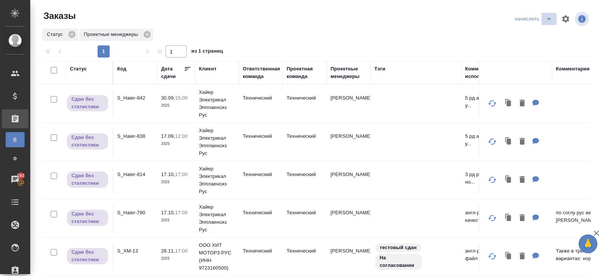
click at [549, 18] on icon "split button" at bounding box center [549, 19] width 4 height 2
click at [541, 34] on li "В работу!" at bounding box center [534, 34] width 44 height 12
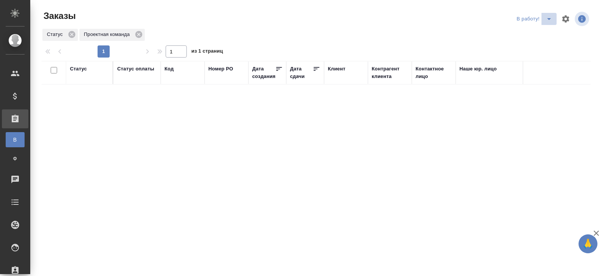
click at [548, 19] on icon "split button" at bounding box center [549, 18] width 9 height 9
click at [539, 33] on li "ПМ" at bounding box center [535, 34] width 42 height 12
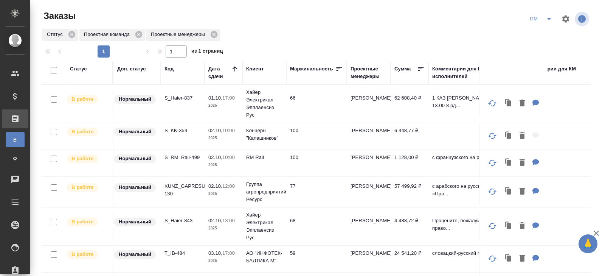
click at [187, 184] on p "KUNZ_GAPRESURS-130" at bounding box center [183, 189] width 36 height 15
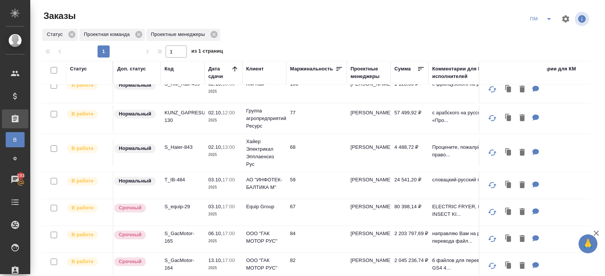
scroll to position [62, 0]
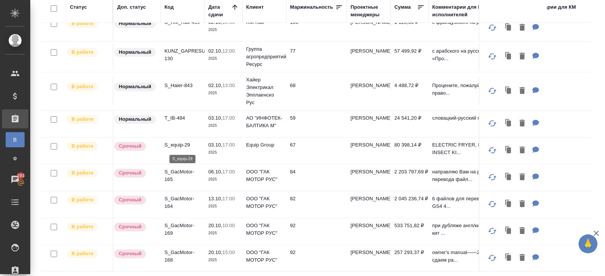
click at [173, 147] on p "S_equip-29" at bounding box center [183, 145] width 36 height 8
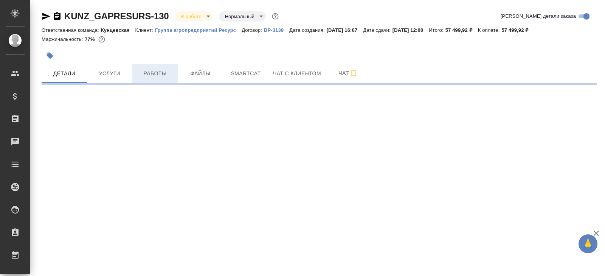
click at [162, 82] on button "Работы" at bounding box center [154, 73] width 45 height 19
select select "RU"
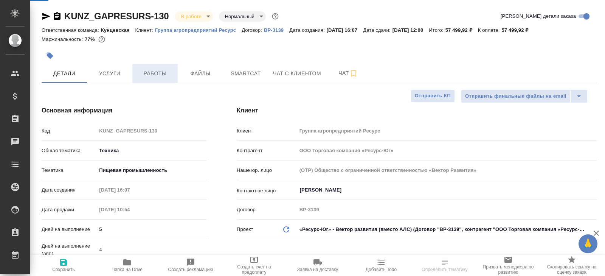
type textarea "x"
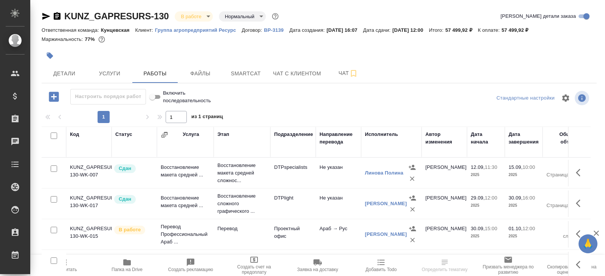
click at [224, 145] on div "Этап" at bounding box center [242, 142] width 49 height 23
click at [245, 76] on span "Smartcat" at bounding box center [246, 73] width 36 height 9
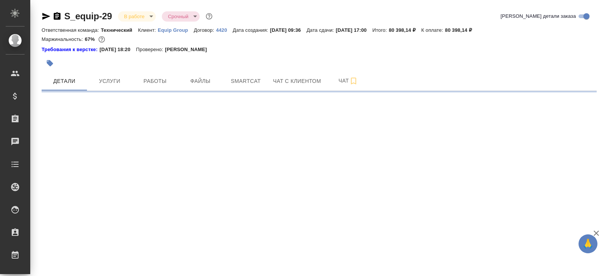
select select "RU"
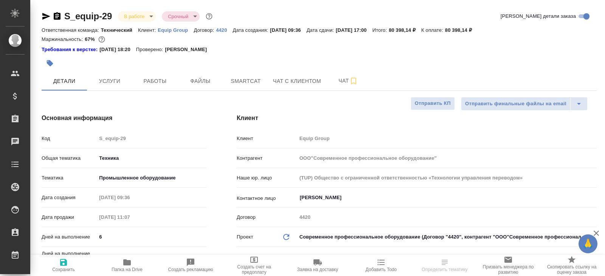
click at [247, 67] on div at bounding box center [227, 63] width 370 height 17
type textarea "x"
click at [247, 75] on button "Smartcat" at bounding box center [245, 80] width 45 height 19
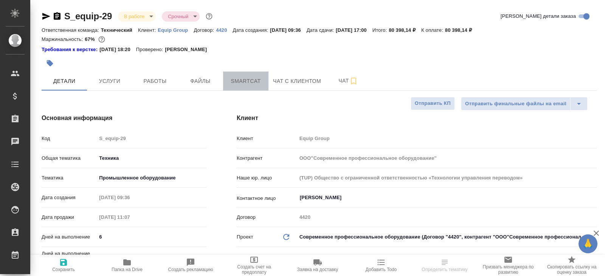
type textarea "x"
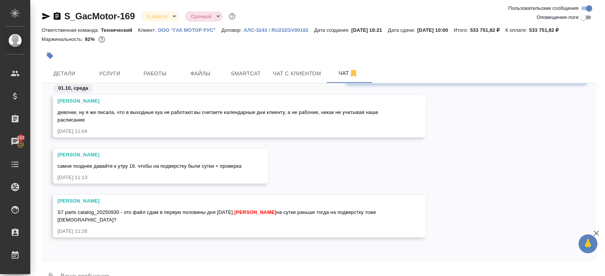
scroll to position [18, 0]
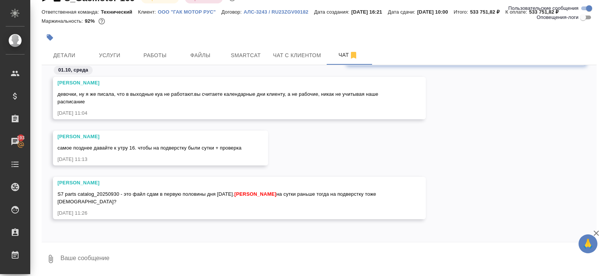
click at [130, 246] on textarea at bounding box center [328, 259] width 537 height 26
type textarea "т"
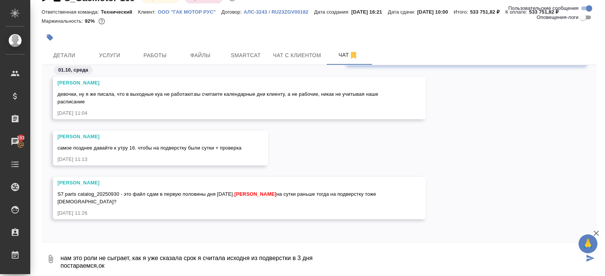
type textarea "нам это роли не сыграет, как я уже сказала срок я считала исходня из подверстки…"
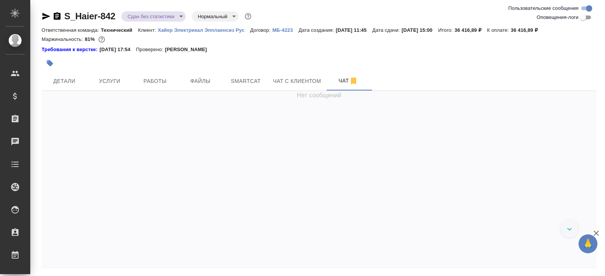
scroll to position [4713, 0]
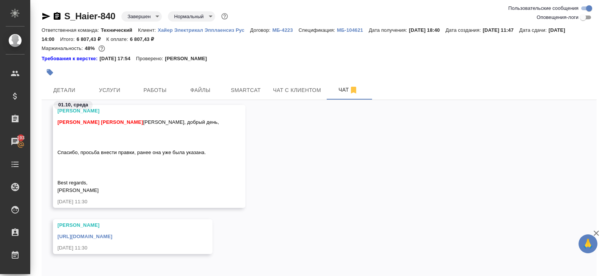
scroll to position [35, 0]
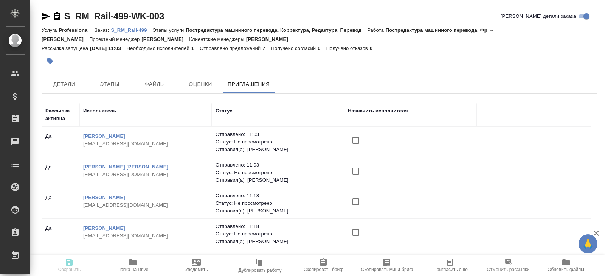
click at [442, 266] on span "Пригласить еще" at bounding box center [450, 265] width 54 height 14
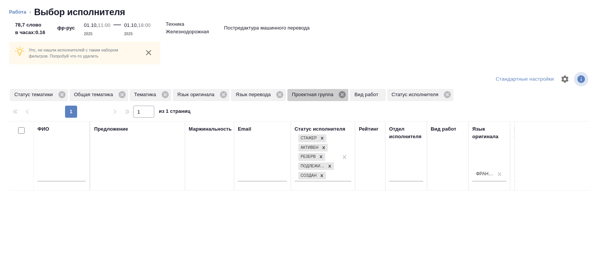
click at [346, 95] on icon at bounding box center [342, 94] width 7 height 7
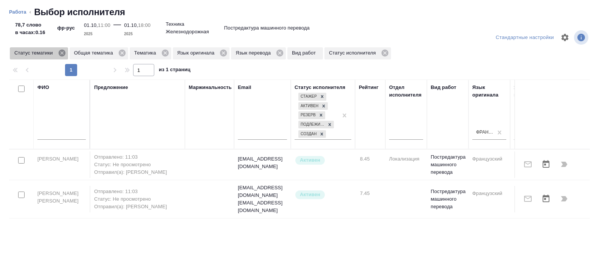
click at [62, 53] on icon at bounding box center [61, 53] width 7 height 7
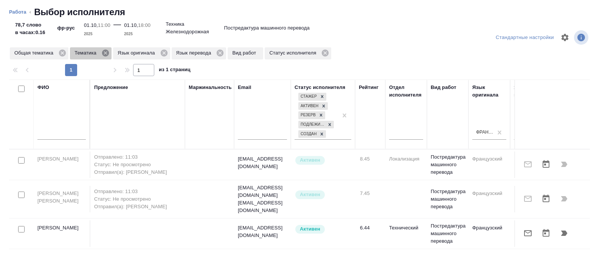
click at [106, 53] on icon at bounding box center [105, 53] width 8 height 8
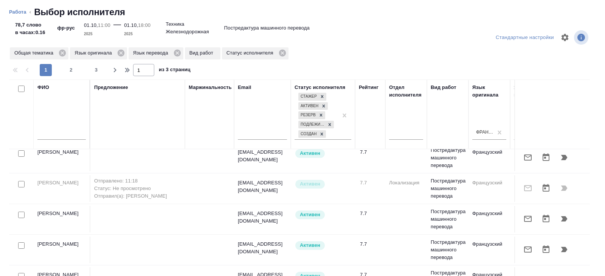
scroll to position [277, 0]
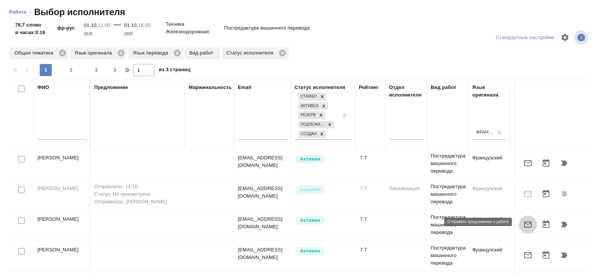
click at [522, 219] on button "button" at bounding box center [528, 224] width 18 height 18
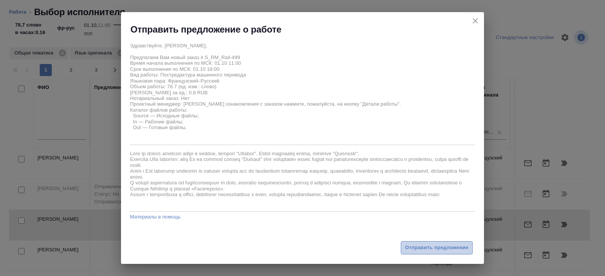
click at [430, 245] on span "Отправить предложение" at bounding box center [437, 247] width 64 height 9
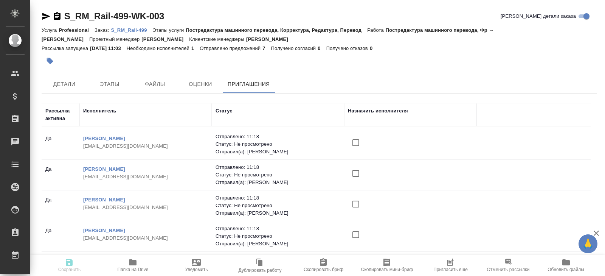
scroll to position [54, 0]
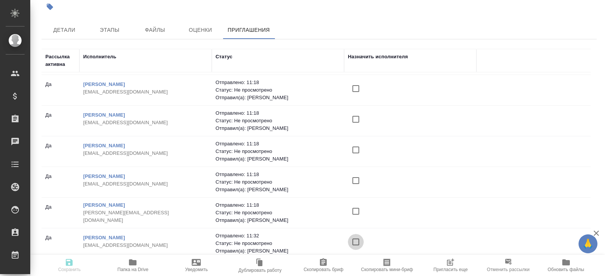
click at [356, 239] on input "checkbox" at bounding box center [356, 242] width 16 height 16
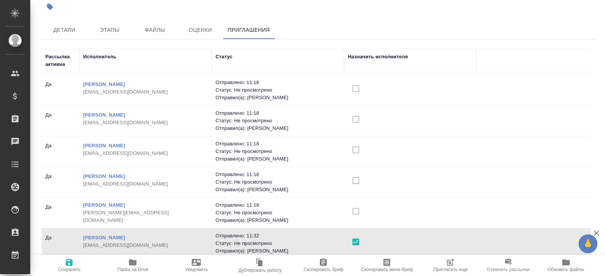
click at [74, 264] on span "Сохранить" at bounding box center [69, 265] width 54 height 14
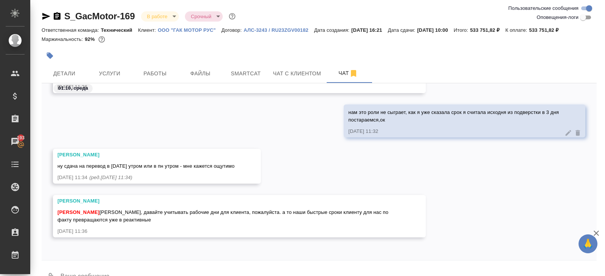
scroll to position [18, 0]
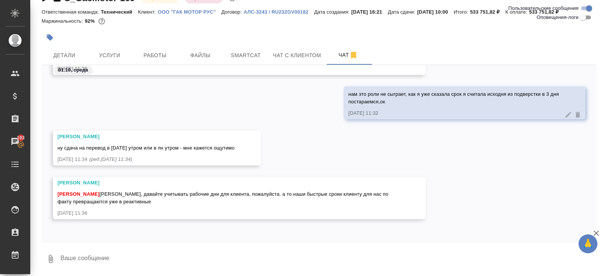
click at [102, 261] on textarea at bounding box center [328, 259] width 537 height 26
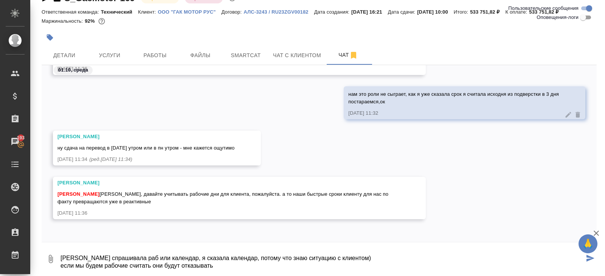
type textarea "Оля спрашивала раб или календар, я сказала календар, потому что знаю ситуацию с…"
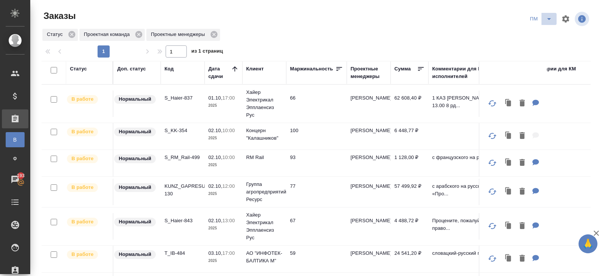
click at [547, 19] on icon "split button" at bounding box center [549, 18] width 9 height 9
click at [547, 32] on li "В работу!" at bounding box center [541, 34] width 38 height 12
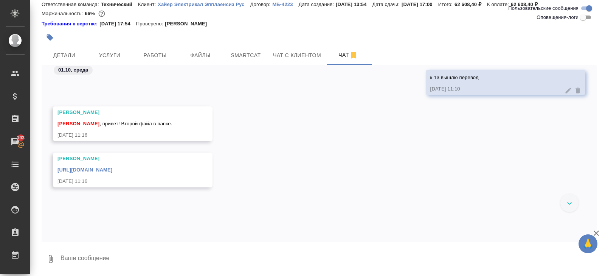
scroll to position [12978, 0]
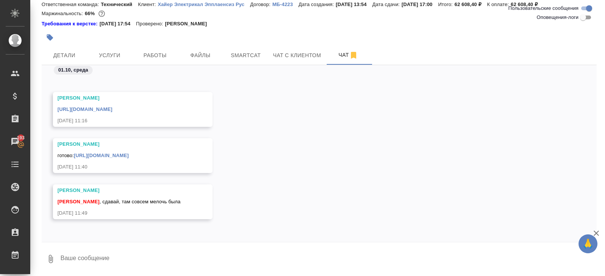
click at [134, 261] on textarea at bounding box center [328, 259] width 537 height 26
type textarea "подождем инструкцию) и сдадим всё вместе"
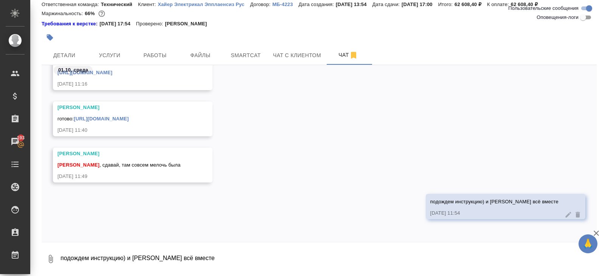
scroll to position [13014, 0]
type textarea "спасибо!"
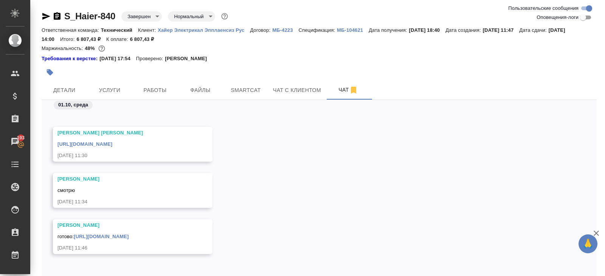
scroll to position [35, 0]
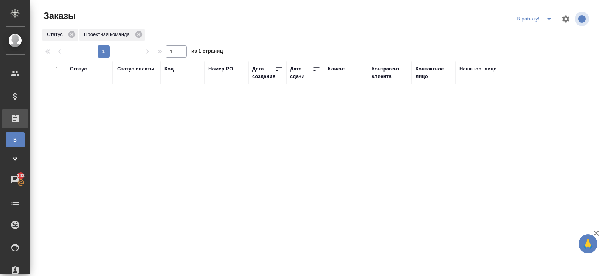
click at [551, 20] on icon "split button" at bounding box center [549, 18] width 9 height 9
click at [541, 33] on li "ПМ" at bounding box center [535, 34] width 42 height 12
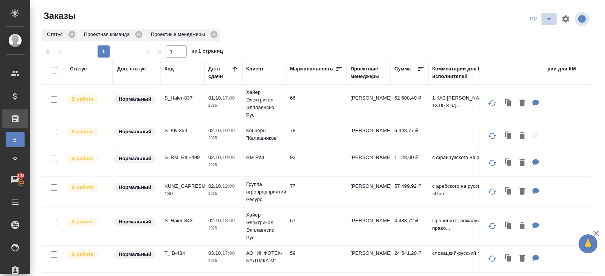
click at [547, 21] on icon "split button" at bounding box center [549, 18] width 9 height 9
click at [547, 30] on li "В работу!" at bounding box center [541, 34] width 38 height 12
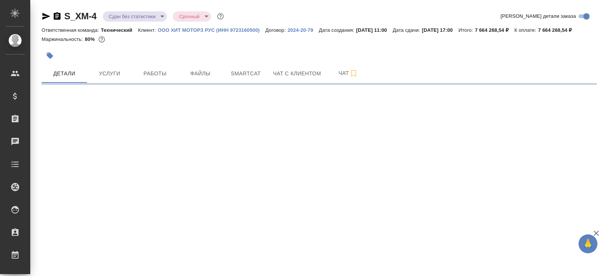
select select "RU"
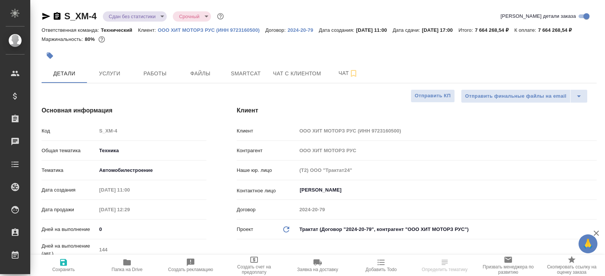
type textarea "x"
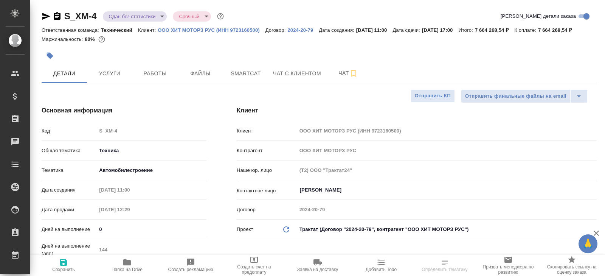
type textarea "x"
click at [364, 78] on span "Чат" at bounding box center [348, 72] width 36 height 9
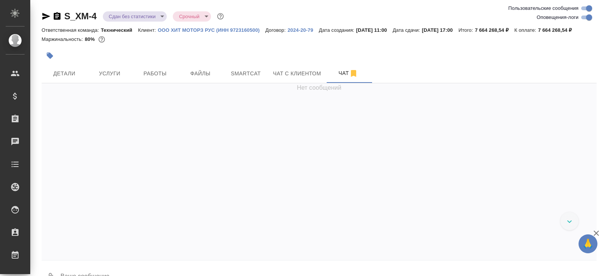
click at [583, 21] on input "Оповещения-логи" at bounding box center [589, 17] width 27 height 9
checkbox input "false"
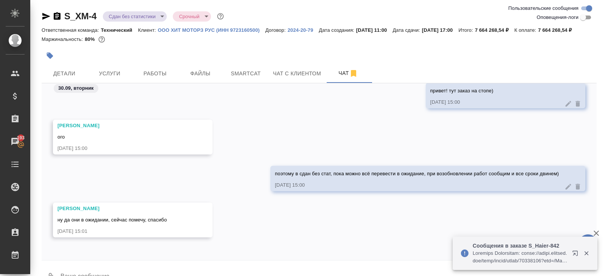
click at [574, 252] on icon "button" at bounding box center [576, 254] width 9 height 9
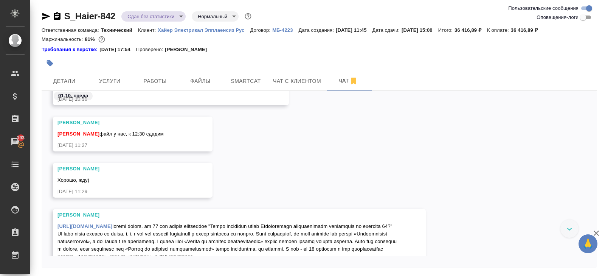
scroll to position [4833, 0]
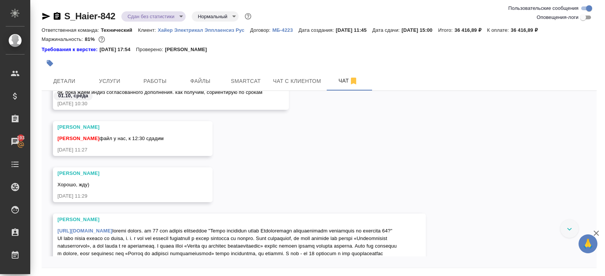
click at [41, 14] on div "S_Haier-842 Сдан без статистики distributed Нормальный normal Ответственная ком…" at bounding box center [319, 151] width 564 height 302
click at [42, 15] on icon "button" at bounding box center [46, 16] width 8 height 7
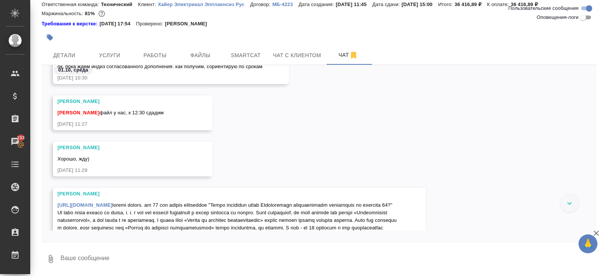
click at [112, 208] on link "[URL][DOMAIN_NAME]" at bounding box center [84, 205] width 55 height 6
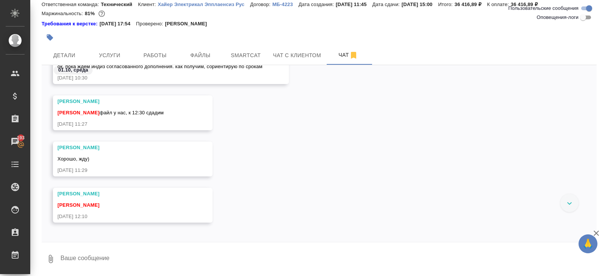
scroll to position [4836, 0]
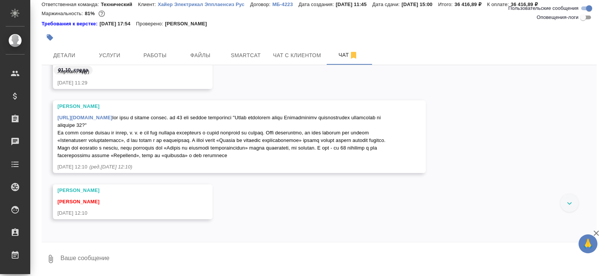
scroll to position [4960, 0]
drag, startPoint x: 58, startPoint y: 146, endPoint x: 336, endPoint y: 181, distance: 280.3
click at [336, 159] on div "https://drive.awatera.com/apps/files/files/10561610?dir=/Shares/%D0%A5%D0%B0%D0…" at bounding box center [228, 135] width 342 height 47
copy span "доп файл и правки внесли. на 14 стр клиент спрашивает "Можно следующий пункт По…"
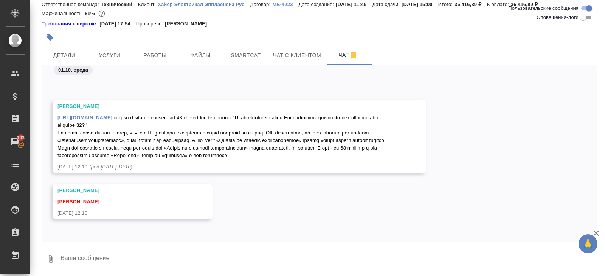
click at [89, 254] on textarea at bounding box center [328, 259] width 537 height 26
type textarea "сдаю"
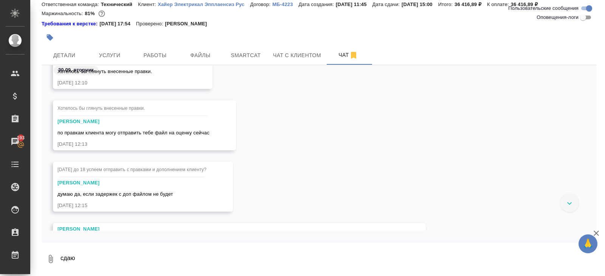
scroll to position [3946, 0]
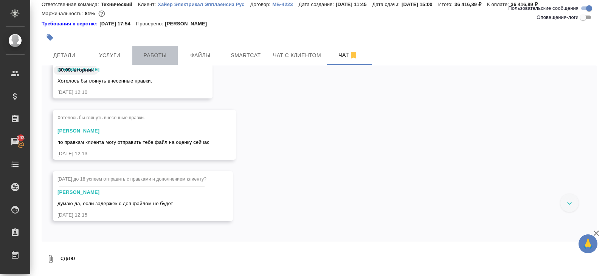
click at [155, 56] on span "Работы" at bounding box center [155, 55] width 36 height 9
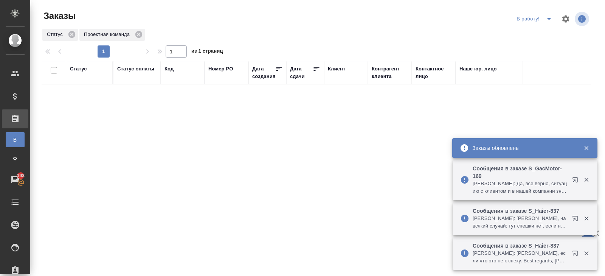
click at [575, 180] on icon "button" at bounding box center [575, 179] width 5 height 5
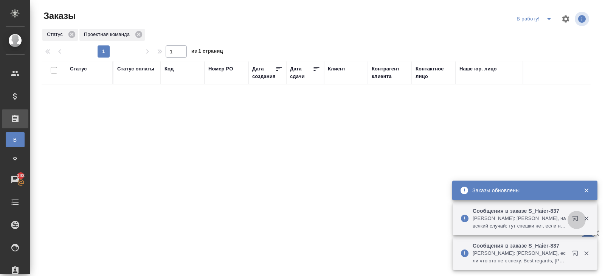
click at [574, 218] on icon "button" at bounding box center [575, 218] width 5 height 5
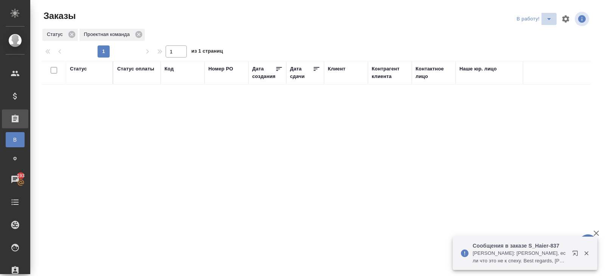
click at [547, 21] on icon "split button" at bounding box center [549, 18] width 9 height 9
click at [547, 32] on li "ПМ" at bounding box center [535, 34] width 42 height 12
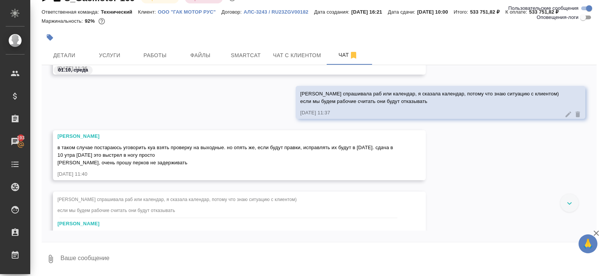
scroll to position [1425, 0]
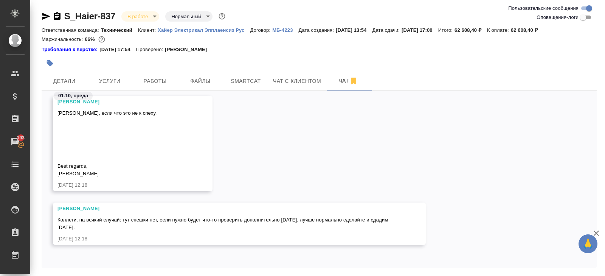
scroll to position [26, 0]
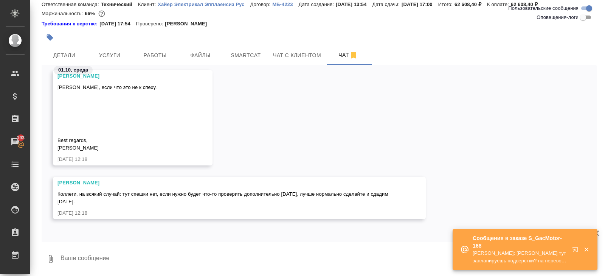
click at [578, 250] on icon "button" at bounding box center [576, 250] width 9 height 9
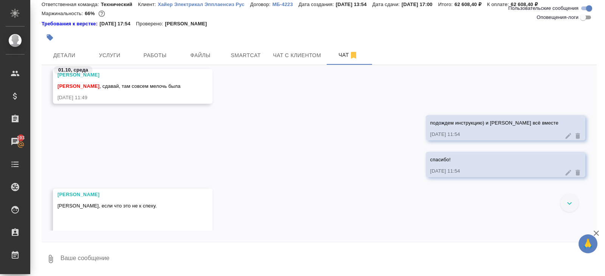
scroll to position [13023, 0]
click at [163, 49] on button "Работы" at bounding box center [154, 55] width 45 height 19
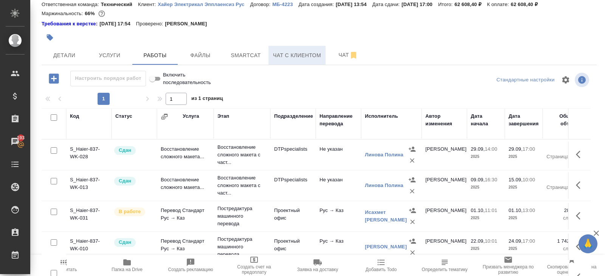
scroll to position [48, 0]
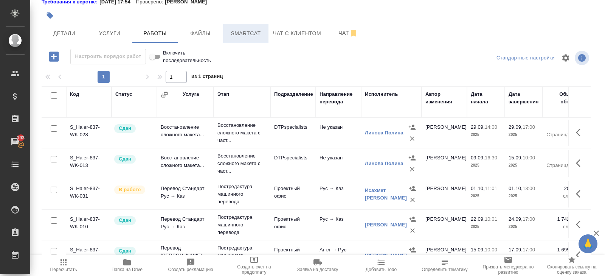
click button "Smartcat"
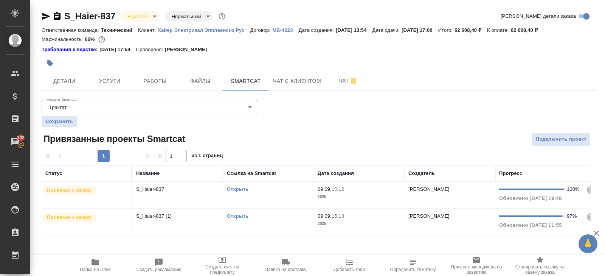
click link "Открыть"
click icon "button"
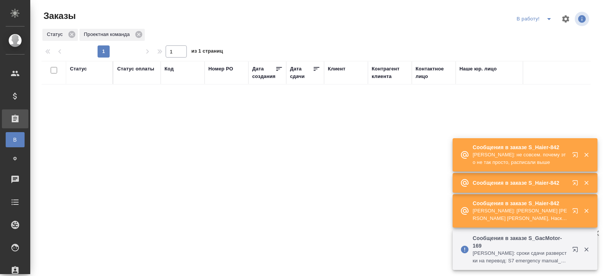
click at [574, 156] on icon "button" at bounding box center [575, 154] width 5 height 5
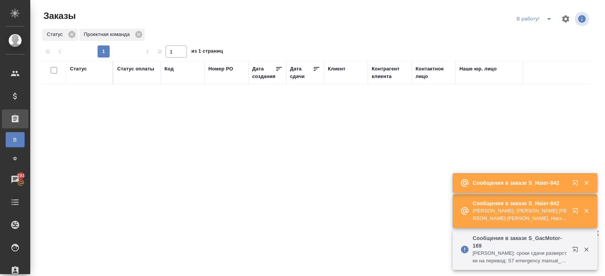
click at [549, 19] on icon "split button" at bounding box center [549, 19] width 4 height 2
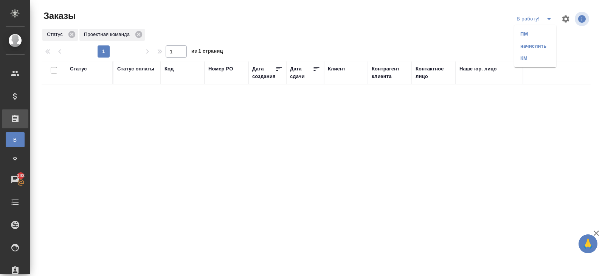
click at [543, 38] on li "ПМ" at bounding box center [535, 34] width 42 height 12
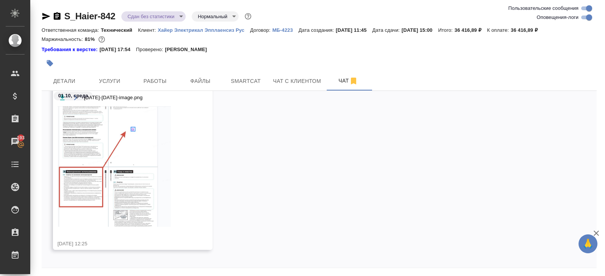
scroll to position [22192, 0]
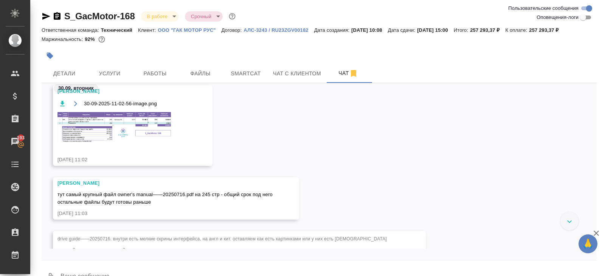
scroll to position [533, 0]
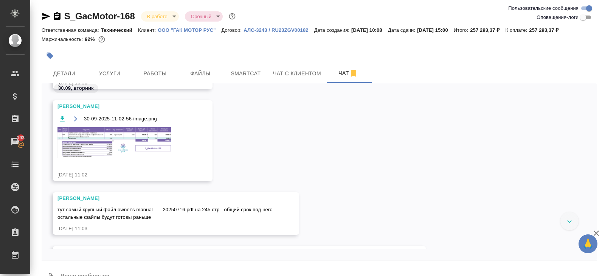
click at [131, 141] on img at bounding box center [113, 142] width 113 height 31
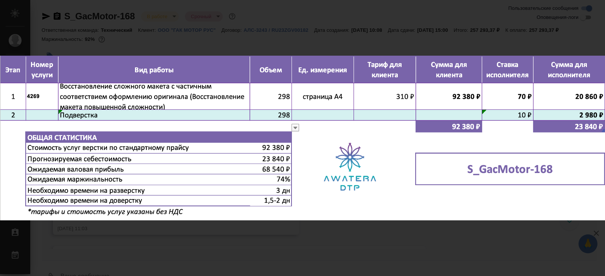
click at [183, 30] on div "30-09-2025-11-02-56-image.png 1 of 1" at bounding box center [302, 138] width 605 height 276
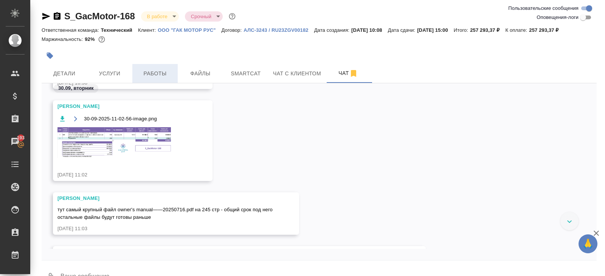
click at [151, 73] on span "Работы" at bounding box center [155, 73] width 36 height 9
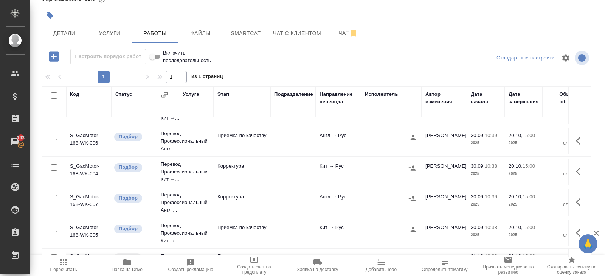
scroll to position [364, 0]
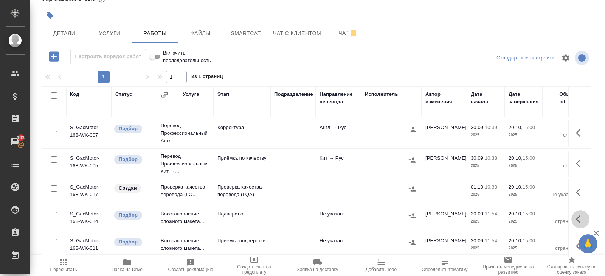
click at [578, 214] on icon "button" at bounding box center [580, 218] width 9 height 9
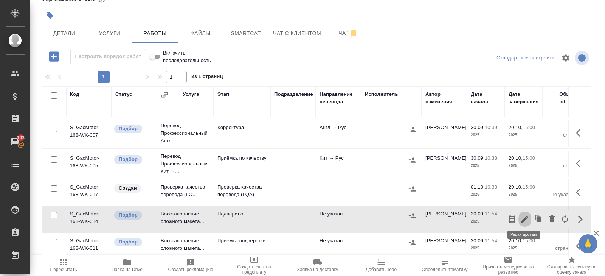
click at [525, 216] on icon "button" at bounding box center [525, 219] width 7 height 7
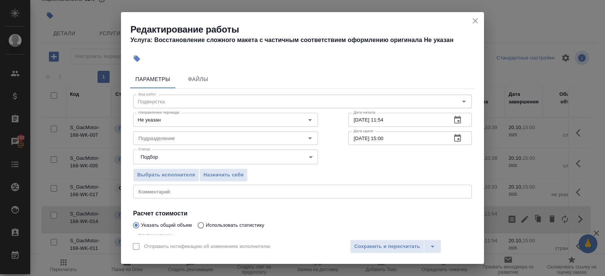
scroll to position [80, 0]
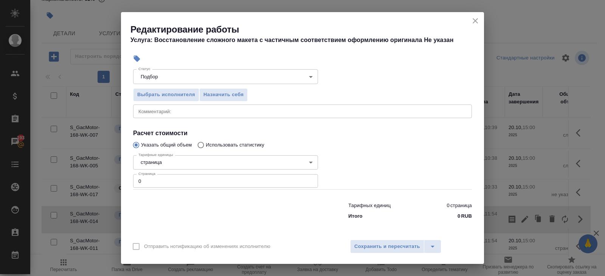
click at [148, 185] on input "0" at bounding box center [225, 181] width 185 height 14
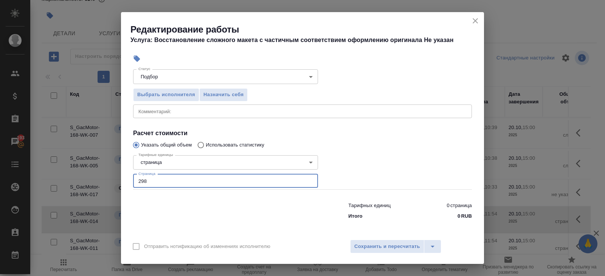
scroll to position [0, 0]
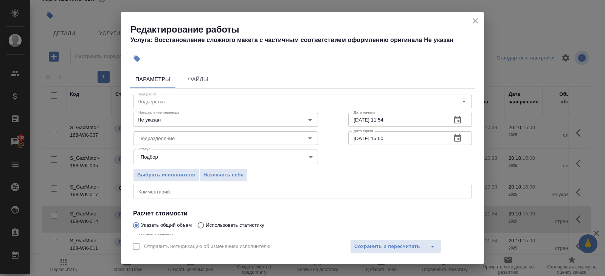
type input "298"
click at [458, 115] on icon "button" at bounding box center [457, 119] width 9 height 9
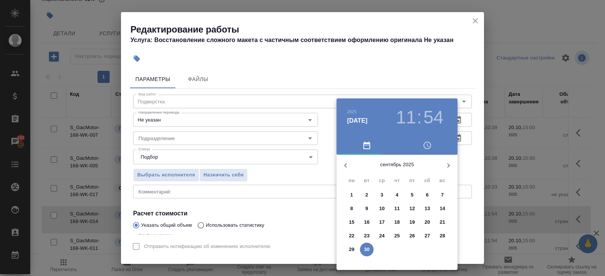
click at [447, 167] on icon "button" at bounding box center [448, 165] width 9 height 9
click at [478, 18] on div at bounding box center [302, 138] width 605 height 276
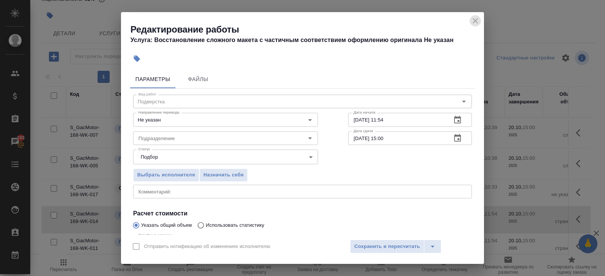
click at [476, 20] on icon "close" at bounding box center [475, 20] width 5 height 5
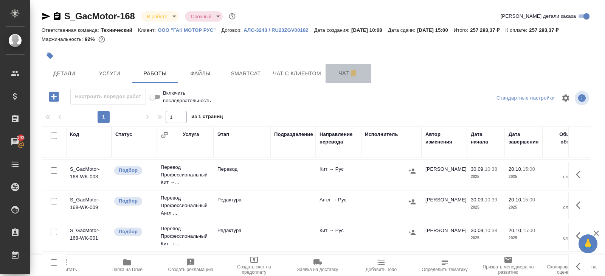
click at [345, 70] on span "Чат" at bounding box center [348, 72] width 36 height 9
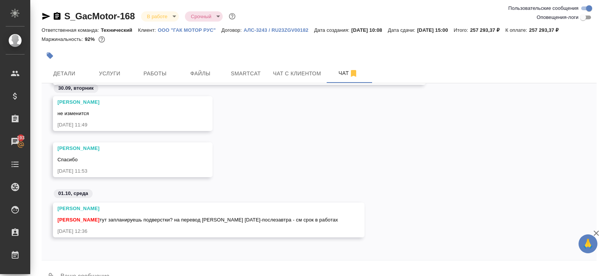
scroll to position [18, 0]
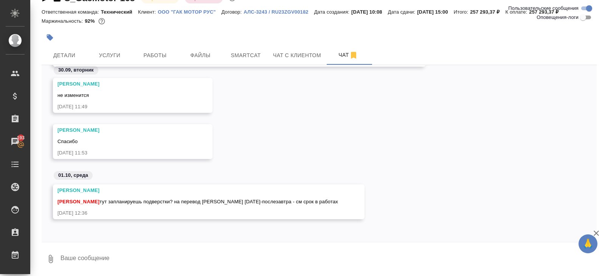
click at [159, 260] on textarea at bounding box center [328, 259] width 537 height 26
type textarea "тут 17 если отдадим будет поздно?"
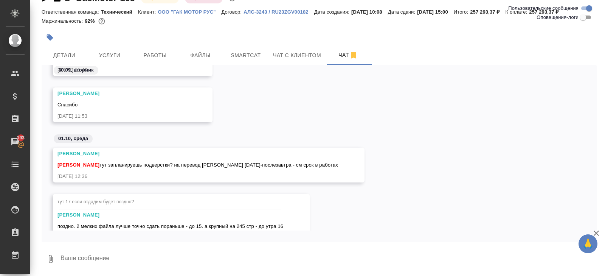
scroll to position [576, 0]
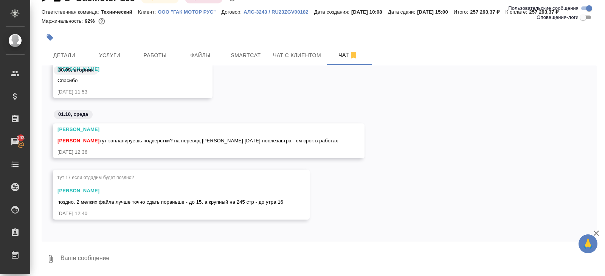
click at [131, 256] on textarea at bounding box center [328, 259] width 537 height 26
type textarea "до конца дня сегодня всё проведу"
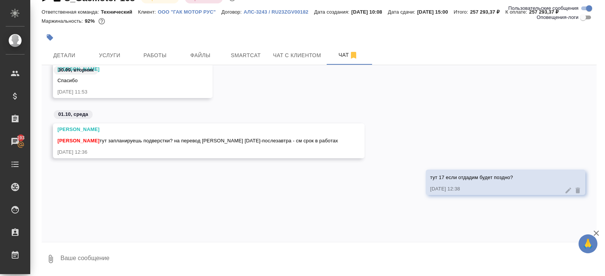
scroll to position [650, 0]
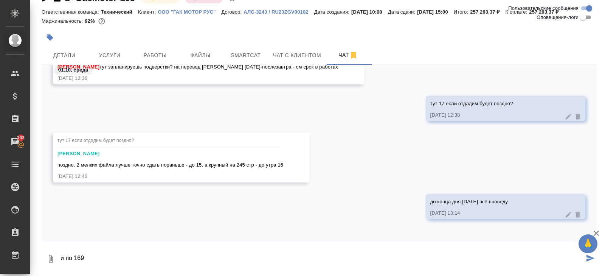
type textarea "и по 169"
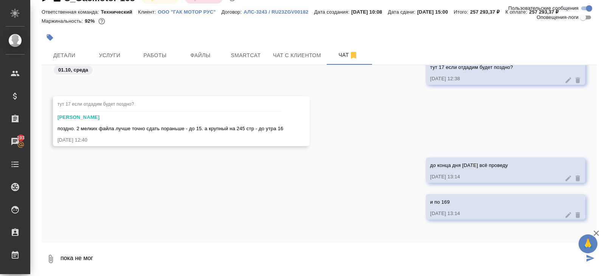
type textarea "пока не могу"
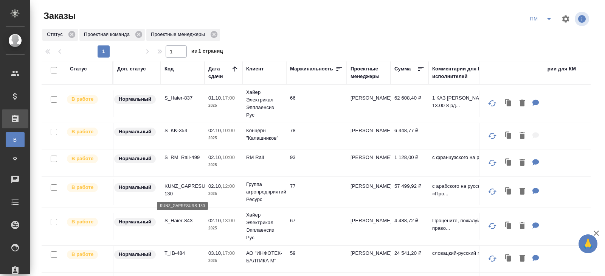
click at [172, 188] on p "KUNZ_GAPRESURS-130" at bounding box center [183, 189] width 36 height 15
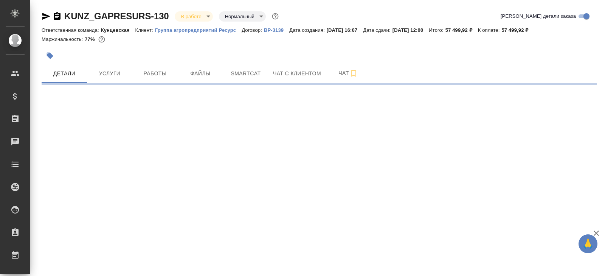
select select "RU"
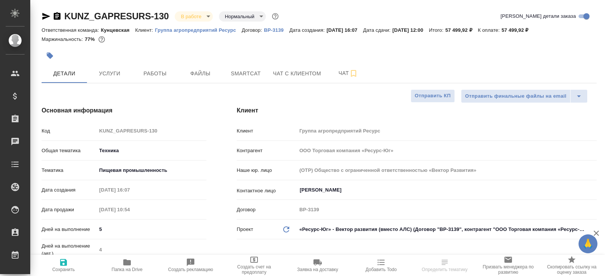
type textarea "x"
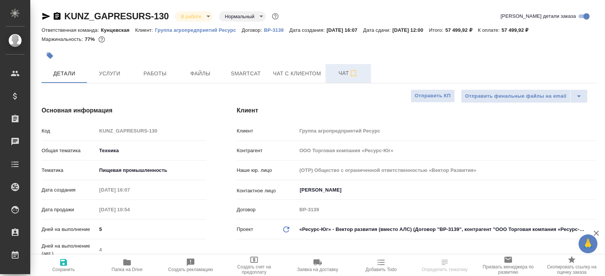
type textarea "x"
click span "Чат"
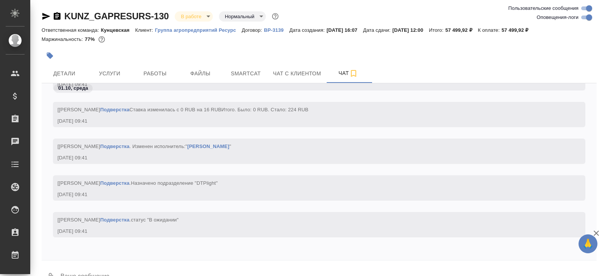
click input "Оповещения-логи"
checkbox input "false"
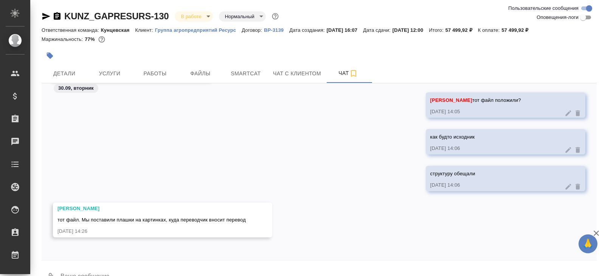
scroll to position [18, 0]
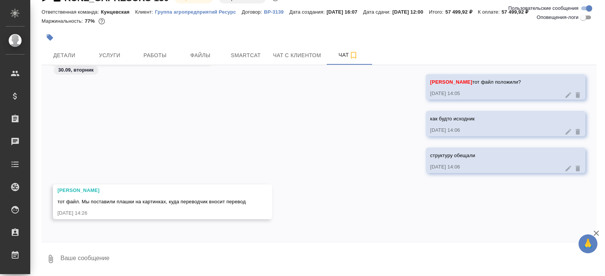
click textarea
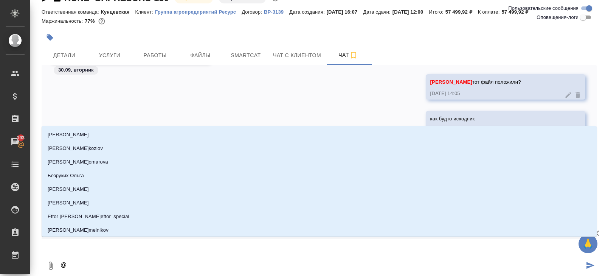
type textarea "@а"
type input "а"
type textarea "@арс"
type input "арс"
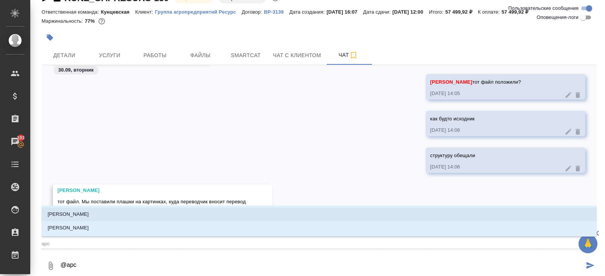
click li "Арсеньева Вера"
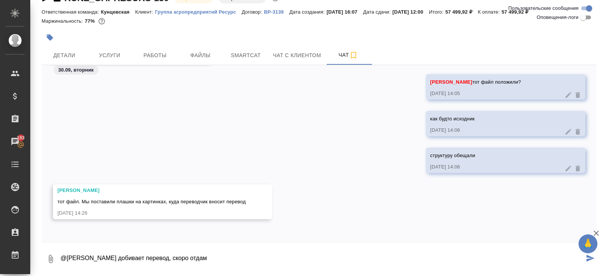
type textarea "@Арсеньева Вера перк добивает перевод, скоро отдам"
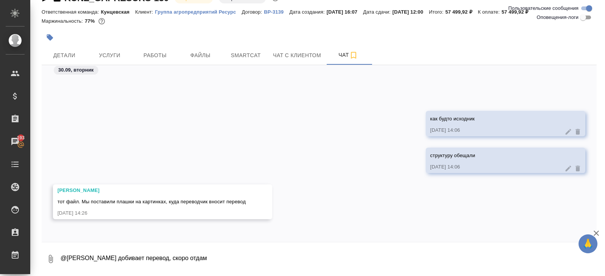
scroll to position [1267, 0]
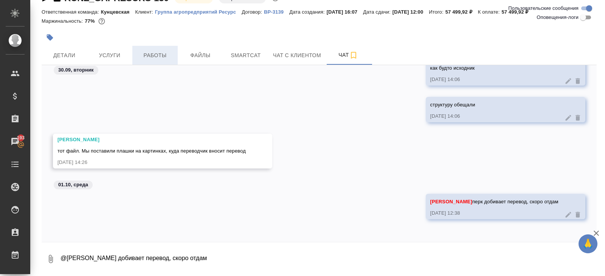
click span "Работы"
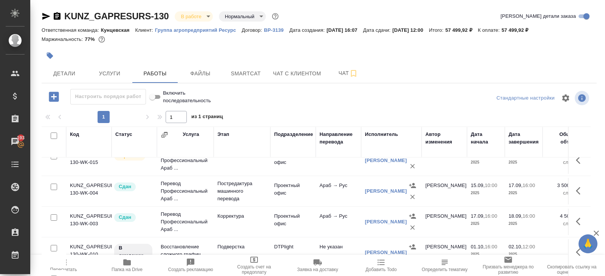
click span "Папка на Drive"
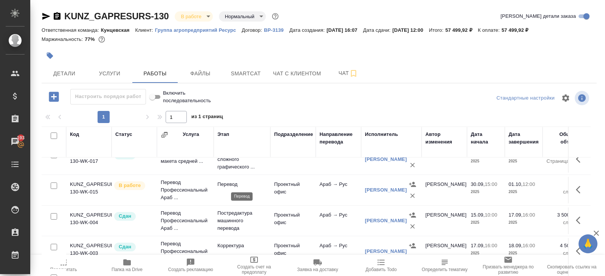
click p "Перевод"
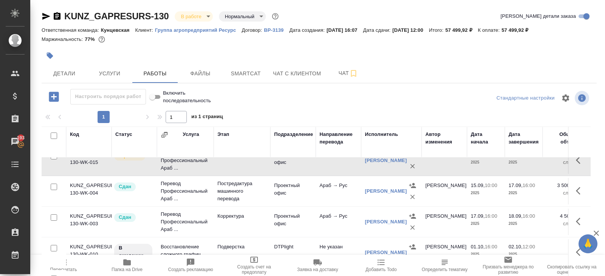
scroll to position [40, 0]
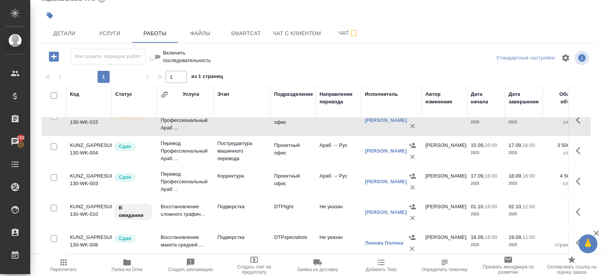
click button "button"
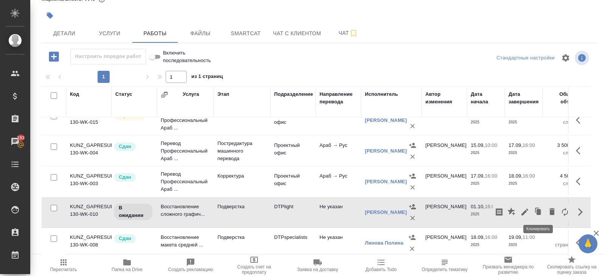
click icon "button"
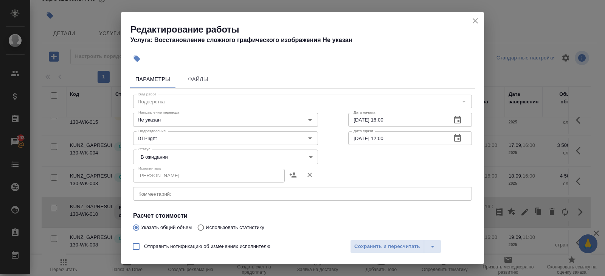
click textarea
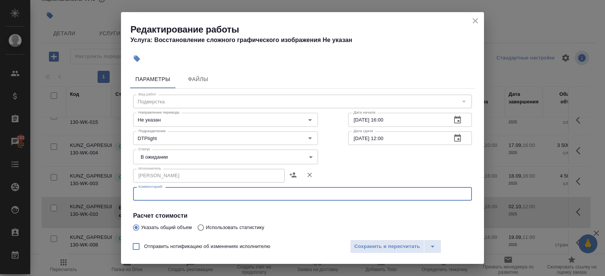
paste textarea "https://drive.awatera.com/s/KgXCDMEETHR9mnw"
type textarea "https://drive.awatera.com/s/KgXCDMEETHR9mnw"
click body "🙏 .cls-1 fill:#fff; AWATERA Belyakova Yulia Клиенты Спецификации Заказы 193 Чат…"
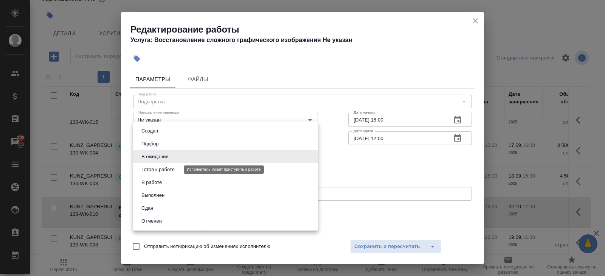
click button "Готов к работе"
type input "readyForWork"
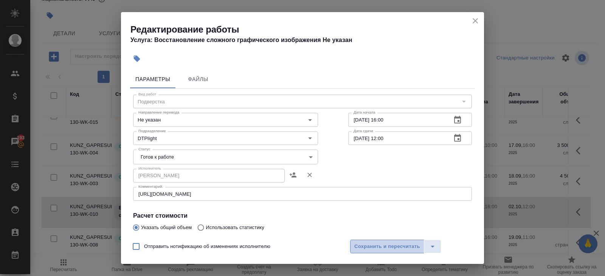
click span "Сохранить и пересчитать"
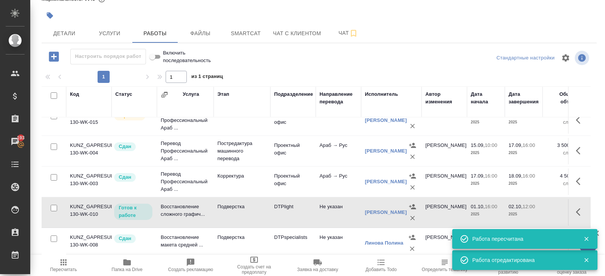
scroll to position [0, 0]
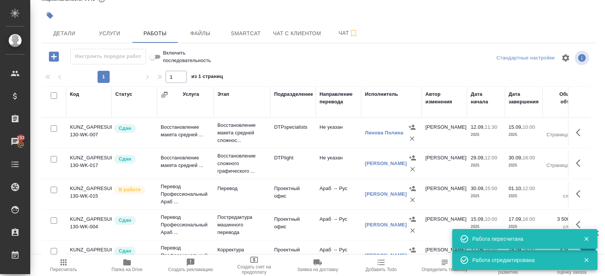
click icon "button"
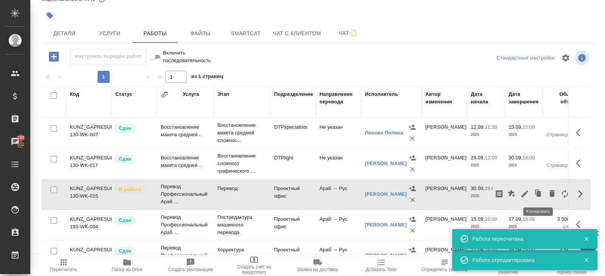
click icon "button"
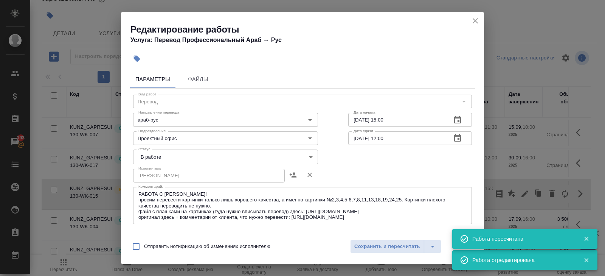
click body "🙏 .cls-1 fill:#fff; AWATERA Belyakova Yulia Клиенты Спецификации Заказы 193 Чат…"
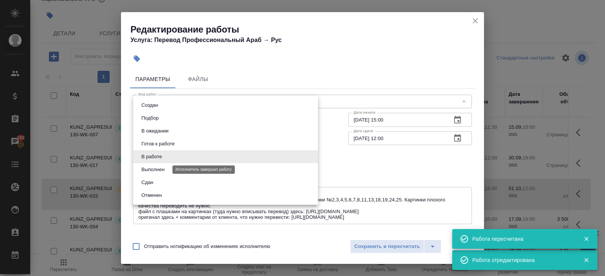
click button "Выполнен"
type input "completed"
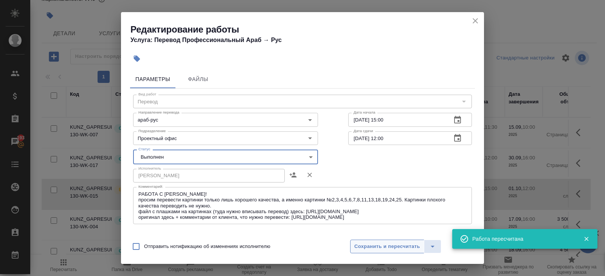
click span "Сохранить и пересчитать"
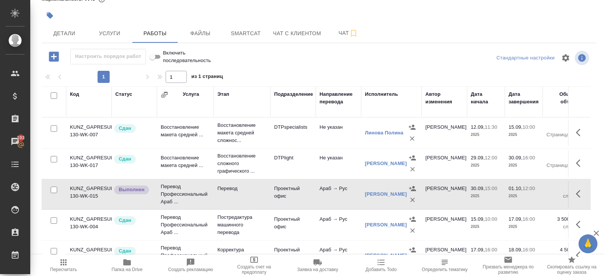
scroll to position [74, 0]
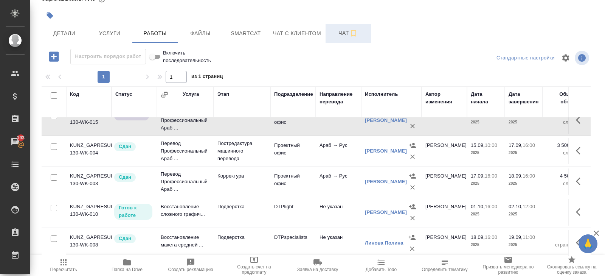
click span "Чат"
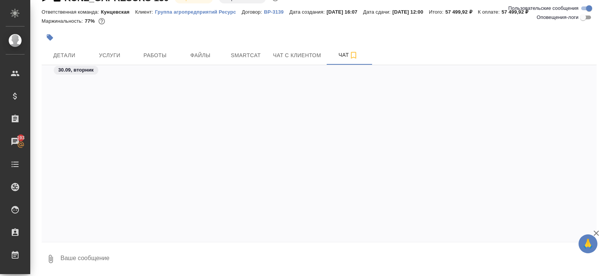
scroll to position [2758, 0]
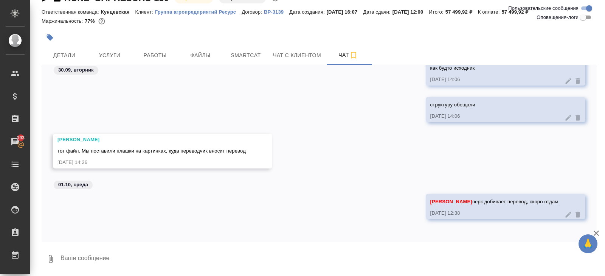
click textarea
type textarea "отдала)"
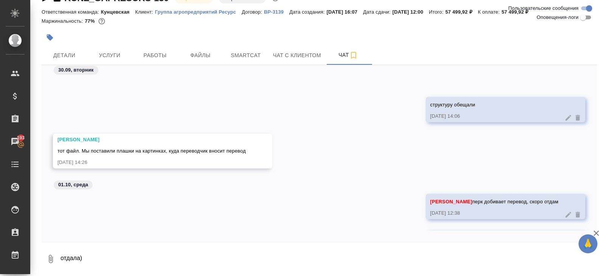
scroll to position [2794, 0]
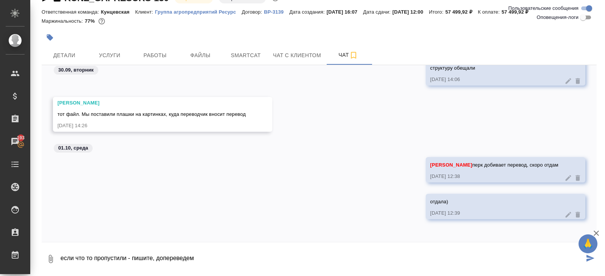
type textarea "если что то пропустили - пишите, допереведем"
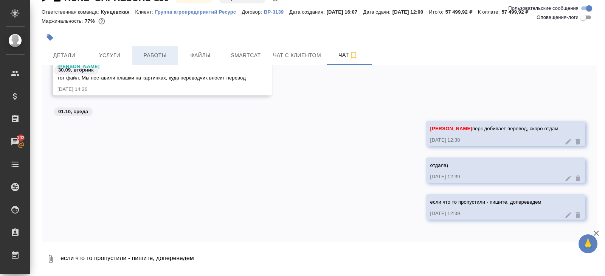
click span "Работы"
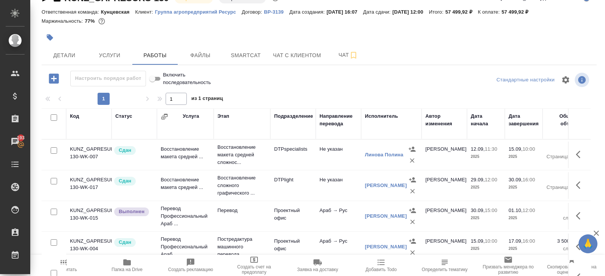
click icon "button"
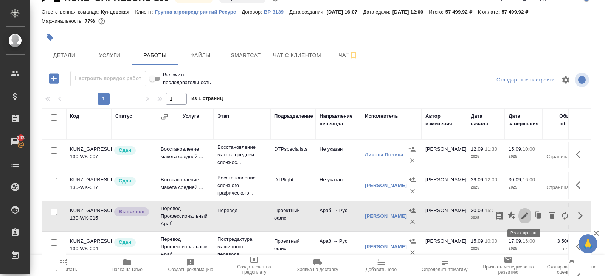
click icon "button"
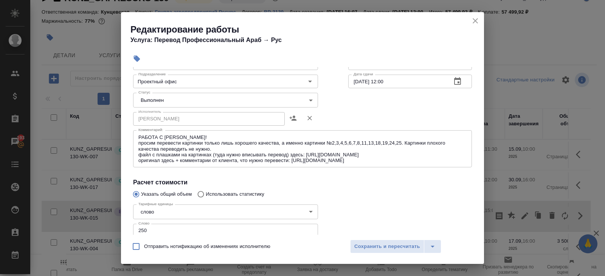
scroll to position [151, 0]
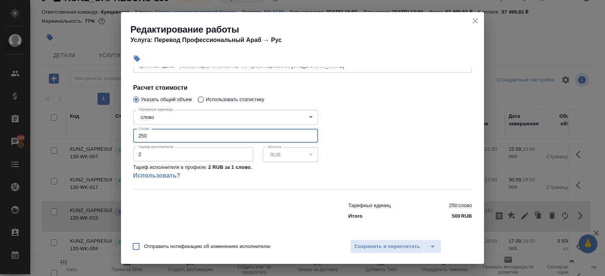
drag, startPoint x: 154, startPoint y: 137, endPoint x: 82, endPoint y: 123, distance: 73.2
click div "Редактирование работы Услуга: Перевод Профессиональный Араб → Рус Параметры Фай…"
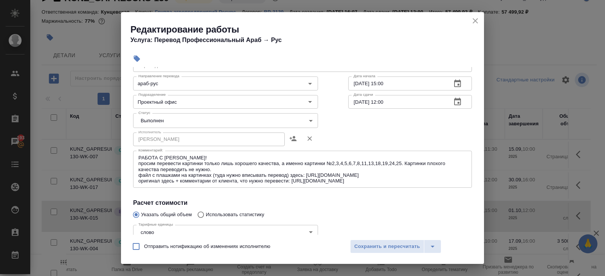
scroll to position [0, 0]
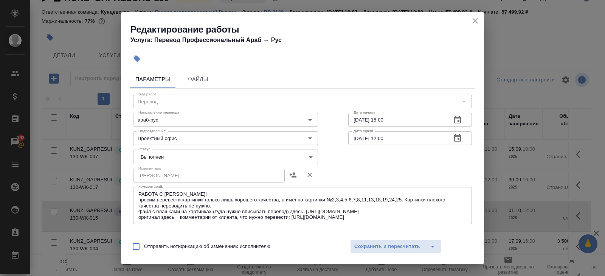
type input "754"
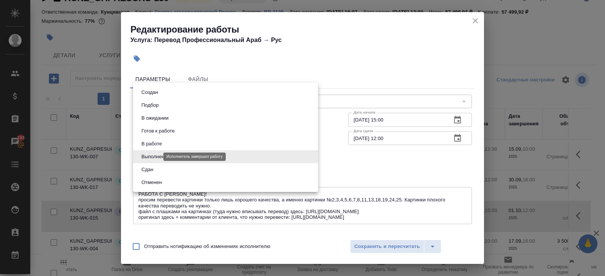
click body "🙏 .cls-1 fill:#fff; AWATERA Belyakova Yulia Клиенты Спецификации Заказы 193 Чат…"
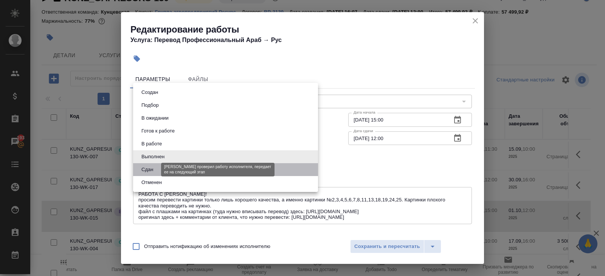
click button "Сдан"
type input "closed"
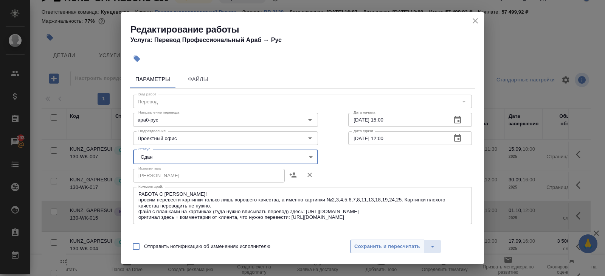
click span "Сохранить и пересчитать"
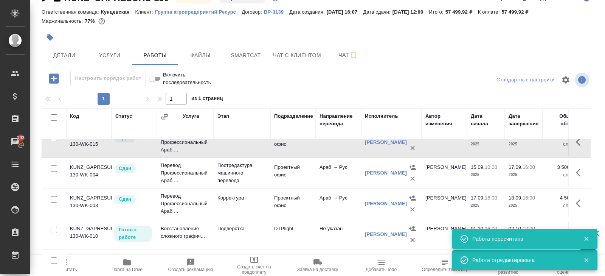
scroll to position [40, 0]
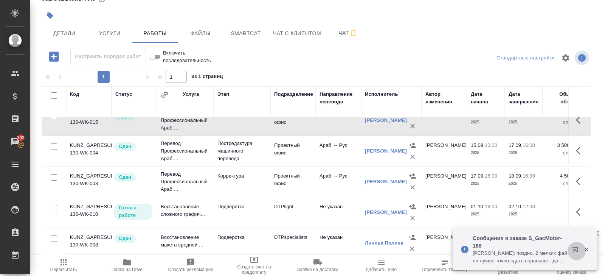
click icon "button"
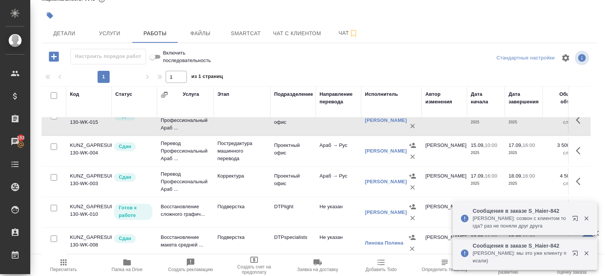
click icon "button"
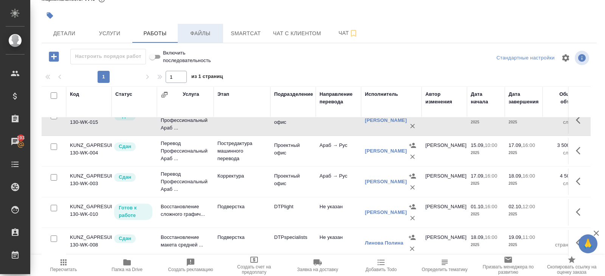
scroll to position [0, 0]
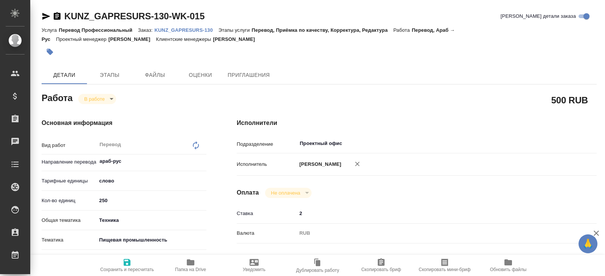
type textarea "x"
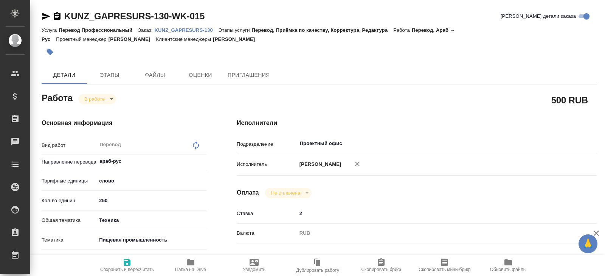
type textarea "x"
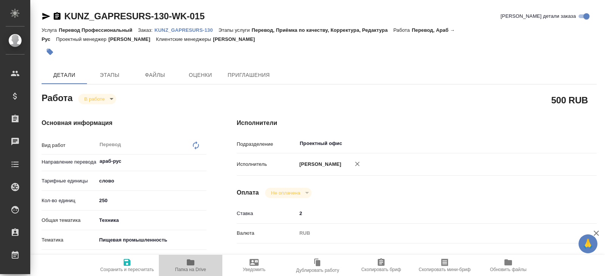
click at [190, 266] on icon "button" at bounding box center [190, 262] width 9 height 9
type textarea "x"
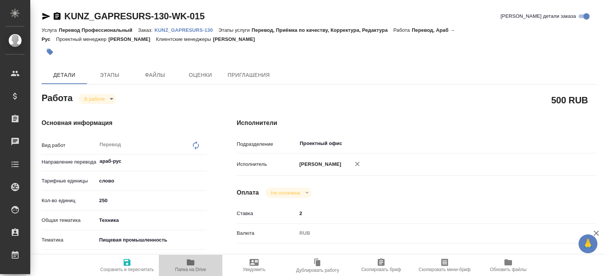
type textarea "x"
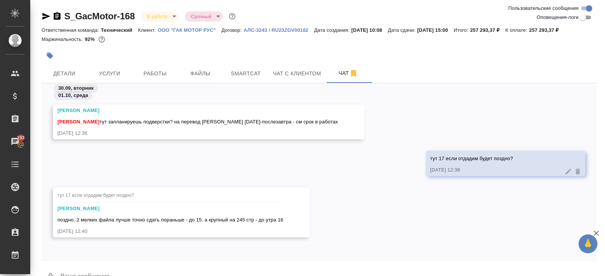
scroll to position [18, 0]
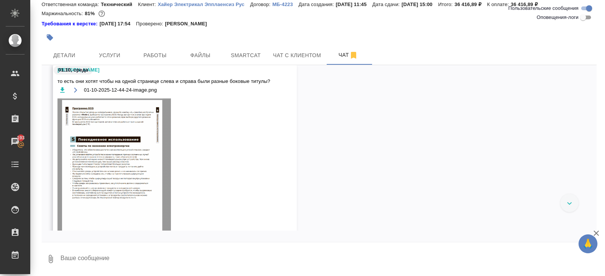
scroll to position [5713, 0]
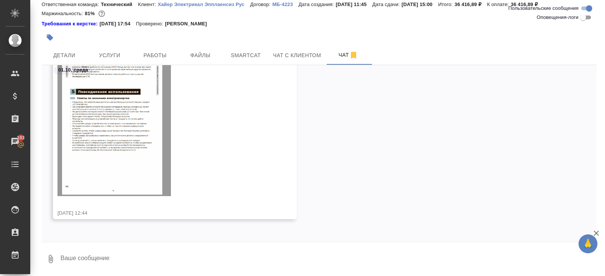
click at [146, 134] on img at bounding box center [113, 123] width 113 height 145
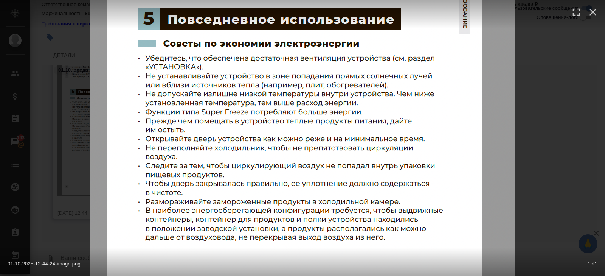
click at [570, 154] on div "01-10-2025-12-44-24-image.png 1 of 1" at bounding box center [302, 138] width 605 height 276
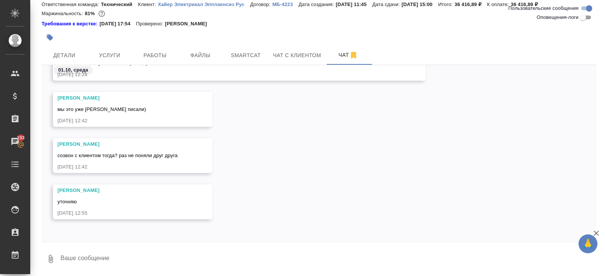
scroll to position [5425, 0]
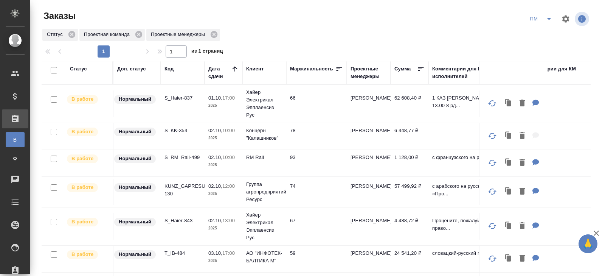
click at [552, 19] on icon "split button" at bounding box center [549, 18] width 9 height 9
click at [549, 32] on li "В работу!" at bounding box center [541, 34] width 38 height 12
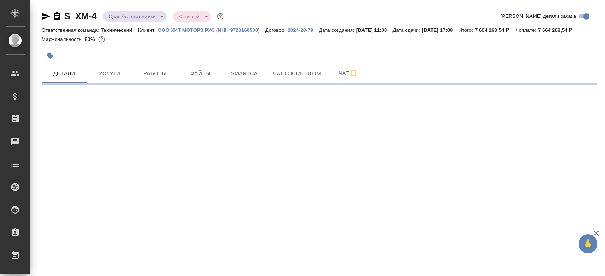
select select "RU"
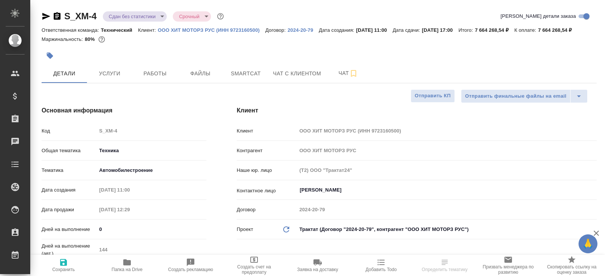
type textarea "x"
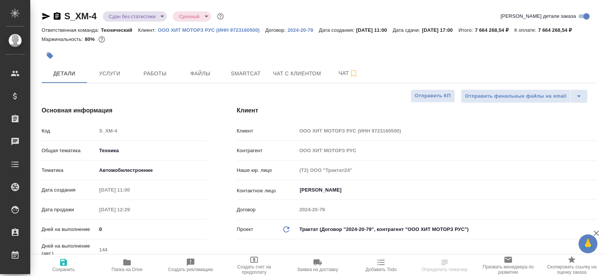
type textarea "x"
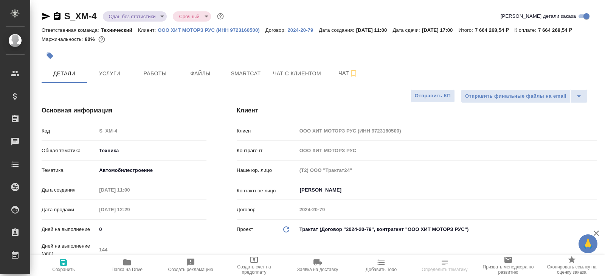
type textarea "x"
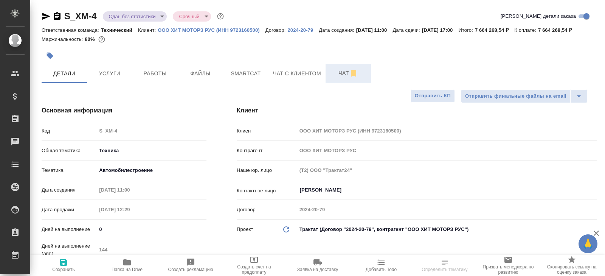
click at [342, 78] on span "Чат" at bounding box center [348, 72] width 36 height 9
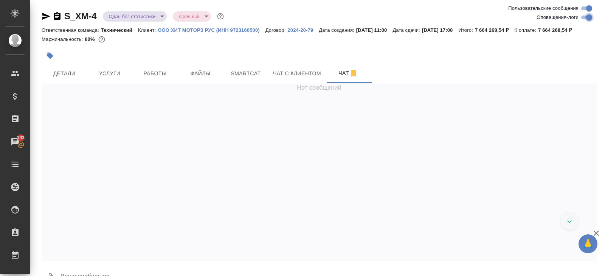
click at [583, 16] on input "Оповещения-логи" at bounding box center [589, 17] width 27 height 9
checkbox input "false"
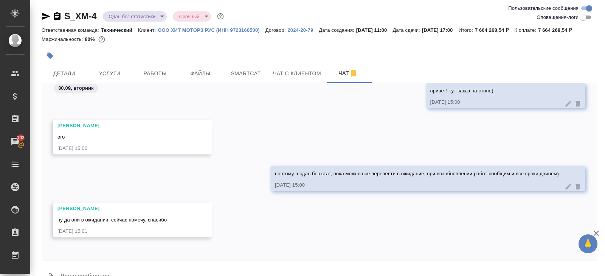
scroll to position [8020, 0]
click at [151, 78] on span "Работы" at bounding box center [155, 73] width 36 height 9
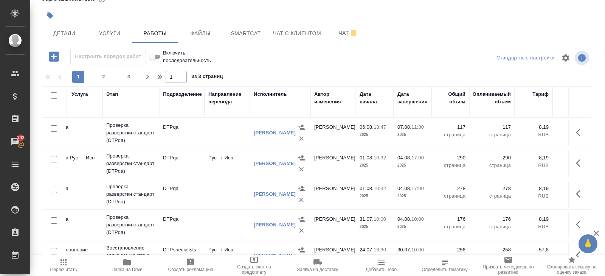
scroll to position [0, 118]
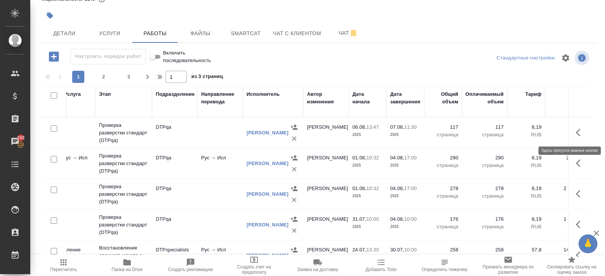
click at [582, 131] on icon "button" at bounding box center [580, 132] width 9 height 9
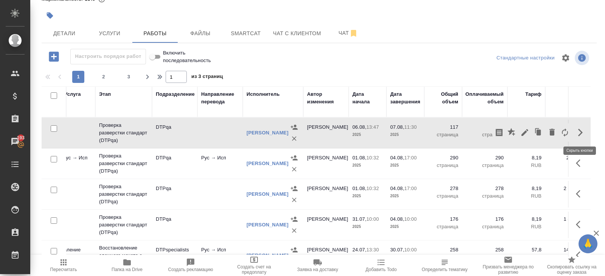
click at [525, 134] on icon "button" at bounding box center [525, 132] width 9 height 9
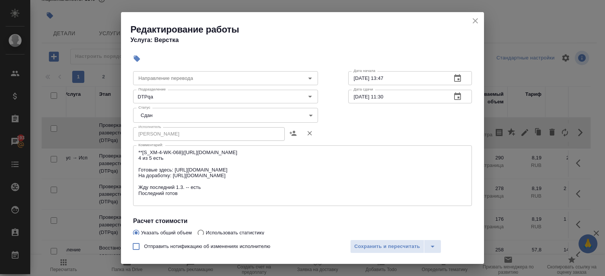
scroll to position [43, 0]
click at [476, 22] on icon "close" at bounding box center [475, 20] width 9 height 9
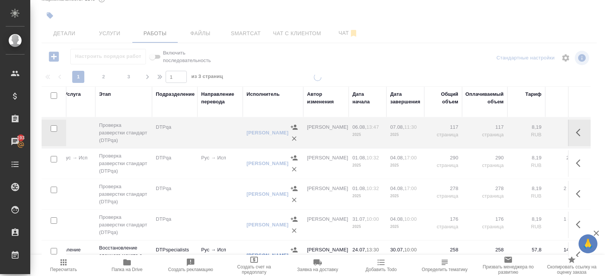
click at [574, 161] on button "button" at bounding box center [581, 163] width 18 height 18
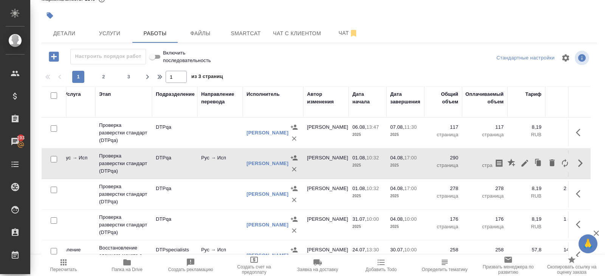
click at [454, 69] on div at bounding box center [319, 69] width 555 height 4
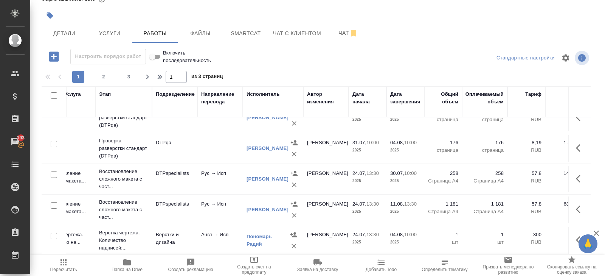
scroll to position [76, 118]
click at [578, 177] on icon "button" at bounding box center [578, 179] width 5 height 8
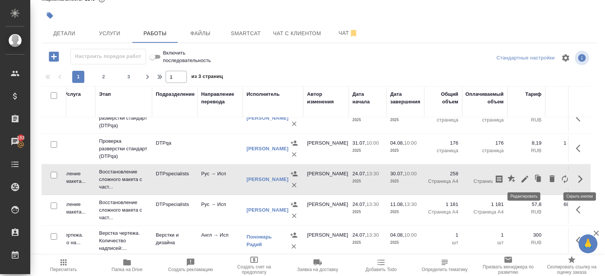
click at [528, 178] on icon "button" at bounding box center [525, 178] width 9 height 9
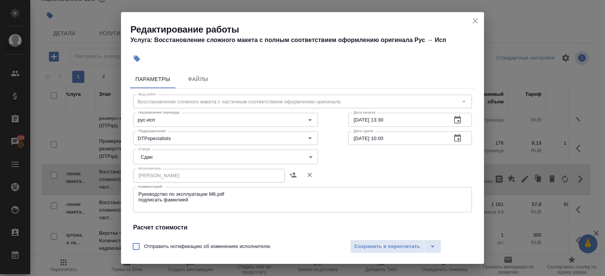
click at [474, 20] on icon "close" at bounding box center [475, 20] width 5 height 5
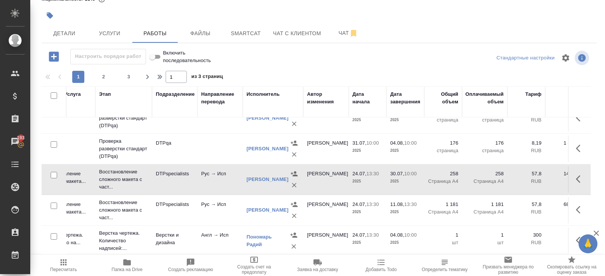
click at [580, 207] on icon "button" at bounding box center [580, 209] width 9 height 9
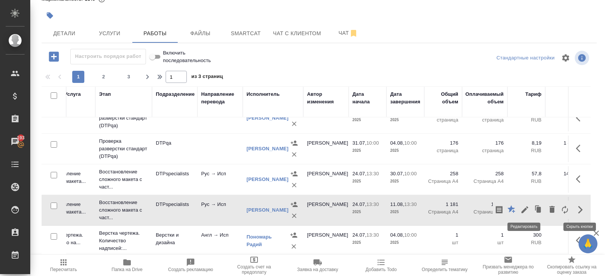
click at [527, 208] on icon "button" at bounding box center [525, 209] width 9 height 9
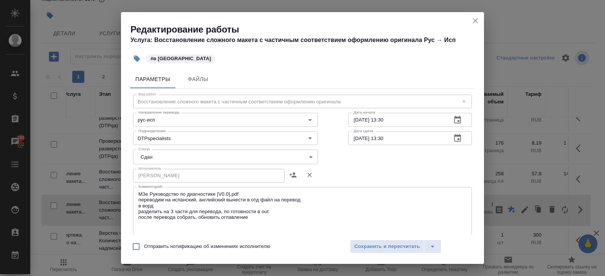
click at [476, 19] on icon "close" at bounding box center [475, 20] width 9 height 9
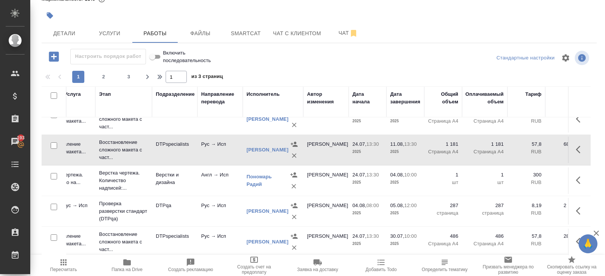
scroll to position [137, 118]
click at [576, 180] on icon "button" at bounding box center [580, 178] width 9 height 9
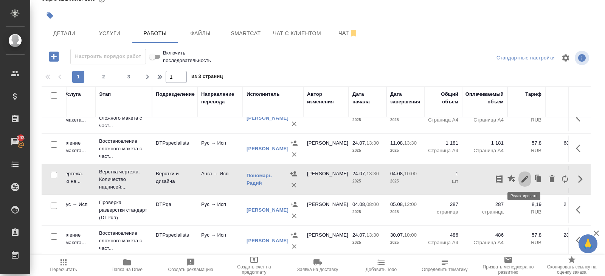
click at [526, 179] on icon "button" at bounding box center [525, 178] width 9 height 9
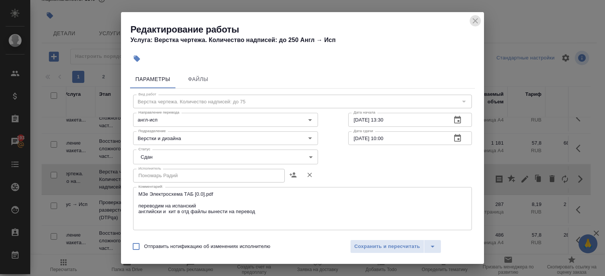
click at [476, 20] on icon "close" at bounding box center [475, 20] width 5 height 5
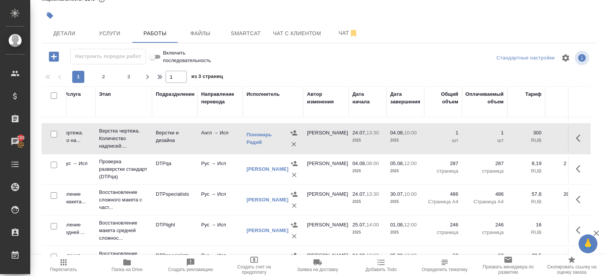
scroll to position [200, 118]
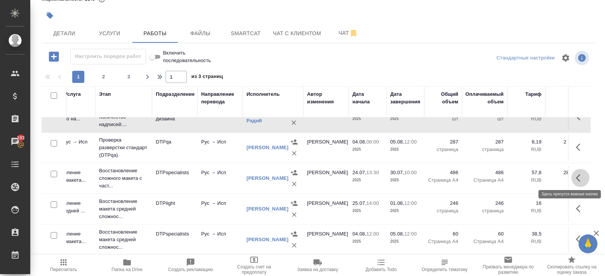
click at [576, 176] on icon "button" at bounding box center [578, 178] width 5 height 8
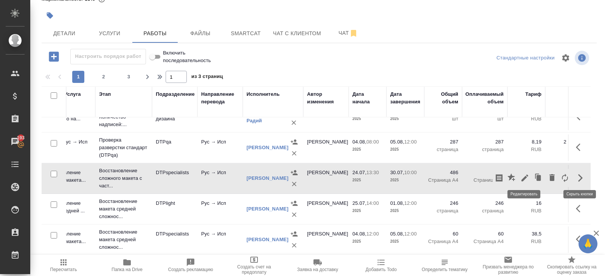
click at [524, 177] on icon "button" at bounding box center [525, 177] width 7 height 7
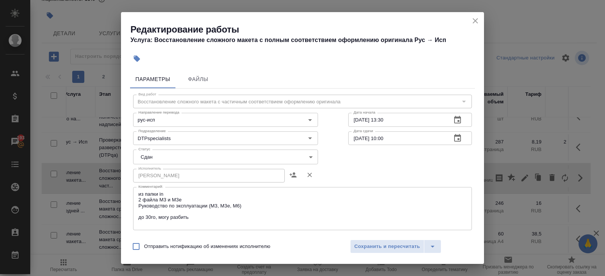
click at [476, 22] on icon "close" at bounding box center [475, 20] width 9 height 9
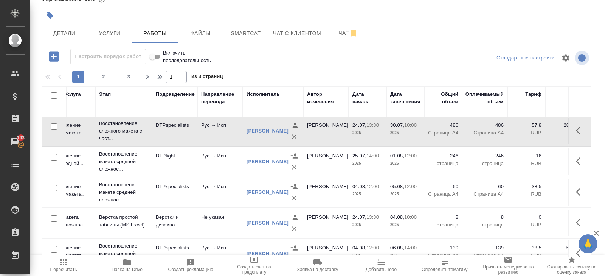
scroll to position [249, 118]
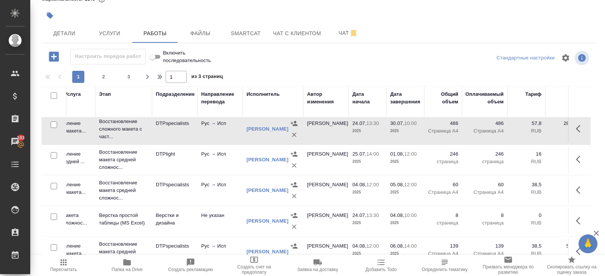
click at [576, 155] on icon "button" at bounding box center [580, 159] width 9 height 9
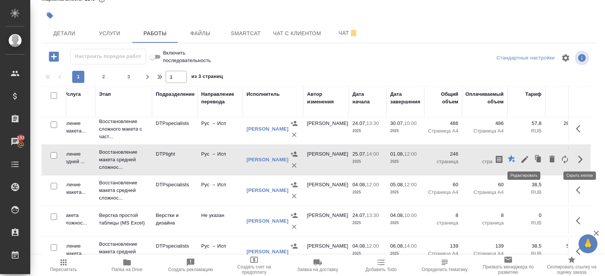
click at [524, 159] on icon "button" at bounding box center [525, 159] width 9 height 9
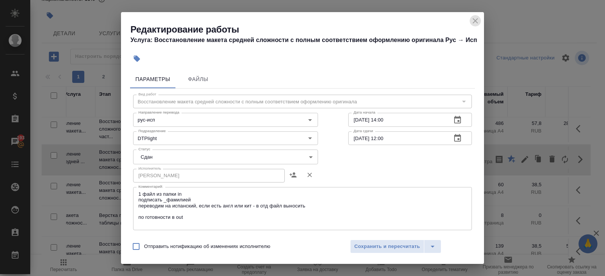
click at [476, 22] on icon "close" at bounding box center [475, 20] width 9 height 9
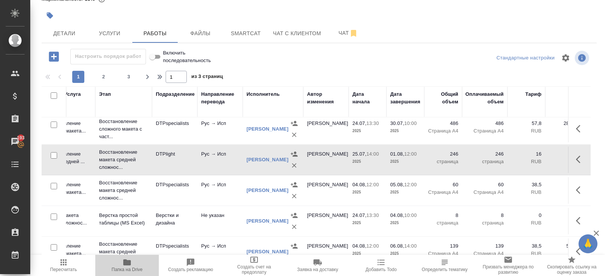
click at [130, 267] on span "Папка на Drive" at bounding box center [127, 269] width 31 height 5
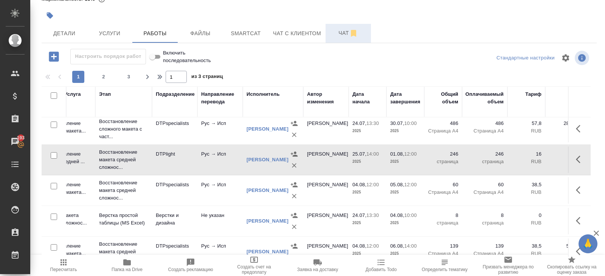
click at [343, 34] on span "Чат" at bounding box center [348, 32] width 36 height 9
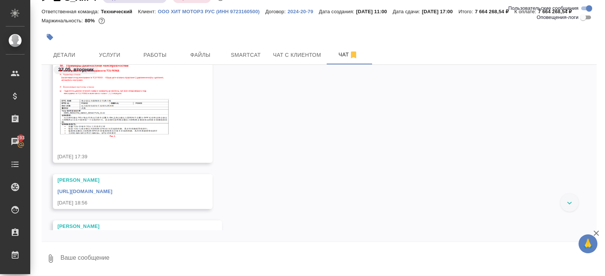
scroll to position [2093, 0]
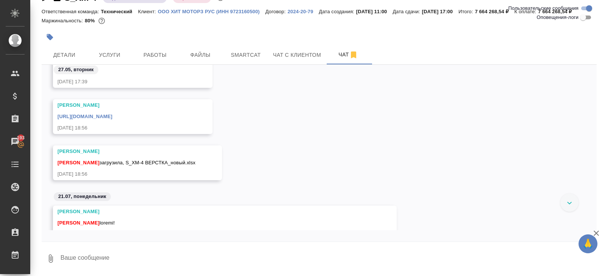
click at [112, 119] on link "[URL][DOMAIN_NAME]" at bounding box center [84, 116] width 55 height 6
click at [240, 50] on button "Smartcat" at bounding box center [245, 54] width 45 height 19
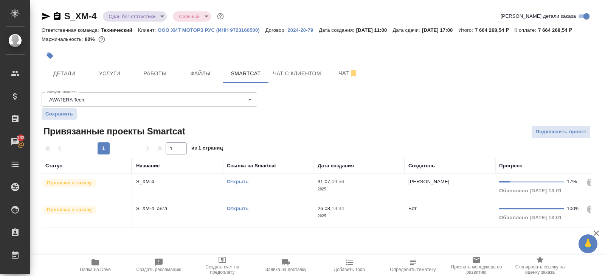
click at [238, 184] on link "Открыть" at bounding box center [238, 182] width 22 height 6
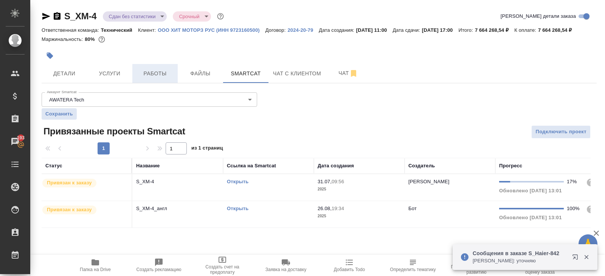
click at [157, 78] on span "Работы" at bounding box center [155, 73] width 36 height 9
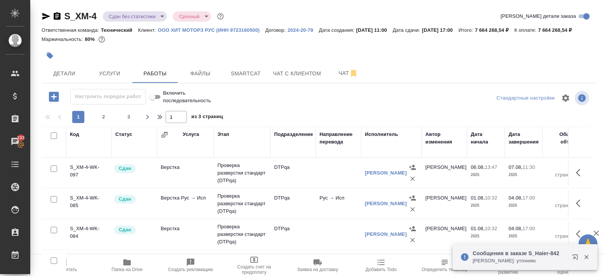
scroll to position [49, 0]
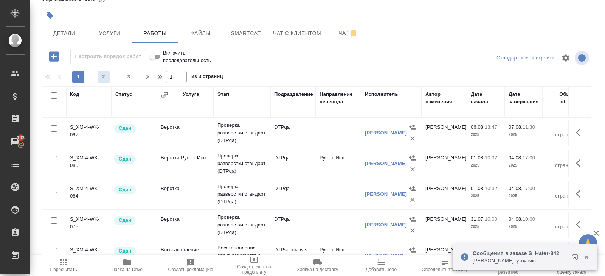
click at [101, 75] on span "2" at bounding box center [104, 77] width 12 height 8
type input "2"
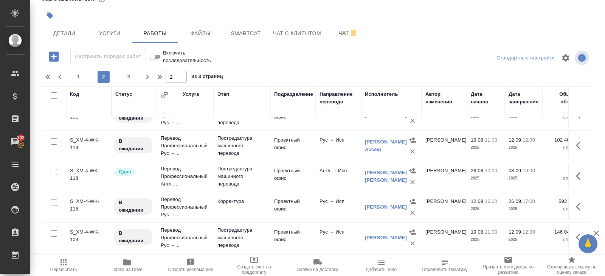
scroll to position [295, 0]
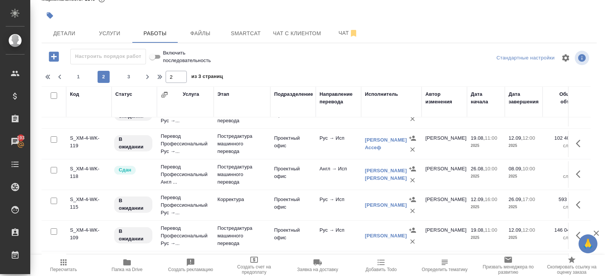
click at [578, 171] on icon "button" at bounding box center [580, 173] width 9 height 9
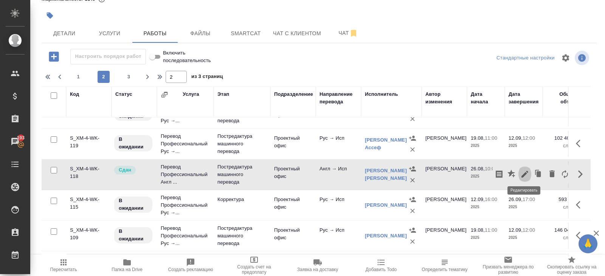
click at [525, 173] on icon "button" at bounding box center [525, 173] width 9 height 9
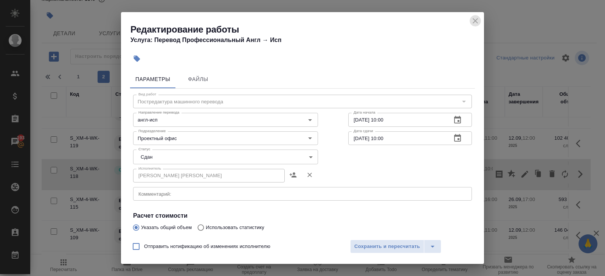
click at [474, 20] on icon "close" at bounding box center [475, 20] width 5 height 5
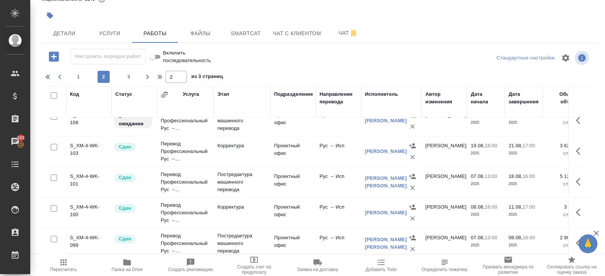
scroll to position [442, 0]
click at [577, 177] on icon "button" at bounding box center [580, 180] width 9 height 9
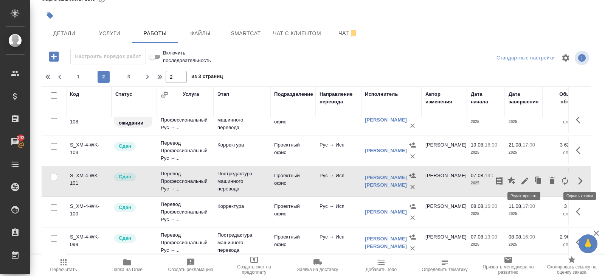
click at [524, 178] on icon "button" at bounding box center [525, 180] width 7 height 7
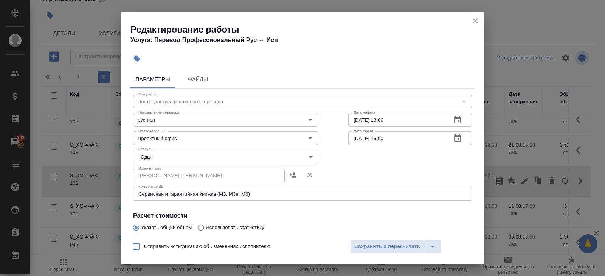
drag, startPoint x: 474, startPoint y: 22, endPoint x: 525, endPoint y: 180, distance: 166.4
click at [474, 22] on icon "close" at bounding box center [475, 20] width 5 height 5
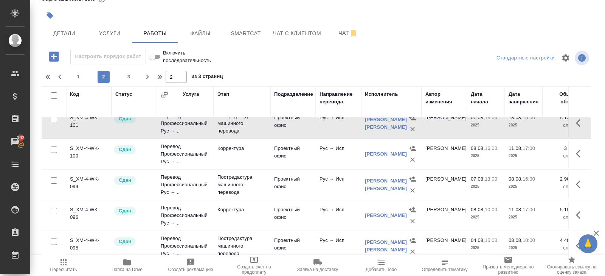
scroll to position [499, 0]
click at [579, 182] on icon "button" at bounding box center [580, 184] width 9 height 9
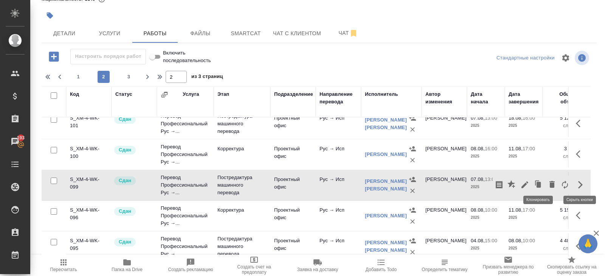
click at [527, 183] on icon "button" at bounding box center [525, 184] width 9 height 9
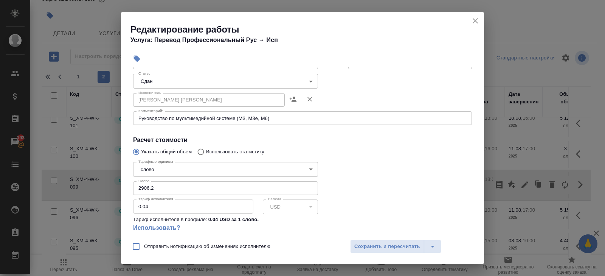
scroll to position [76, 0]
click at [475, 20] on icon "close" at bounding box center [475, 20] width 9 height 9
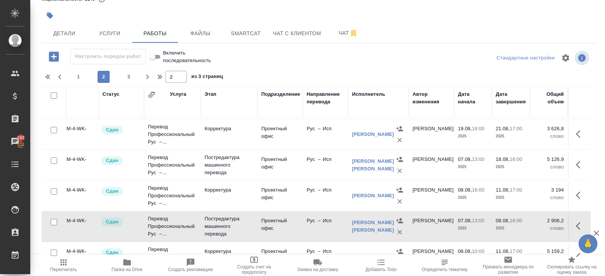
scroll to position [458, 14]
click at [583, 161] on icon "button" at bounding box center [580, 164] width 9 height 9
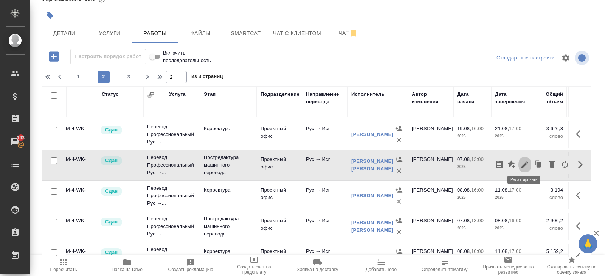
click at [529, 160] on icon "button" at bounding box center [525, 164] width 9 height 9
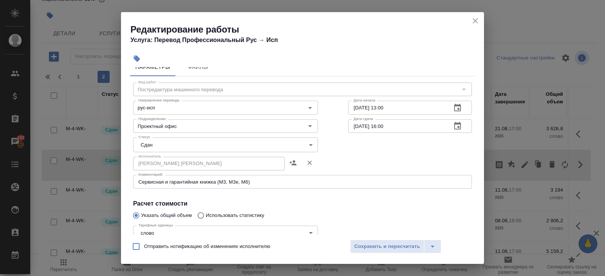
scroll to position [13, 0]
click at [477, 19] on icon "close" at bounding box center [475, 20] width 5 height 5
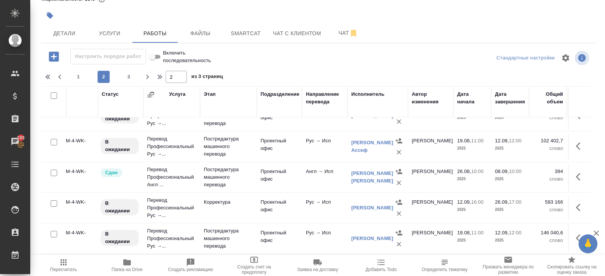
scroll to position [291, 14]
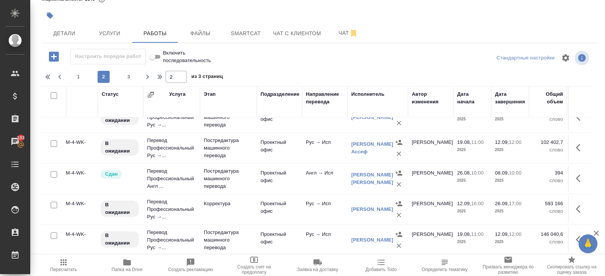
click at [575, 173] on button "button" at bounding box center [581, 178] width 18 height 18
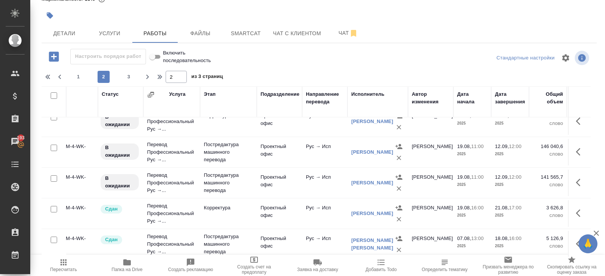
scroll to position [387, 14]
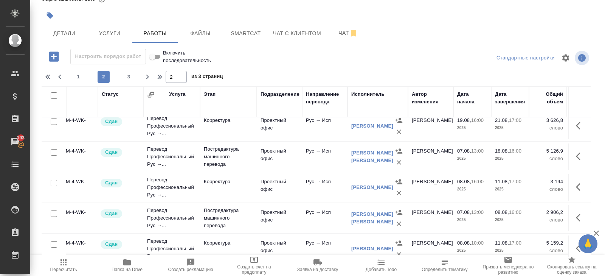
scroll to position [467, 14]
click at [578, 212] on icon "button" at bounding box center [580, 216] width 9 height 9
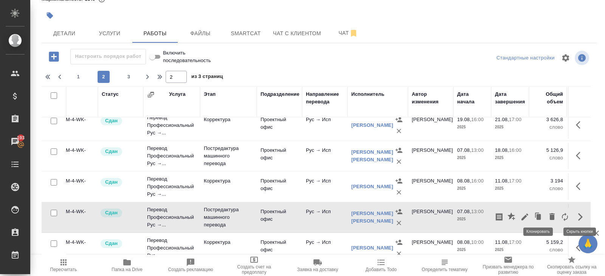
click at [531, 212] on button "button" at bounding box center [538, 217] width 14 height 18
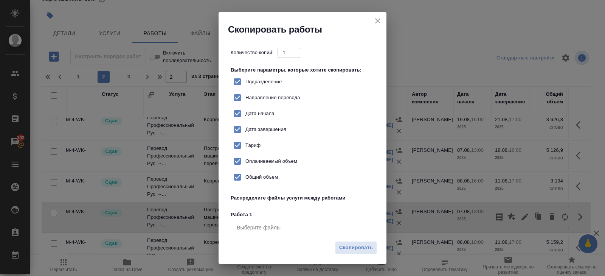
click at [379, 21] on icon "close" at bounding box center [377, 20] width 9 height 9
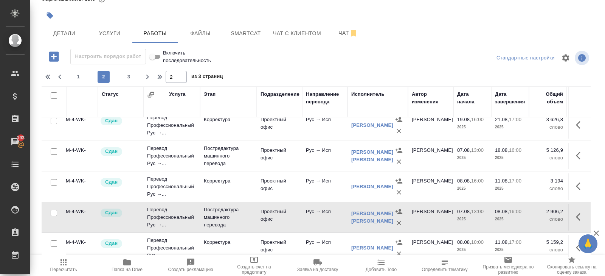
click at [576, 208] on button "button" at bounding box center [581, 217] width 18 height 18
click at [527, 212] on icon "button" at bounding box center [525, 216] width 9 height 9
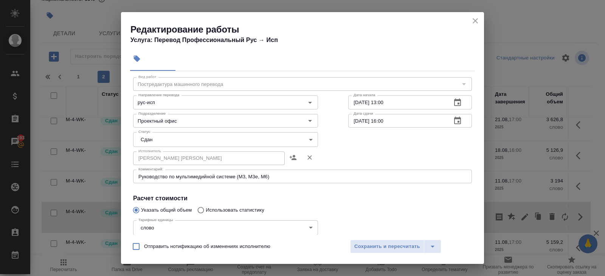
scroll to position [22, 0]
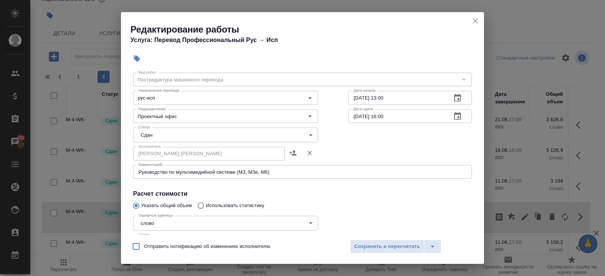
click at [472, 17] on icon "close" at bounding box center [475, 20] width 9 height 9
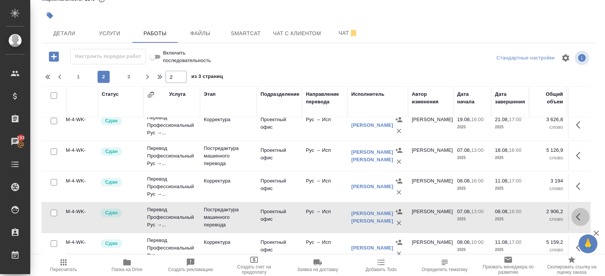
click at [577, 213] on icon "button" at bounding box center [578, 217] width 5 height 8
click at [522, 214] on icon "button" at bounding box center [525, 216] width 9 height 9
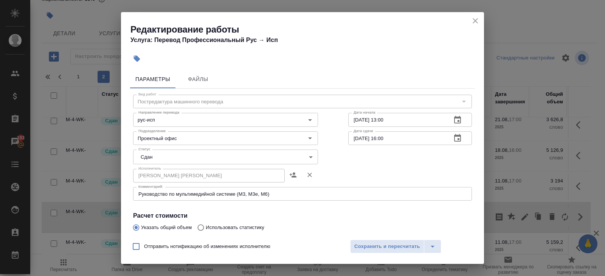
click at [475, 22] on icon "close" at bounding box center [475, 20] width 9 height 9
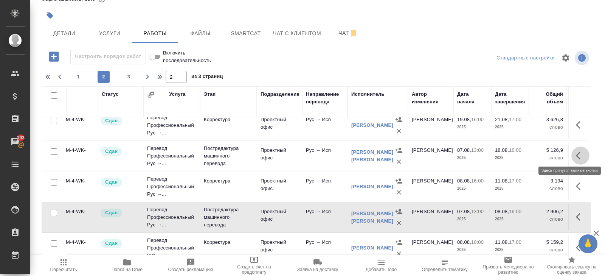
click at [576, 151] on icon "button" at bounding box center [580, 155] width 9 height 9
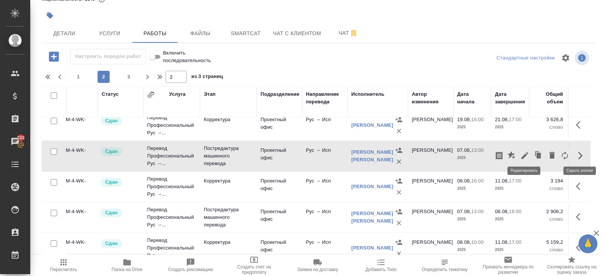
click at [529, 153] on icon "button" at bounding box center [525, 155] width 9 height 9
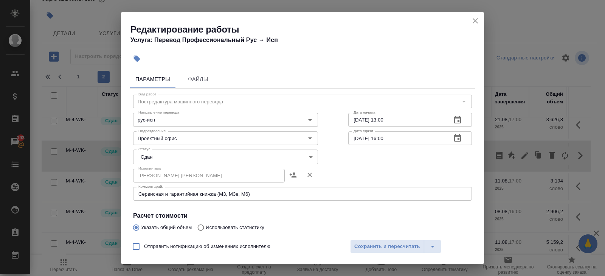
click at [472, 22] on icon "close" at bounding box center [475, 20] width 9 height 9
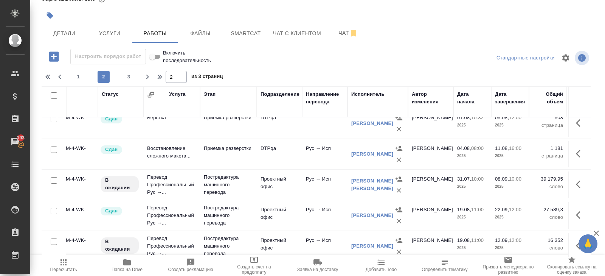
scroll to position [160, 14]
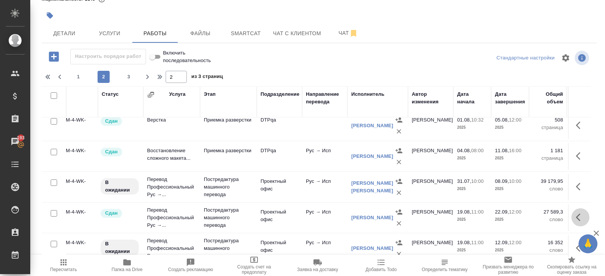
click at [577, 214] on icon "button" at bounding box center [578, 217] width 5 height 8
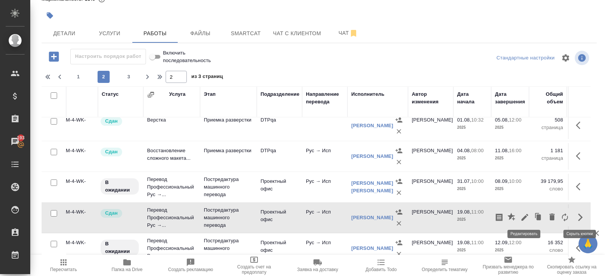
click at [525, 216] on icon "button" at bounding box center [525, 217] width 9 height 9
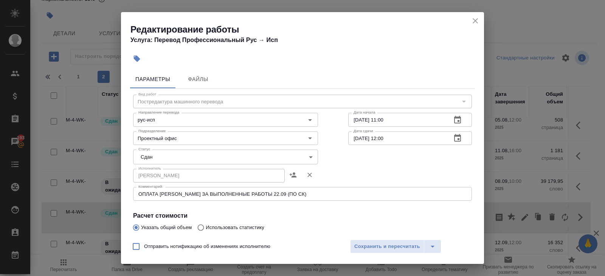
click at [474, 20] on icon "close" at bounding box center [475, 20] width 9 height 9
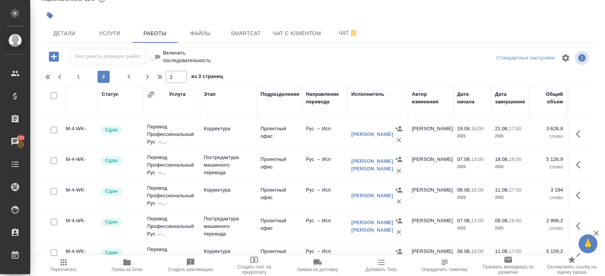
scroll to position [462, 14]
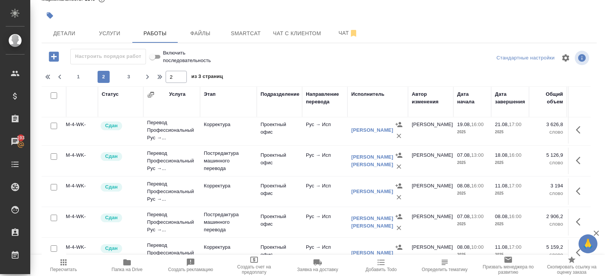
click at [581, 157] on icon "button" at bounding box center [580, 160] width 9 height 9
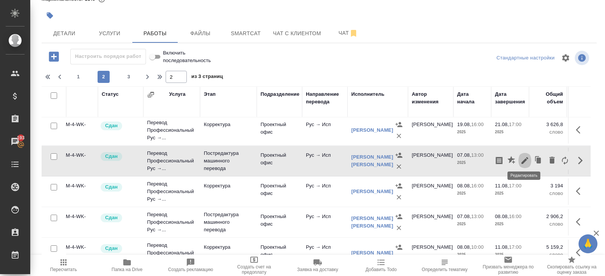
click at [527, 158] on icon "button" at bounding box center [525, 160] width 9 height 9
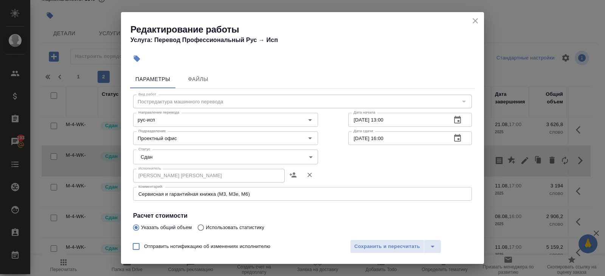
click at [475, 20] on icon "close" at bounding box center [475, 20] width 5 height 5
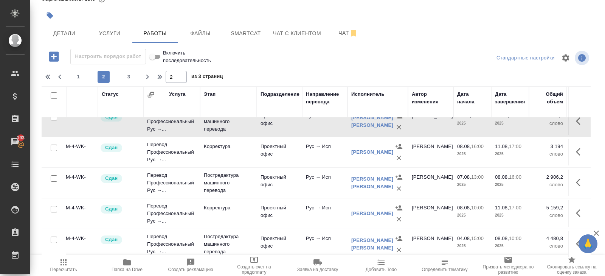
scroll to position [505, 14]
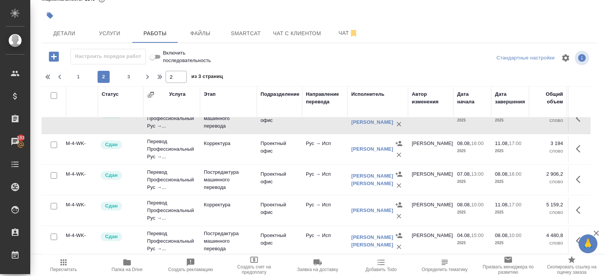
click at [581, 175] on icon "button" at bounding box center [580, 179] width 9 height 9
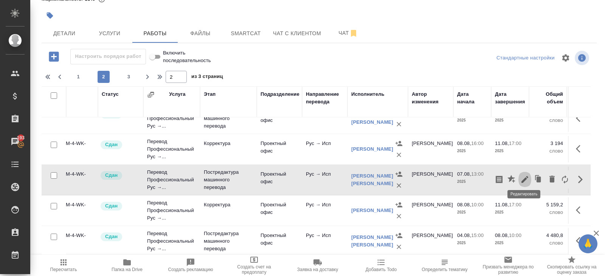
click at [521, 176] on icon "button" at bounding box center [525, 179] width 9 height 9
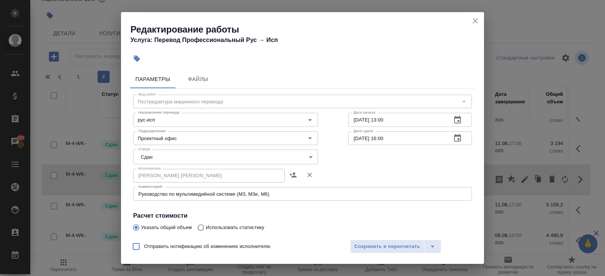
click at [476, 20] on icon "close" at bounding box center [475, 20] width 5 height 5
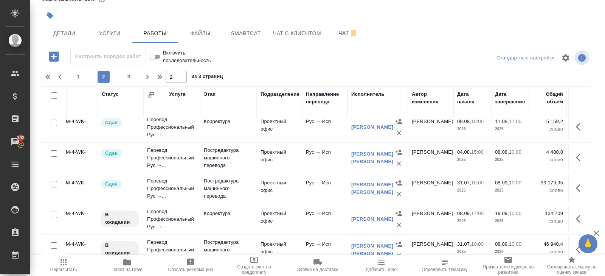
scroll to position [589, 14]
click at [576, 151] on button "button" at bounding box center [581, 156] width 18 height 18
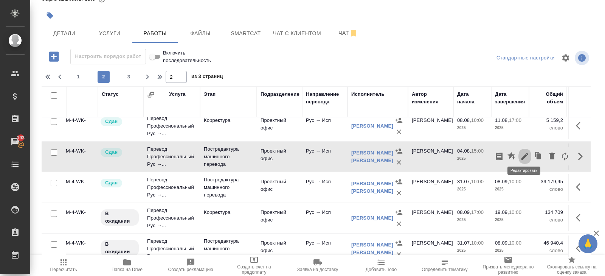
click at [527, 154] on icon "button" at bounding box center [525, 156] width 9 height 9
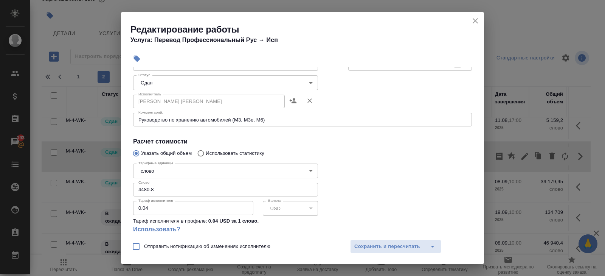
scroll to position [87, 0]
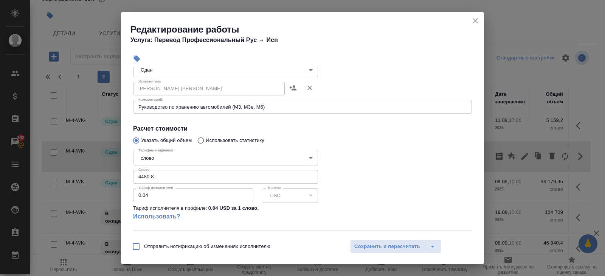
click at [475, 22] on icon "close" at bounding box center [475, 20] width 9 height 9
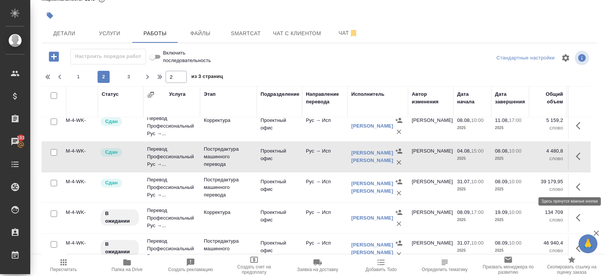
click at [582, 182] on icon "button" at bounding box center [580, 186] width 9 height 9
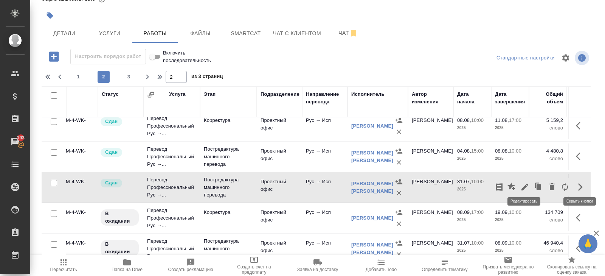
click at [524, 183] on icon "button" at bounding box center [525, 186] width 7 height 7
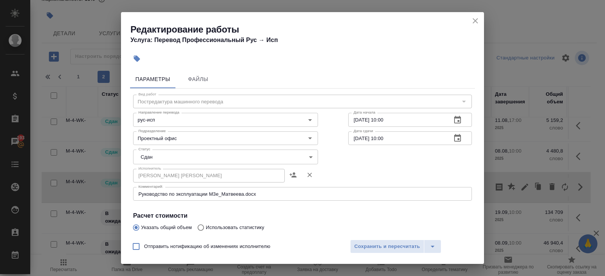
click at [475, 21] on icon "close" at bounding box center [475, 20] width 5 height 5
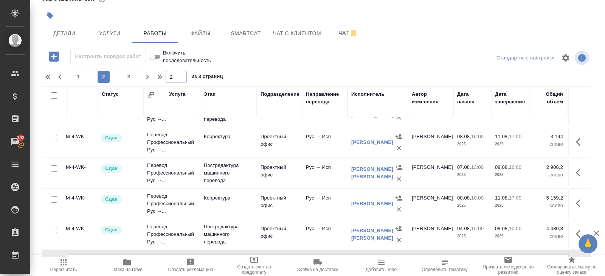
scroll to position [504, 14]
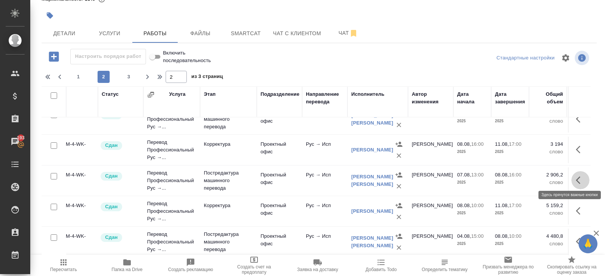
click at [577, 176] on icon "button" at bounding box center [580, 180] width 9 height 9
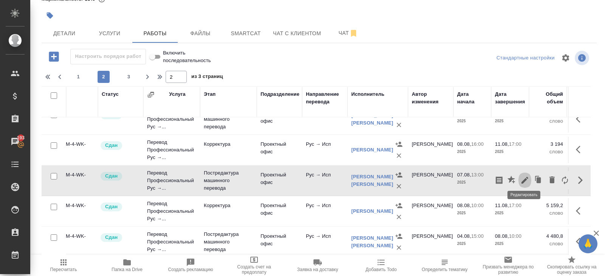
click at [526, 178] on icon "button" at bounding box center [525, 180] width 9 height 9
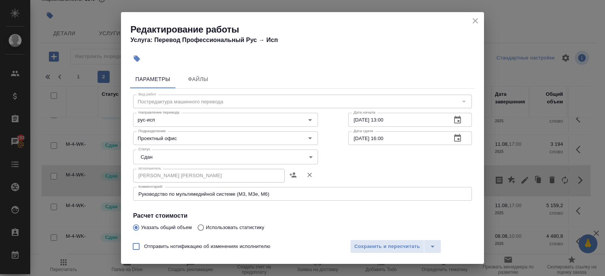
click at [474, 22] on icon "close" at bounding box center [475, 20] width 5 height 5
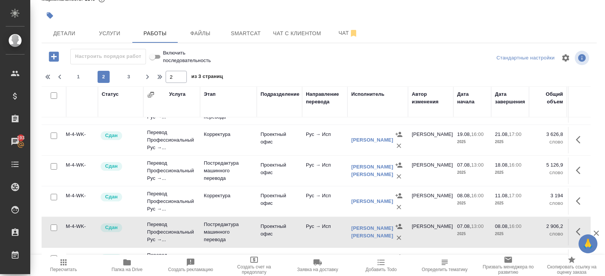
scroll to position [451, 14]
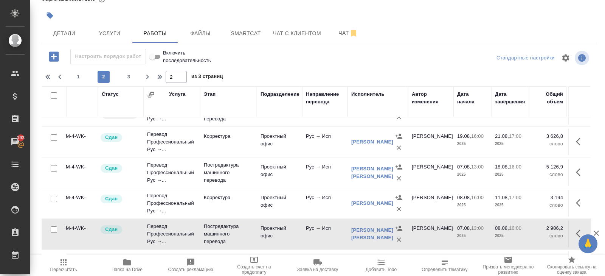
click at [579, 168] on icon "button" at bounding box center [580, 172] width 9 height 9
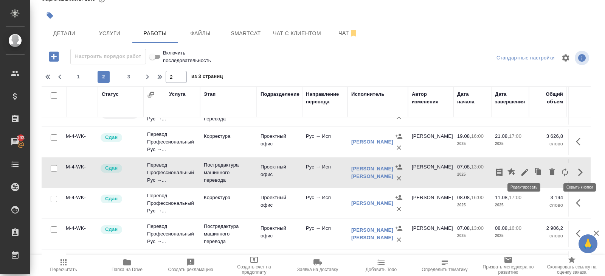
click at [527, 172] on icon "button" at bounding box center [525, 172] width 9 height 9
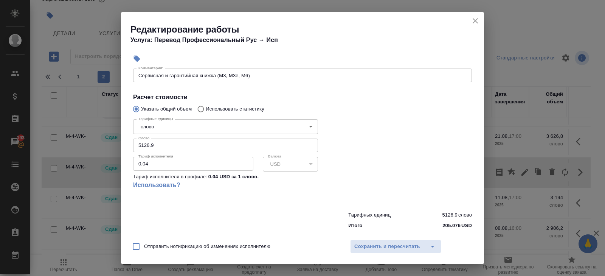
scroll to position [118, 0]
drag, startPoint x: 474, startPoint y: 20, endPoint x: 422, endPoint y: 2, distance: 54.8
click at [474, 20] on icon "close" at bounding box center [475, 20] width 9 height 9
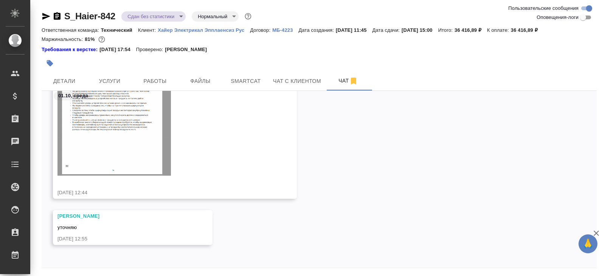
scroll to position [26, 0]
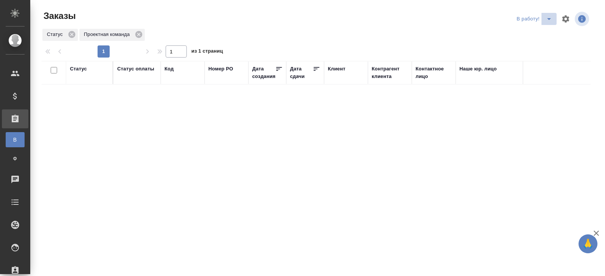
click at [547, 20] on icon "split button" at bounding box center [549, 18] width 9 height 9
click at [545, 38] on li "ПМ" at bounding box center [535, 34] width 42 height 12
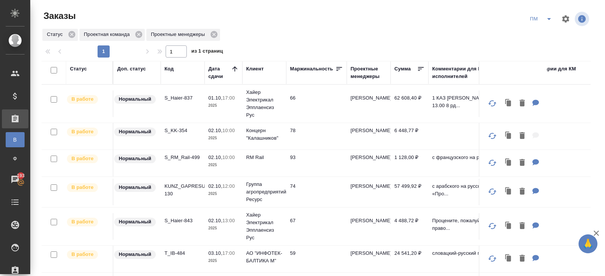
click at [545, 21] on icon "split button" at bounding box center [549, 18] width 9 height 9
click at [543, 31] on li "В работу!" at bounding box center [541, 34] width 38 height 12
